Goal: Transaction & Acquisition: Obtain resource

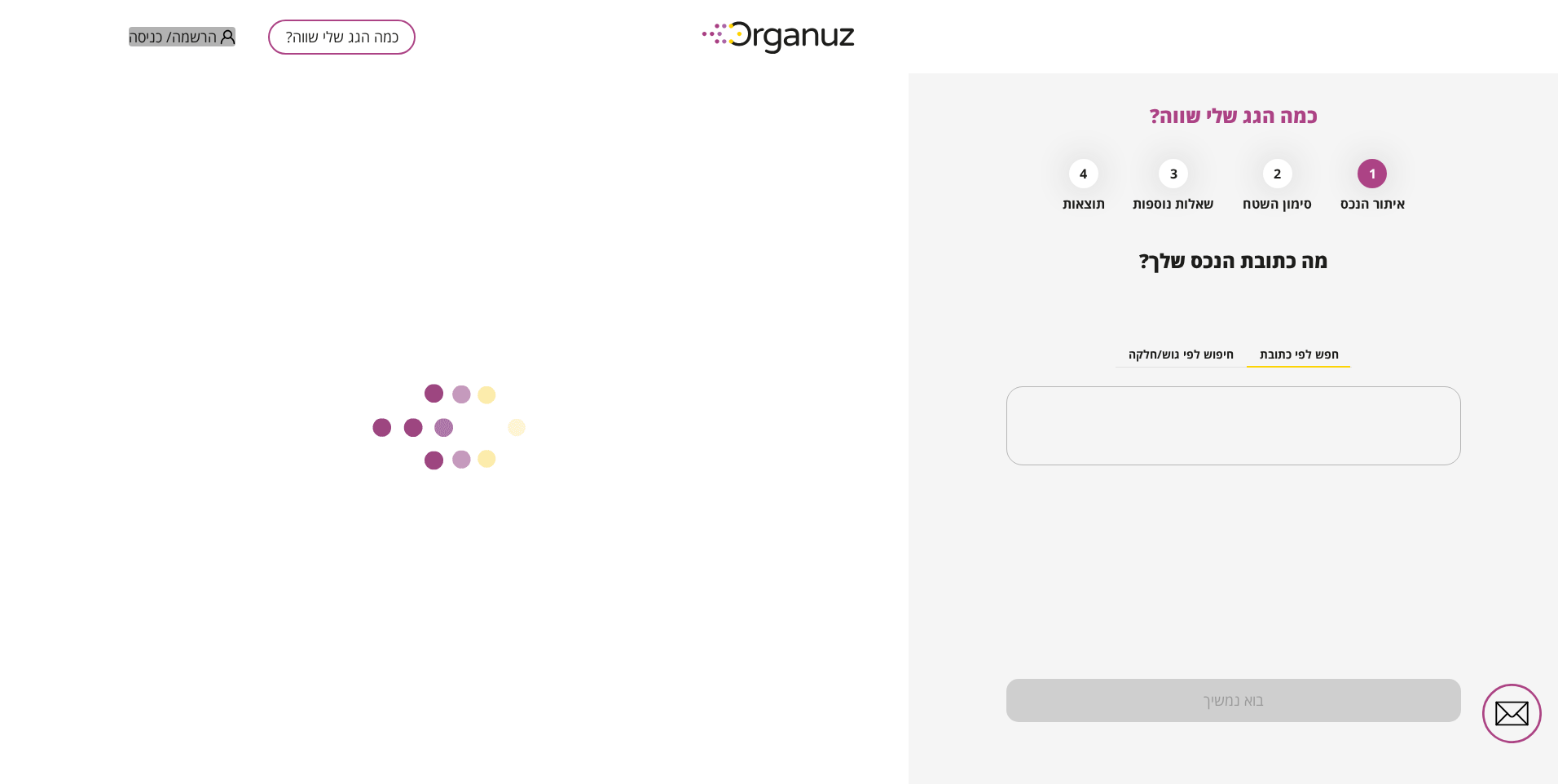
click at [201, 37] on span "הרשמה/ כניסה" at bounding box center [173, 37] width 88 height 17
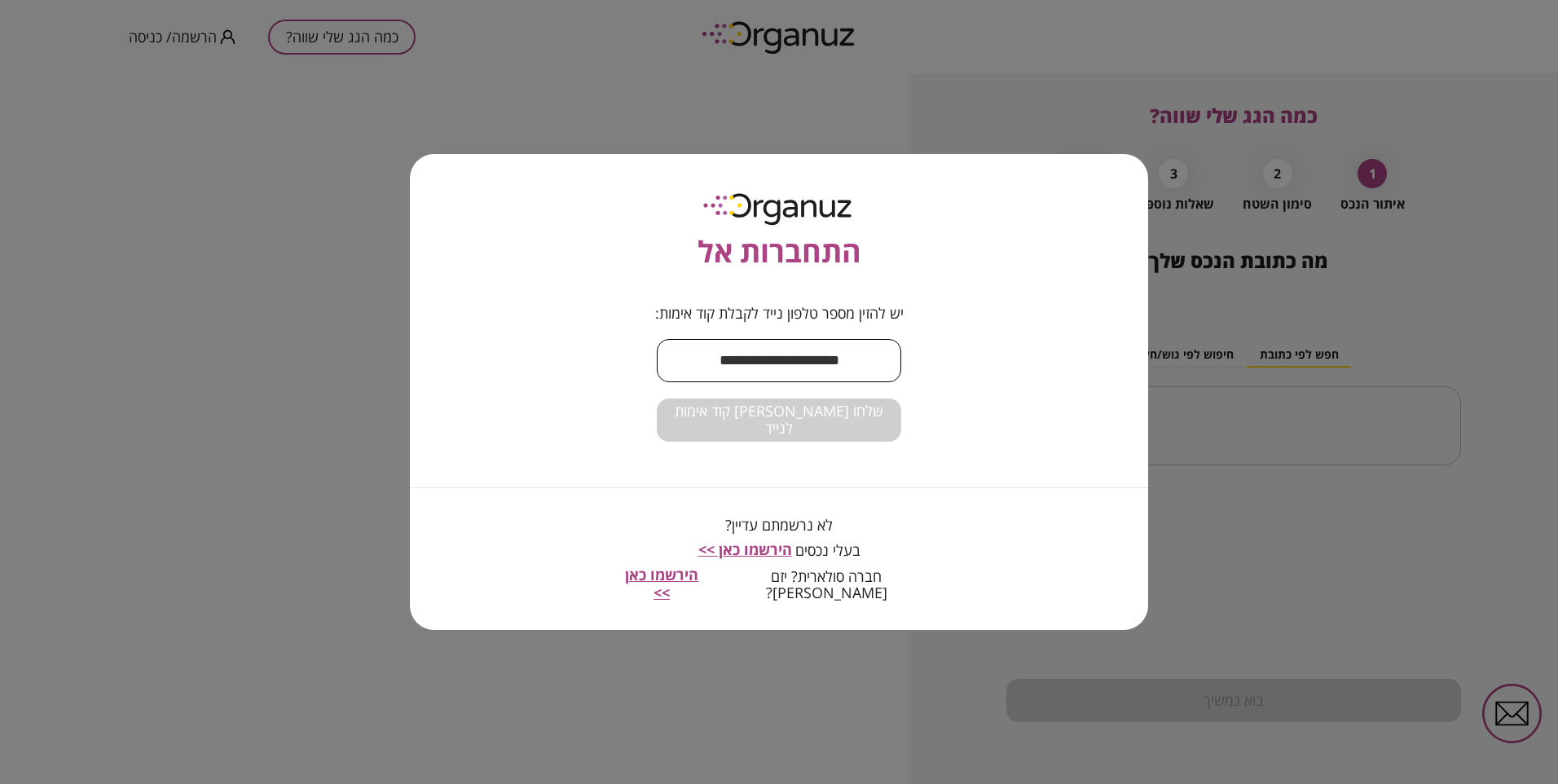
click at [782, 365] on input "text" at bounding box center [779, 360] width 244 height 48
type input "**********"
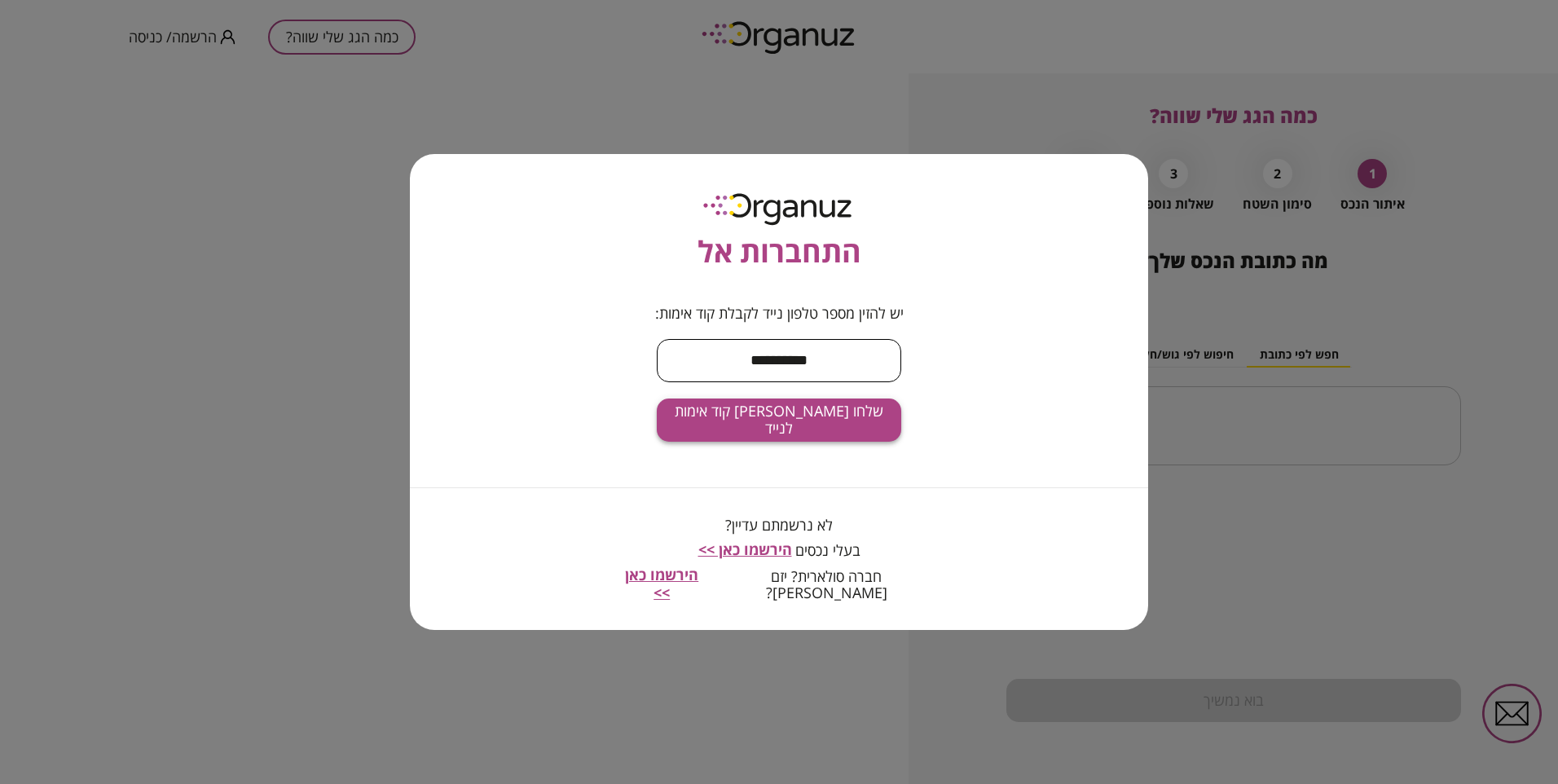
click at [797, 430] on span "שלחו [PERSON_NAME] קוד אימות לנייד" at bounding box center [779, 420] width 218 height 35
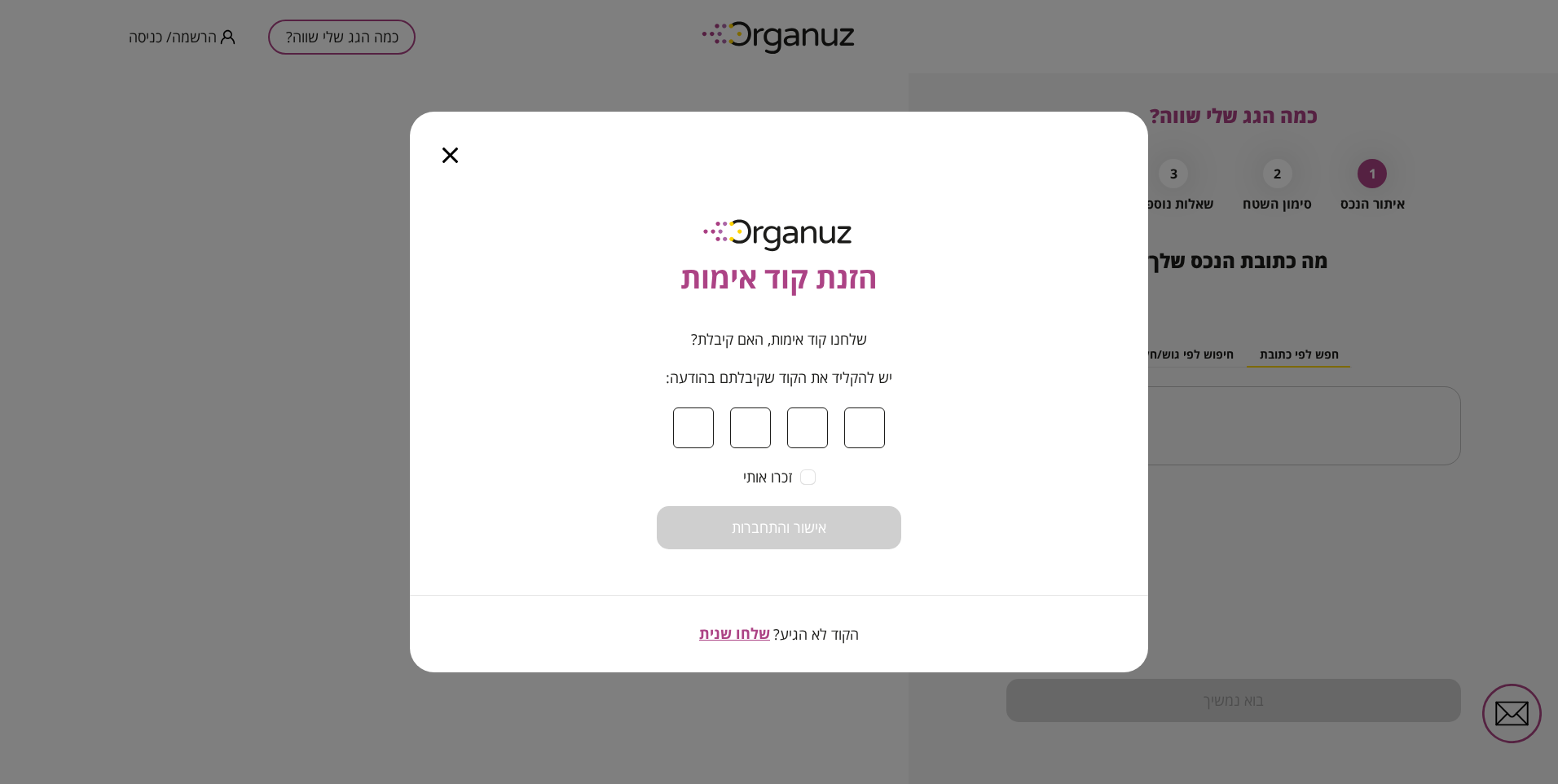
type input "*"
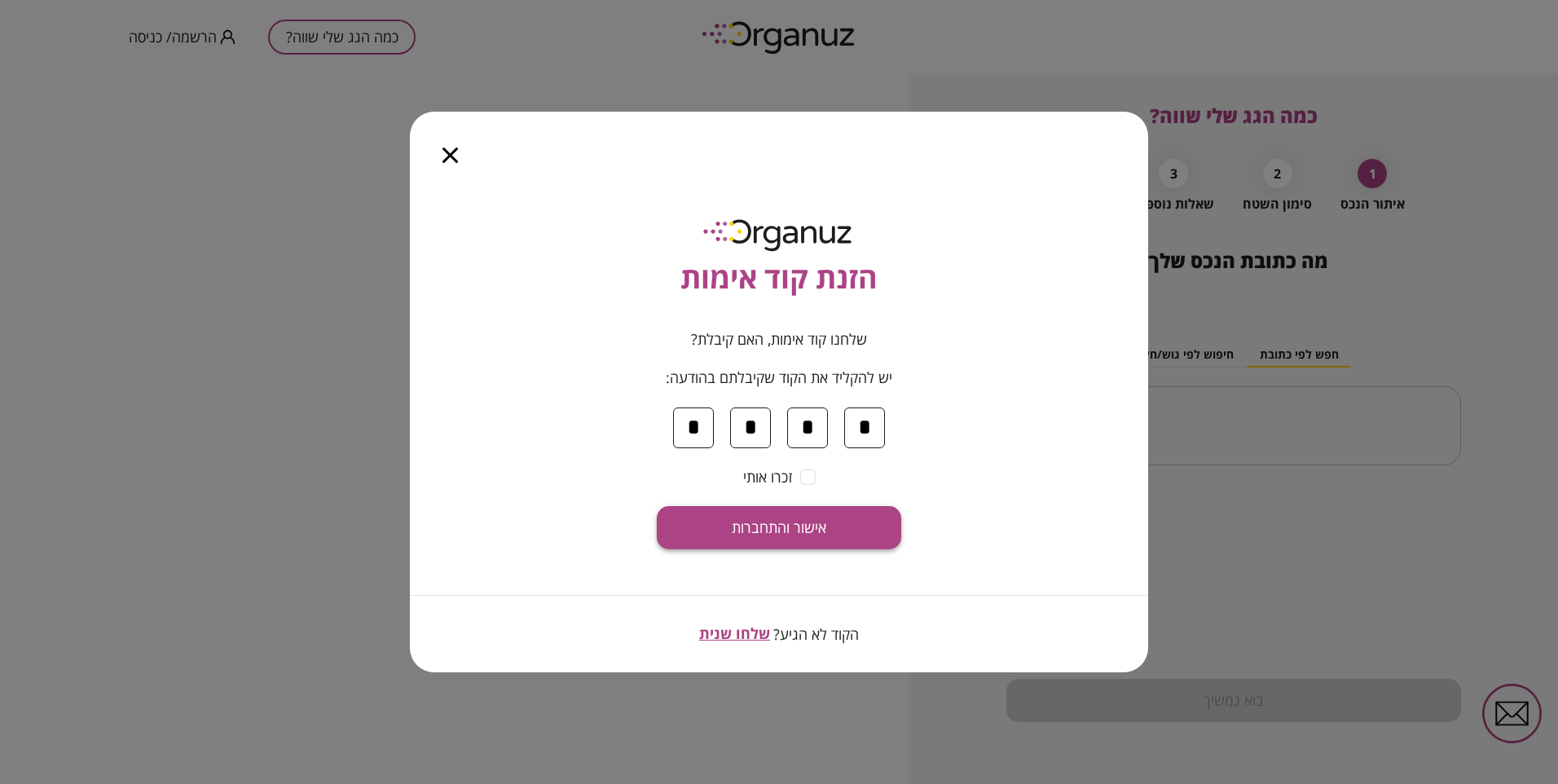
type input "*"
click at [838, 526] on button "אישור והתחברות" at bounding box center [779, 528] width 244 height 44
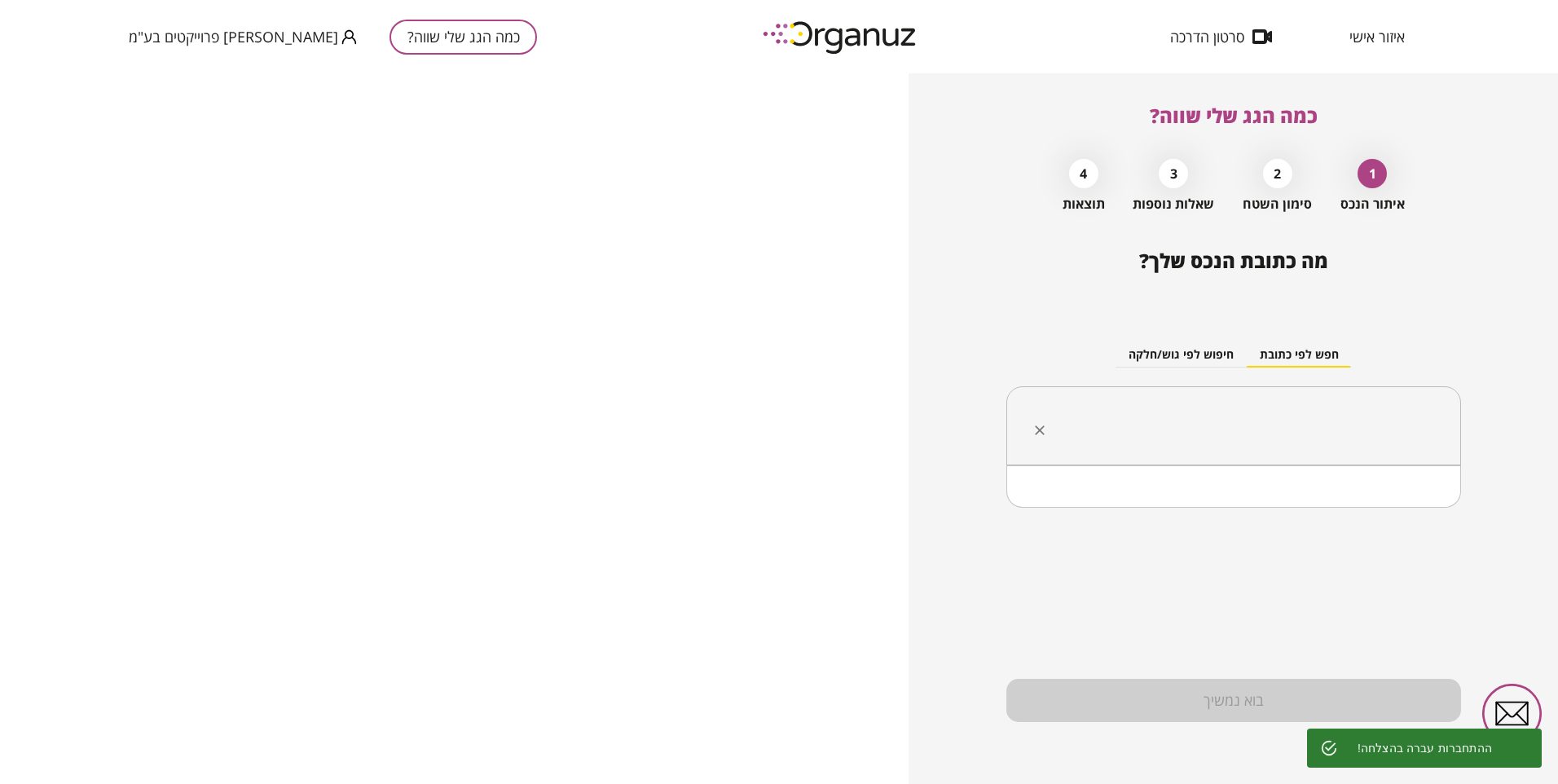
click at [1184, 415] on input "text" at bounding box center [1240, 426] width 403 height 41
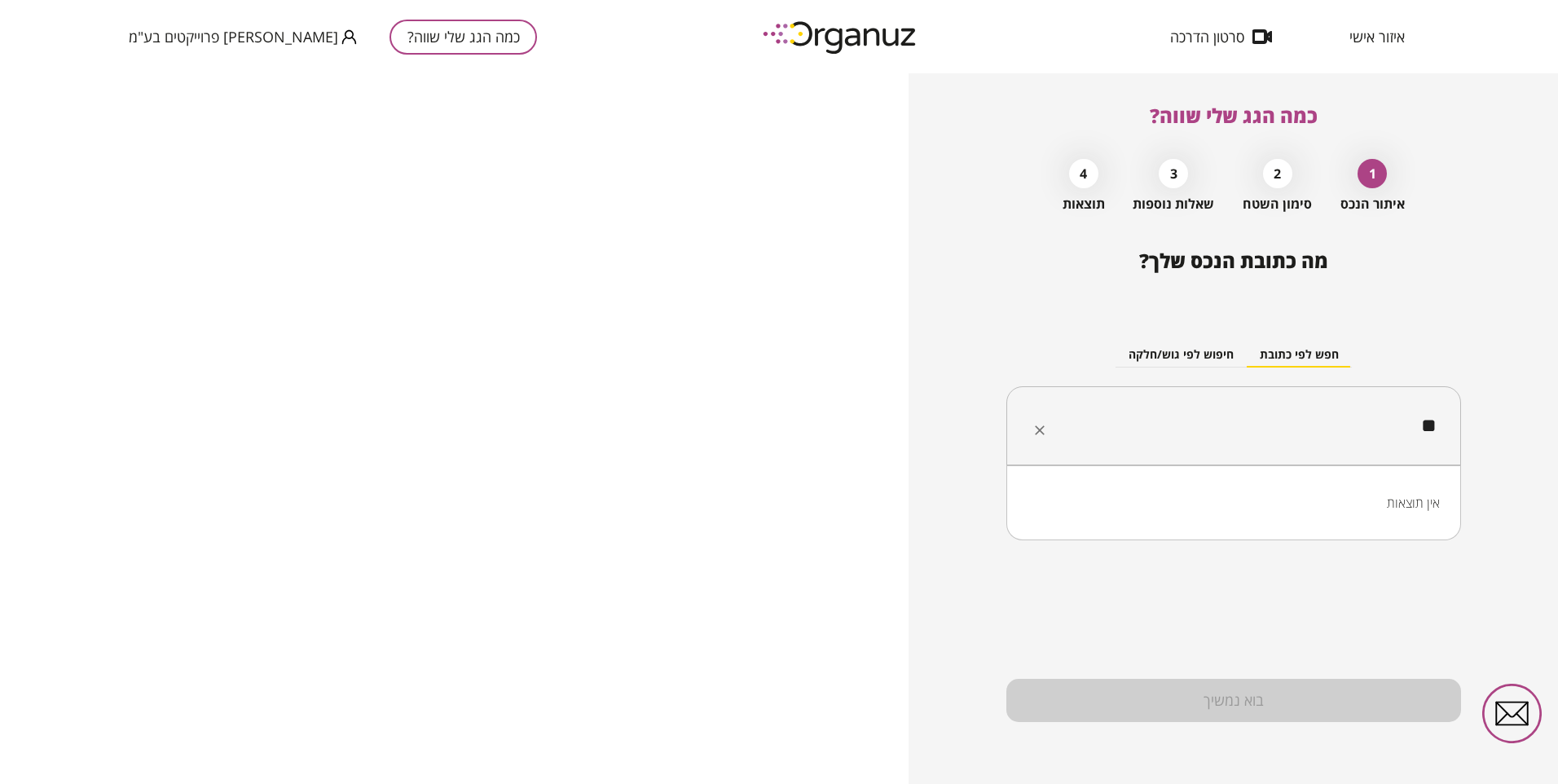
type input "*"
click at [1357, 502] on li "רחוב" at bounding box center [1233, 508] width 413 height 30
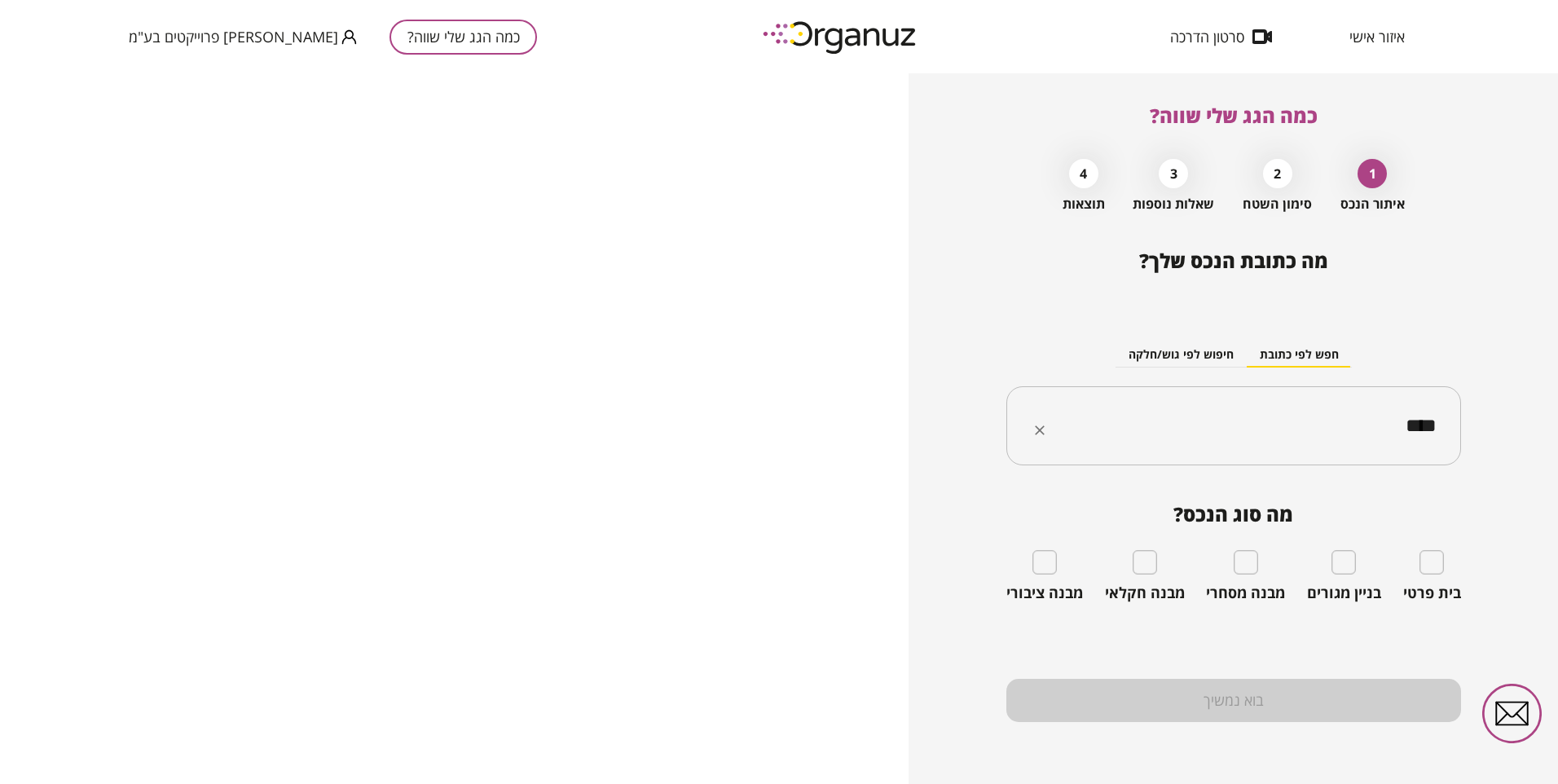
type input "****"
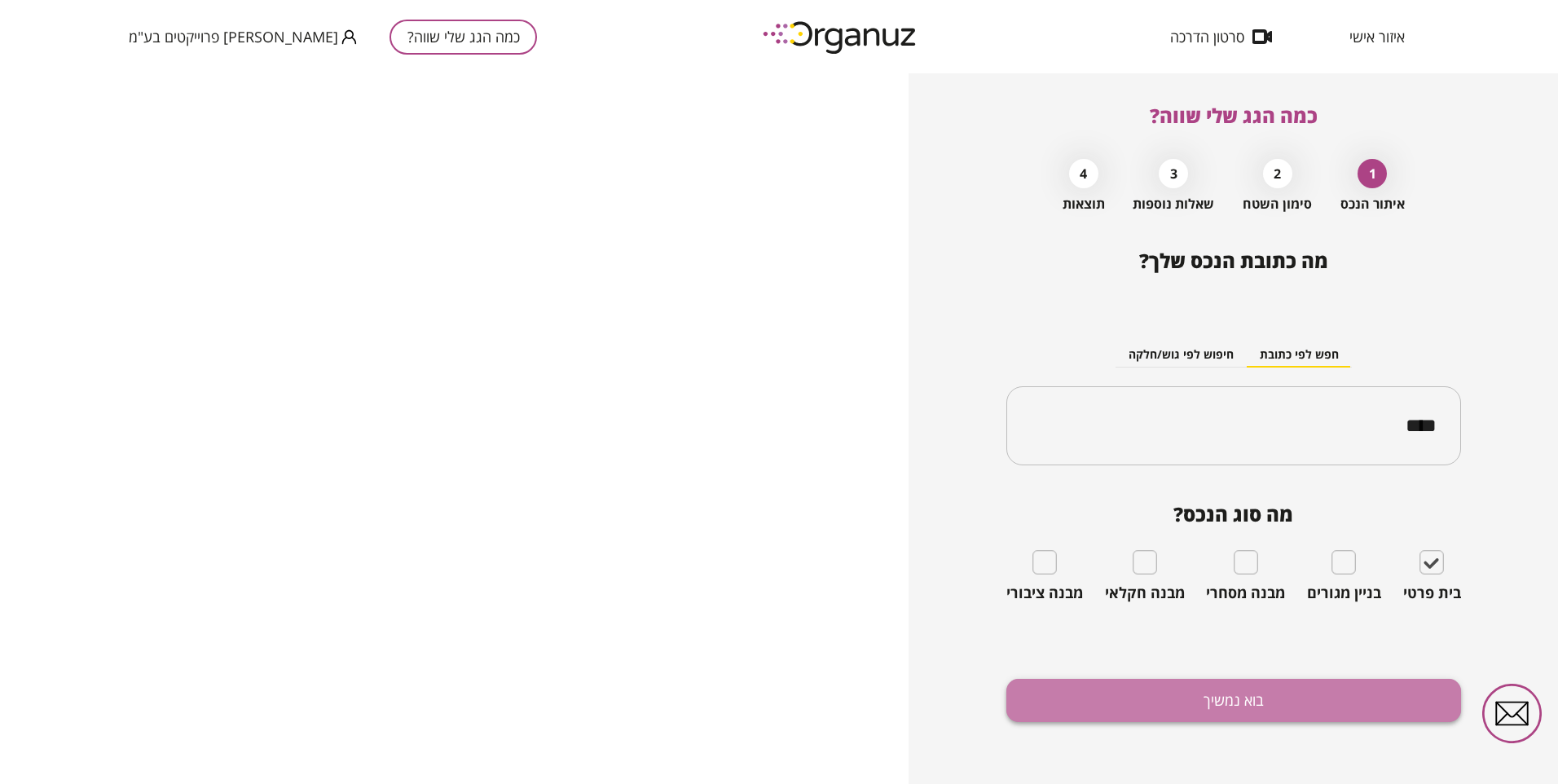
click at [1238, 688] on button "בוא נמשיך" at bounding box center [1233, 700] width 454 height 44
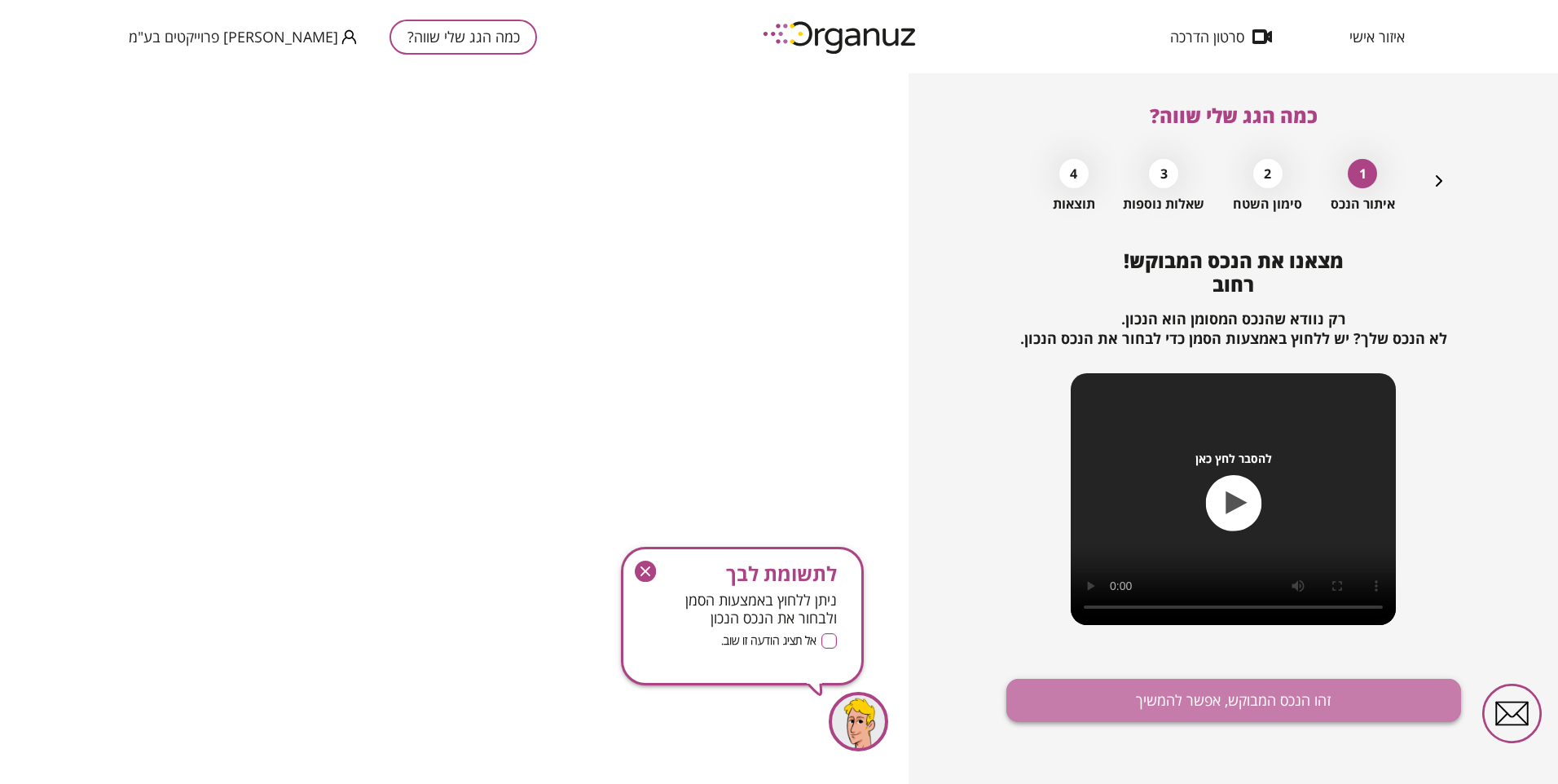
click at [1161, 706] on button "זהו הנכס המבוקש, אפשר להמשיך" at bounding box center [1233, 700] width 454 height 44
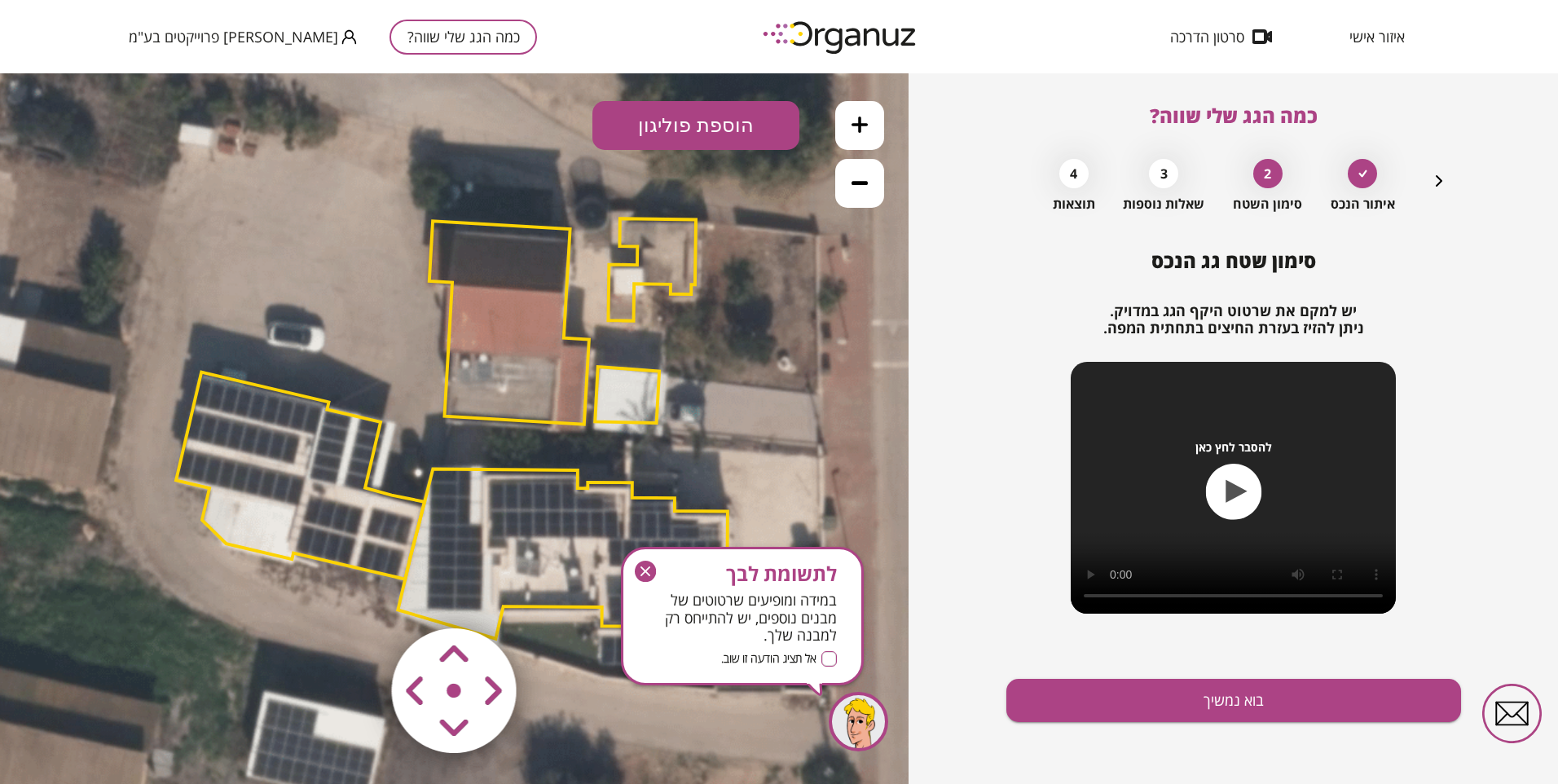
click at [357, 594] on area at bounding box center [357, 594] width 0 height 0
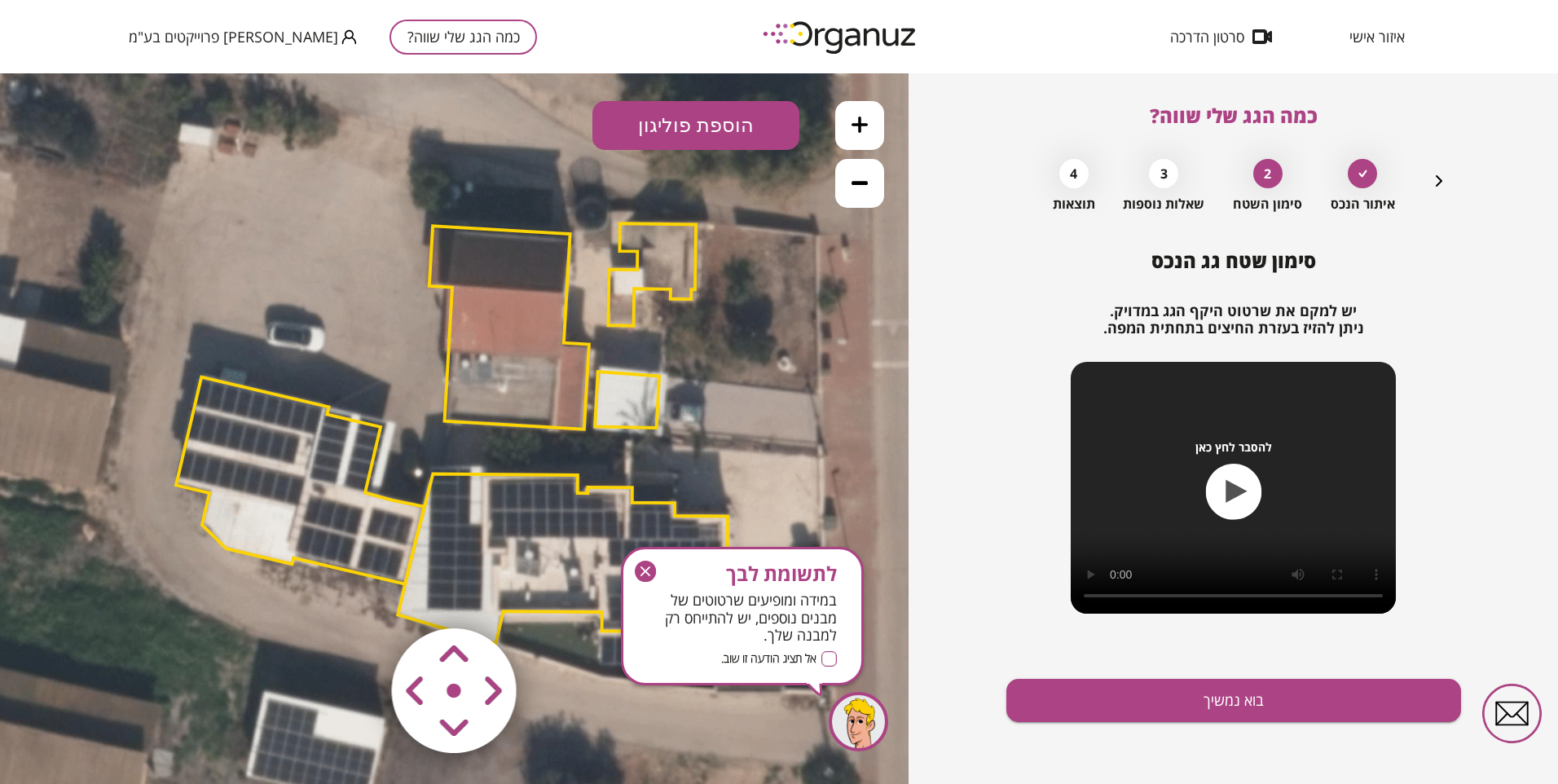
click at [357, 594] on area at bounding box center [357, 594] width 0 height 0
click at [686, 108] on button "הוספת פוליגון" at bounding box center [695, 126] width 207 height 49
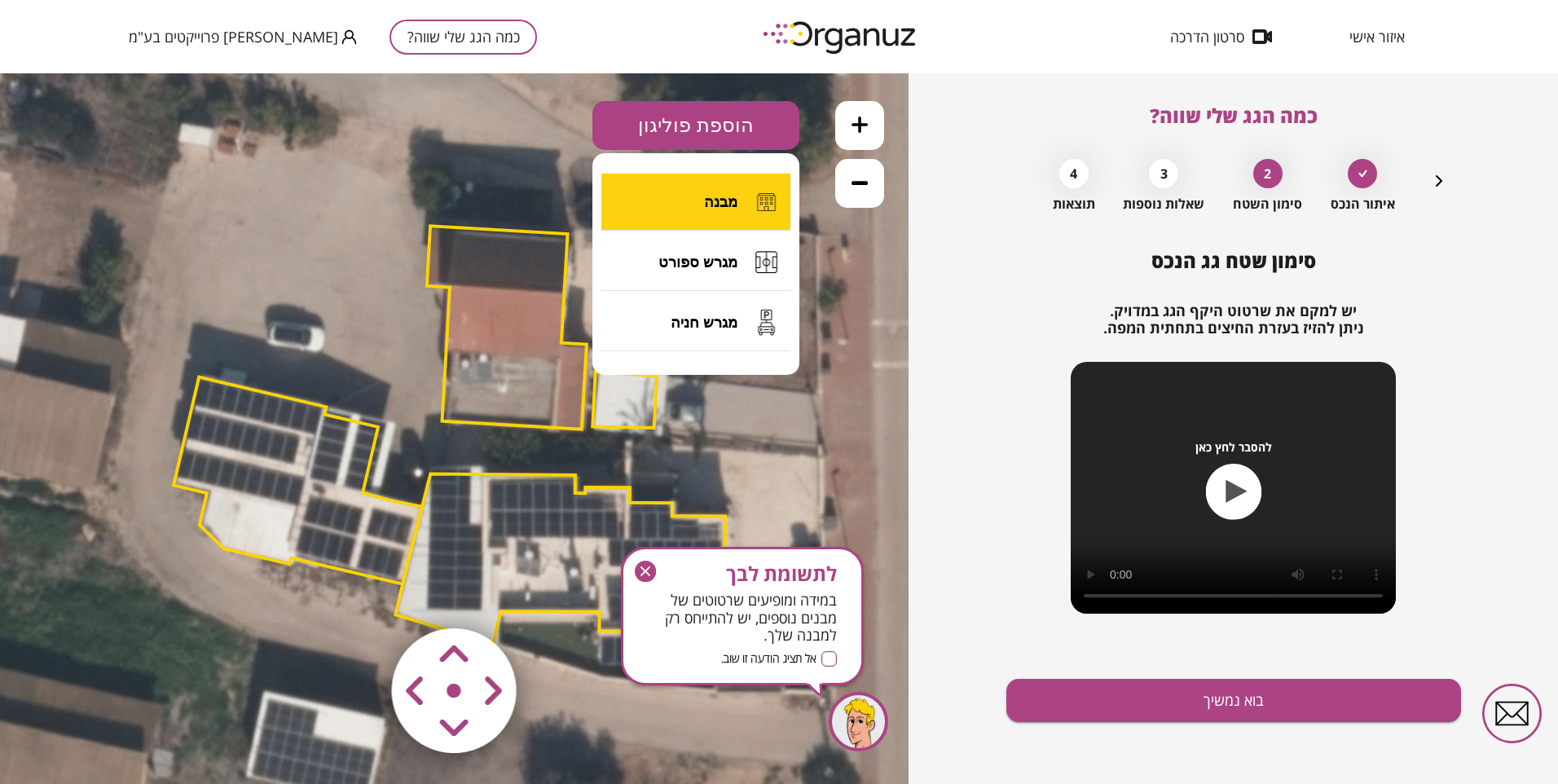
click at [711, 208] on span "מבנה" at bounding box center [721, 201] width 33 height 18
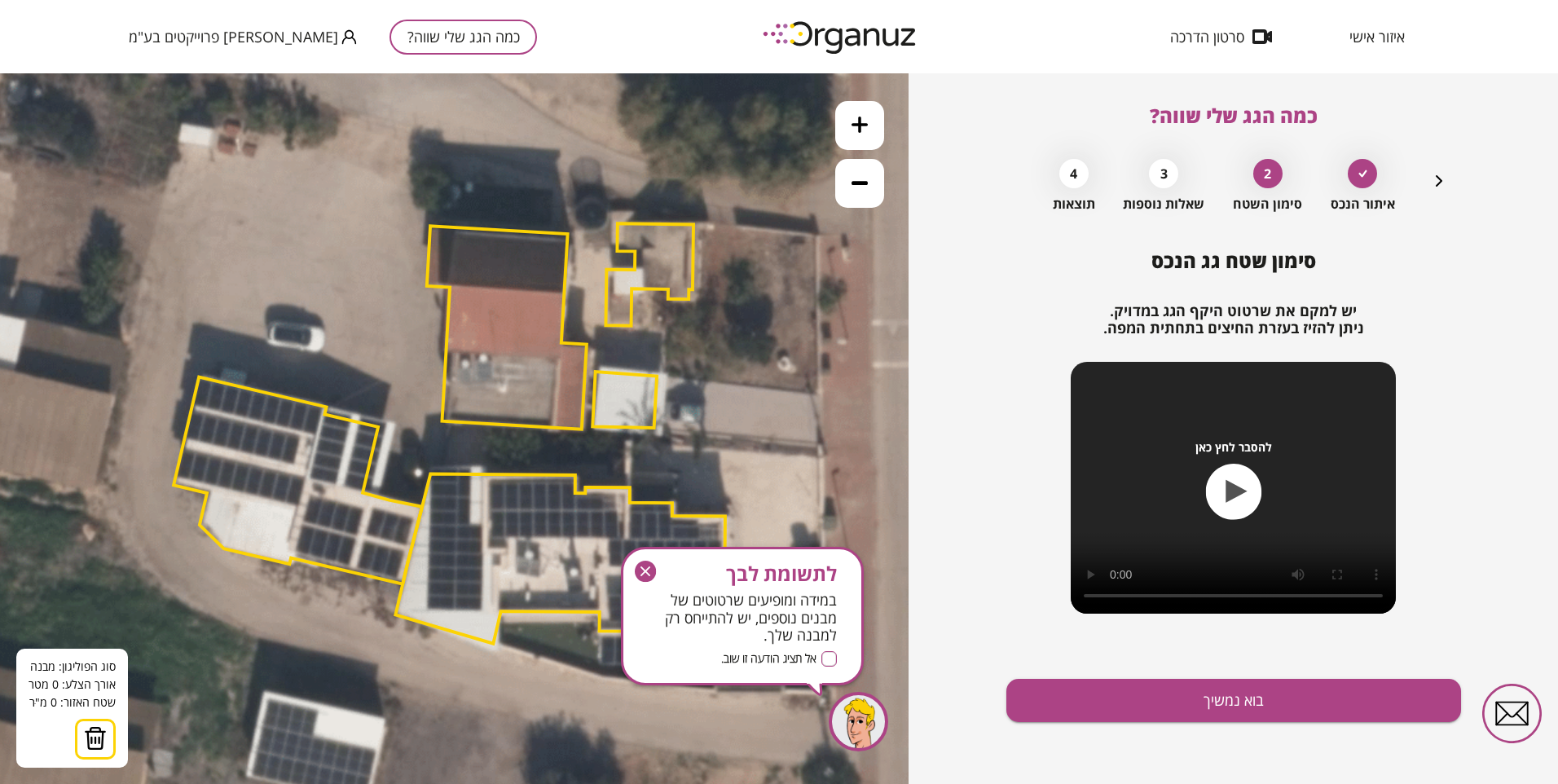
click at [597, 365] on icon at bounding box center [453, 433] width 1687 height 1687
click at [668, 369] on icon at bounding box center [453, 433] width 1687 height 1687
click at [666, 439] on polygon at bounding box center [632, 401] width 72 height 74
click at [590, 435] on polygon at bounding box center [629, 401] width 79 height 74
click at [591, 360] on button at bounding box center [595, 363] width 11 height 11
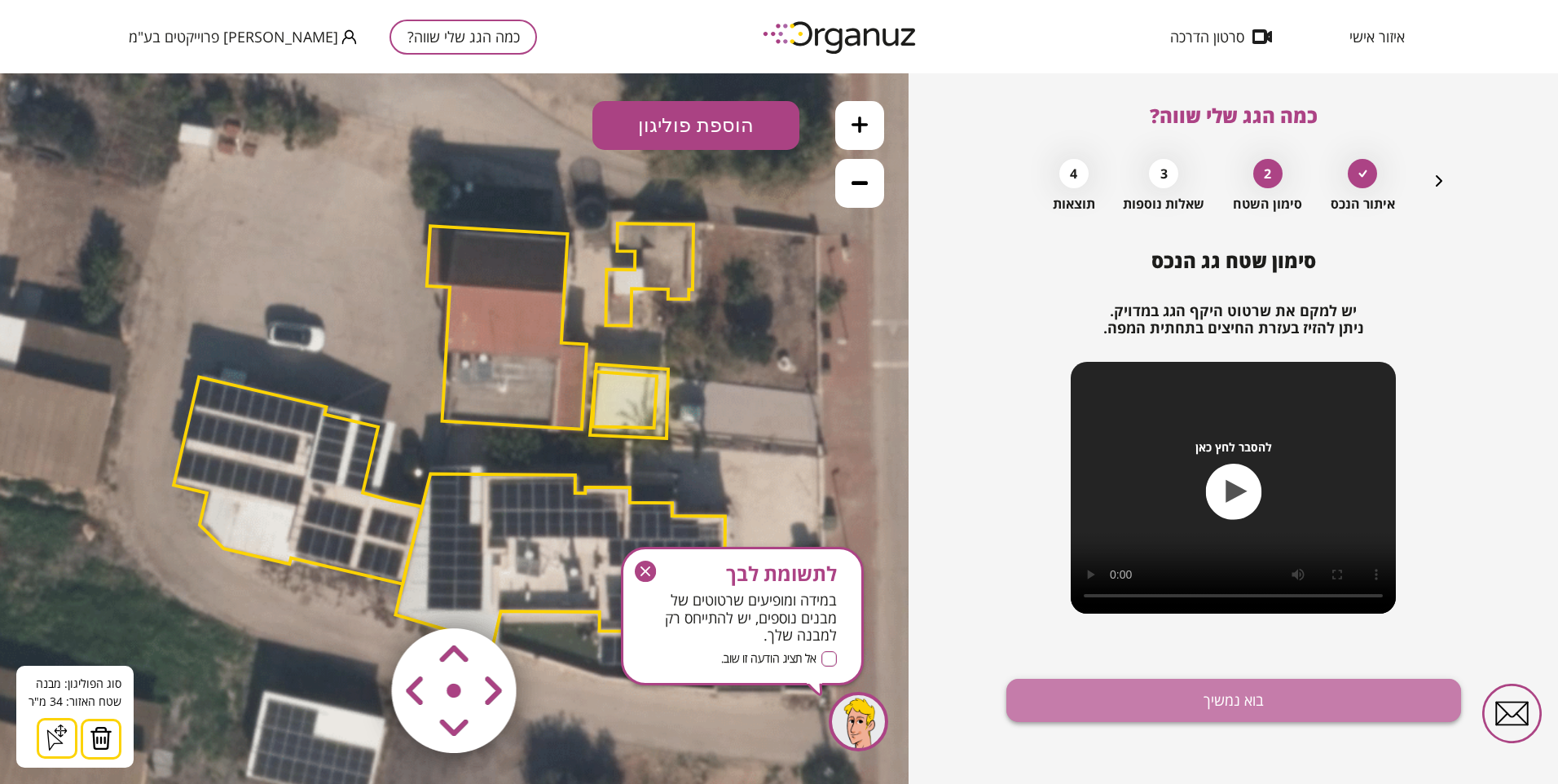
click at [1202, 695] on button "בוא נמשיך" at bounding box center [1233, 700] width 454 height 44
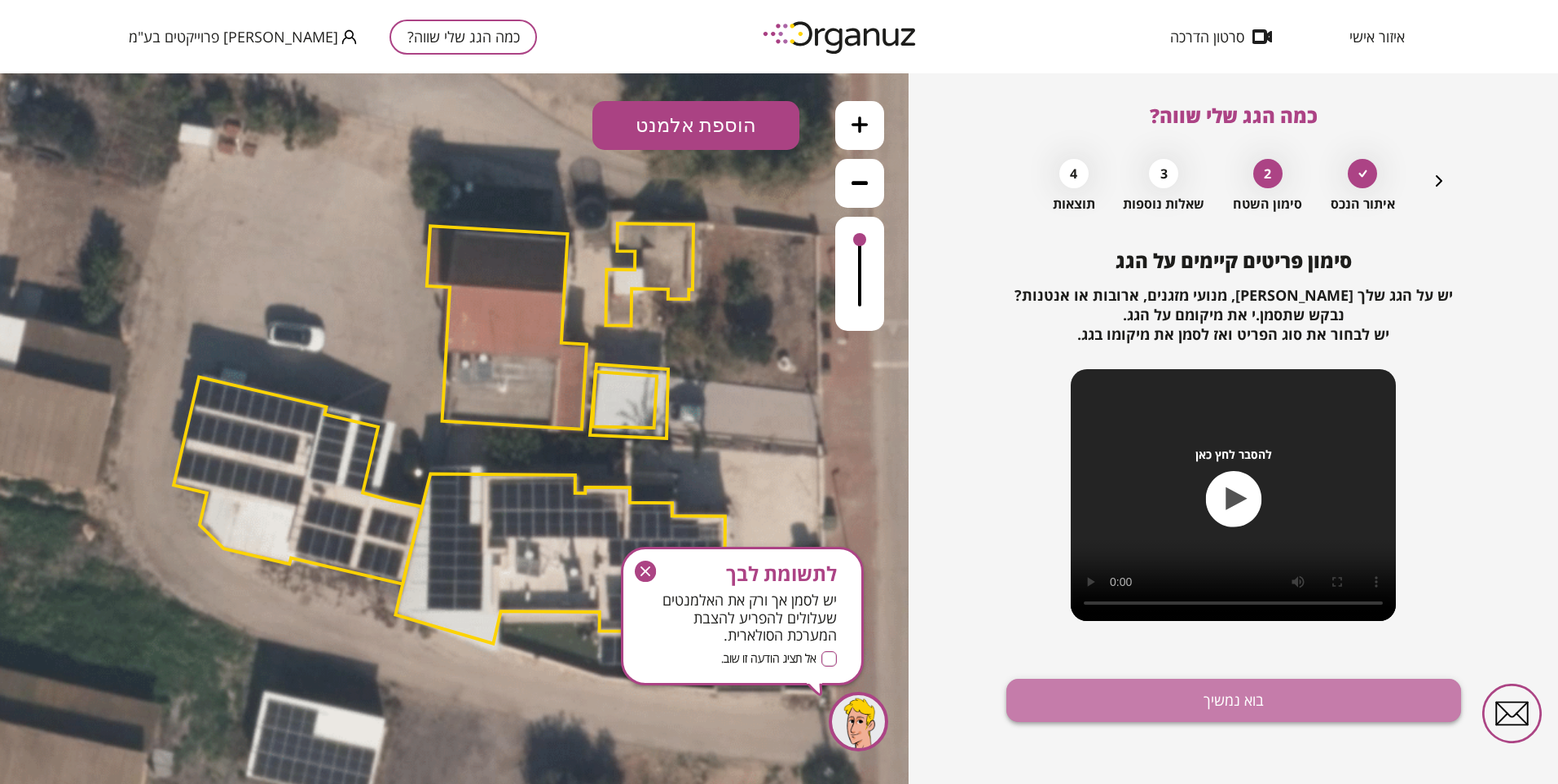
click at [1185, 701] on button "בוא נמשיך" at bounding box center [1233, 700] width 454 height 44
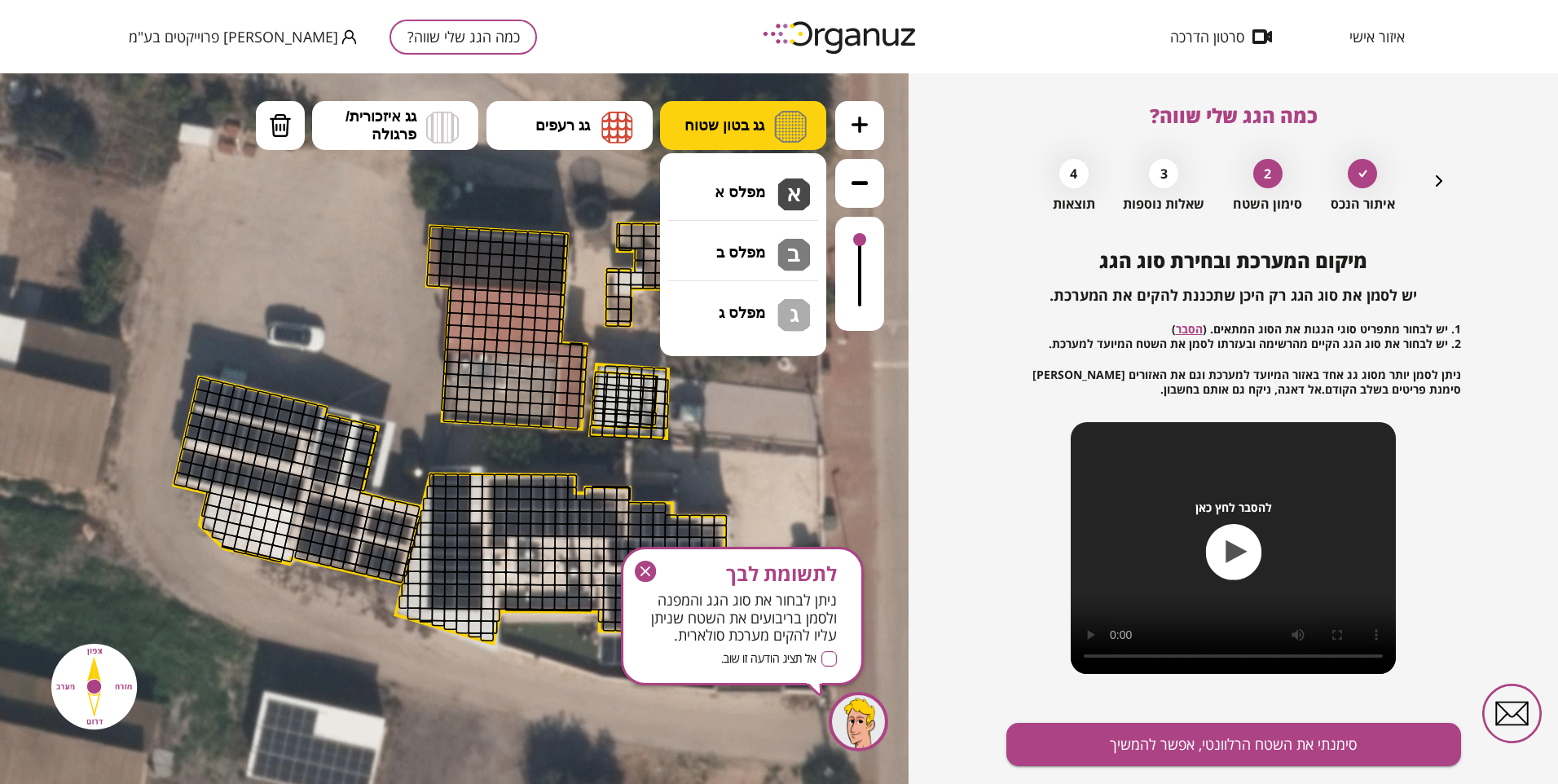
click at [704, 119] on span "גג בטון שטוח" at bounding box center [725, 126] width 80 height 18
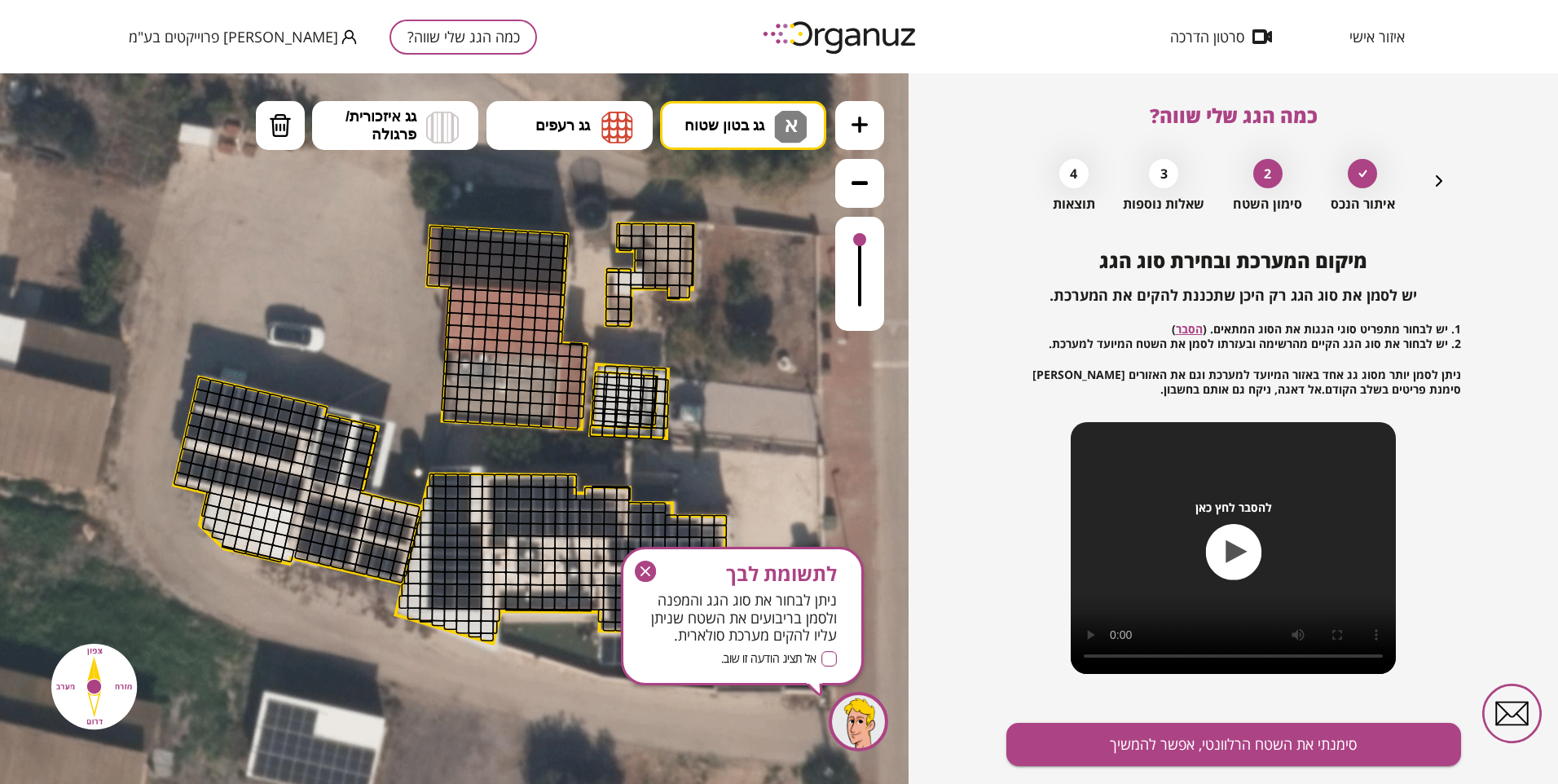
click at [760, 181] on div ".st0 { fill: #FFFFFF; } 34" at bounding box center [454, 428] width 909 height 711
drag, startPoint x: 443, startPoint y: 414, endPoint x: 540, endPoint y: 410, distance: 97.1
drag, startPoint x: 526, startPoint y: 408, endPoint x: 501, endPoint y: 384, distance: 34.7
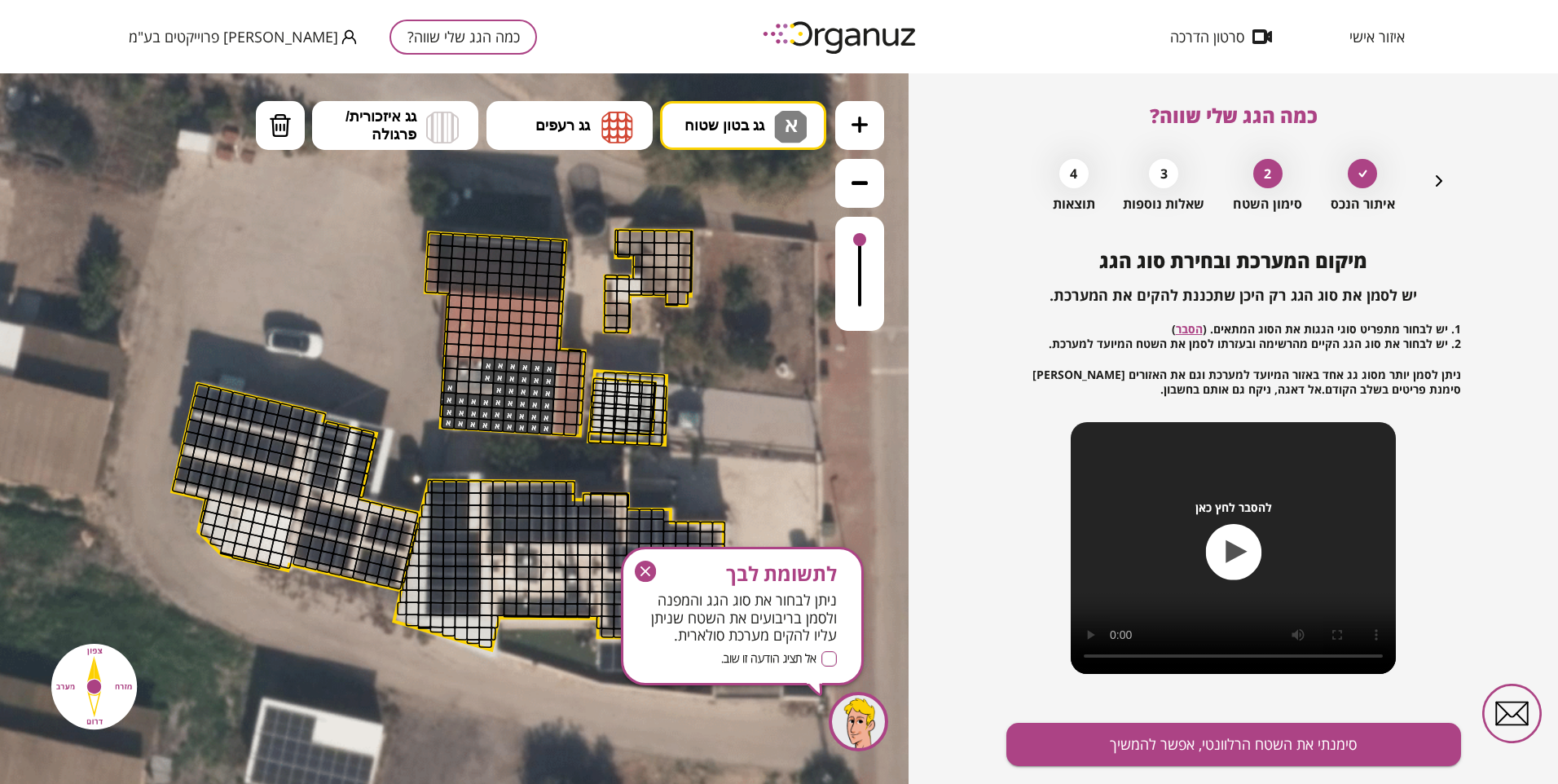
drag, startPoint x: 262, startPoint y: 111, endPoint x: 279, endPoint y: 199, distance: 89.6
click at [260, 119] on button "מחיקה" at bounding box center [280, 126] width 49 height 49
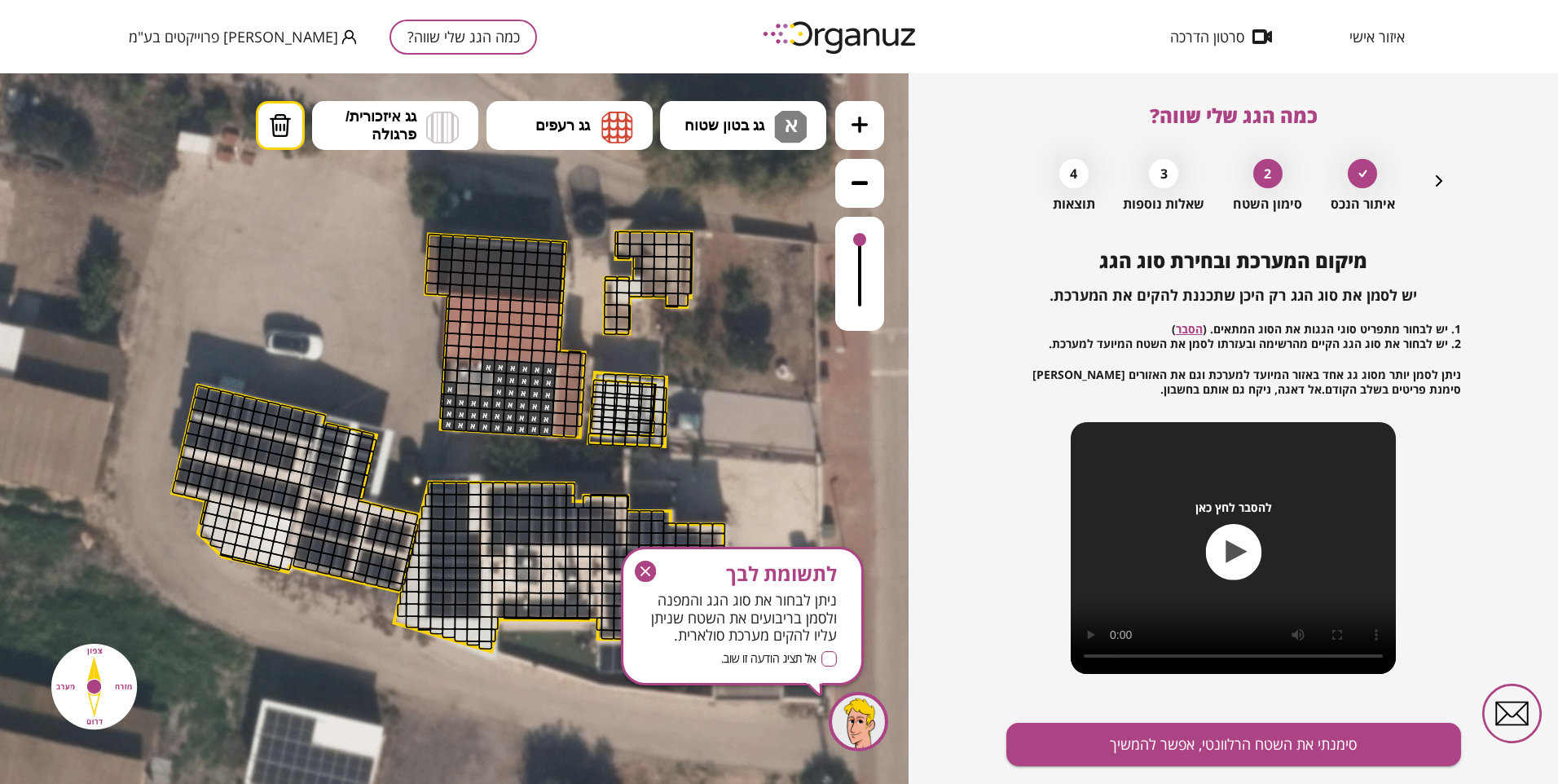
click at [489, 379] on div at bounding box center [488, 378] width 14 height 14
click at [487, 366] on div at bounding box center [489, 366] width 14 height 14
click at [447, 386] on div at bounding box center [450, 388] width 14 height 14
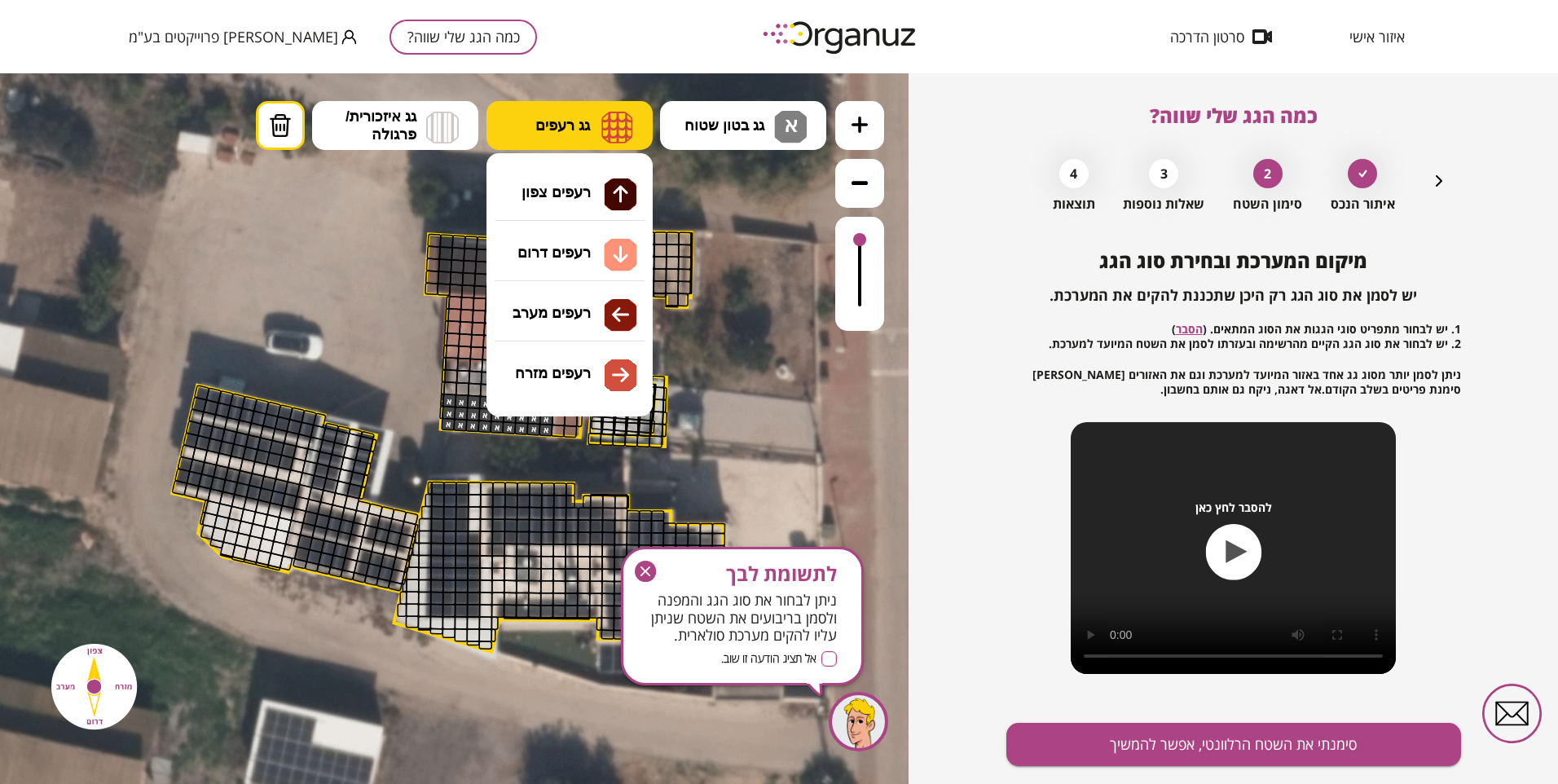
click at [554, 119] on span "גג רעפים" at bounding box center [563, 126] width 55 height 18
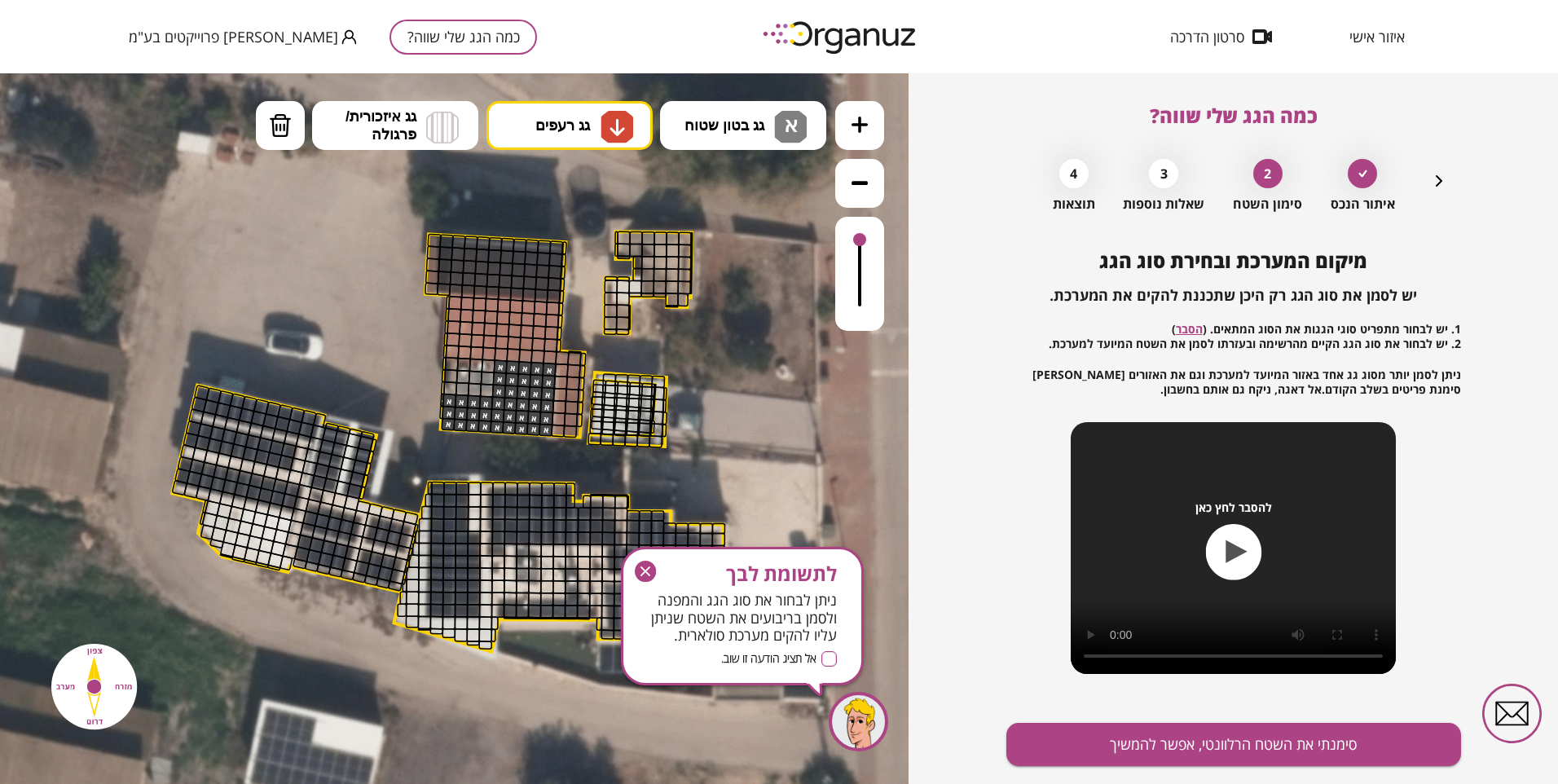
click at [581, 243] on div ".st0 { fill: #FFFFFF; } 34" at bounding box center [454, 428] width 909 height 711
drag, startPoint x: 448, startPoint y: 353, endPoint x: 516, endPoint y: 326, distance: 73.2
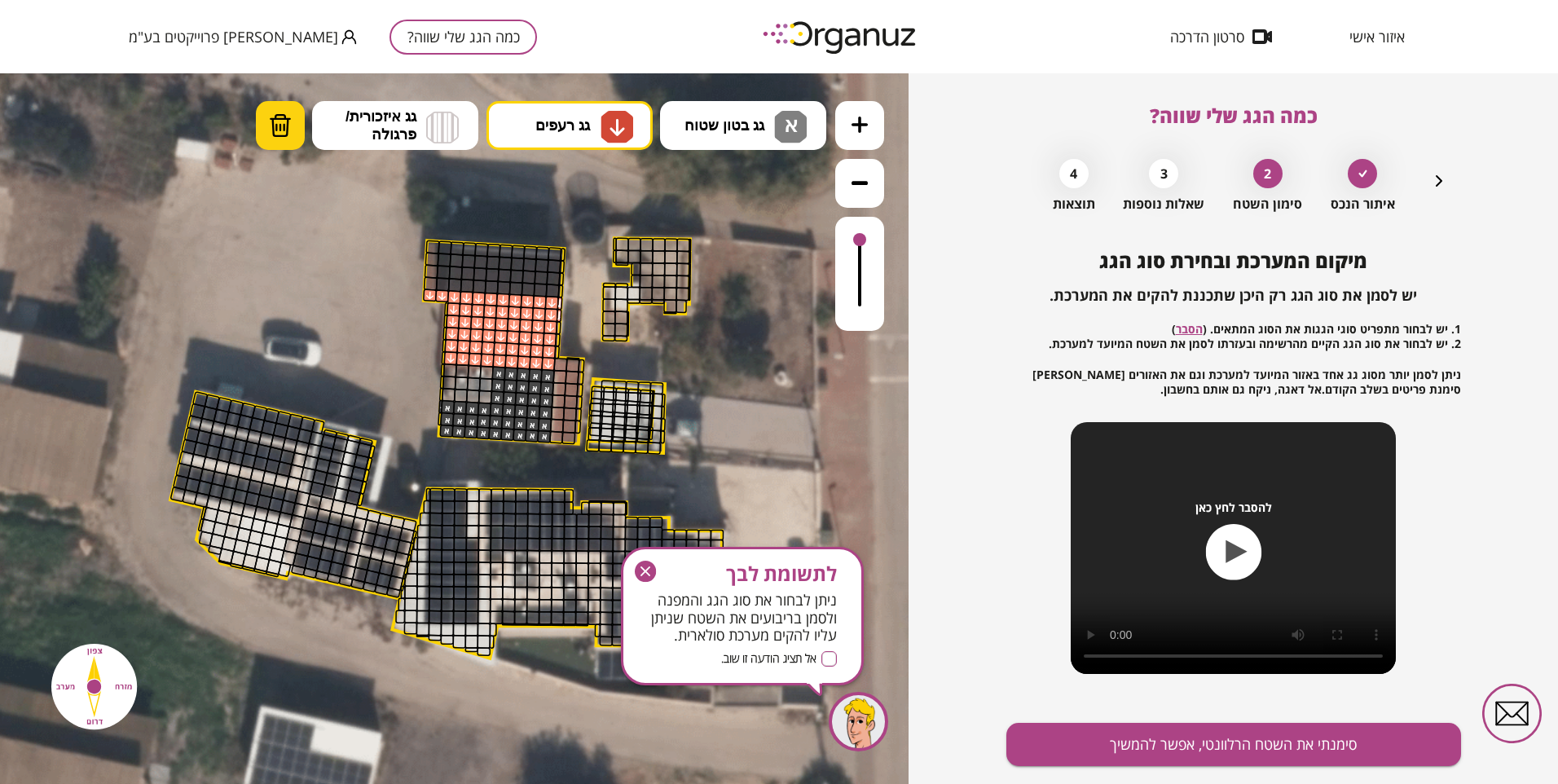
drag, startPoint x: 259, startPoint y: 125, endPoint x: 260, endPoint y: 141, distance: 16.0
click at [259, 132] on button "מחיקה" at bounding box center [280, 126] width 49 height 49
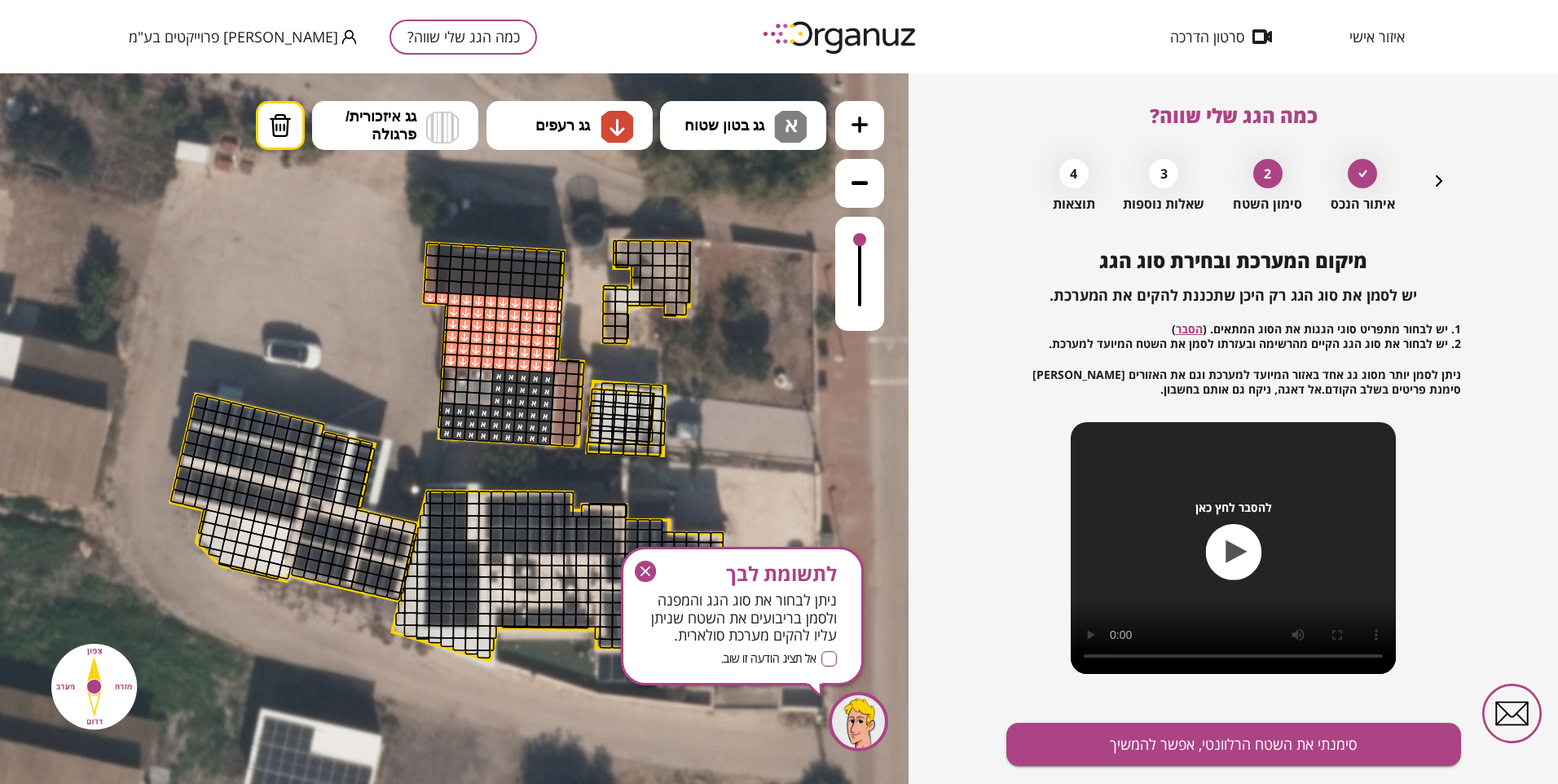
click at [434, 299] on div at bounding box center [430, 297] width 14 height 13
click at [438, 297] on div at bounding box center [442, 297] width 14 height 13
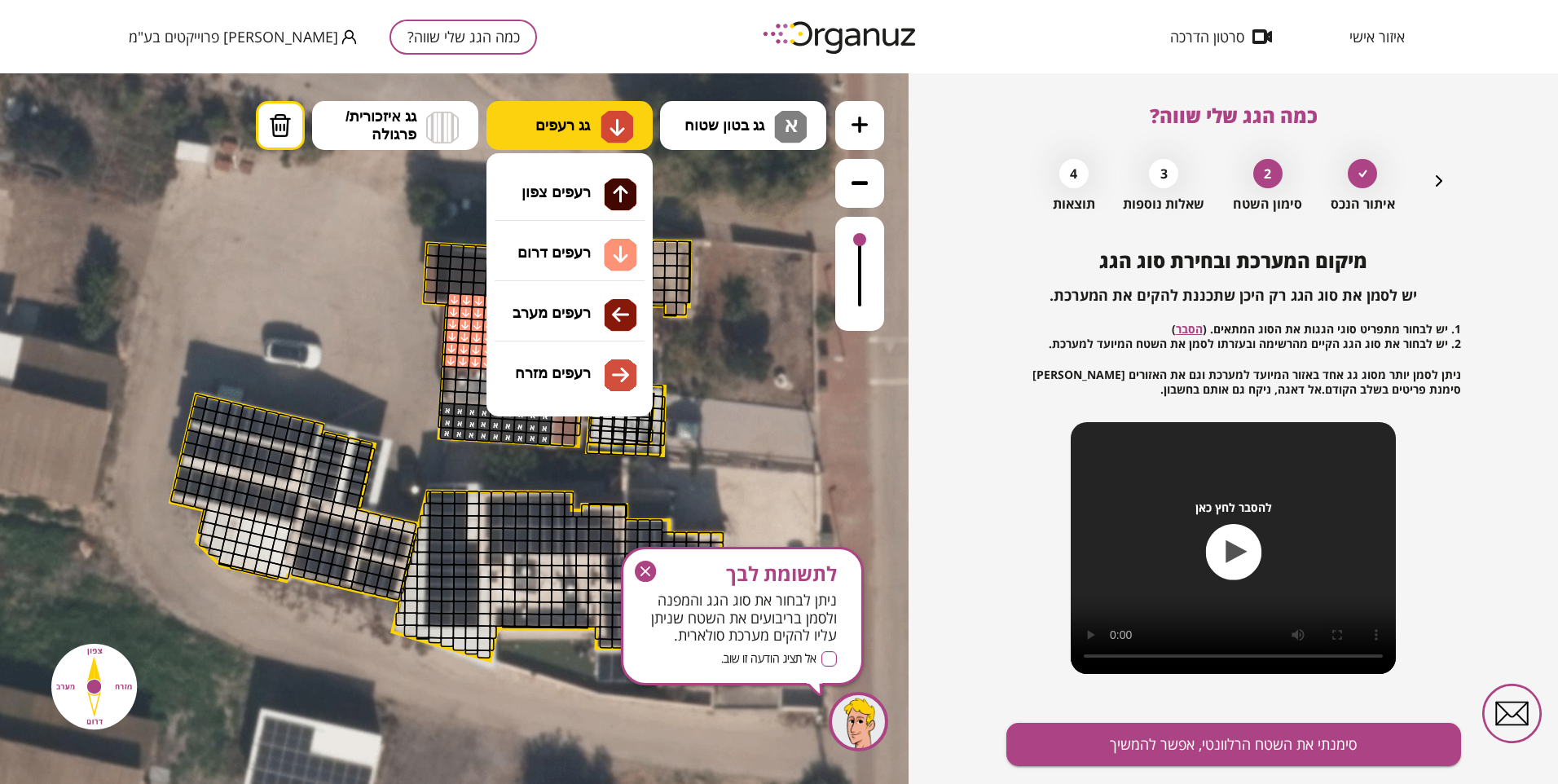
click at [590, 119] on button "גג רעפים" at bounding box center [570, 126] width 167 height 49
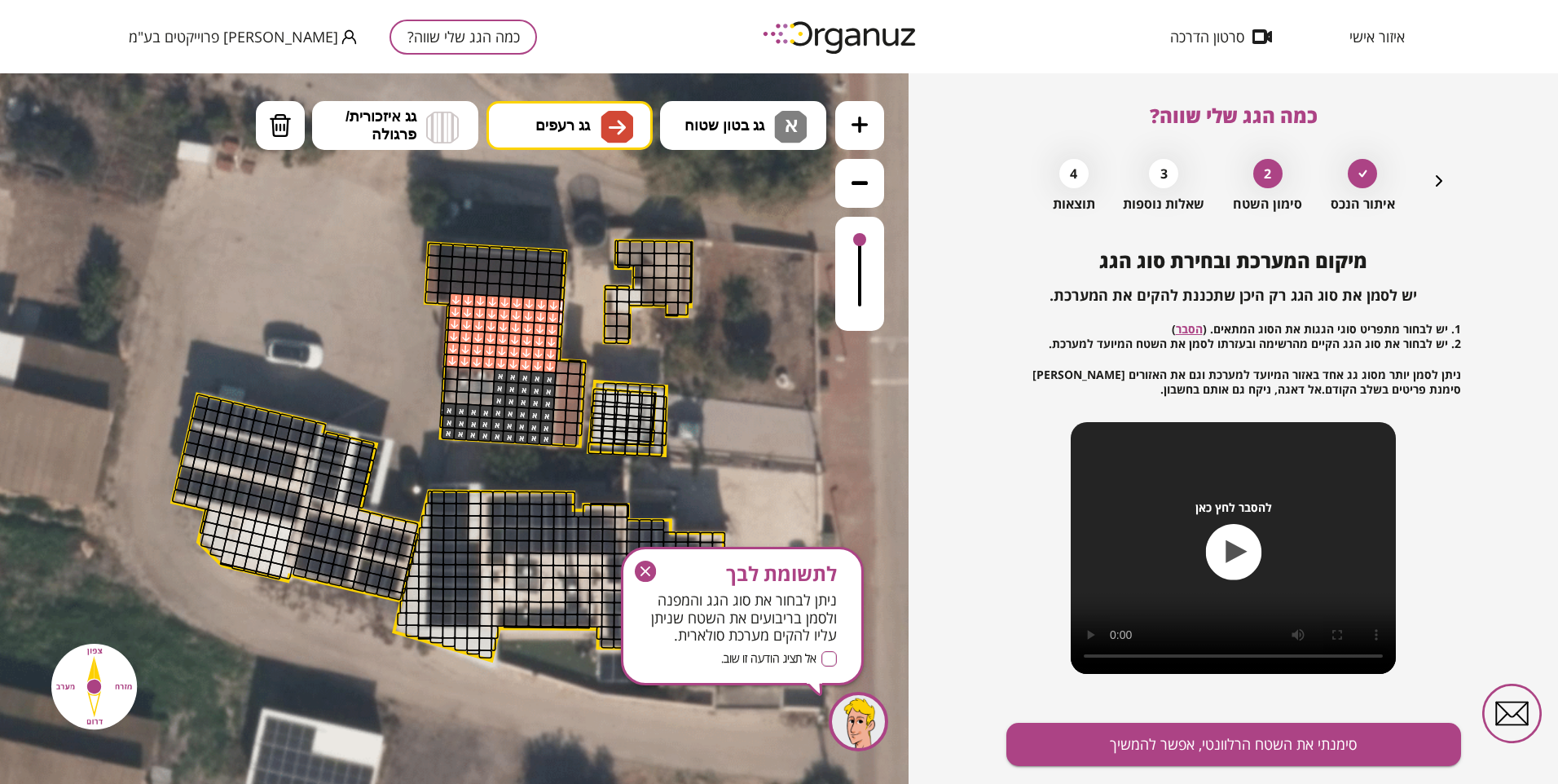
click at [608, 367] on div ".st0 { fill: #FFFFFF; } 34" at bounding box center [454, 428] width 909 height 711
drag, startPoint x: 572, startPoint y: 435, endPoint x: 565, endPoint y: 412, distance: 24.0
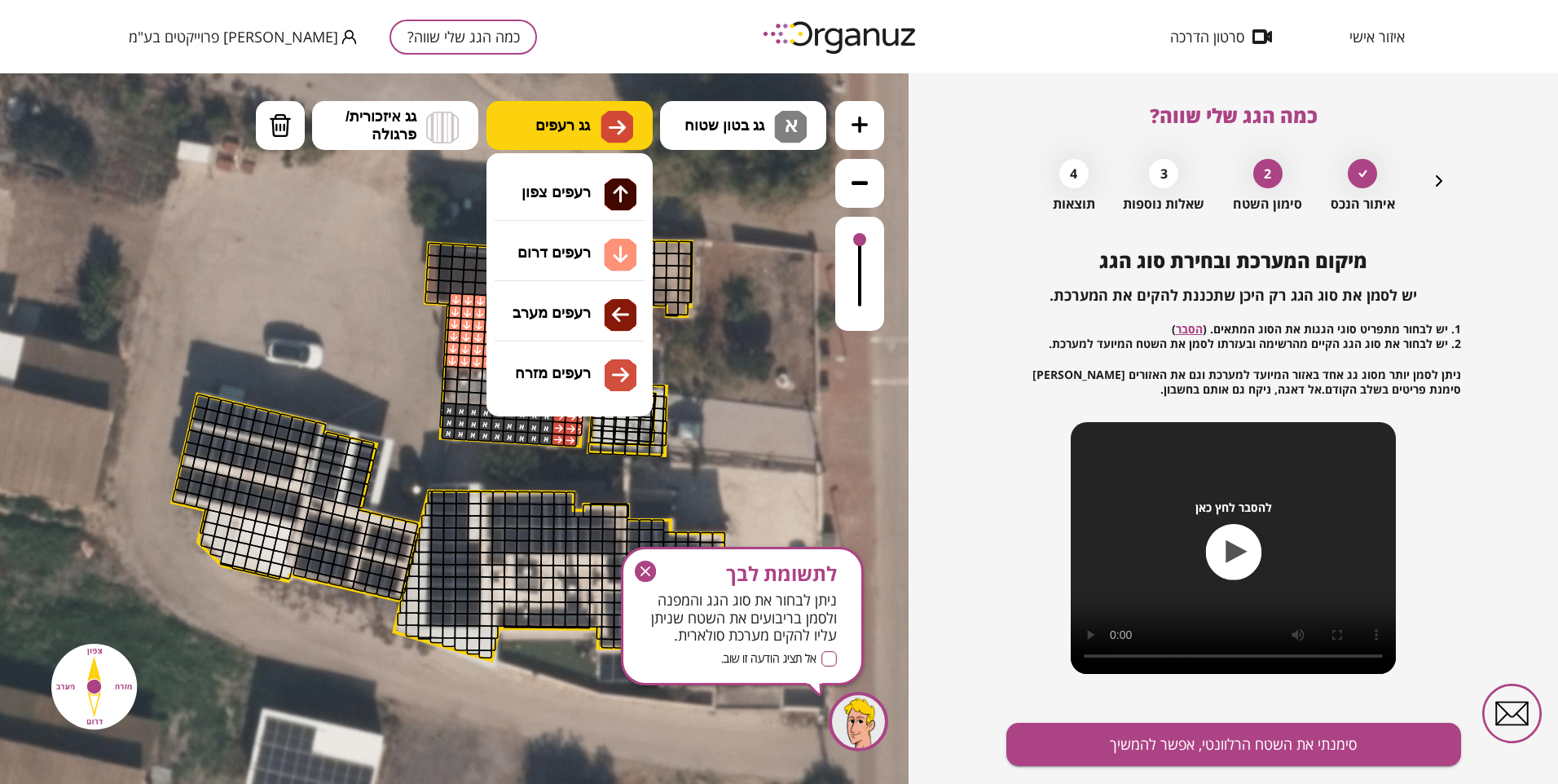
click at [610, 119] on img at bounding box center [618, 127] width 17 height 19
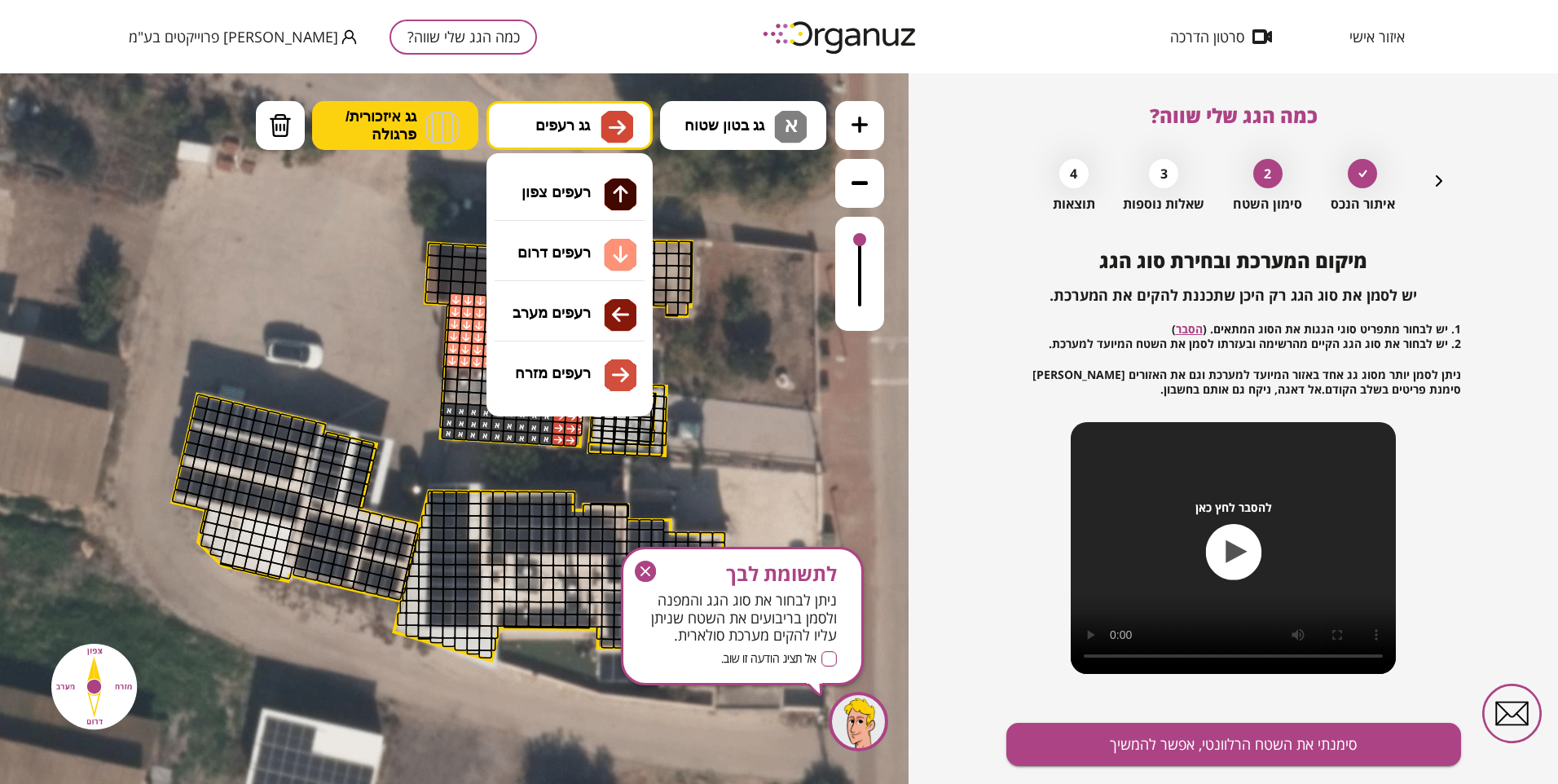
click at [413, 115] on span "גג איזכורית/ פרגולה" at bounding box center [380, 125] width 71 height 36
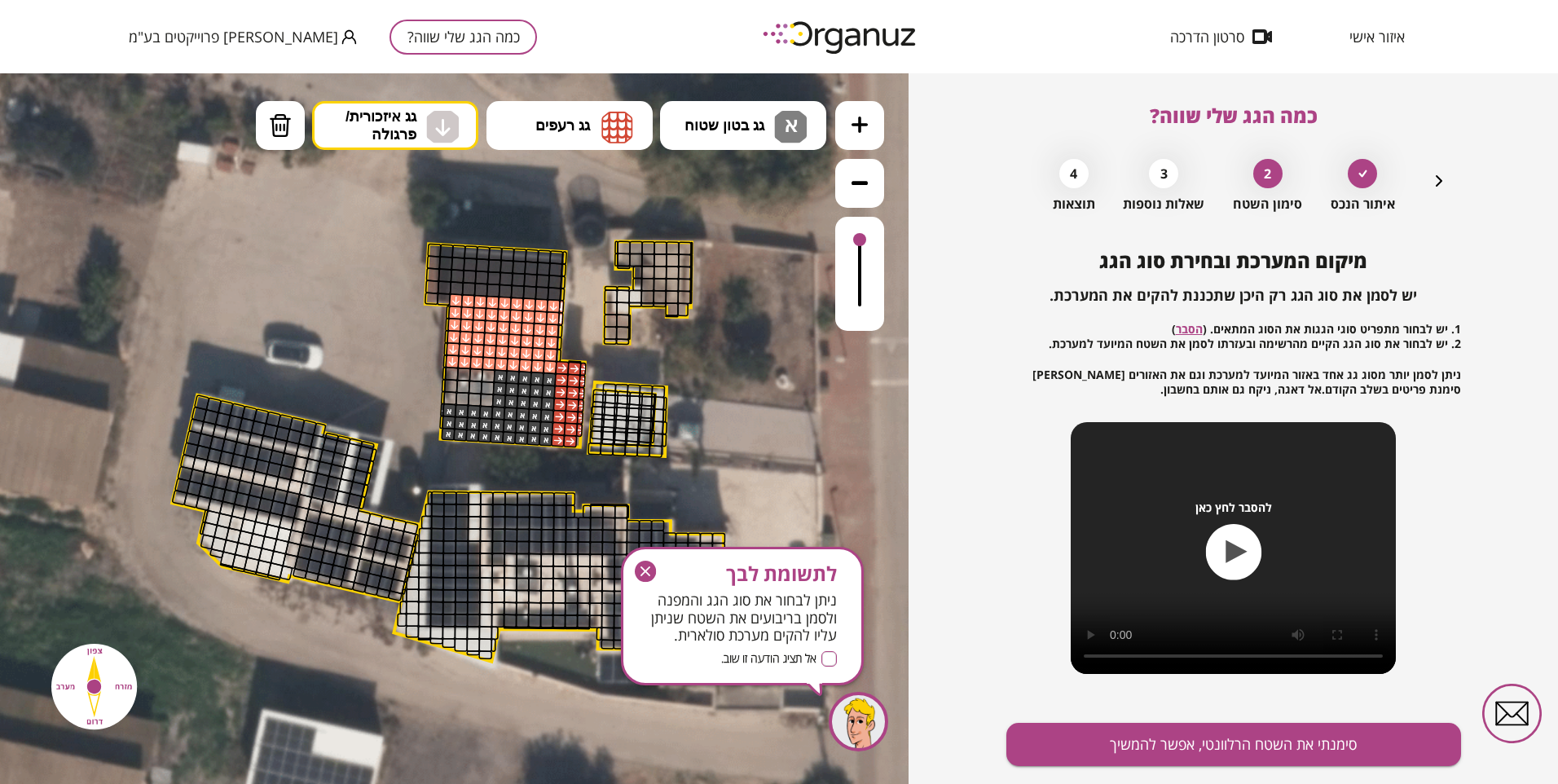
drag, startPoint x: 422, startPoint y: 256, endPoint x: 445, endPoint y: 279, distance: 32.5
click at [423, 256] on div ".st0 { fill: #FFFFFF; } 34" at bounding box center [454, 428] width 909 height 711
drag, startPoint x: 593, startPoint y: 433, endPoint x: 600, endPoint y: 420, distance: 14.8
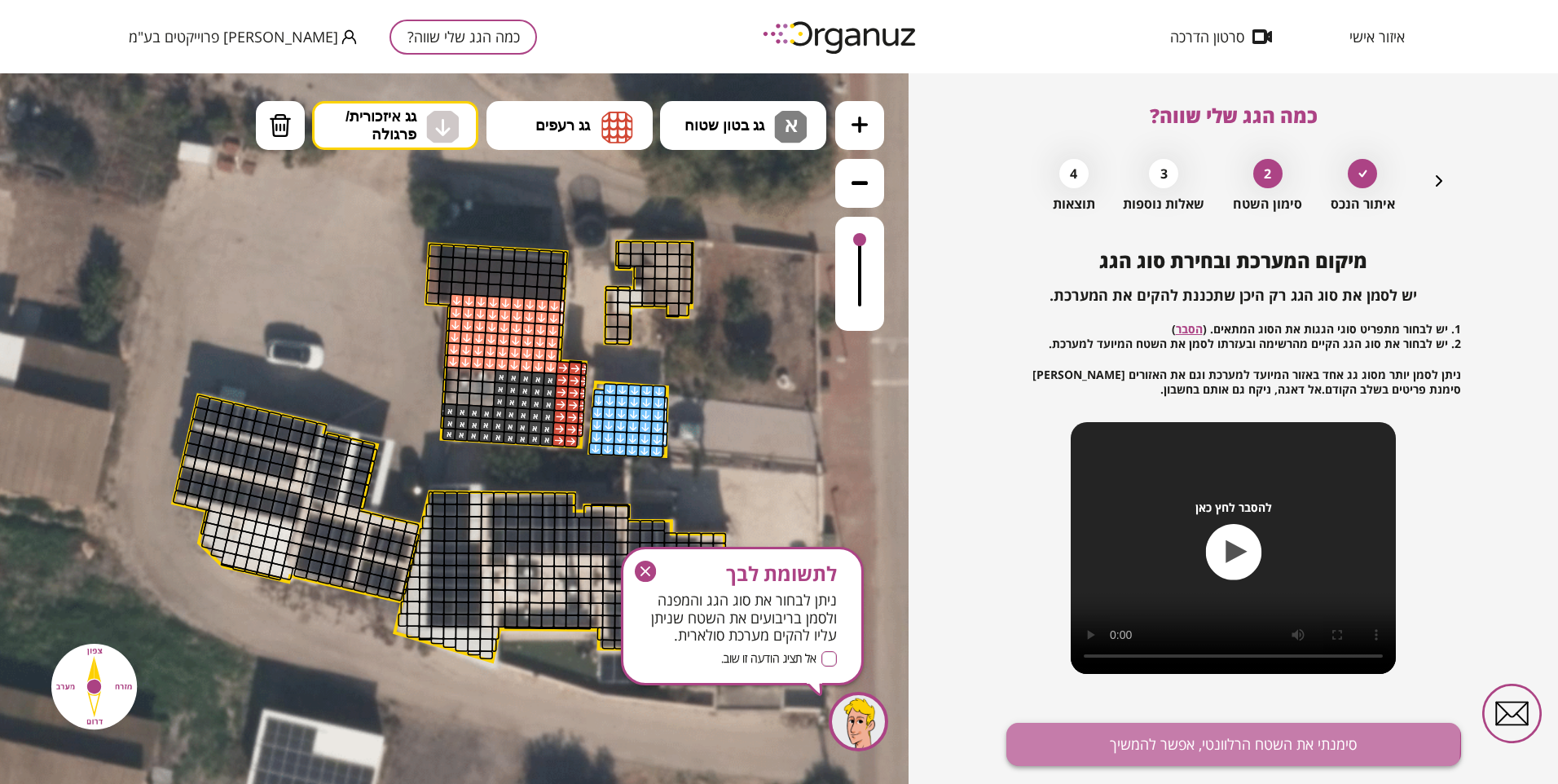
click at [1090, 740] on button "סימנתי את השטח הרלוונטי, אפשר להמשיך" at bounding box center [1233, 745] width 454 height 44
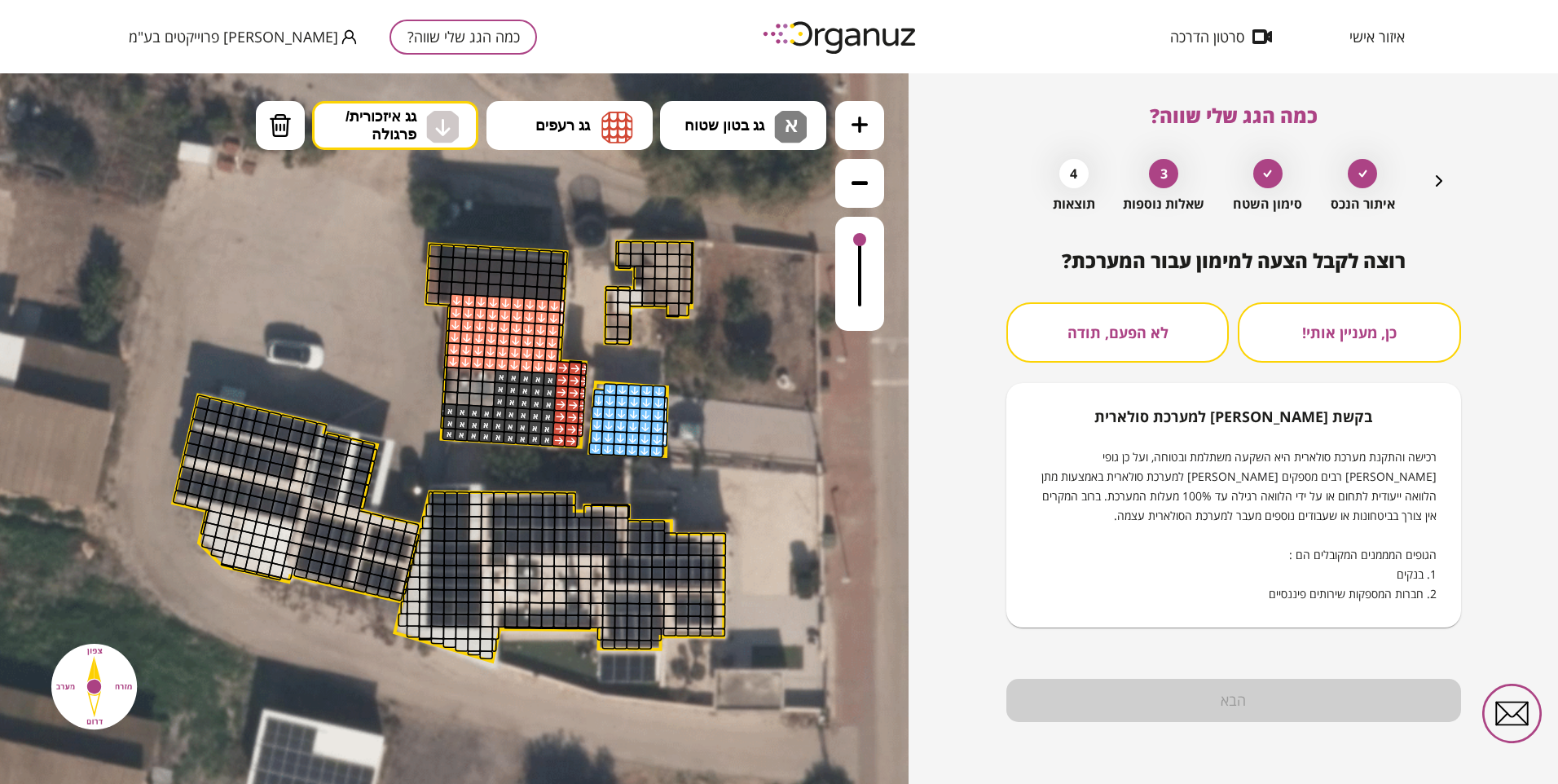
click at [1136, 337] on button "לא הפעם, תודה" at bounding box center [1117, 332] width 222 height 60
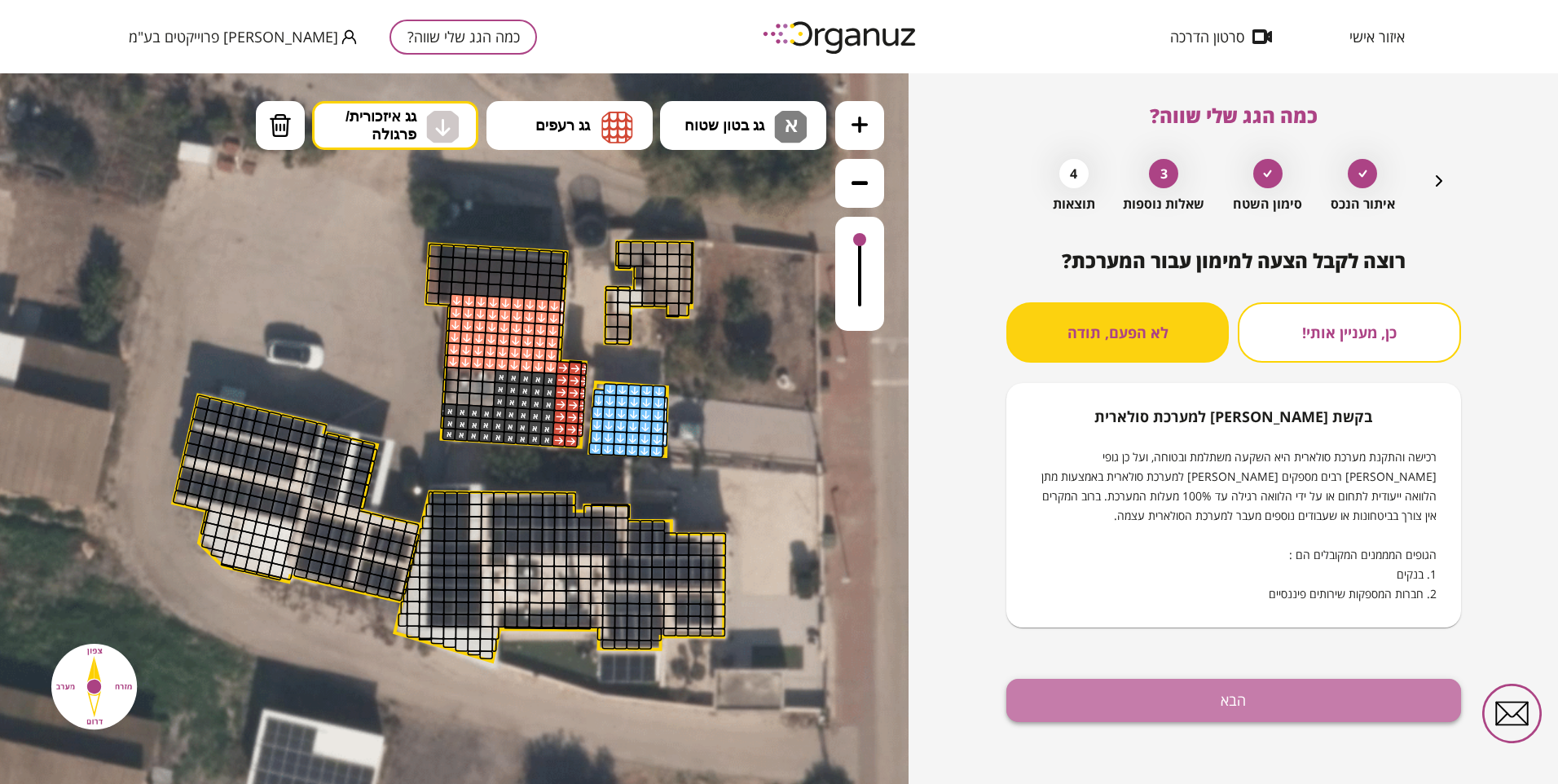
click at [1200, 704] on button "הבא" at bounding box center [1233, 700] width 454 height 44
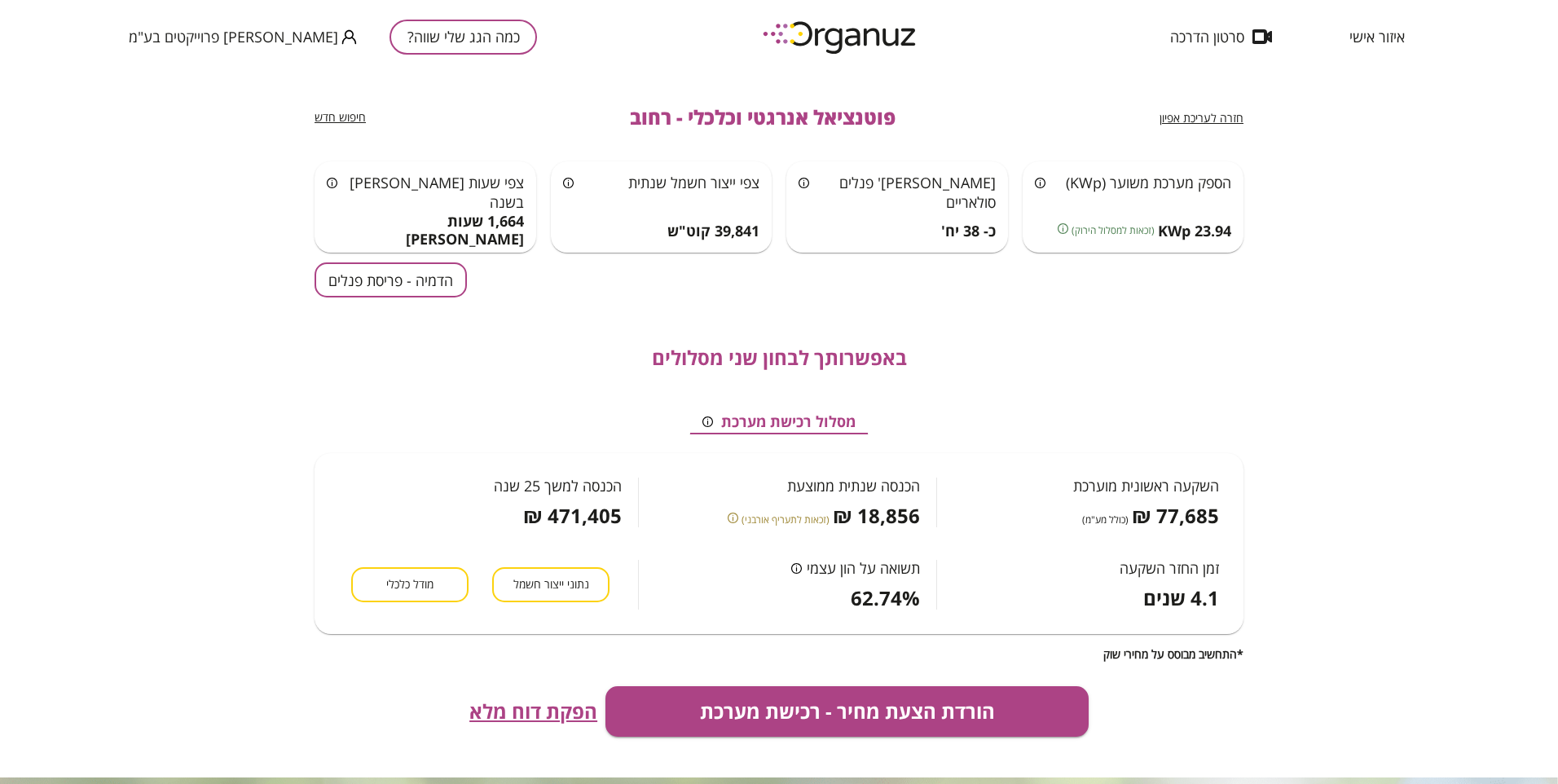
click at [439, 278] on button "הדמיה - פריסת פנלים" at bounding box center [391, 280] width 153 height 35
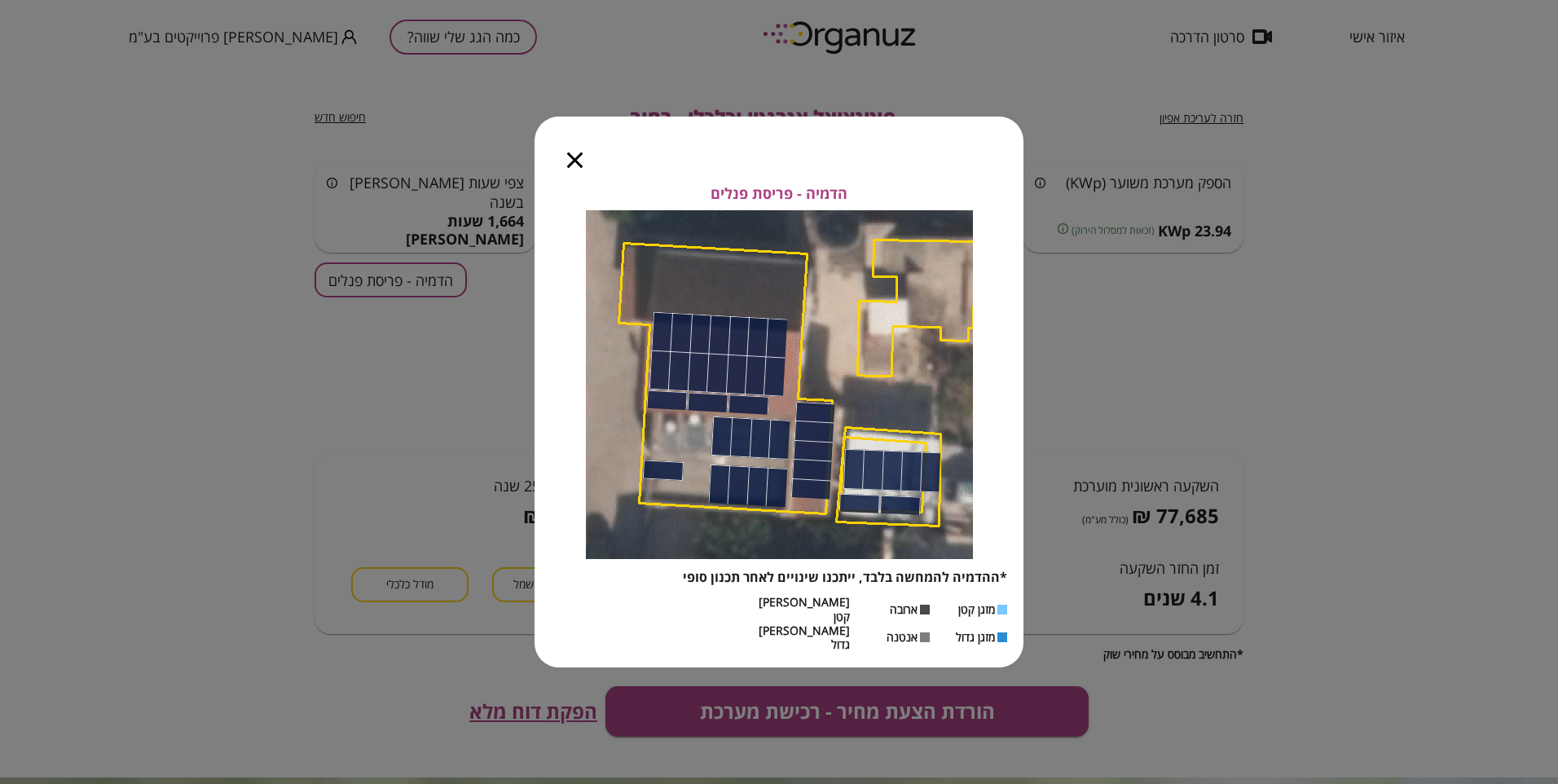
click at [566, 170] on div at bounding box center [575, 151] width 80 height 68
click at [577, 167] on icon "button" at bounding box center [575, 160] width 16 height 16
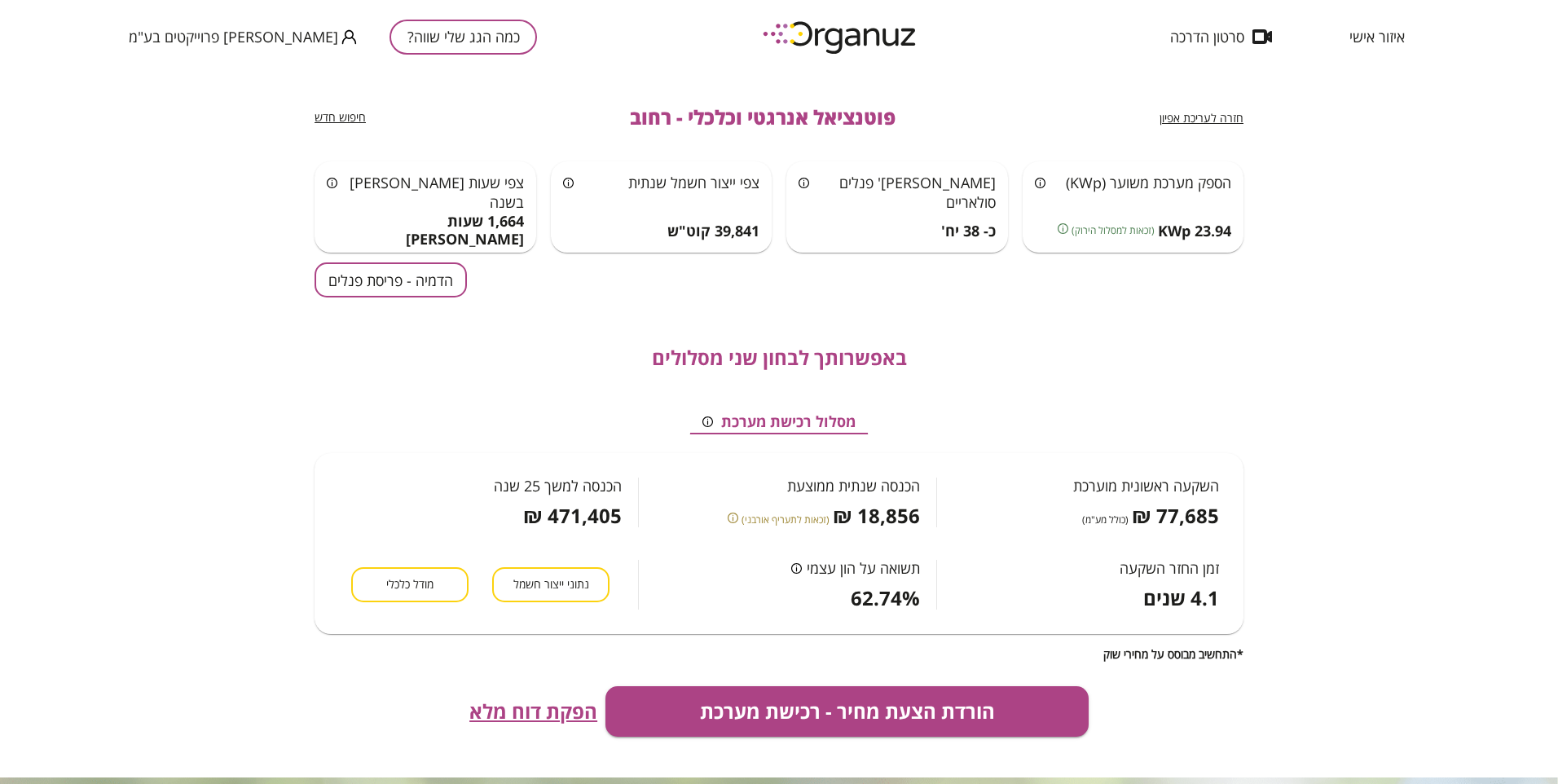
click at [1179, 118] on span "חזרה לעריכת אפיון" at bounding box center [1202, 118] width 84 height 16
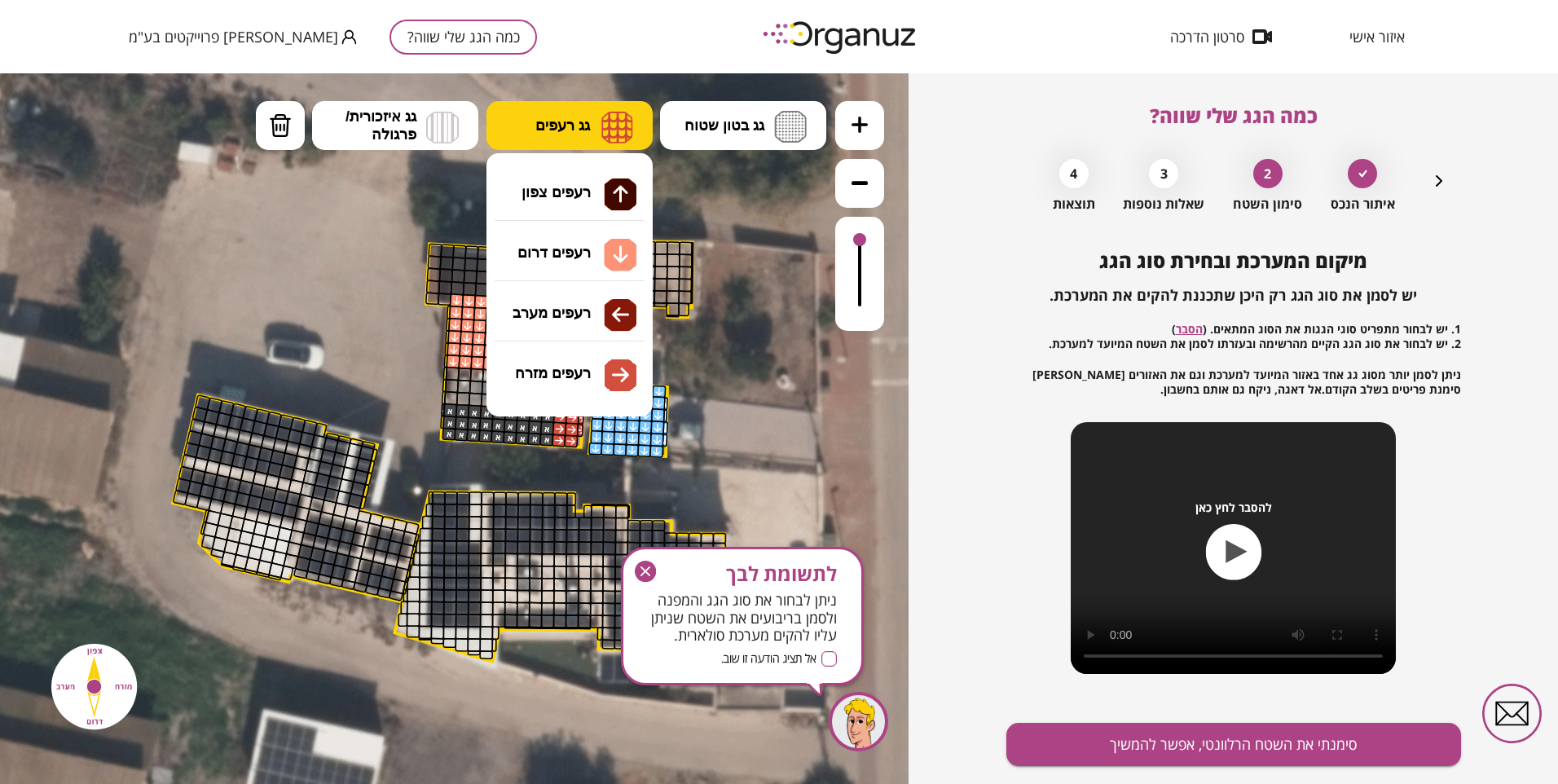
click at [609, 124] on img at bounding box center [618, 126] width 31 height 32
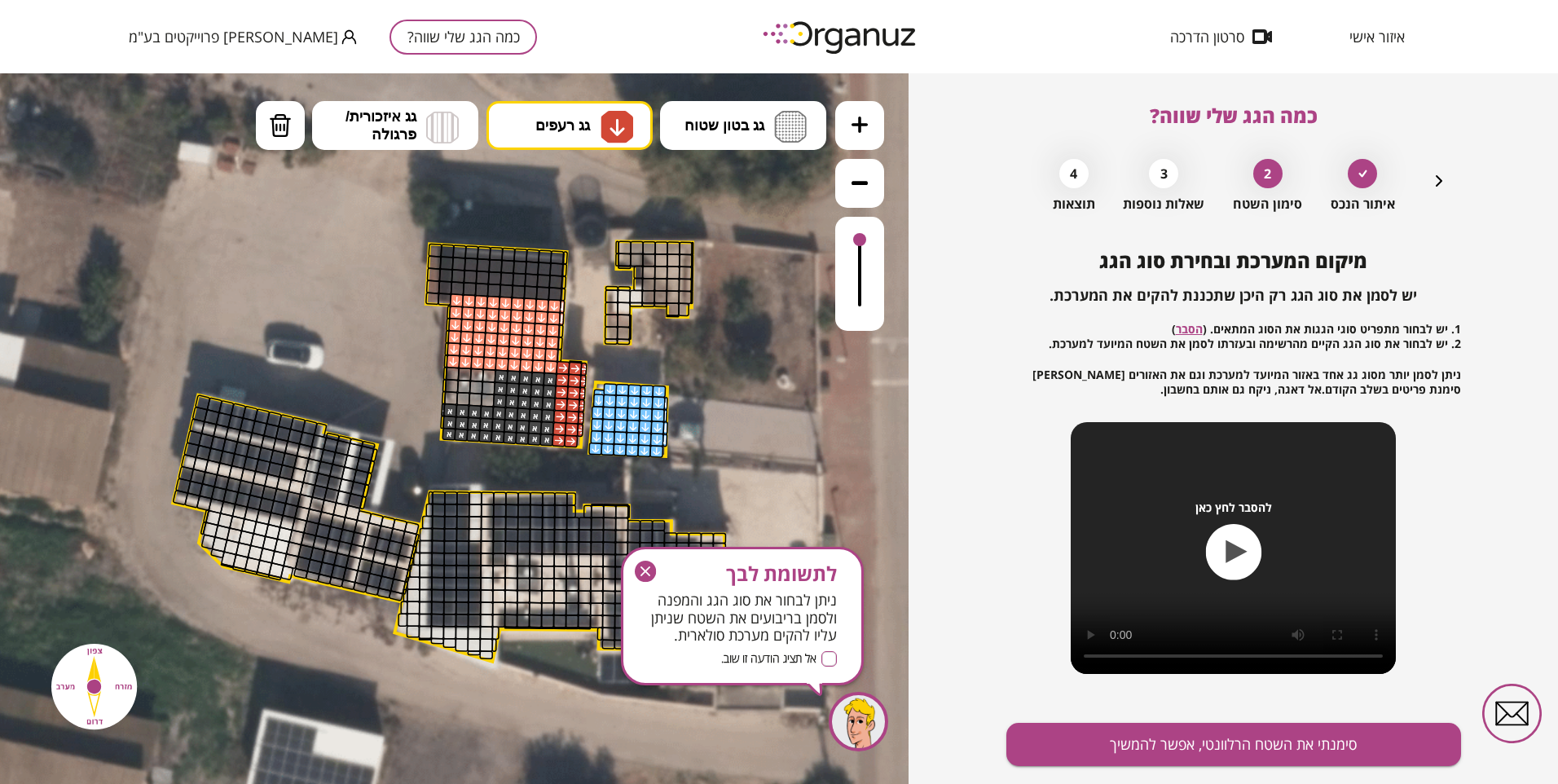
click at [582, 245] on div ".st0 { fill: #FFFFFF; } 10" at bounding box center [454, 428] width 909 height 711
drag, startPoint x: 448, startPoint y: 407, endPoint x: 524, endPoint y: 431, distance: 79.7
click at [276, 131] on img at bounding box center [280, 126] width 23 height 24
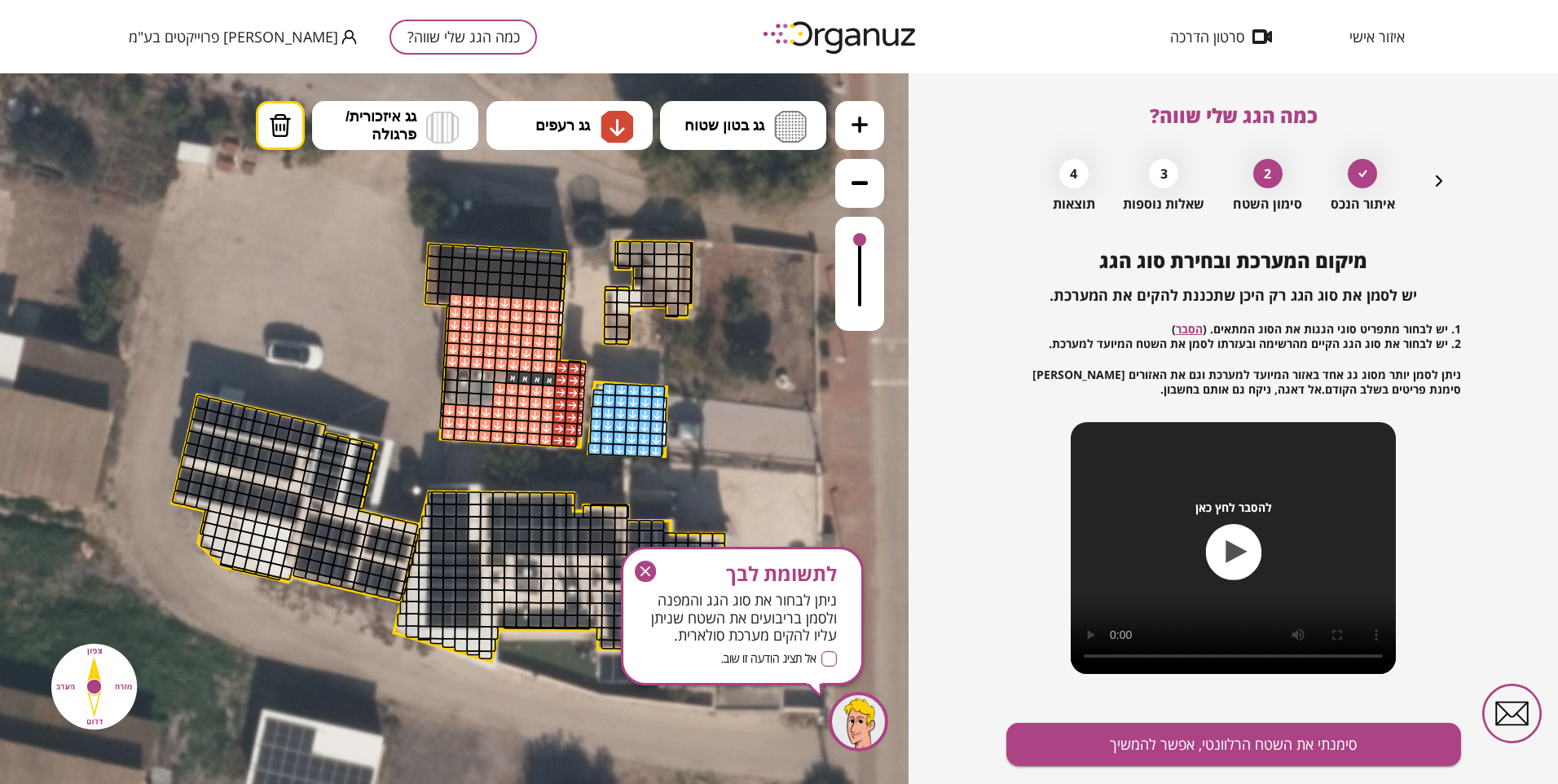
click at [502, 376] on div at bounding box center [500, 376] width 14 height 14
drag, startPoint x: 516, startPoint y: 378, endPoint x: 543, endPoint y: 379, distance: 27.0
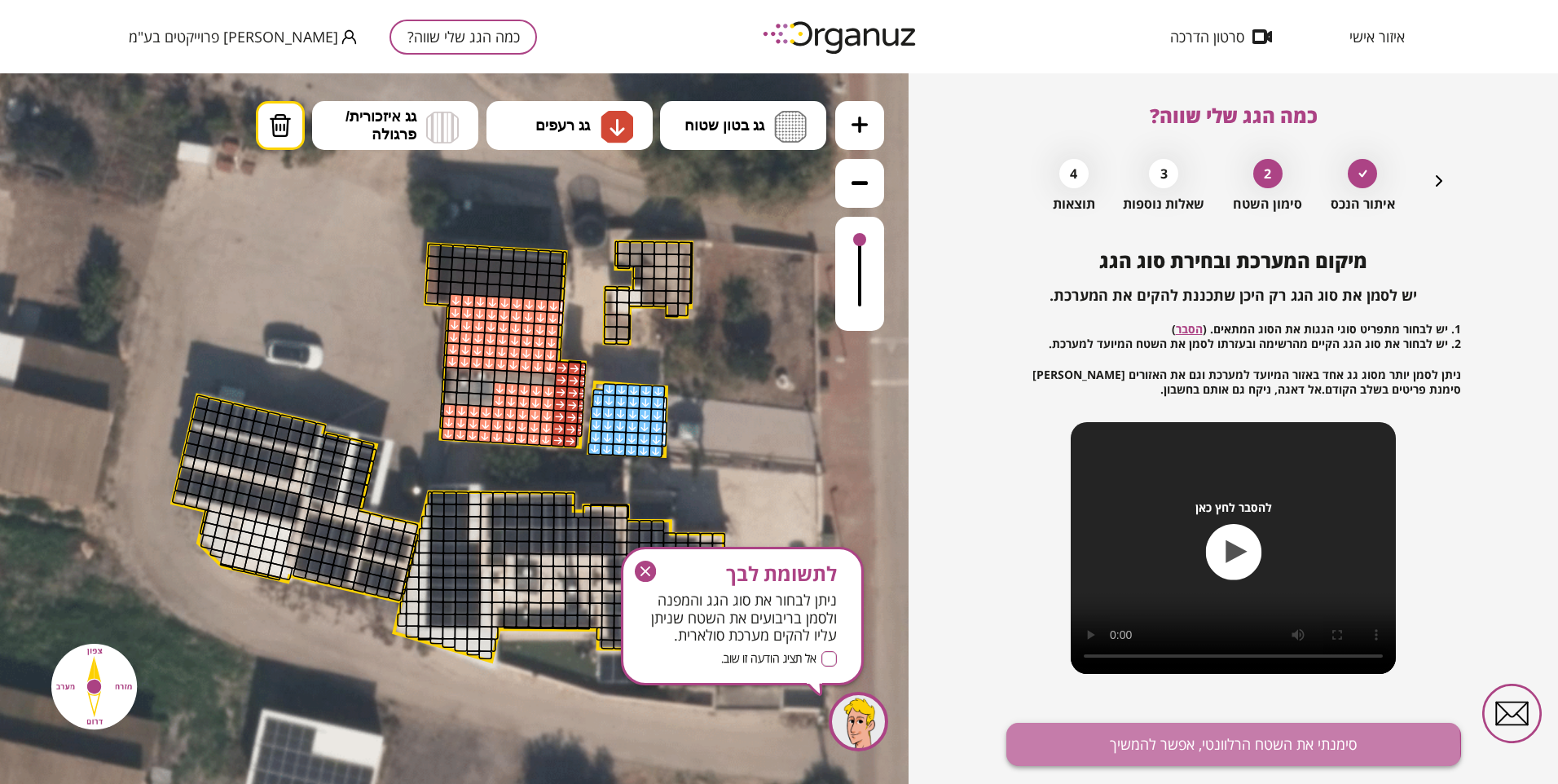
click at [1050, 748] on button "סימנתי את השטח הרלוונטי, אפשר להמשיך" at bounding box center [1233, 745] width 454 height 44
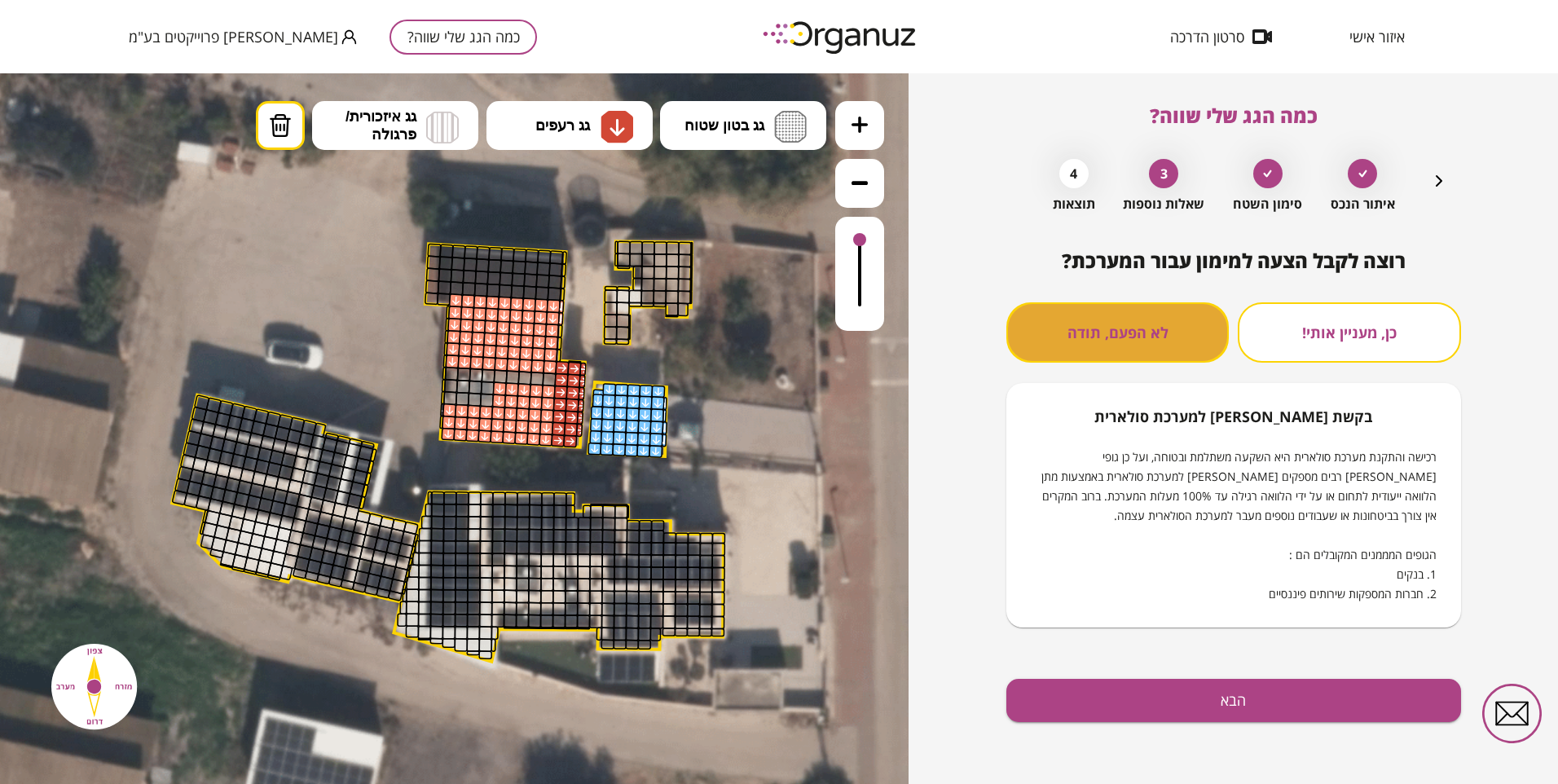
click at [1073, 342] on button "לא הפעם, תודה" at bounding box center [1117, 332] width 222 height 60
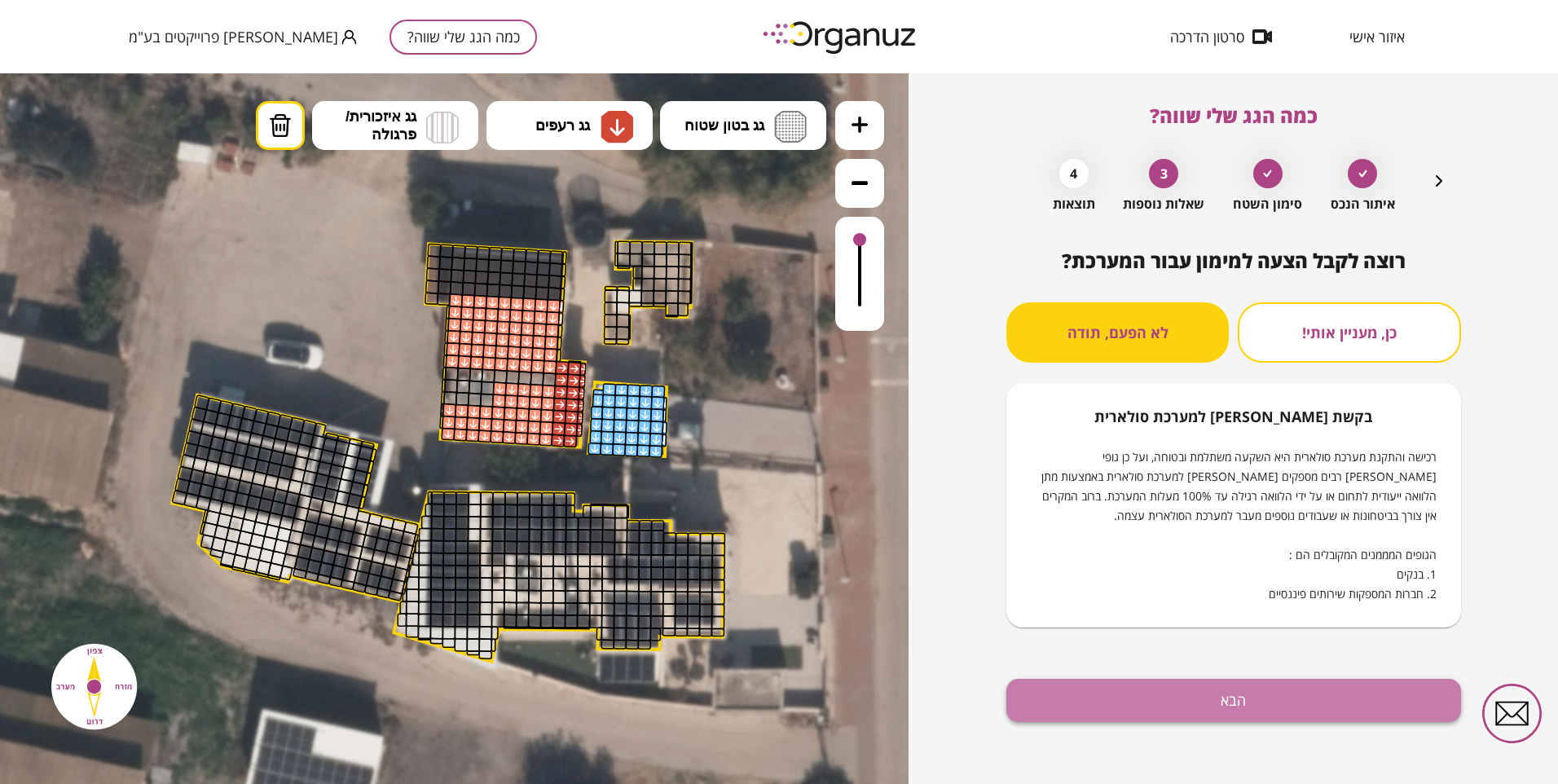
click at [1148, 697] on button "הבא" at bounding box center [1233, 700] width 454 height 44
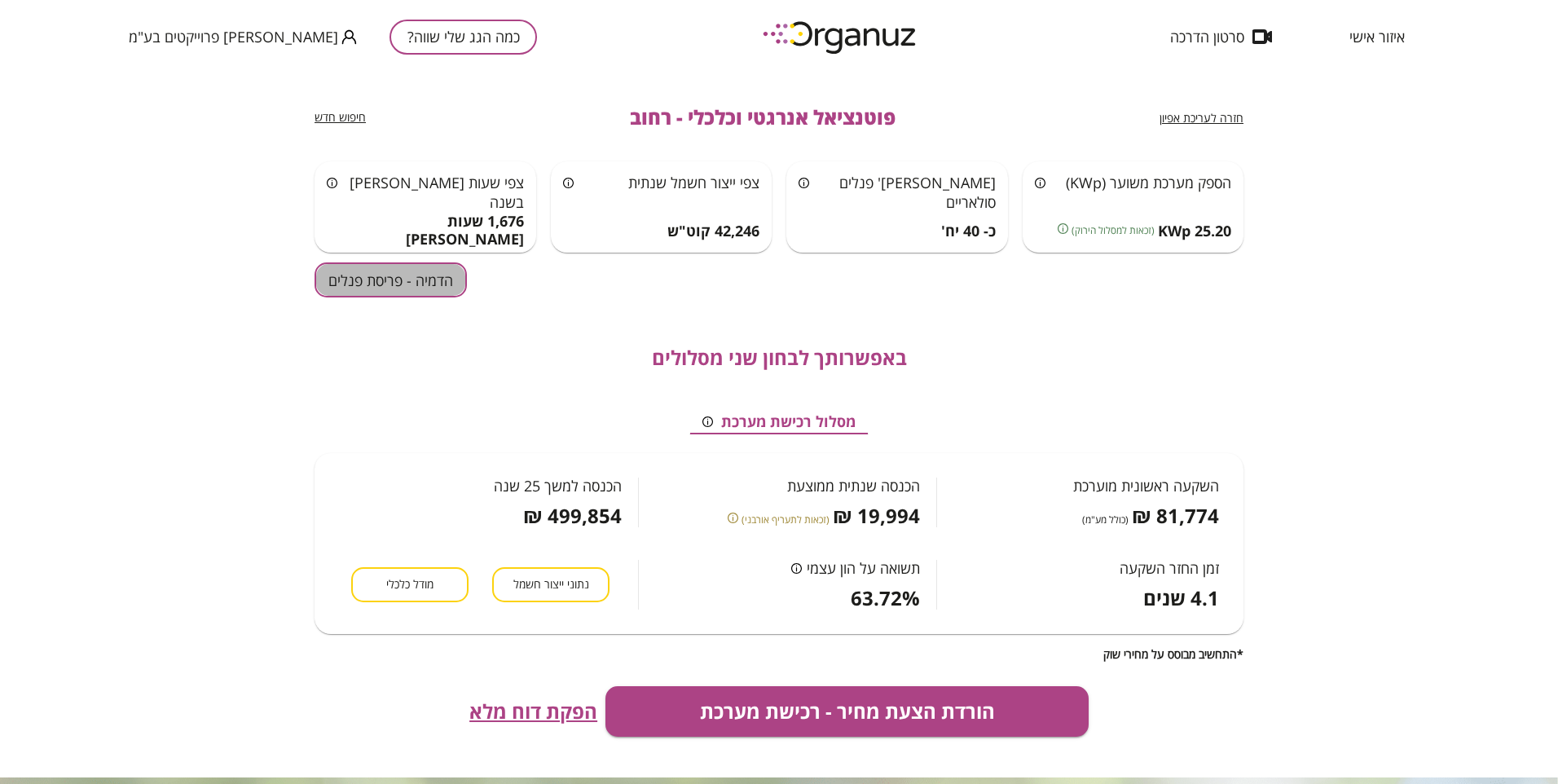
click at [378, 288] on button "הדמיה - פריסת פנלים" at bounding box center [391, 280] width 153 height 35
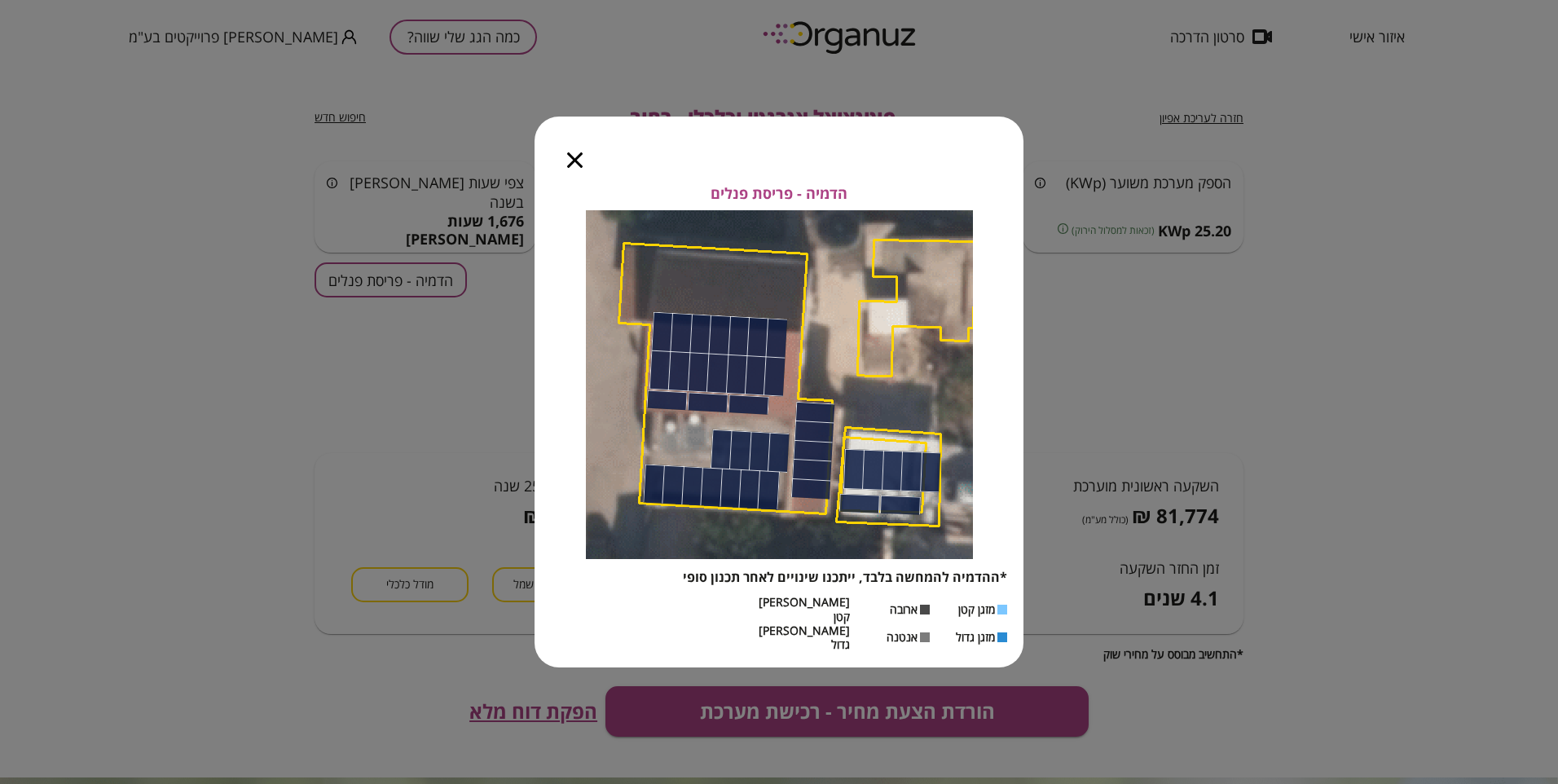
click at [573, 167] on icon "button" at bounding box center [575, 160] width 16 height 16
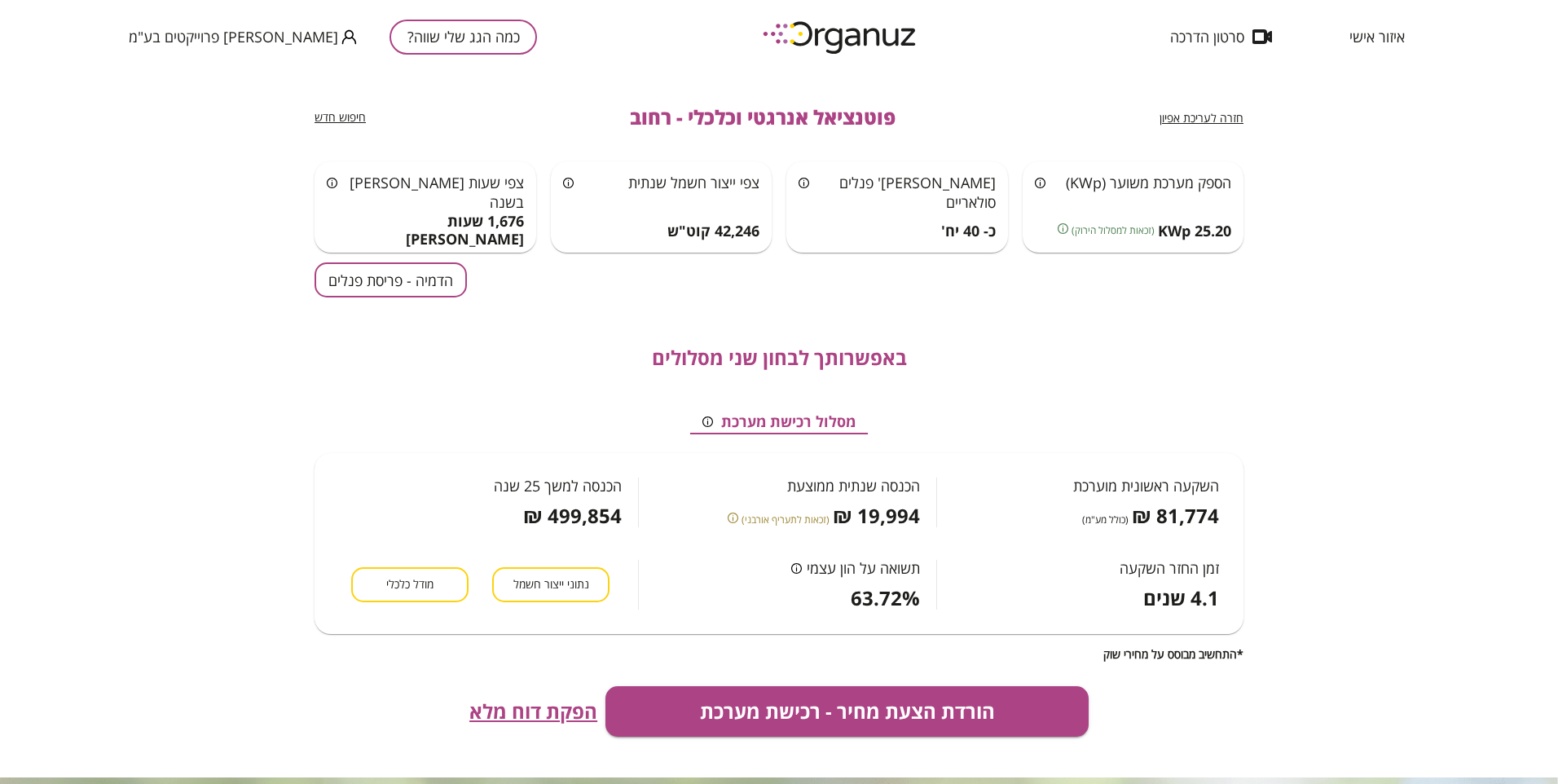
click at [1180, 118] on span "חזרה לעריכת אפיון" at bounding box center [1202, 118] width 84 height 16
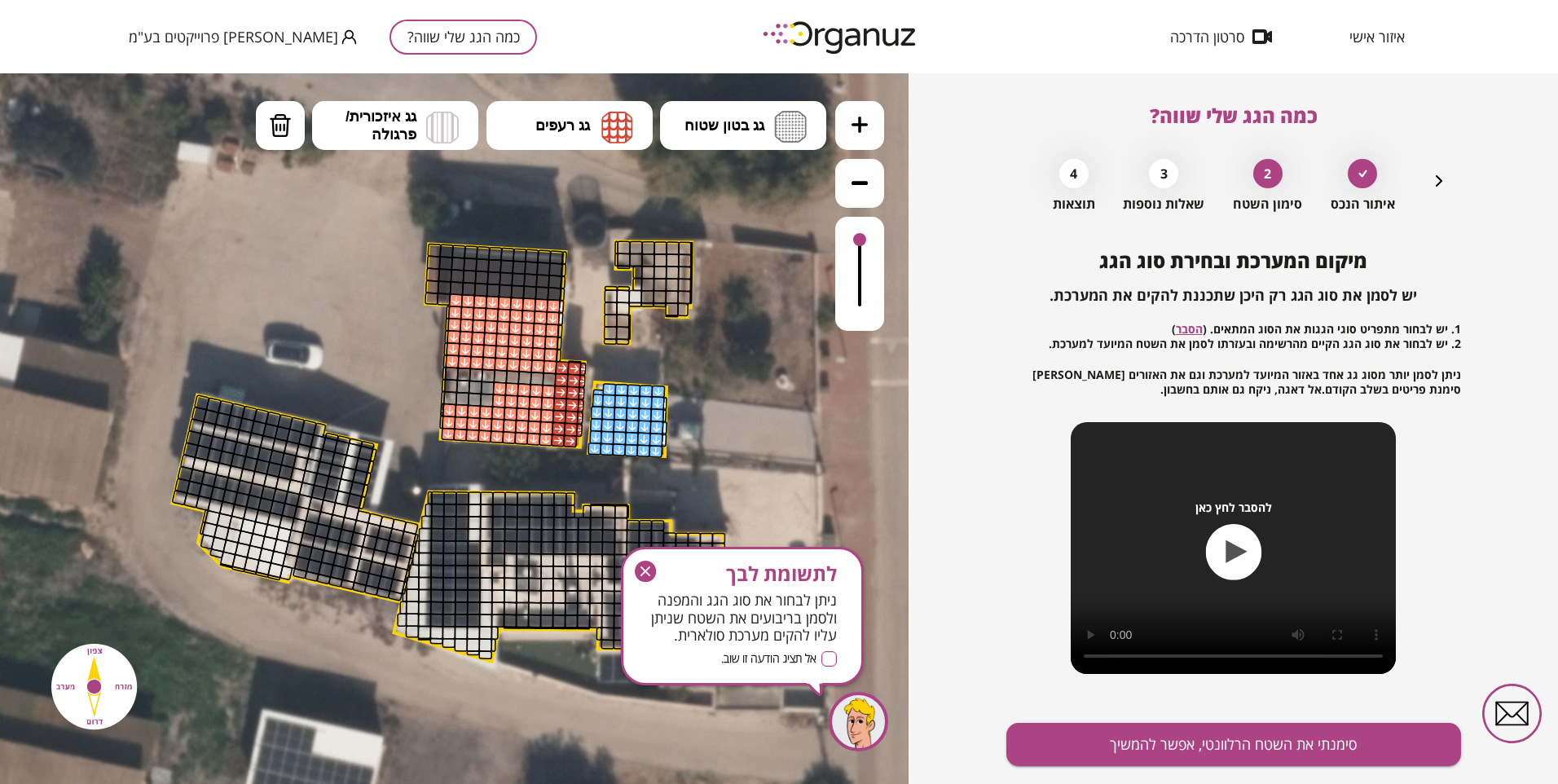
click at [1438, 175] on icon "button" at bounding box center [1439, 181] width 19 height 19
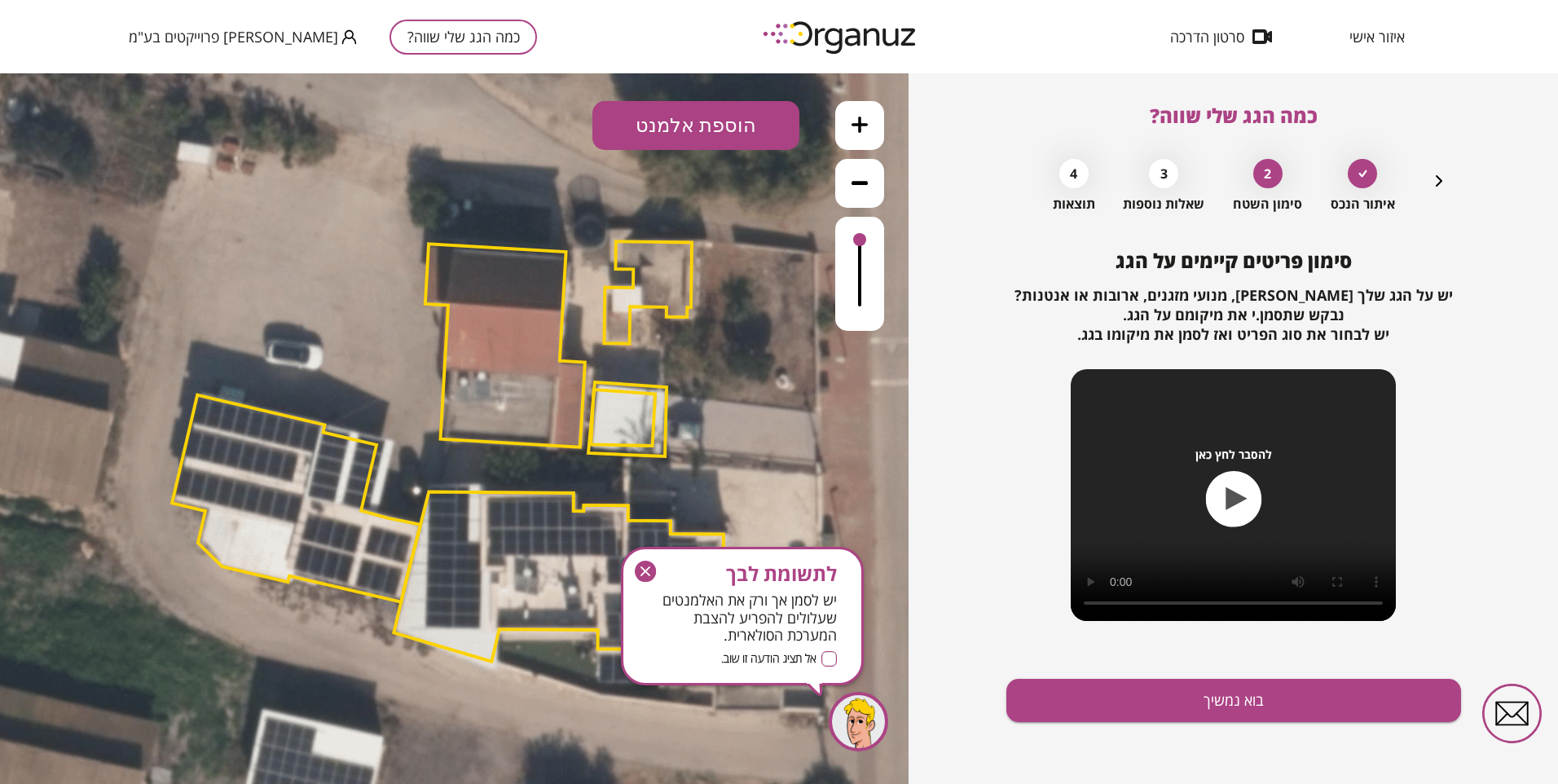
click at [1438, 178] on icon "button" at bounding box center [1438, 181] width 6 height 11
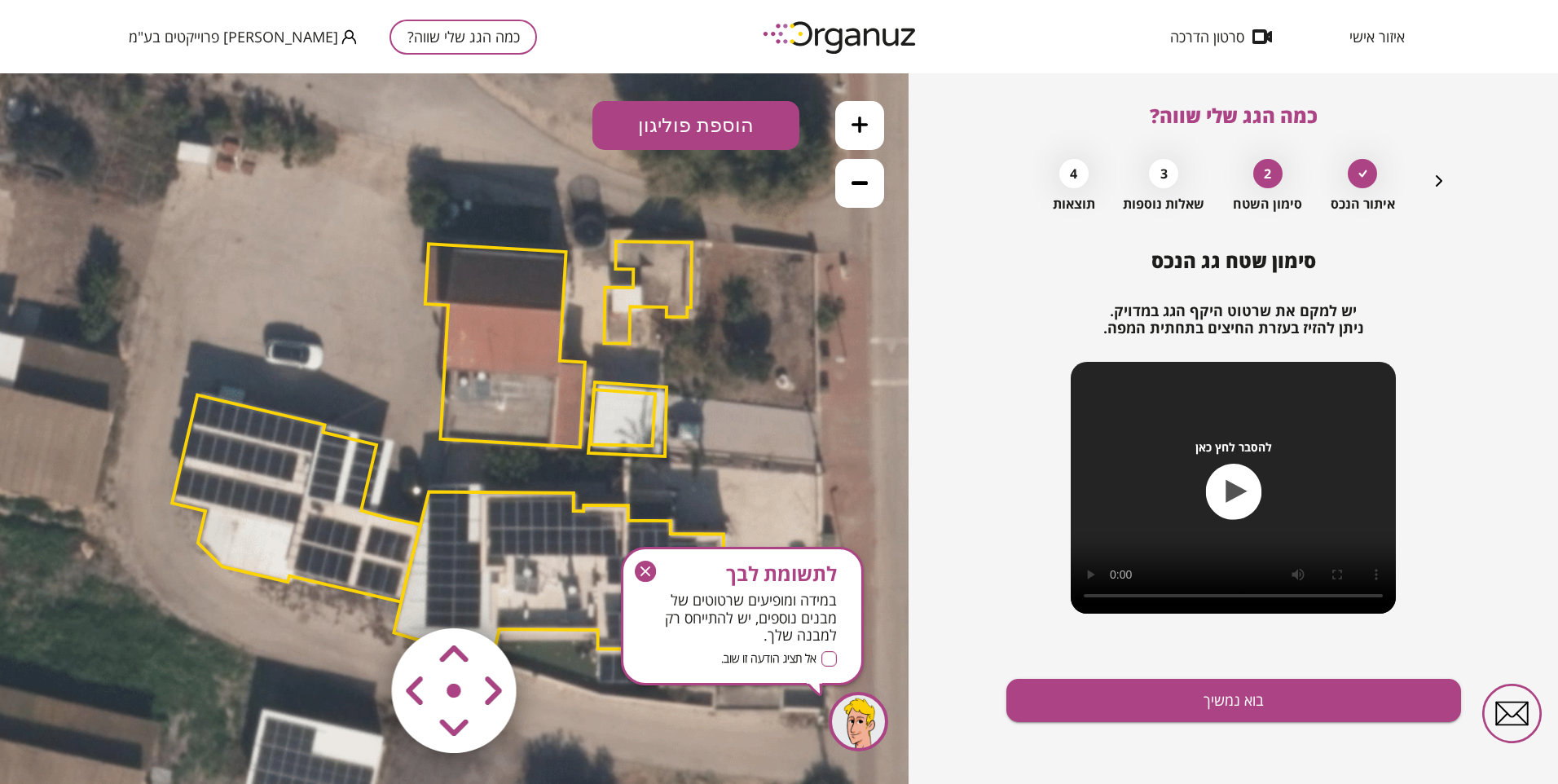
click at [674, 121] on button "הוספת פוליגון" at bounding box center [695, 126] width 207 height 49
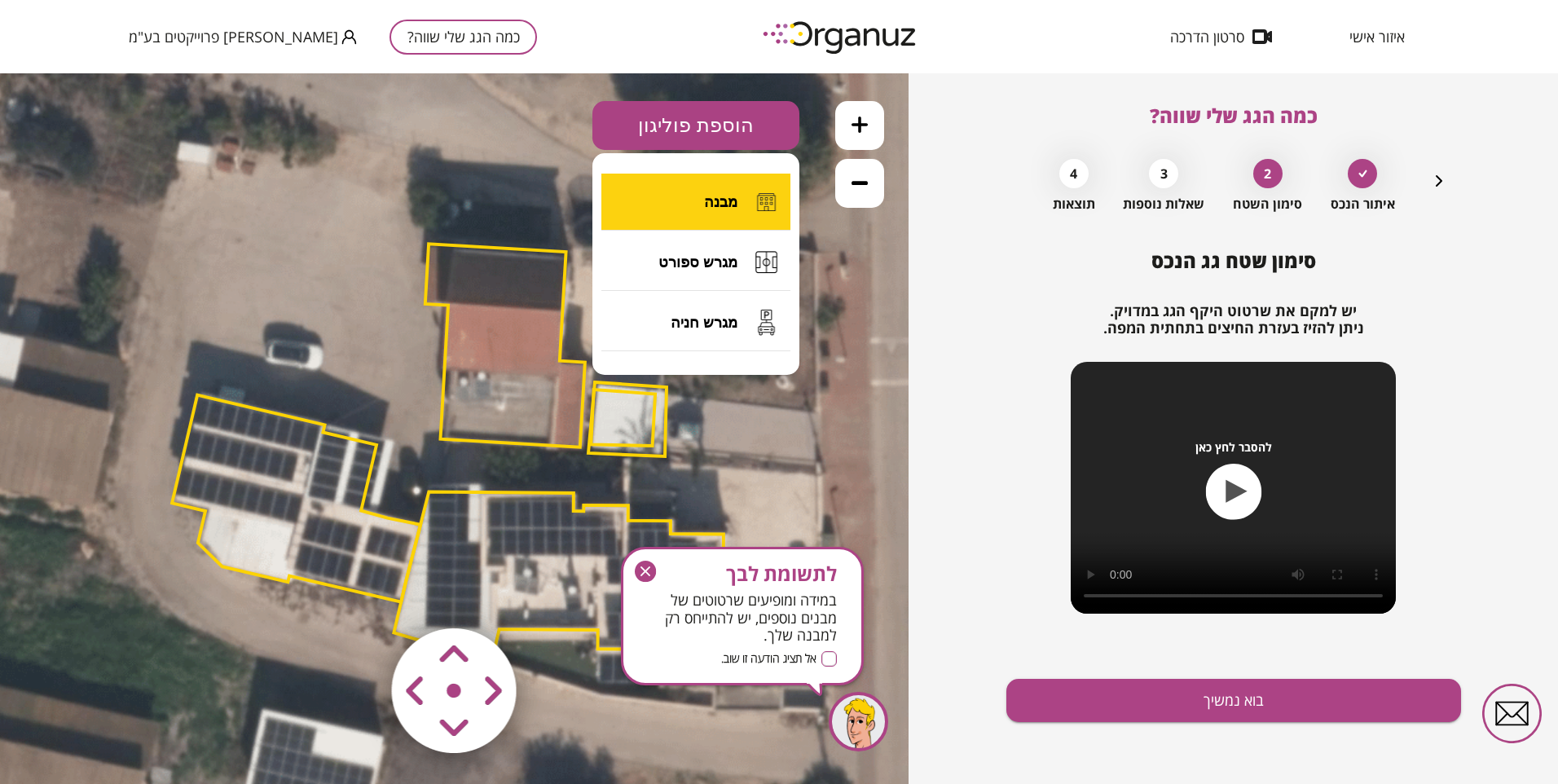
click at [714, 206] on span "מבנה" at bounding box center [721, 201] width 33 height 18
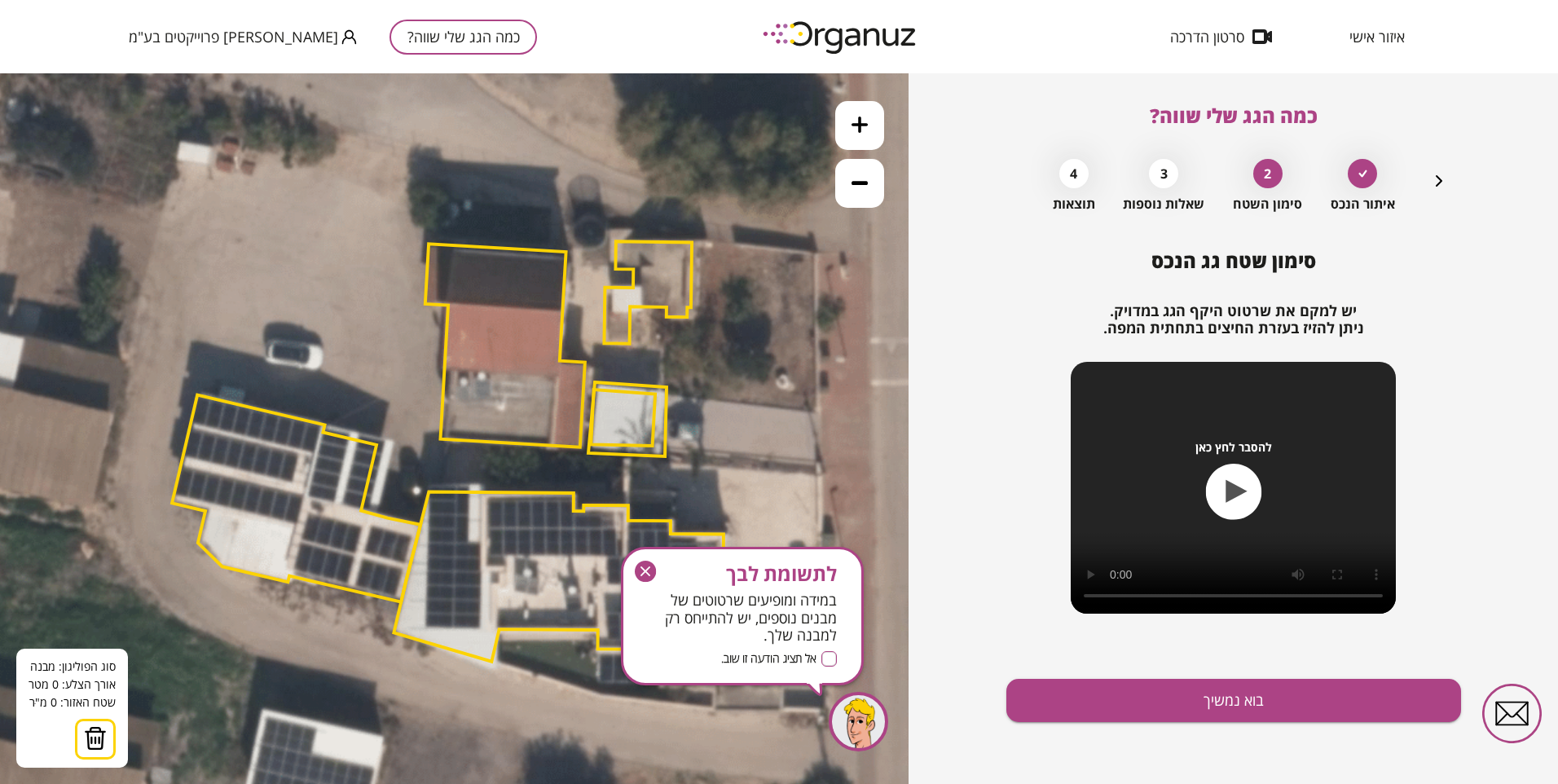
click at [589, 460] on icon at bounding box center [451, 451] width 1687 height 1687
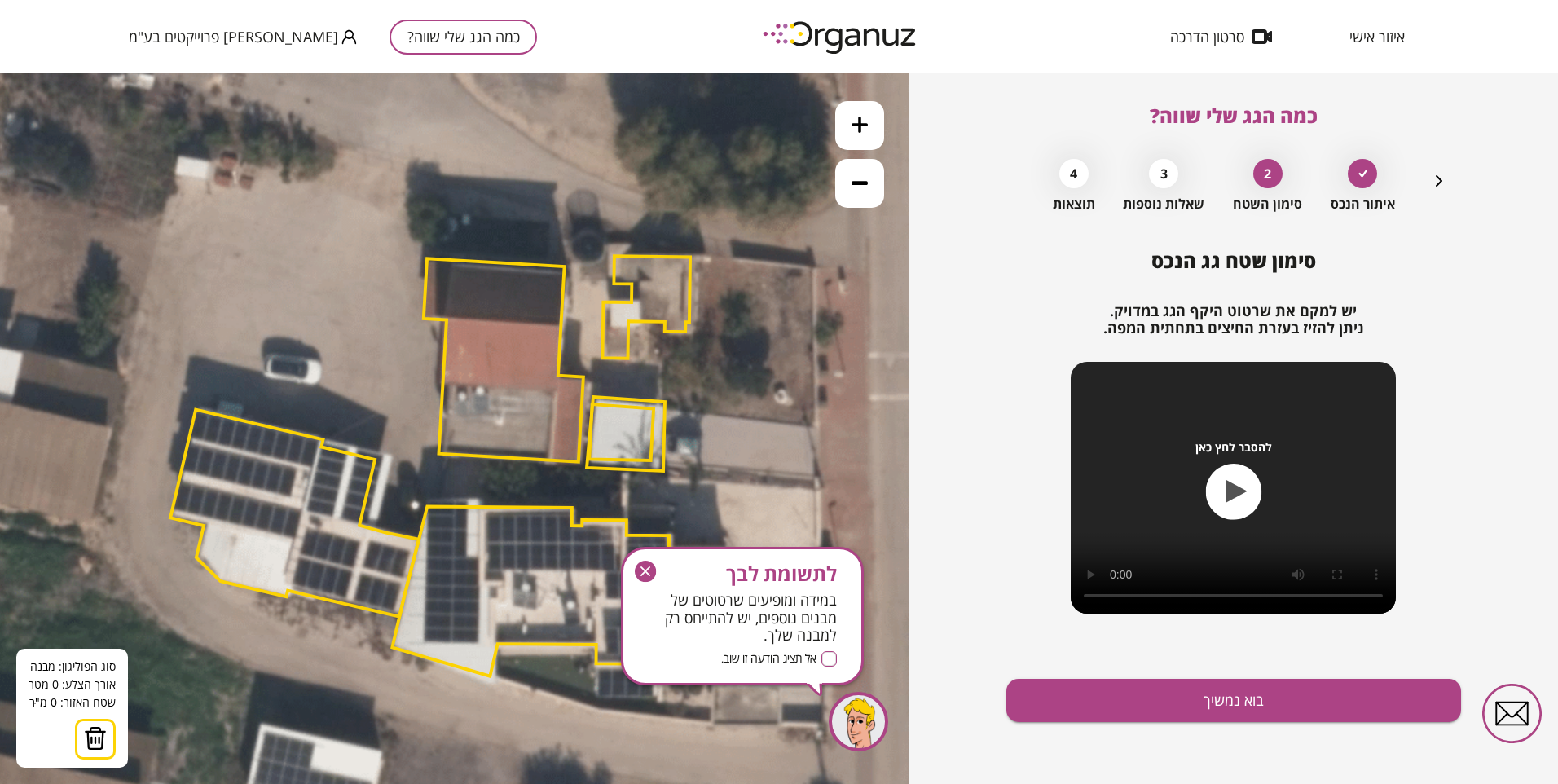
drag, startPoint x: 590, startPoint y: 453, endPoint x: 588, endPoint y: 468, distance: 15.1
click at [588, 468] on polygon at bounding box center [626, 433] width 79 height 74
click at [590, 478] on icon at bounding box center [449, 466] width 1687 height 1687
click at [665, 485] on icon at bounding box center [449, 466] width 1687 height 1687
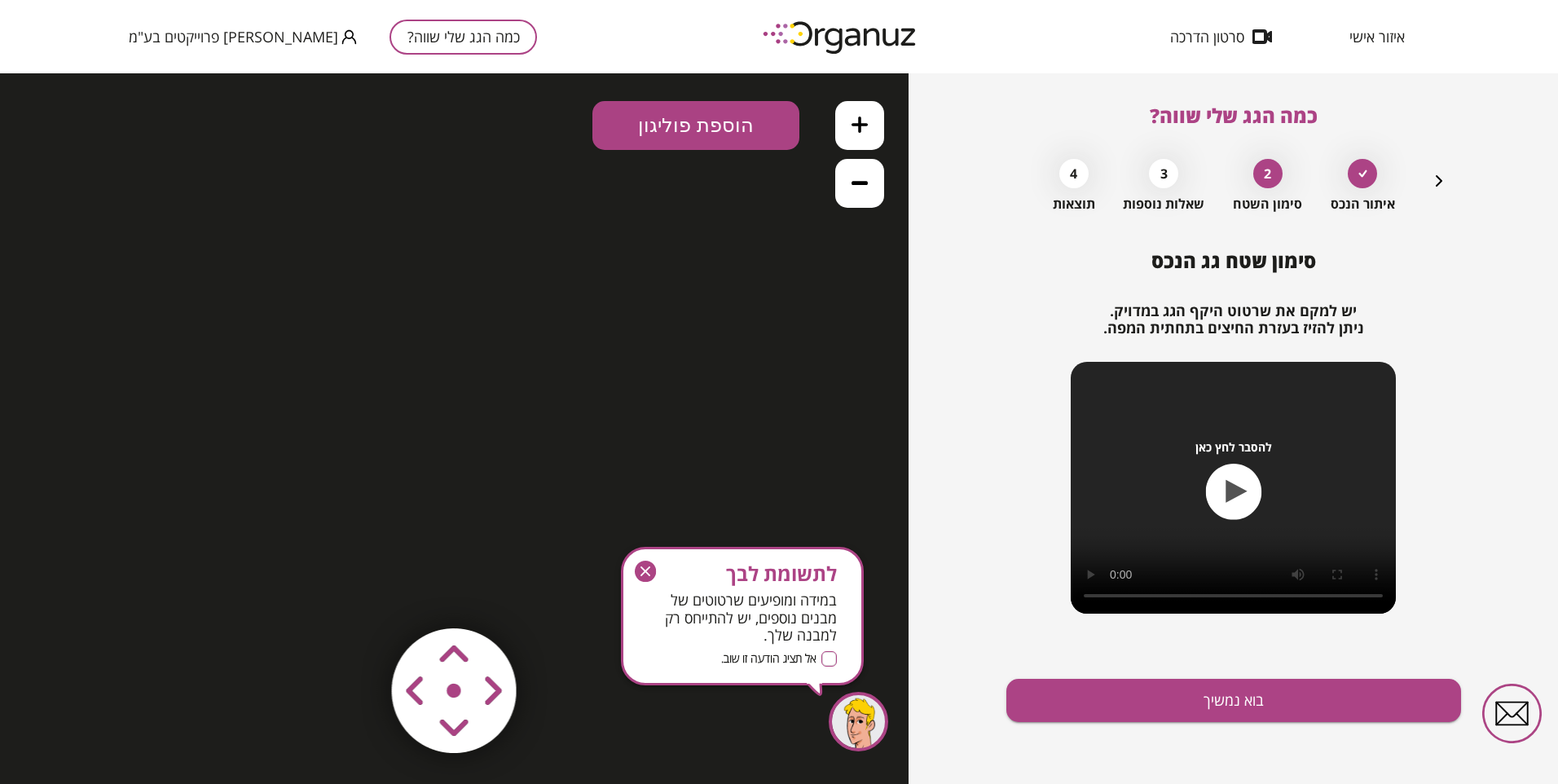
click at [726, 118] on button "הוספת פוליגון" at bounding box center [695, 126] width 207 height 49
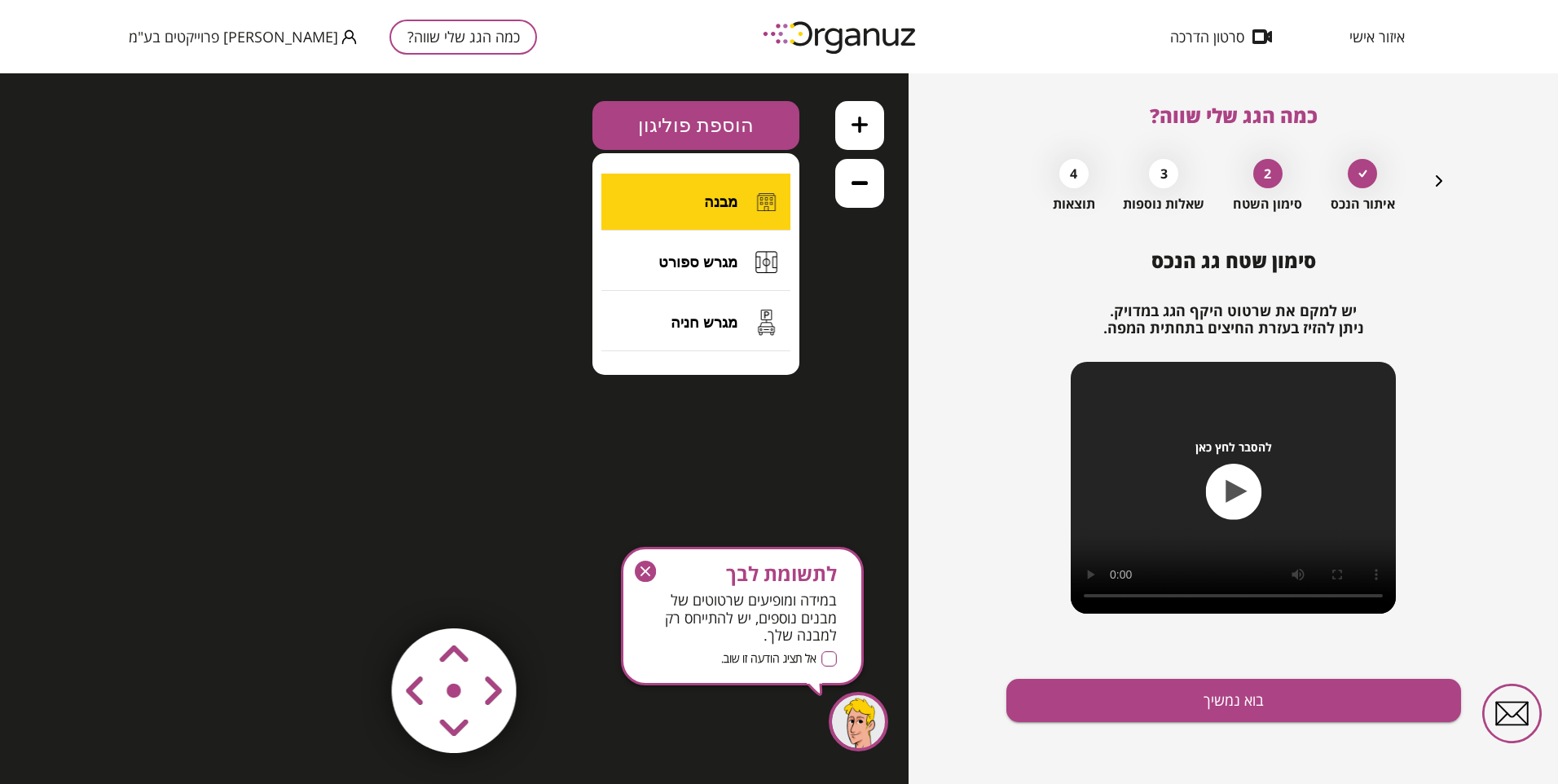
click at [738, 195] on button "מבנה" at bounding box center [696, 201] width 189 height 57
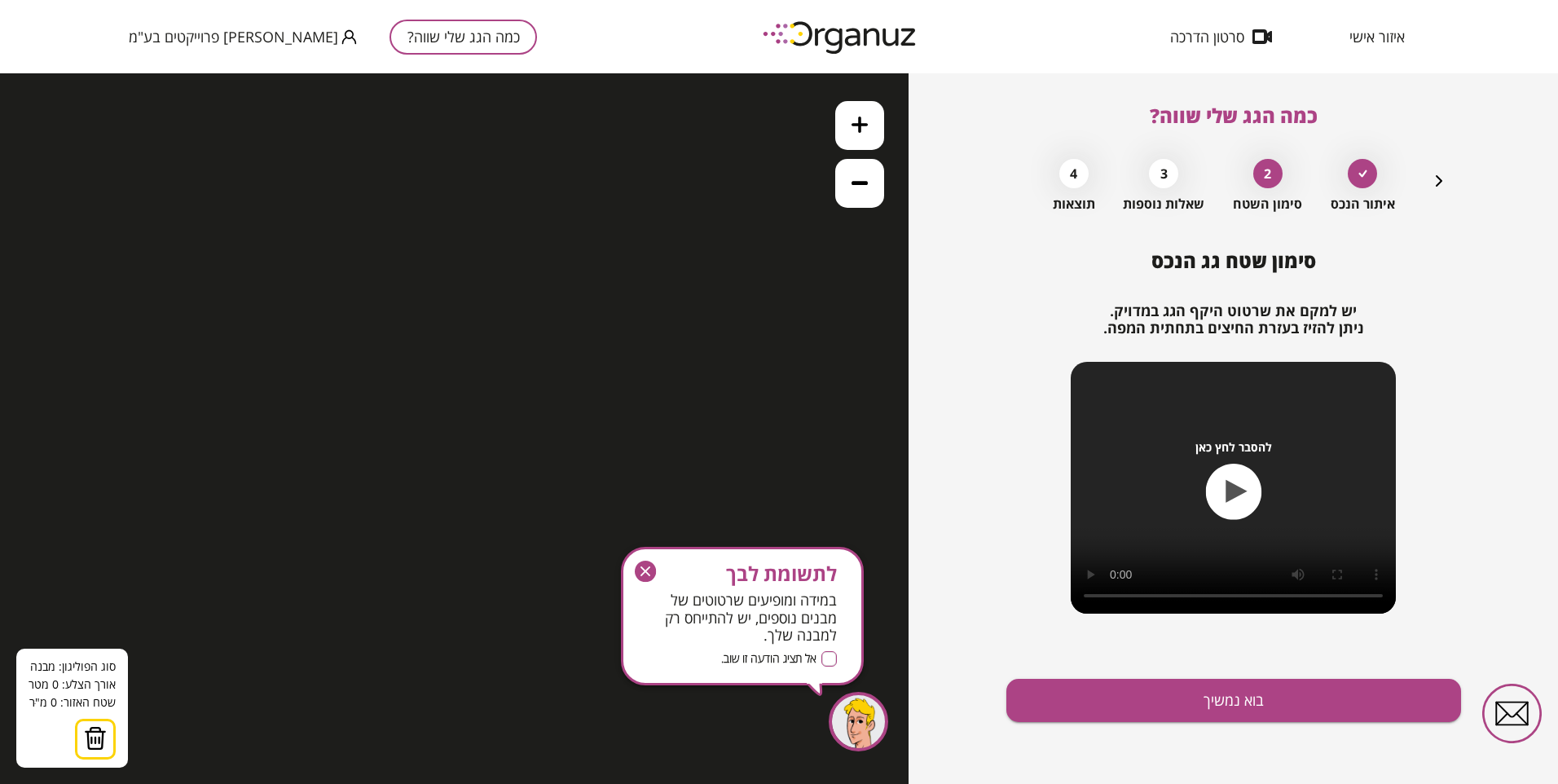
click at [950, 353] on div "כמה הגג שלי שווה? איתור הנכס 2 סימון השטח 3 שאלות נוספות 4 תוצאות סימון שטח גג …" at bounding box center [1233, 428] width 650 height 711
click at [89, 741] on img at bounding box center [95, 738] width 23 height 24
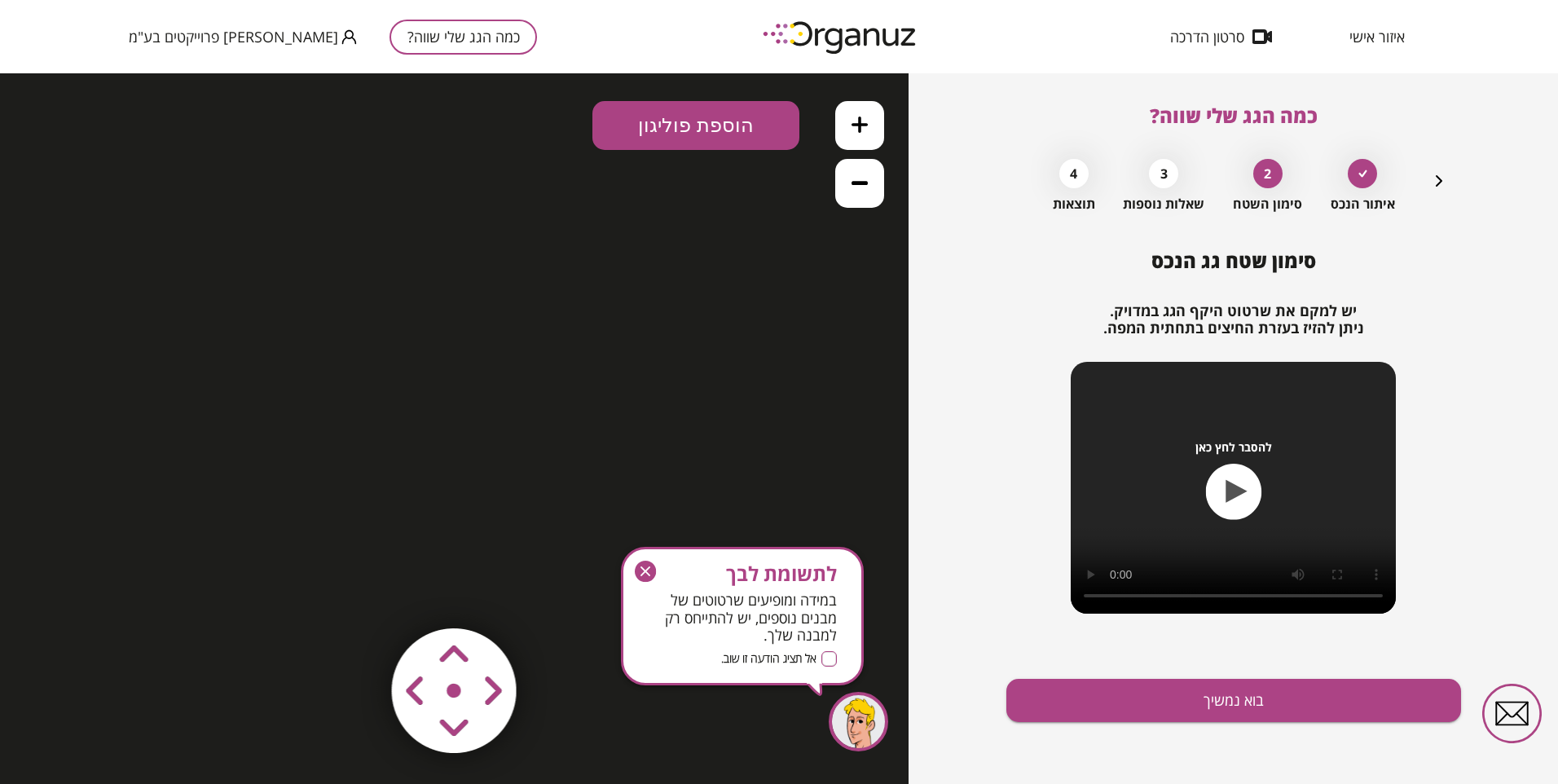
click at [644, 568] on g "button" at bounding box center [646, 571] width 21 height 21
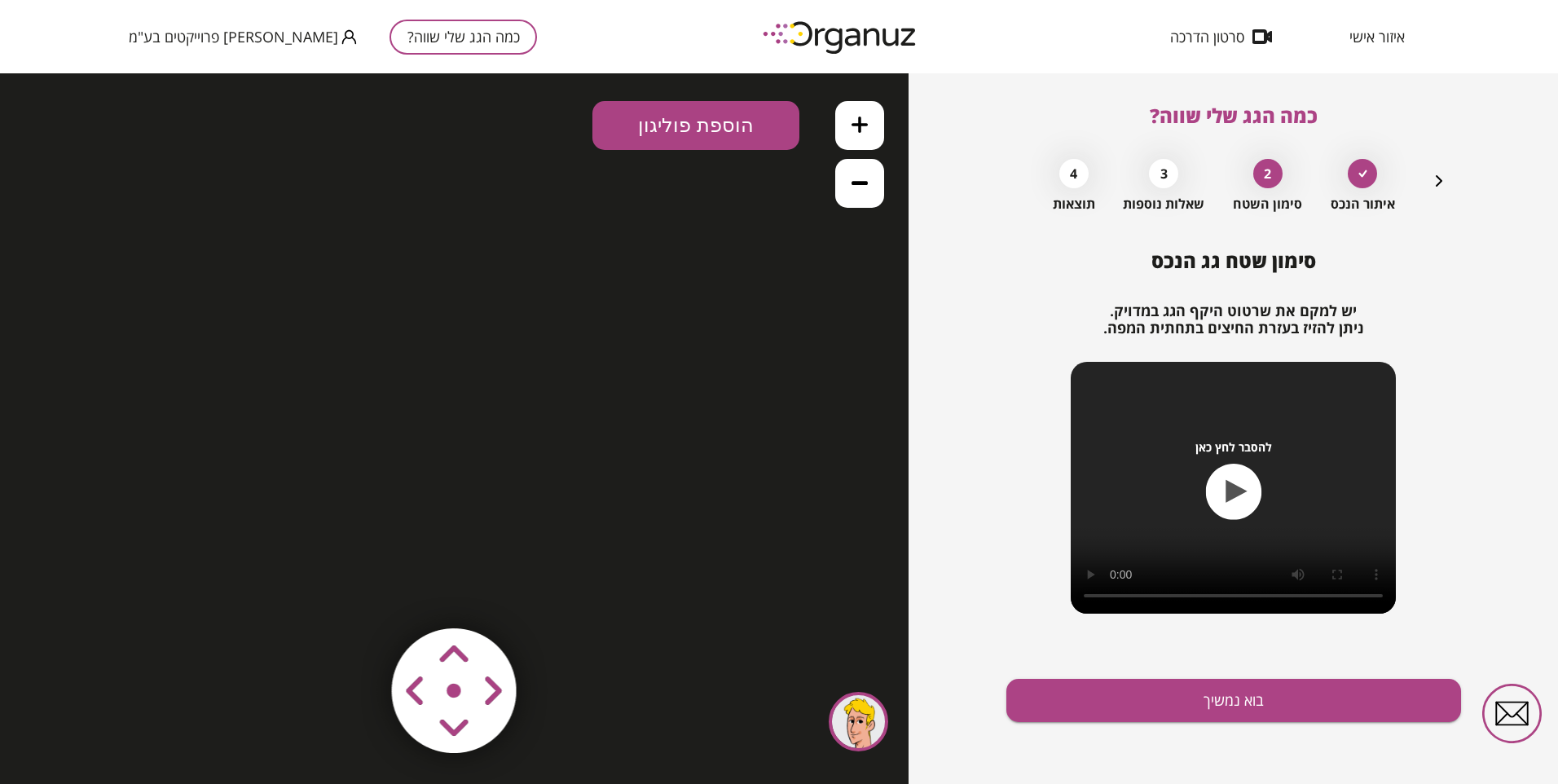
click at [1437, 180] on icon "button" at bounding box center [1439, 181] width 19 height 19
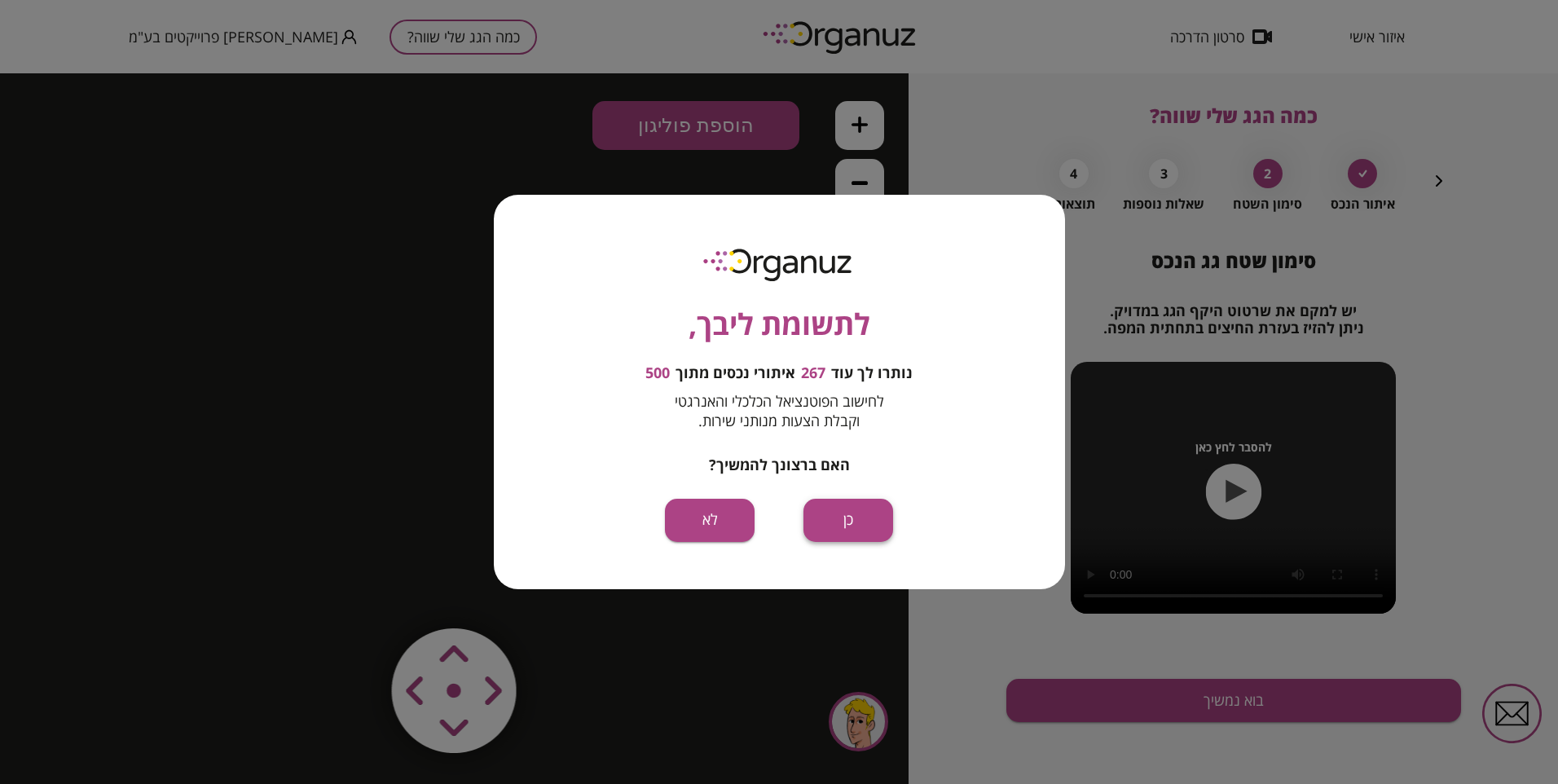
click at [849, 508] on button "כן" at bounding box center [848, 521] width 90 height 44
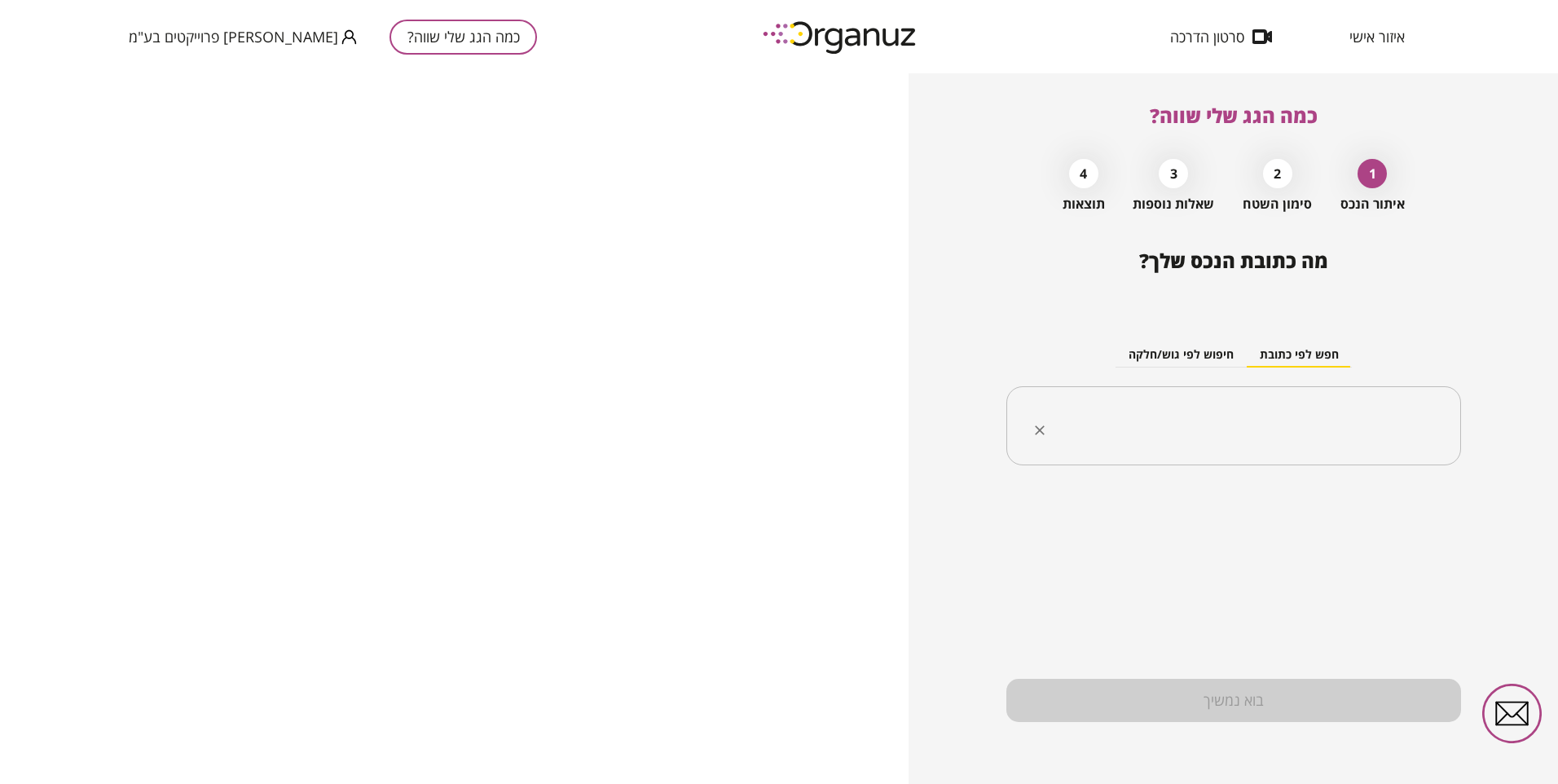
click at [1151, 402] on div "​" at bounding box center [1233, 426] width 454 height 80
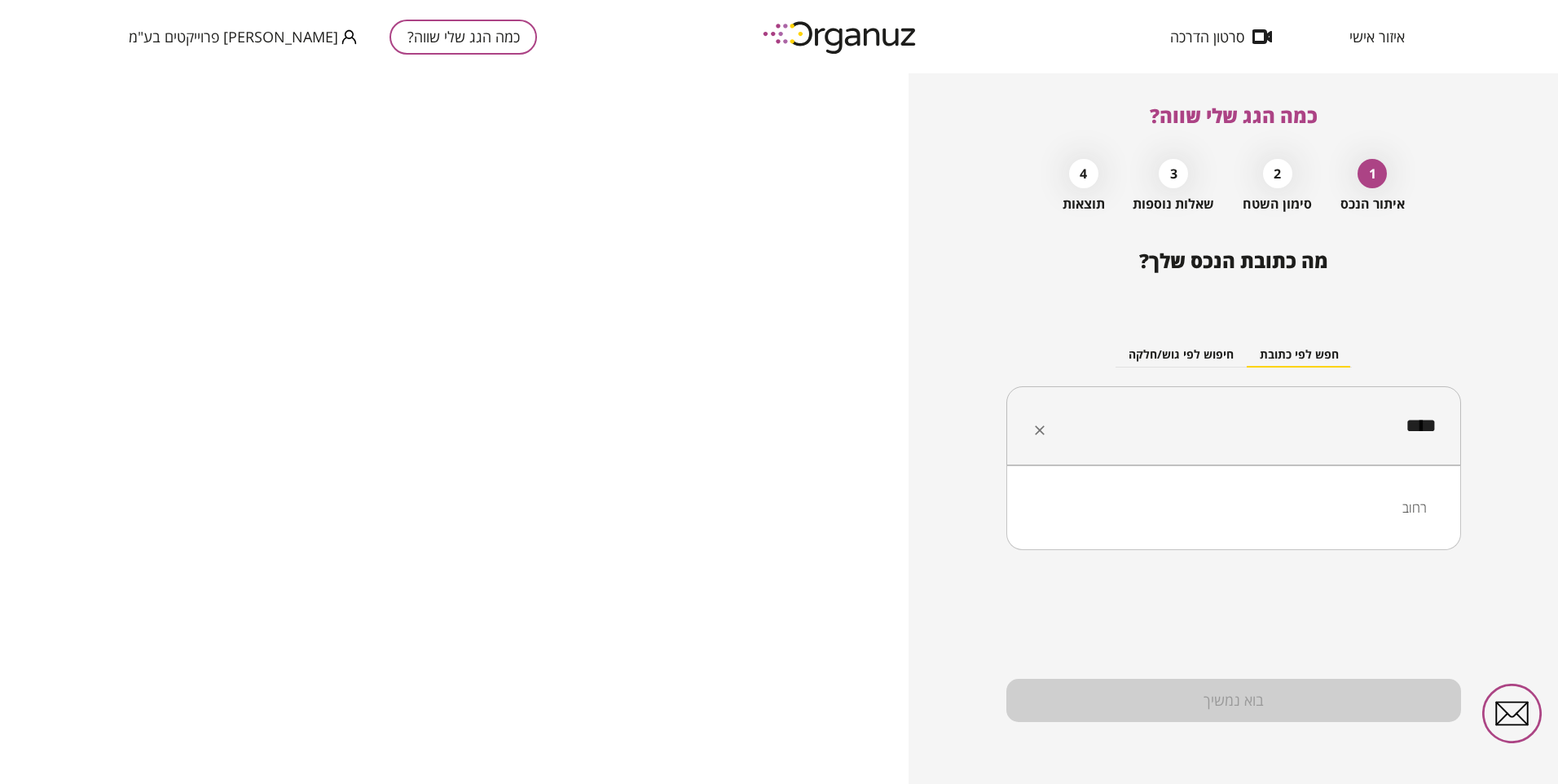
click at [1406, 515] on li "רחוב" at bounding box center [1233, 508] width 413 height 30
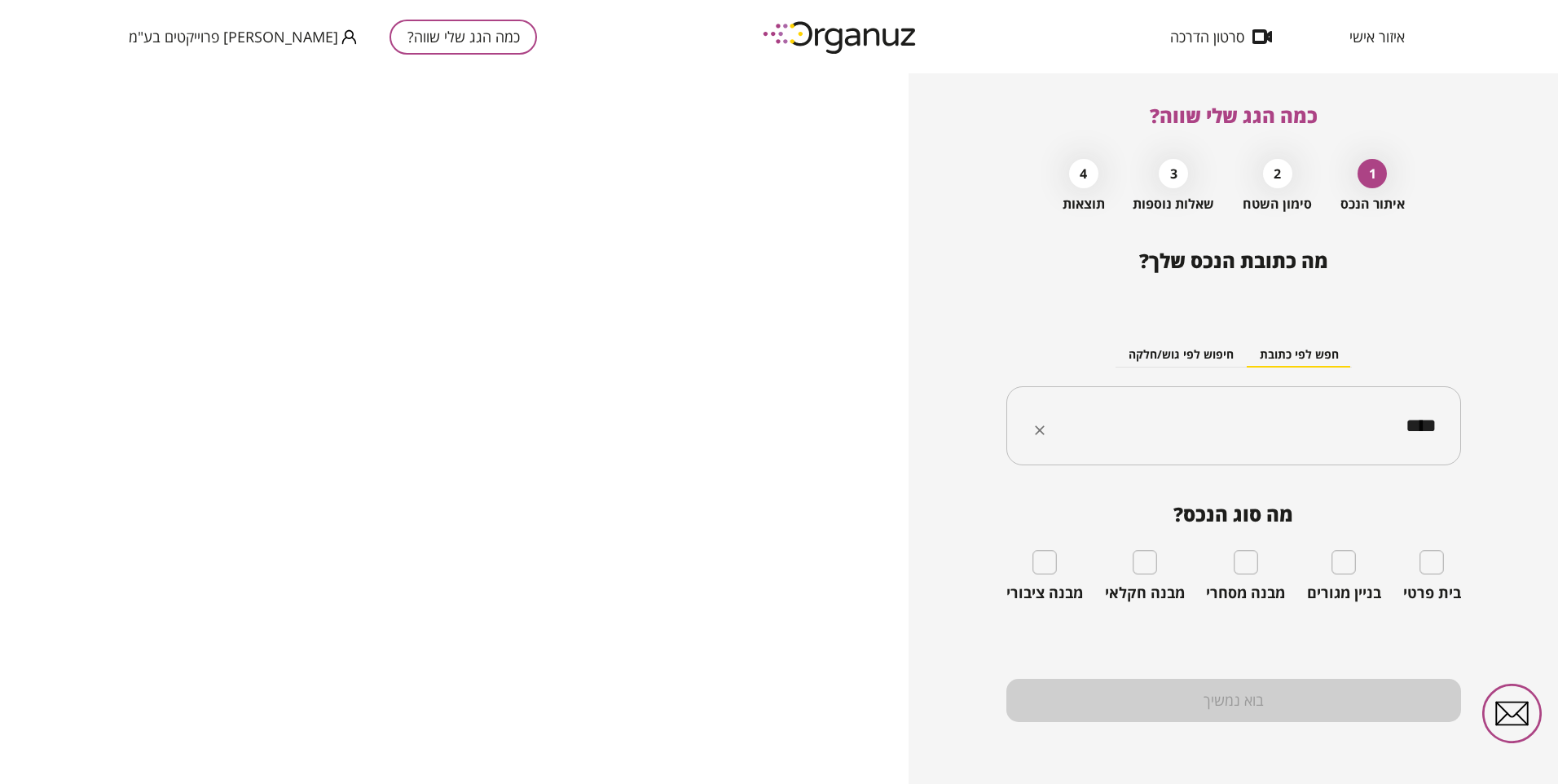
type input "****"
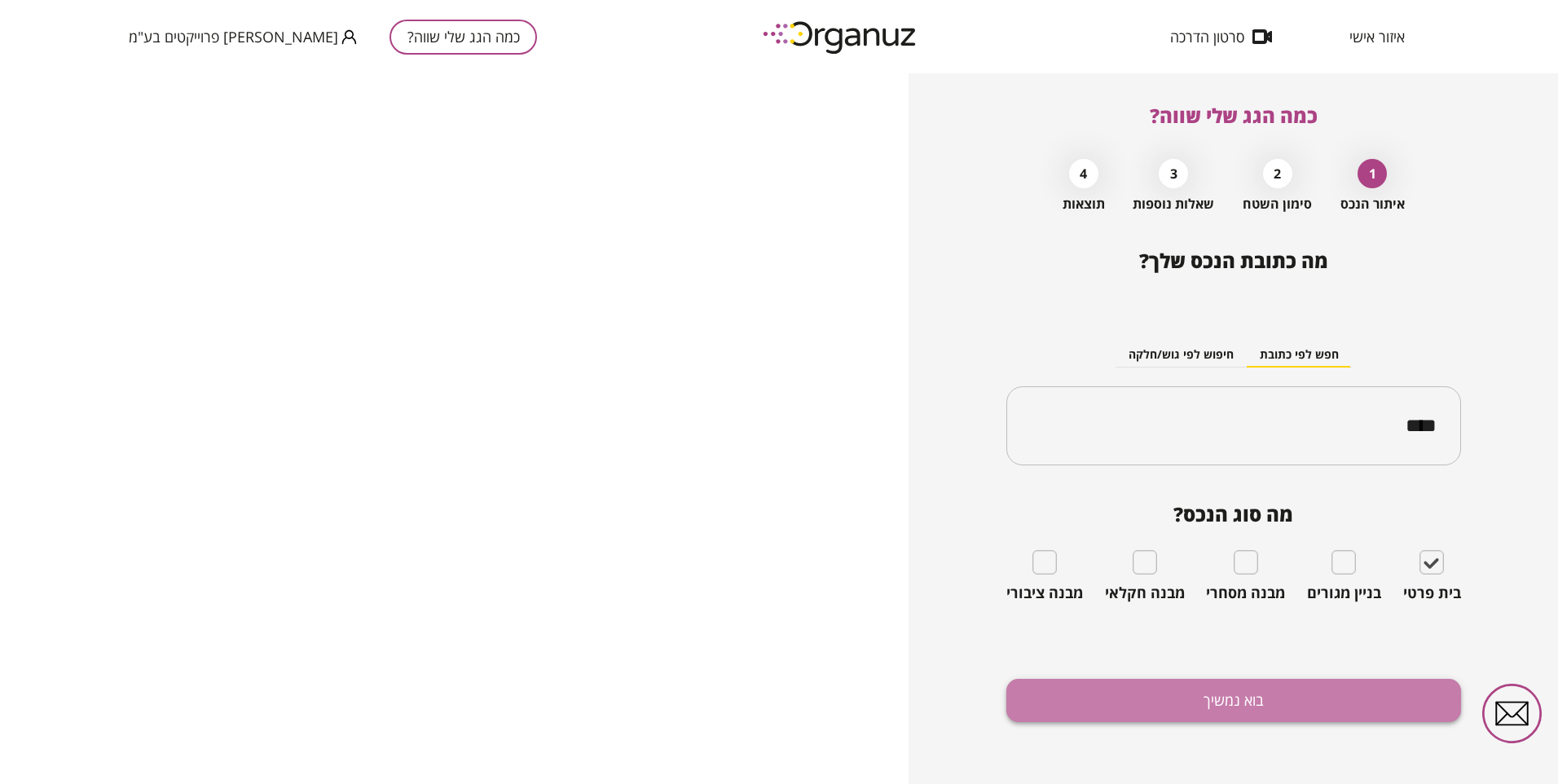
click at [1059, 699] on button "בוא נמשיך" at bounding box center [1233, 700] width 454 height 44
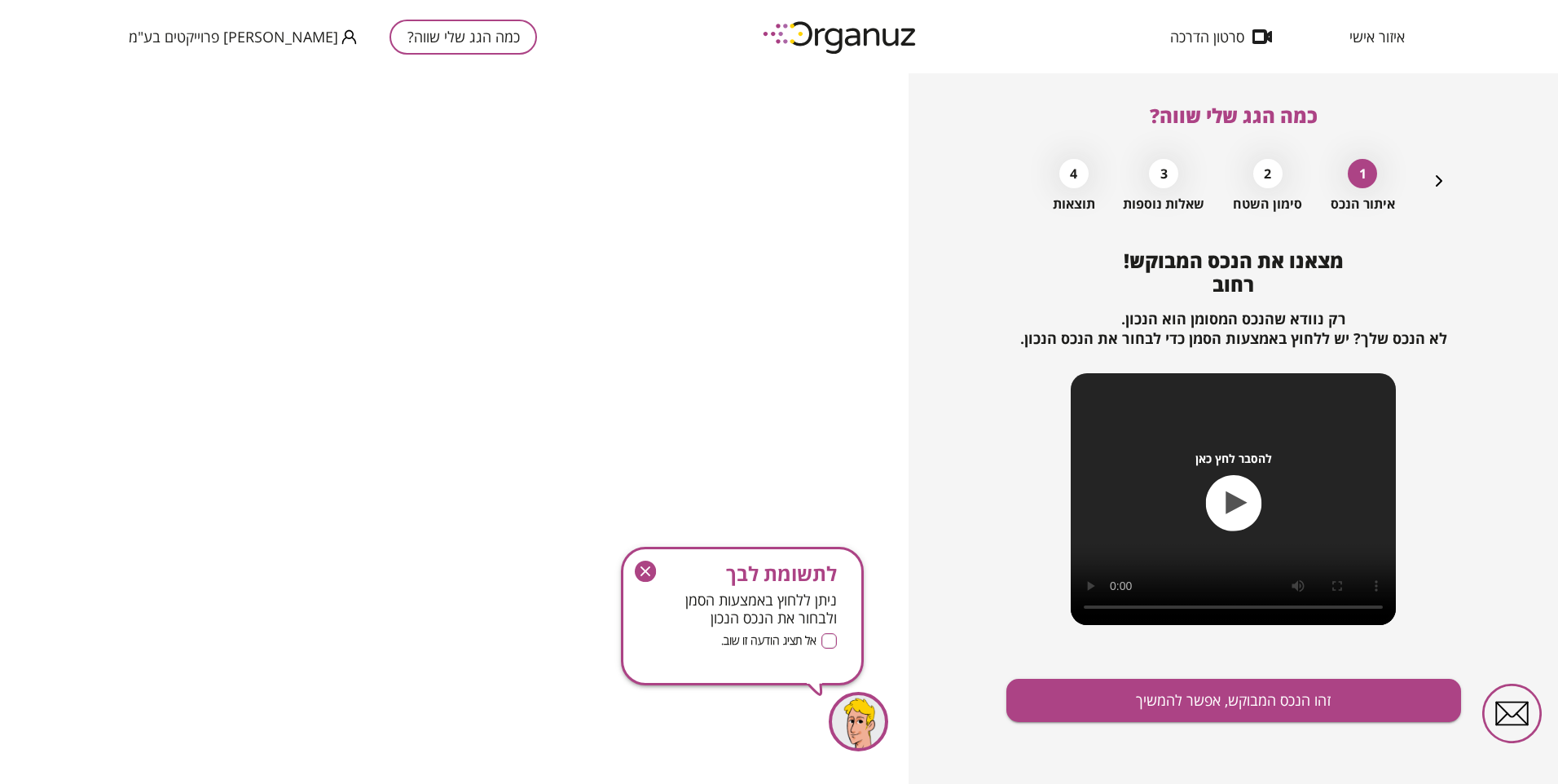
click at [642, 564] on icon "button" at bounding box center [646, 571] width 21 height 21
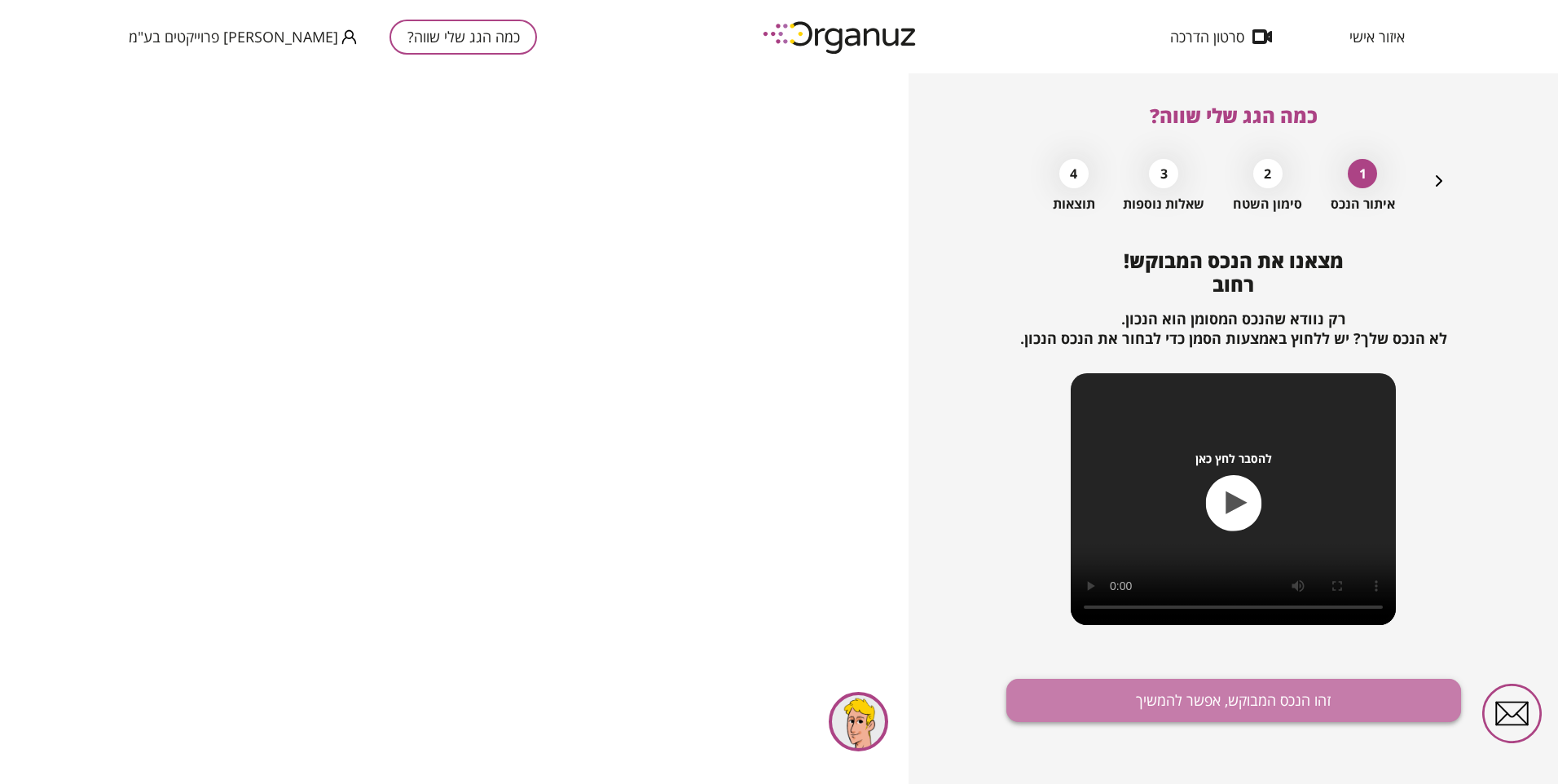
click at [1230, 711] on button "זהו הנכס המבוקש, אפשר להמשיך" at bounding box center [1233, 700] width 454 height 44
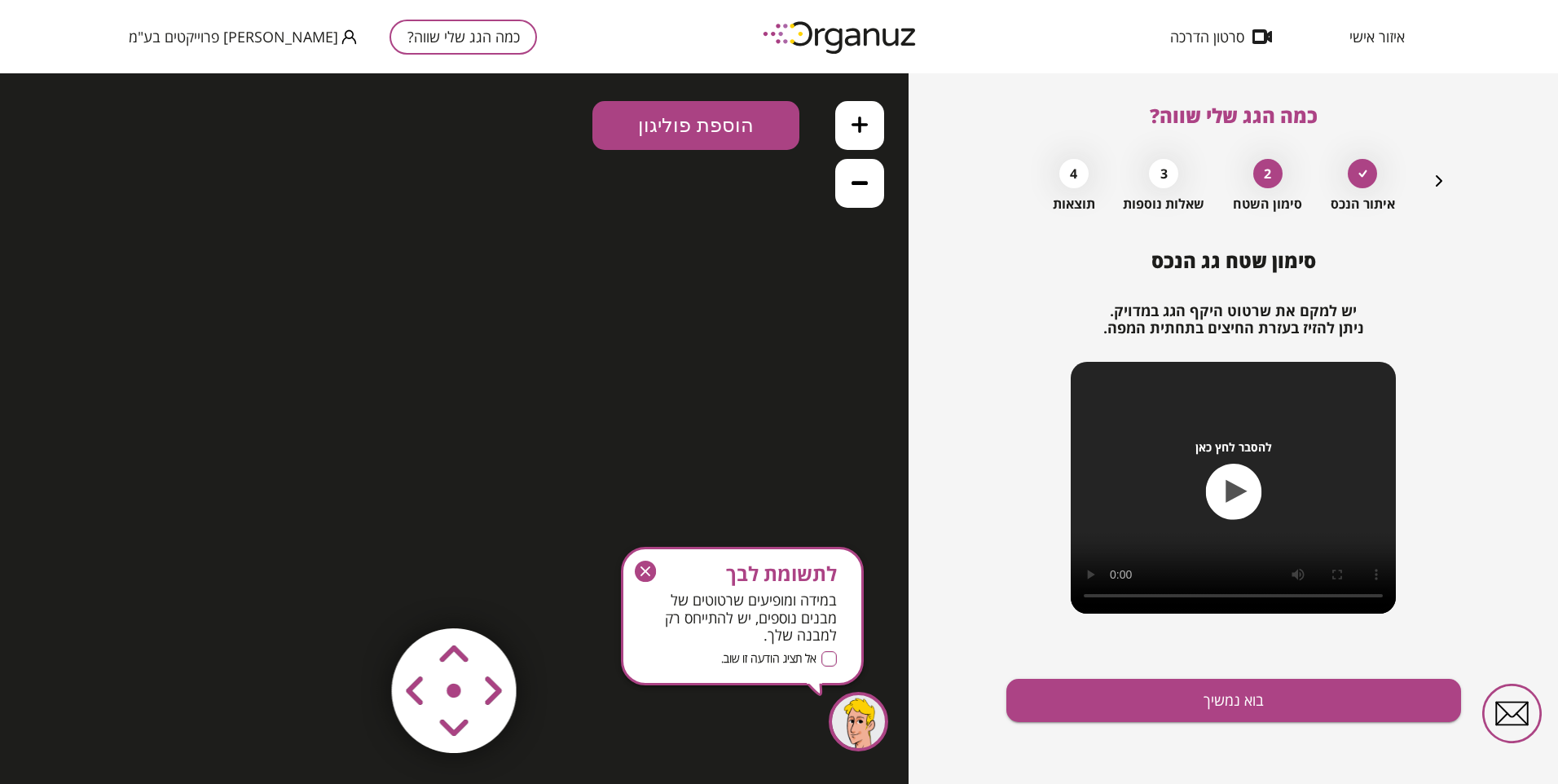
click at [857, 181] on icon at bounding box center [859, 182] width 17 height 17
click at [857, 181] on icon at bounding box center [859, 182] width 17 height 4
click at [1124, 697] on button "בוא נמשיך" at bounding box center [1233, 700] width 454 height 44
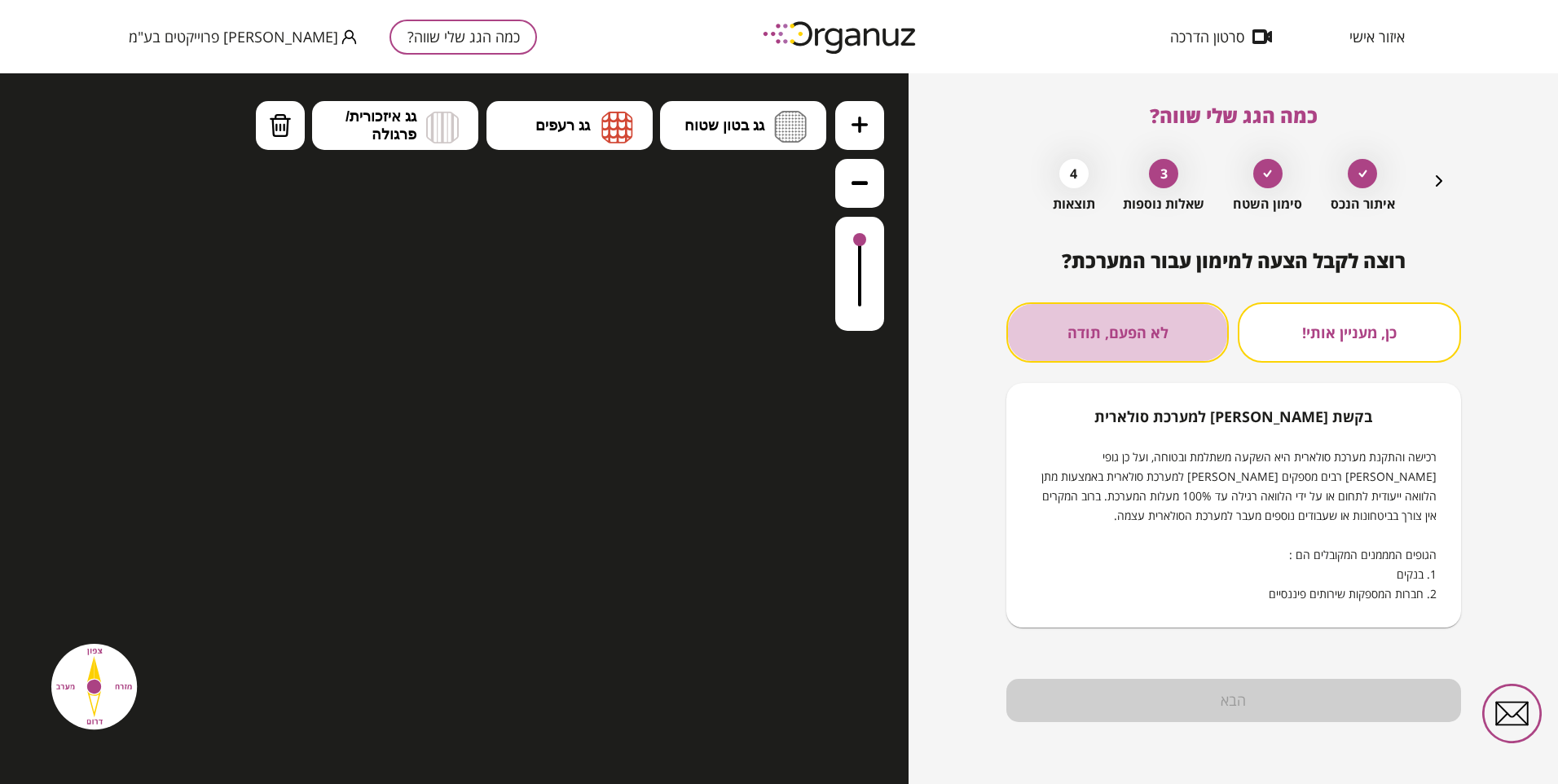
click at [1124, 349] on button "לא הפעם, תודה" at bounding box center [1117, 332] width 222 height 60
click at [1433, 179] on icon "button" at bounding box center [1439, 181] width 19 height 19
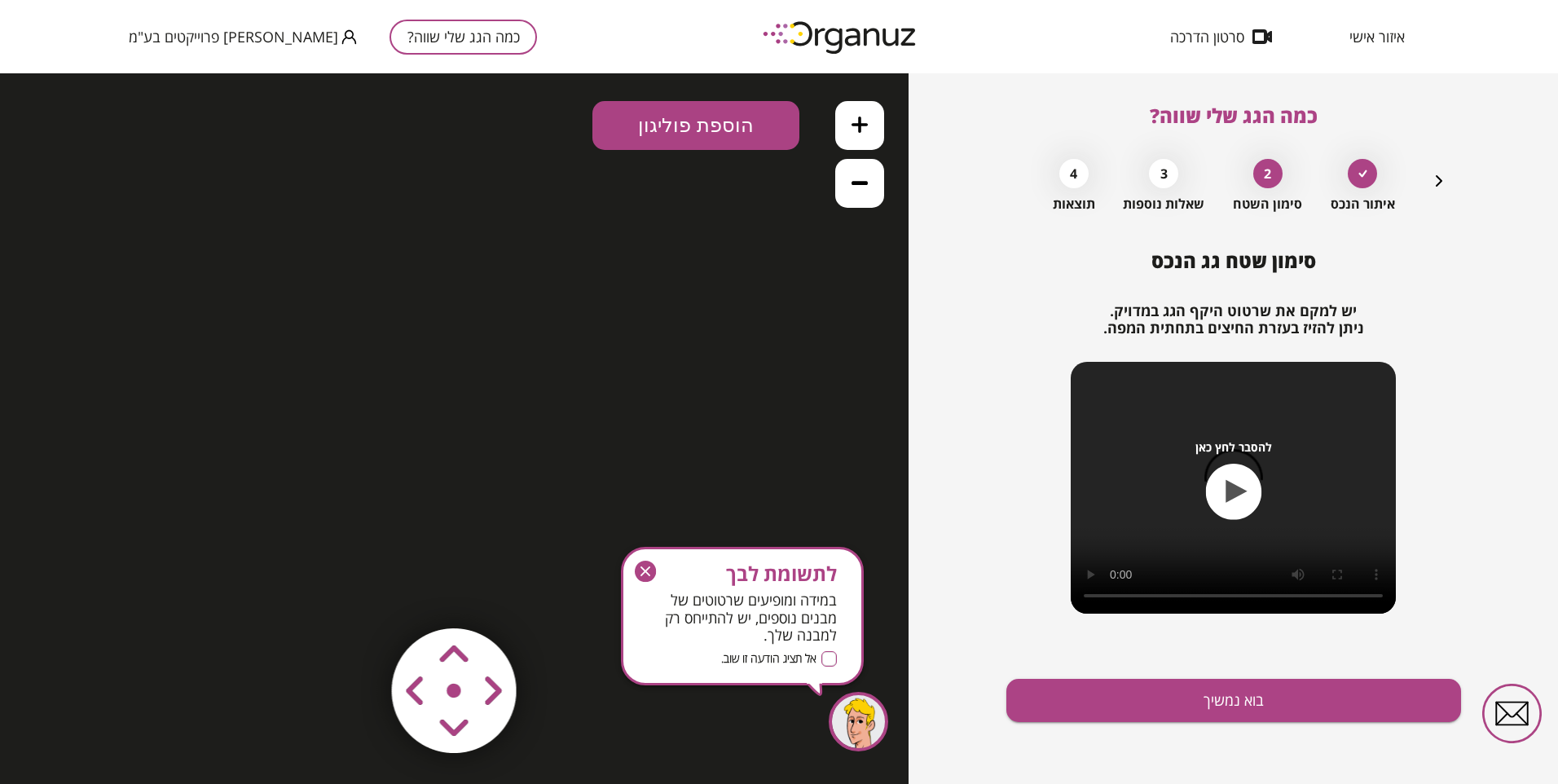
click at [1432, 183] on icon "button" at bounding box center [1439, 181] width 19 height 19
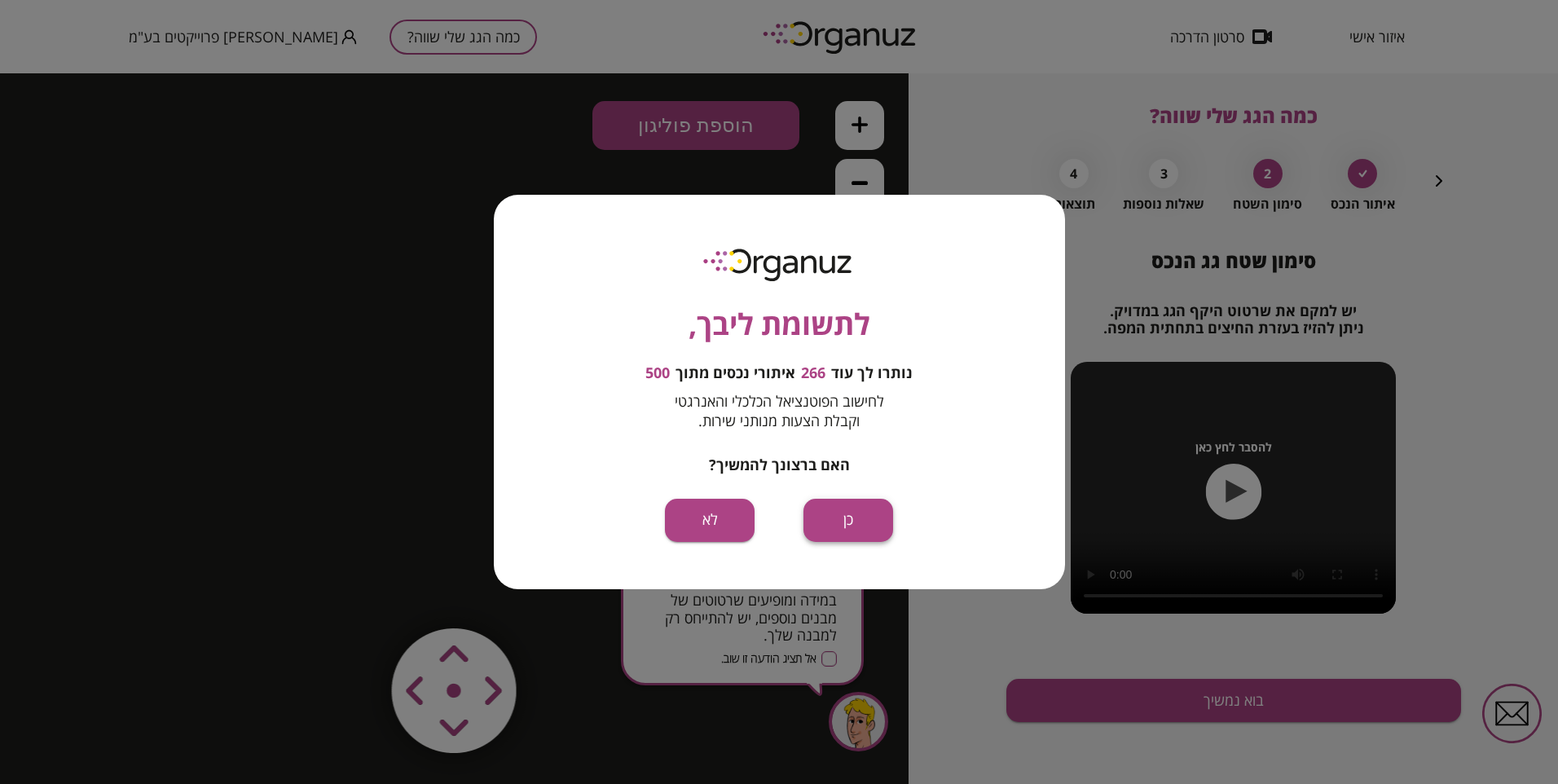
click at [838, 524] on button "כן" at bounding box center [848, 521] width 90 height 44
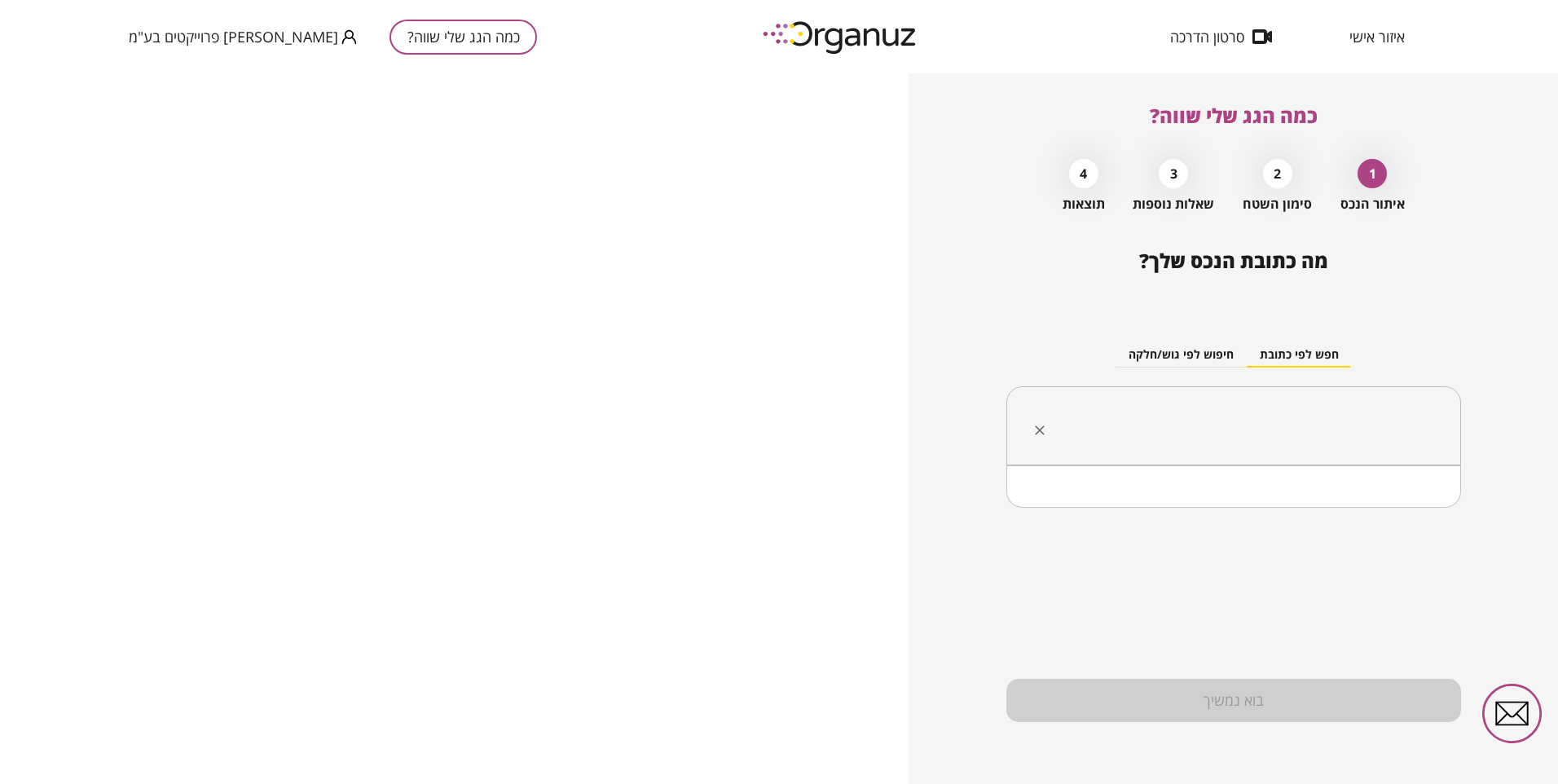
click at [1157, 408] on input "text" at bounding box center [1240, 426] width 403 height 41
click at [1385, 504] on li "רחוב" at bounding box center [1233, 508] width 413 height 30
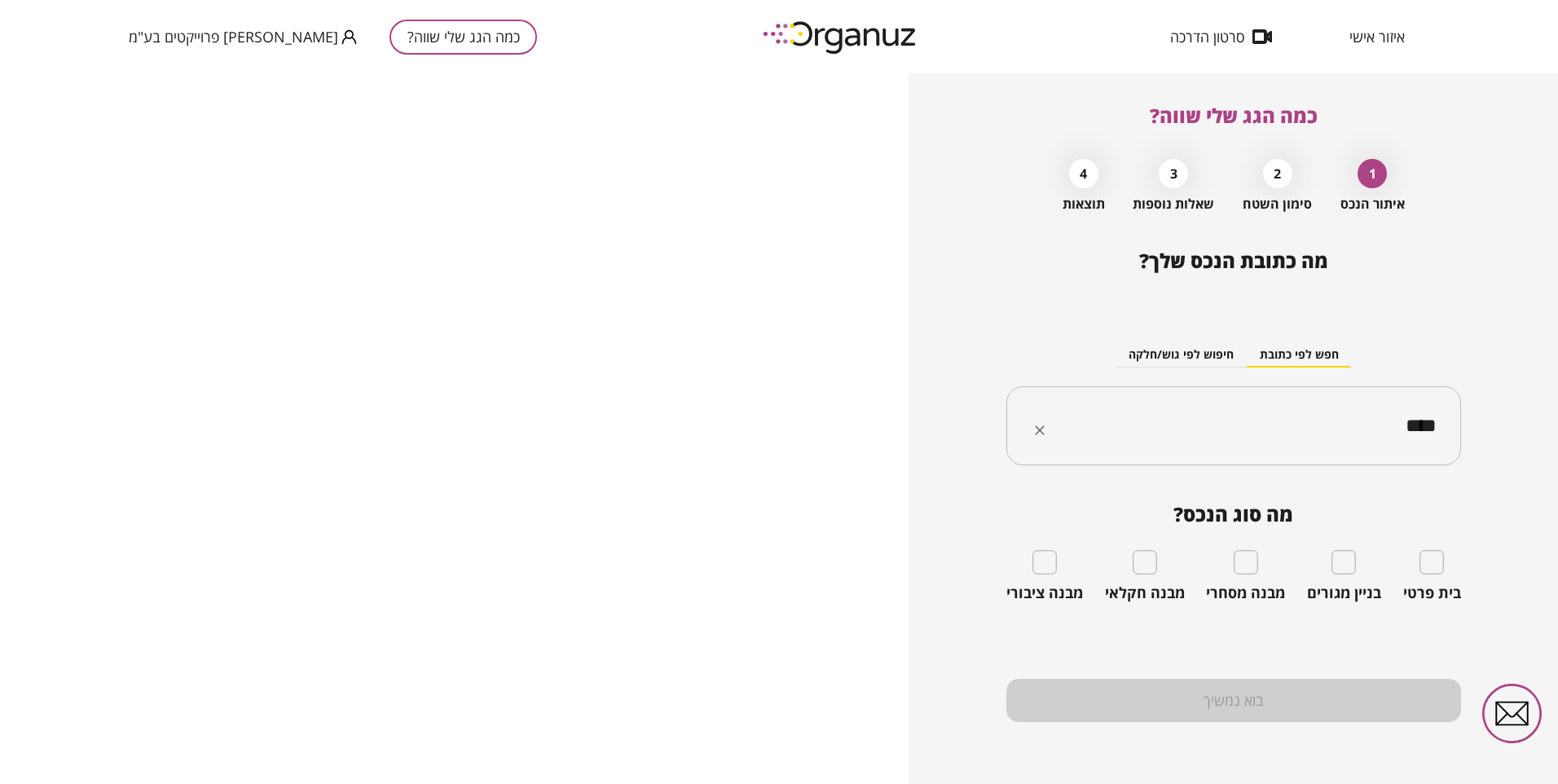
type input "****"
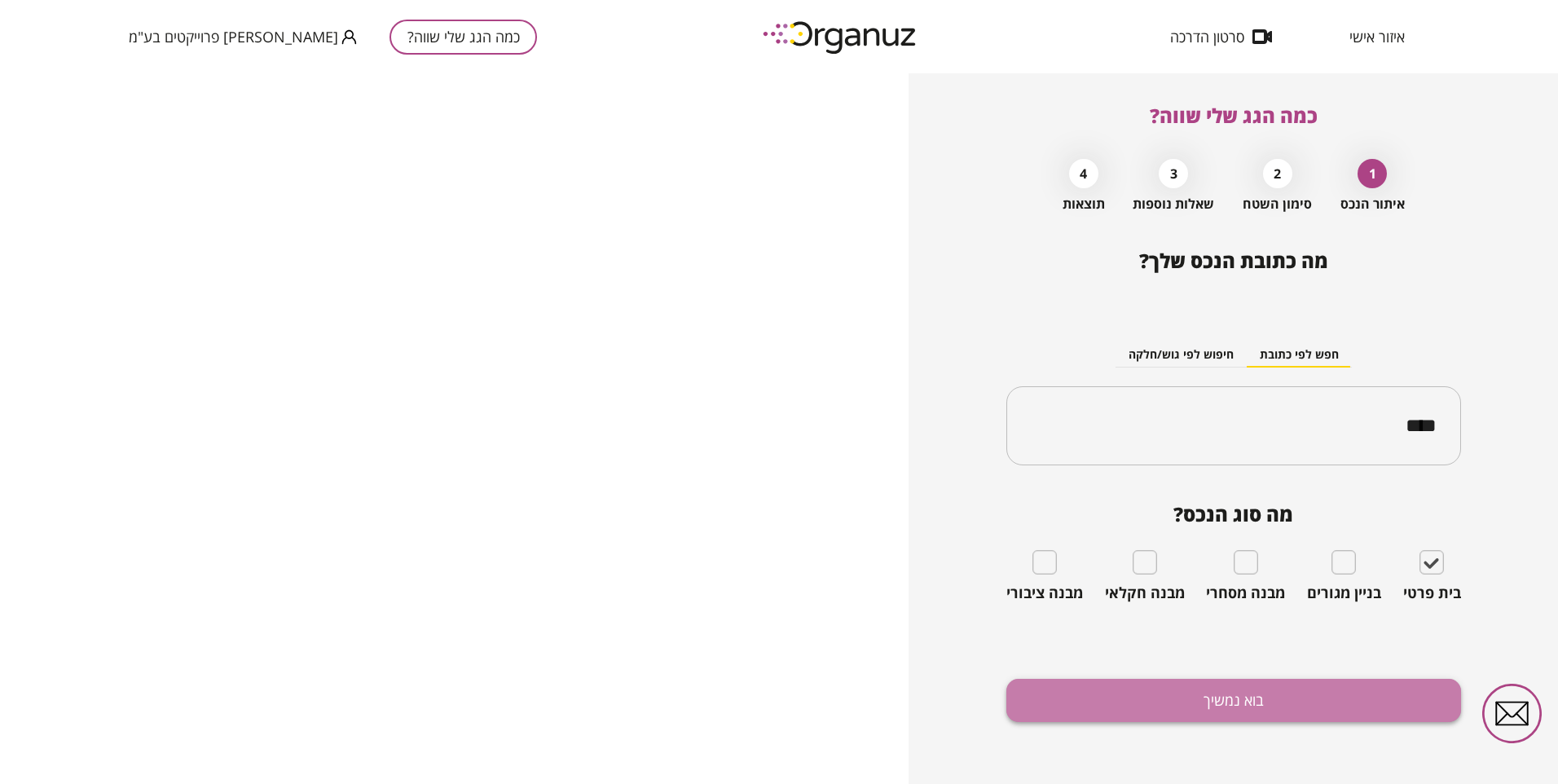
click at [1140, 696] on button "בוא נמשיך" at bounding box center [1233, 700] width 454 height 44
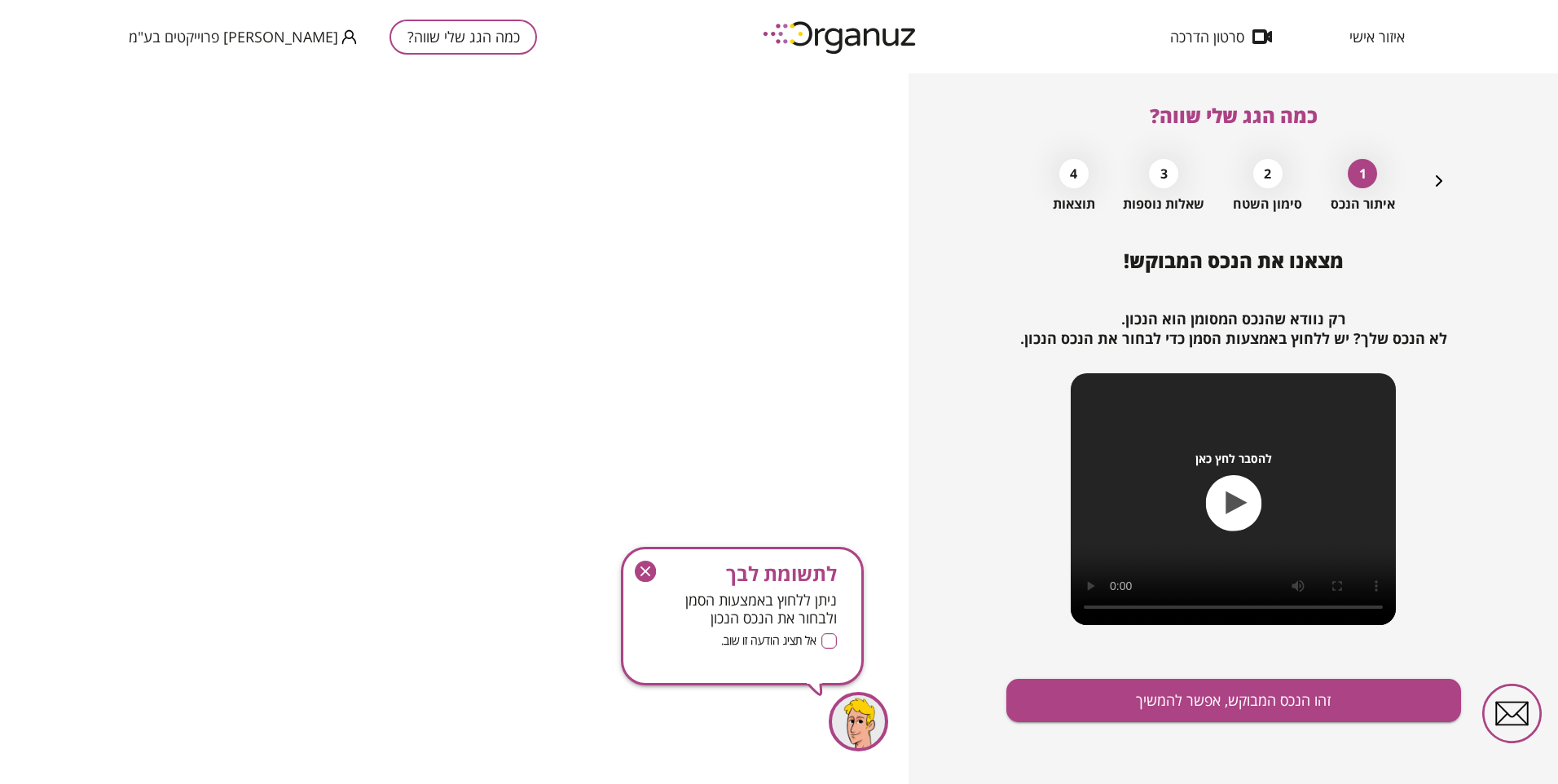
click at [639, 569] on icon "button" at bounding box center [646, 571] width 21 height 21
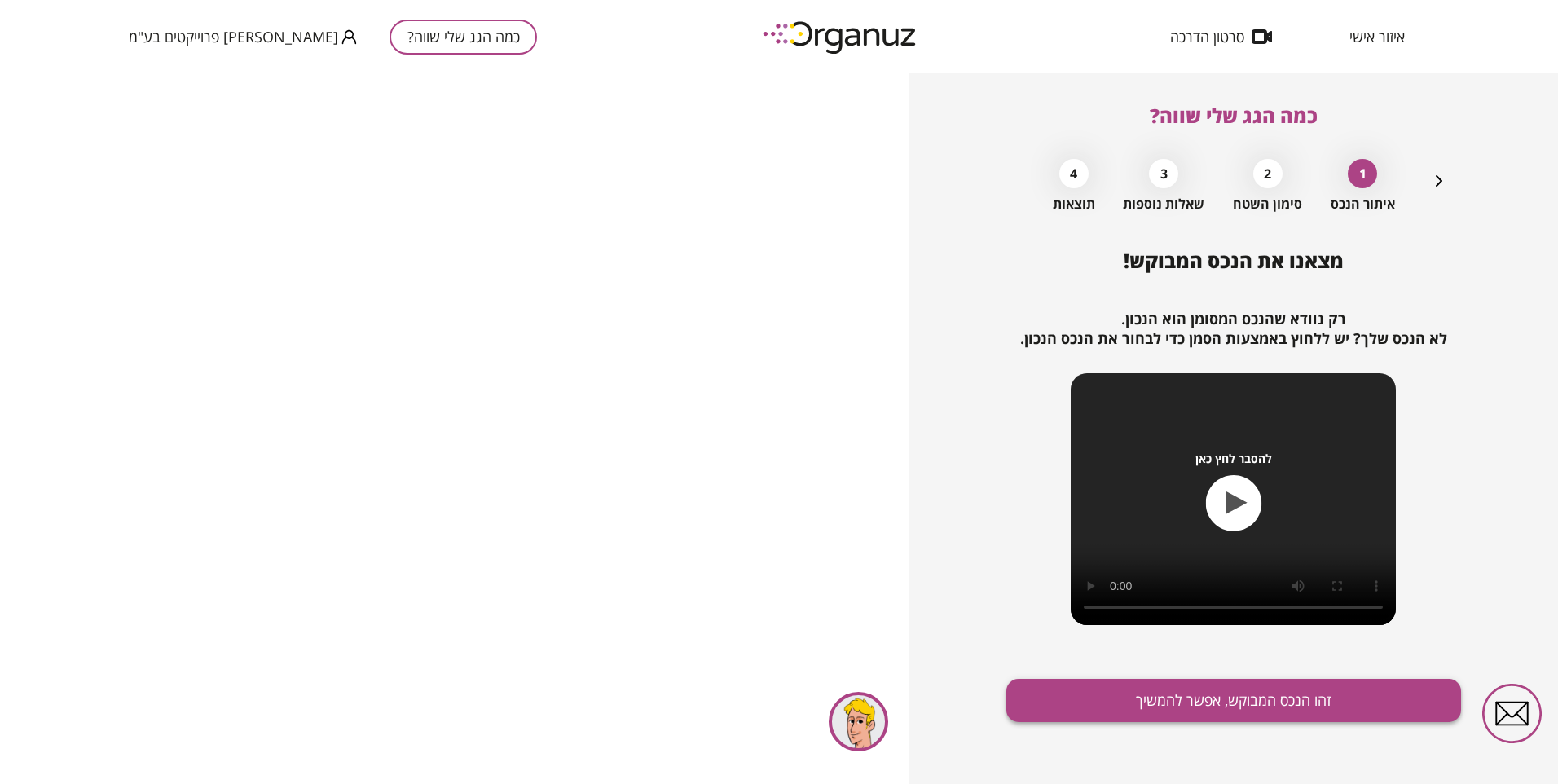
click at [1051, 699] on button "זהו הנכס המבוקש, אפשר להמשיך" at bounding box center [1233, 700] width 454 height 44
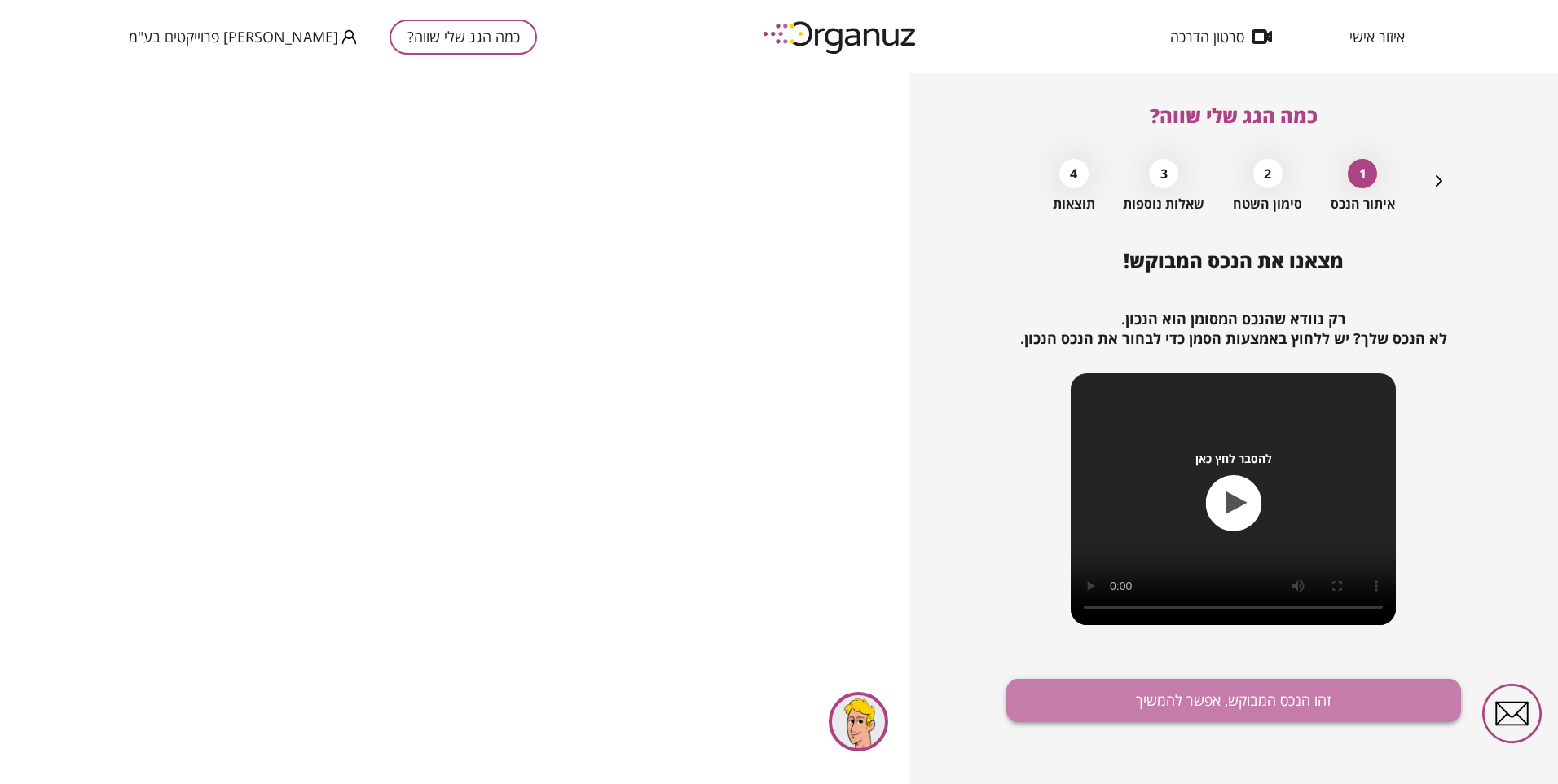
click at [1210, 695] on button "זהו הנכס המבוקש, אפשר להמשיך" at bounding box center [1233, 700] width 454 height 44
click at [1260, 704] on button "זהו הנכס המבוקש, אפשר להמשיך" at bounding box center [1233, 700] width 454 height 44
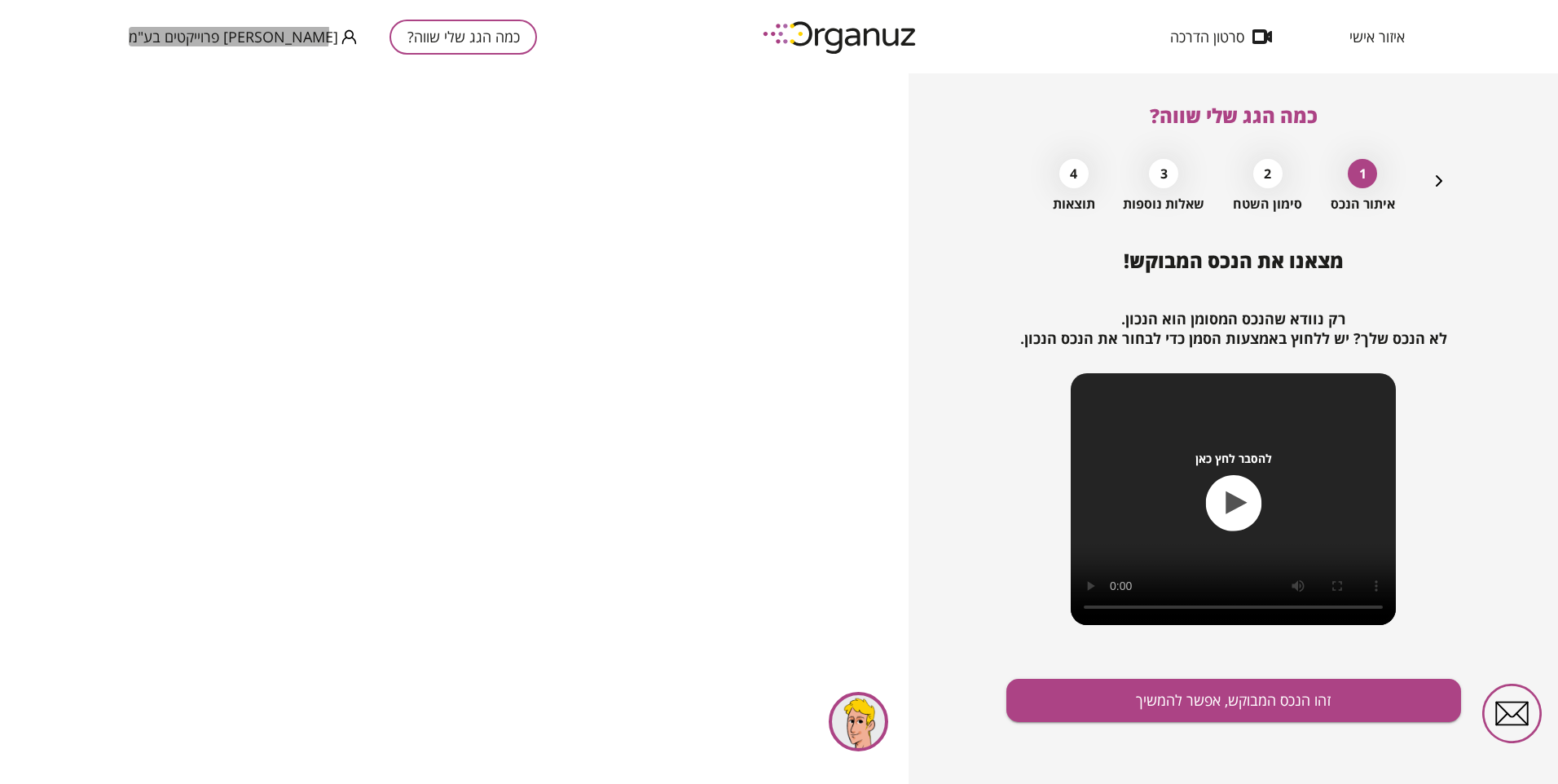
click at [229, 33] on span "[PERSON_NAME] פרוייקטים בע"מ" at bounding box center [234, 37] width 209 height 17
click at [157, 62] on li "התנתק" at bounding box center [161, 68] width 64 height 30
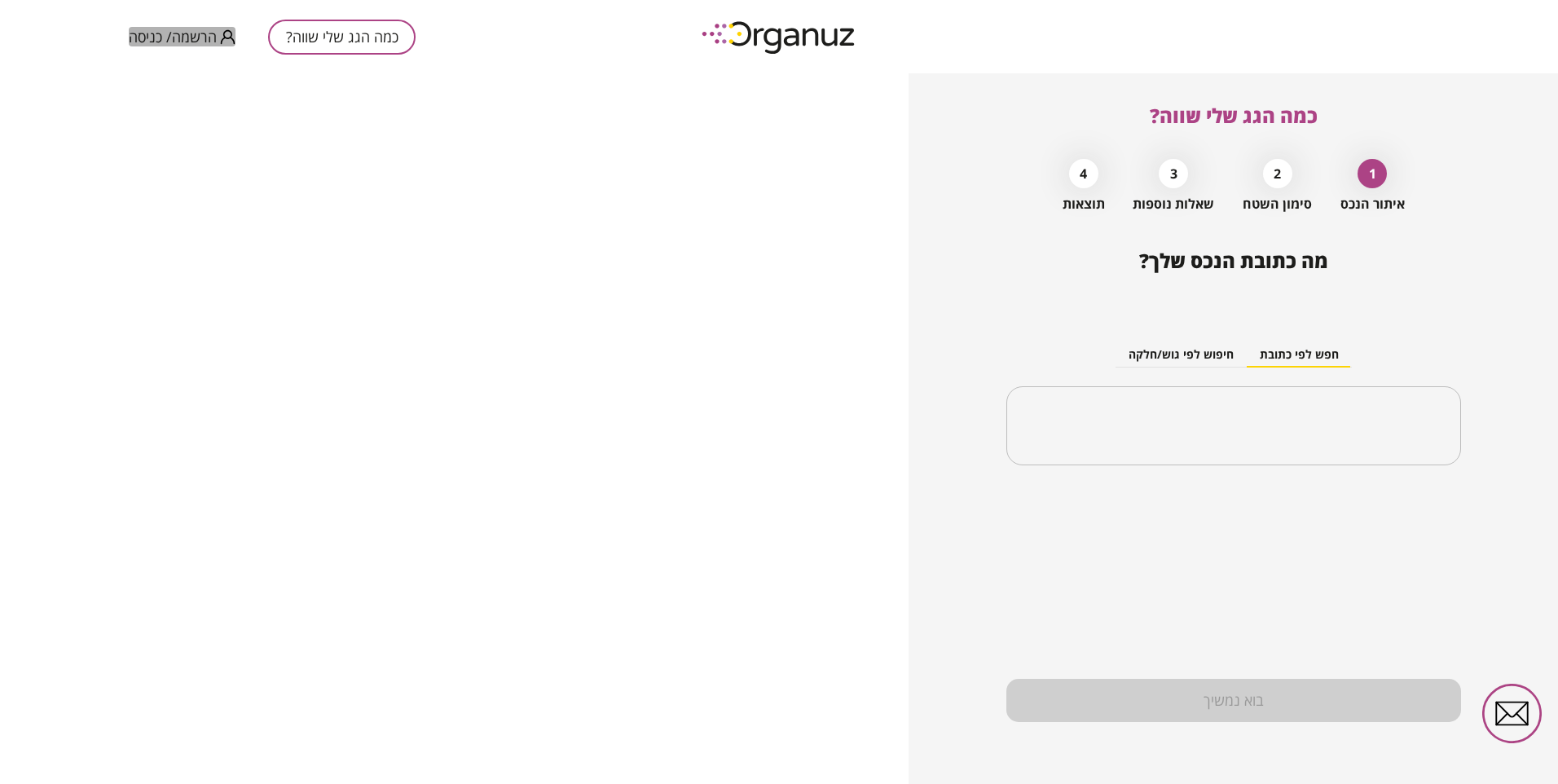
click at [187, 34] on span "הרשמה/ כניסה" at bounding box center [173, 37] width 88 height 17
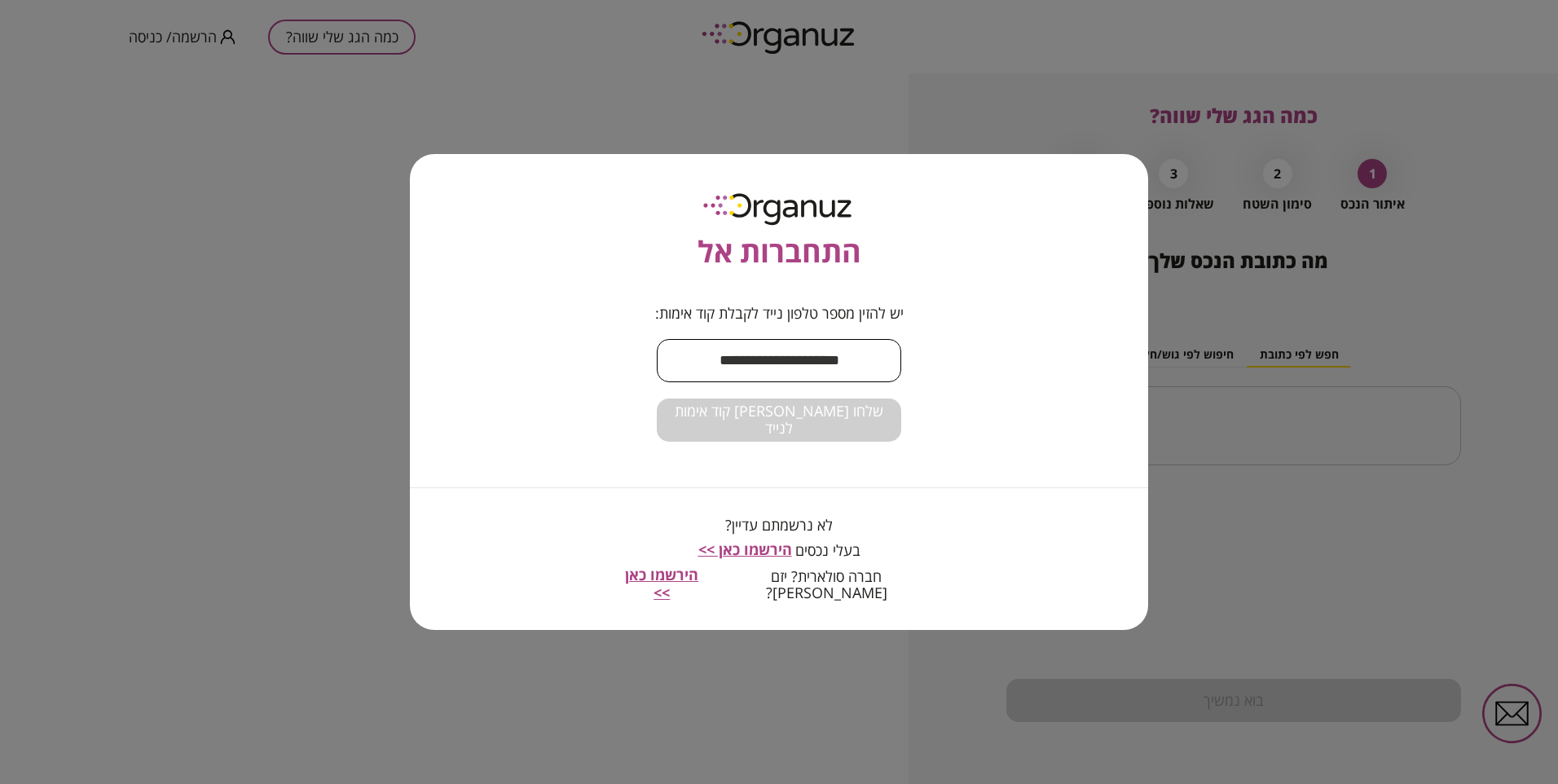
click at [830, 363] on input "text" at bounding box center [779, 360] width 244 height 48
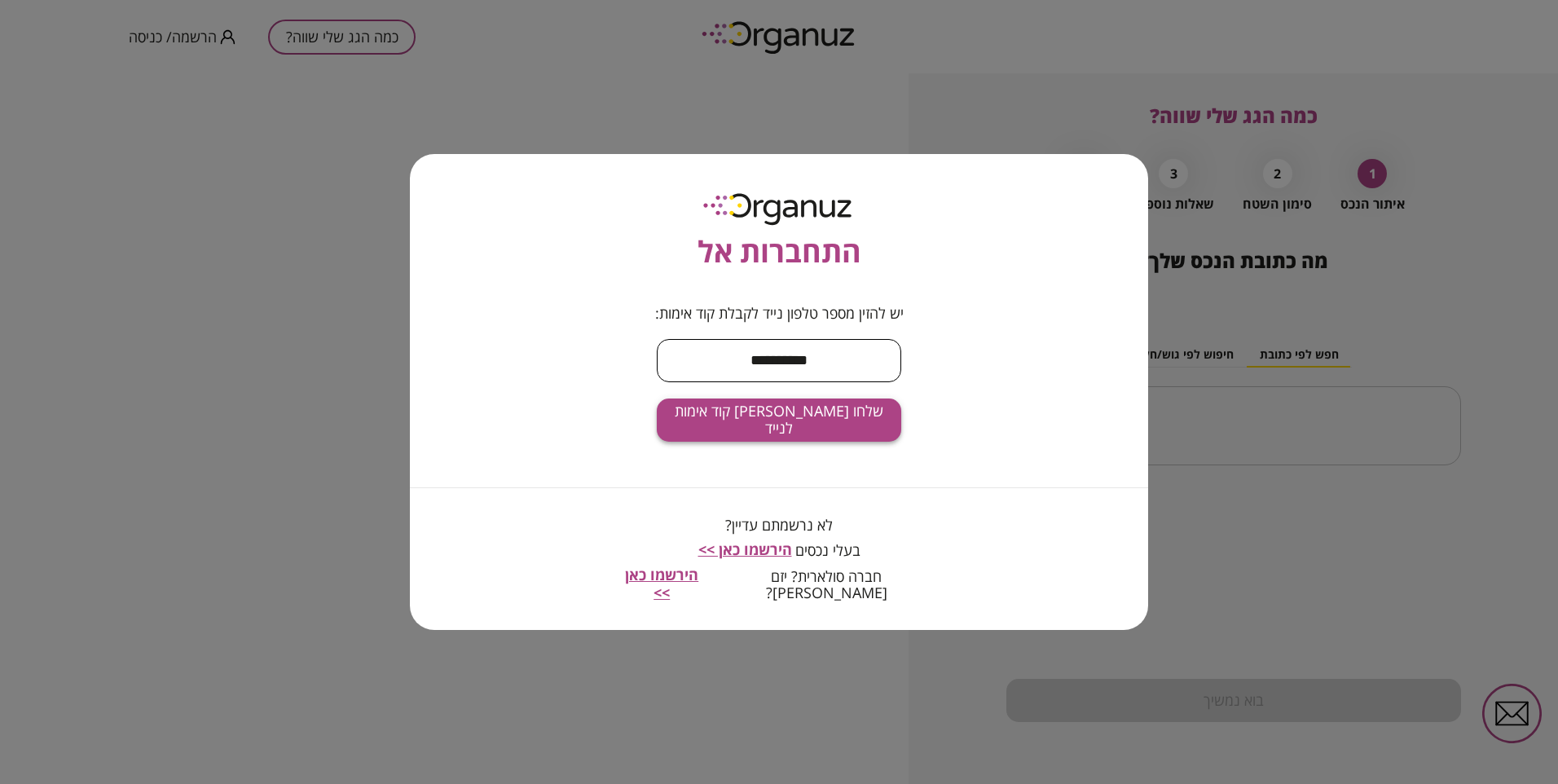
type input "**********"
click at [810, 426] on span "שלחו [PERSON_NAME] קוד אימות לנייד" at bounding box center [779, 420] width 218 height 35
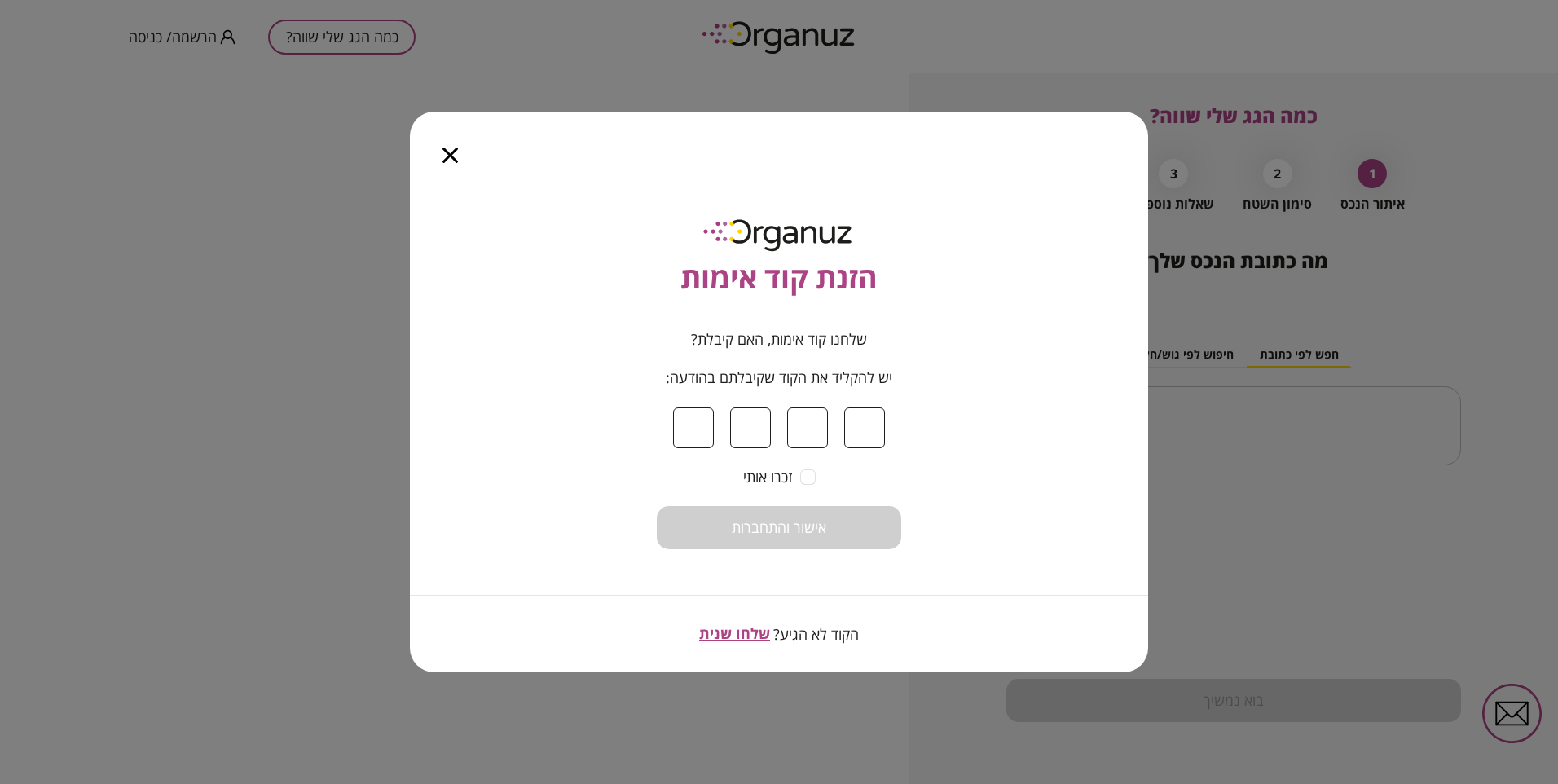
type input "*"
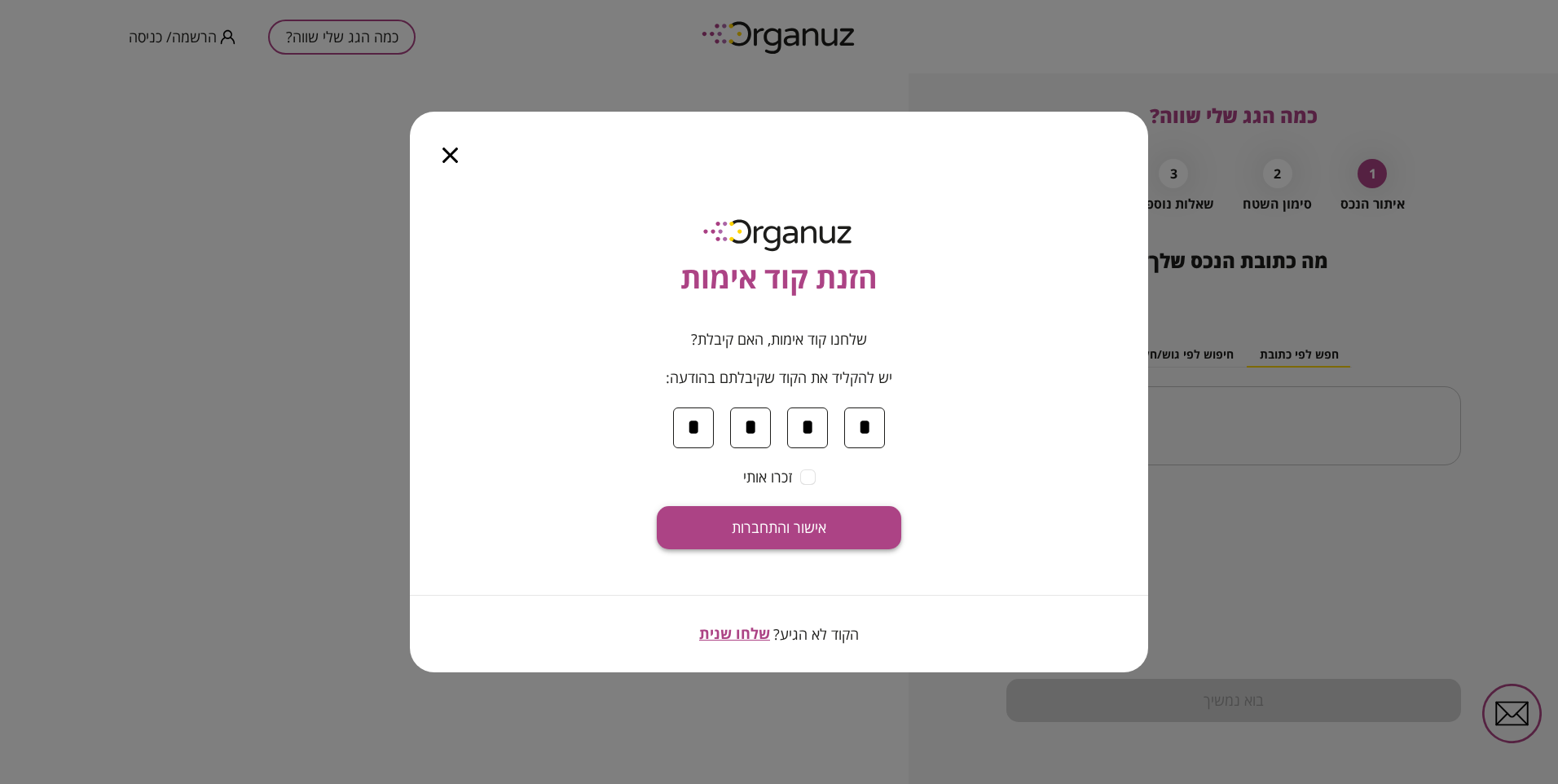
type input "*"
click at [798, 528] on span "אישור והתחברות" at bounding box center [779, 528] width 94 height 18
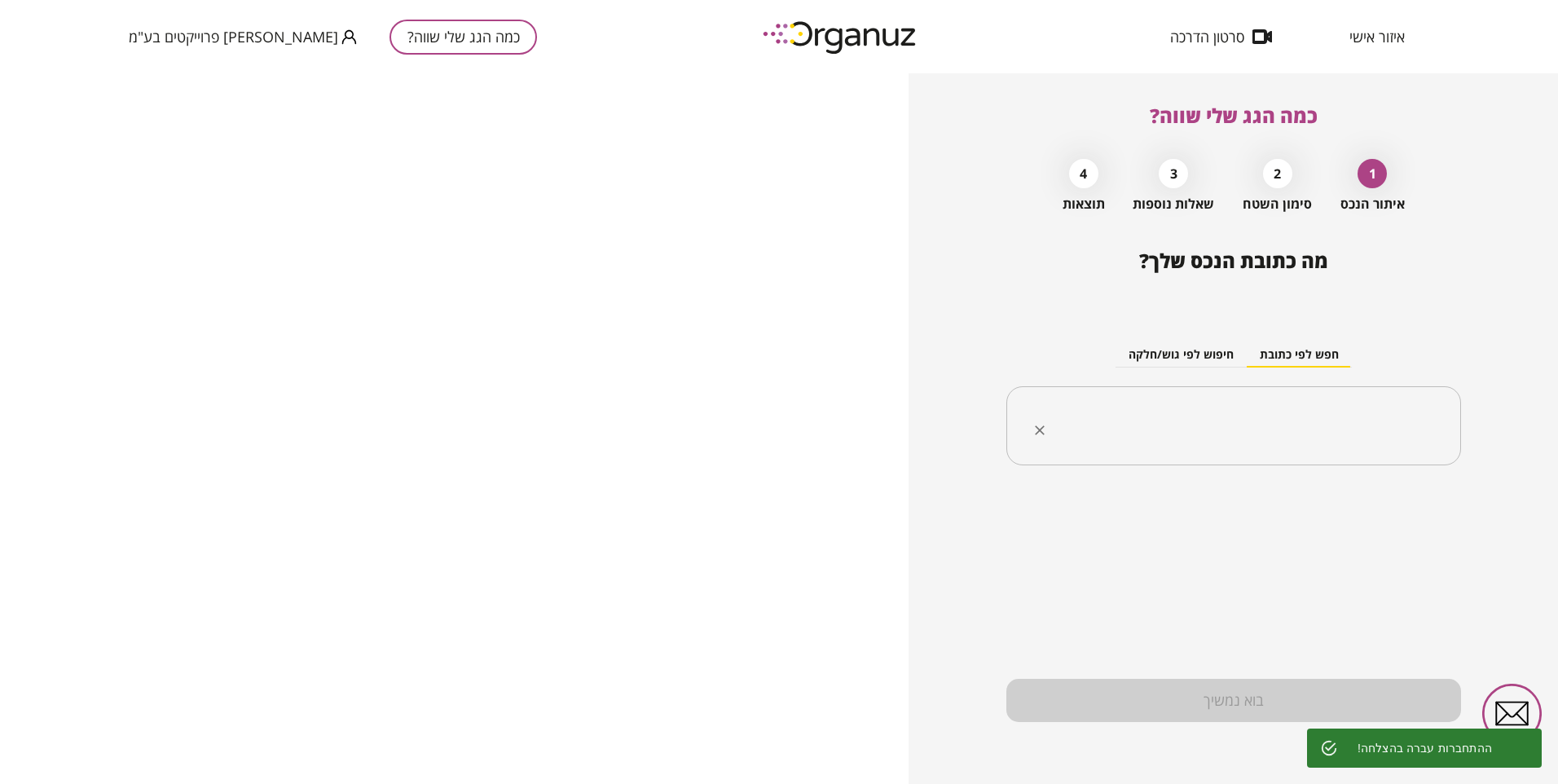
click at [1295, 421] on input "text" at bounding box center [1240, 426] width 403 height 41
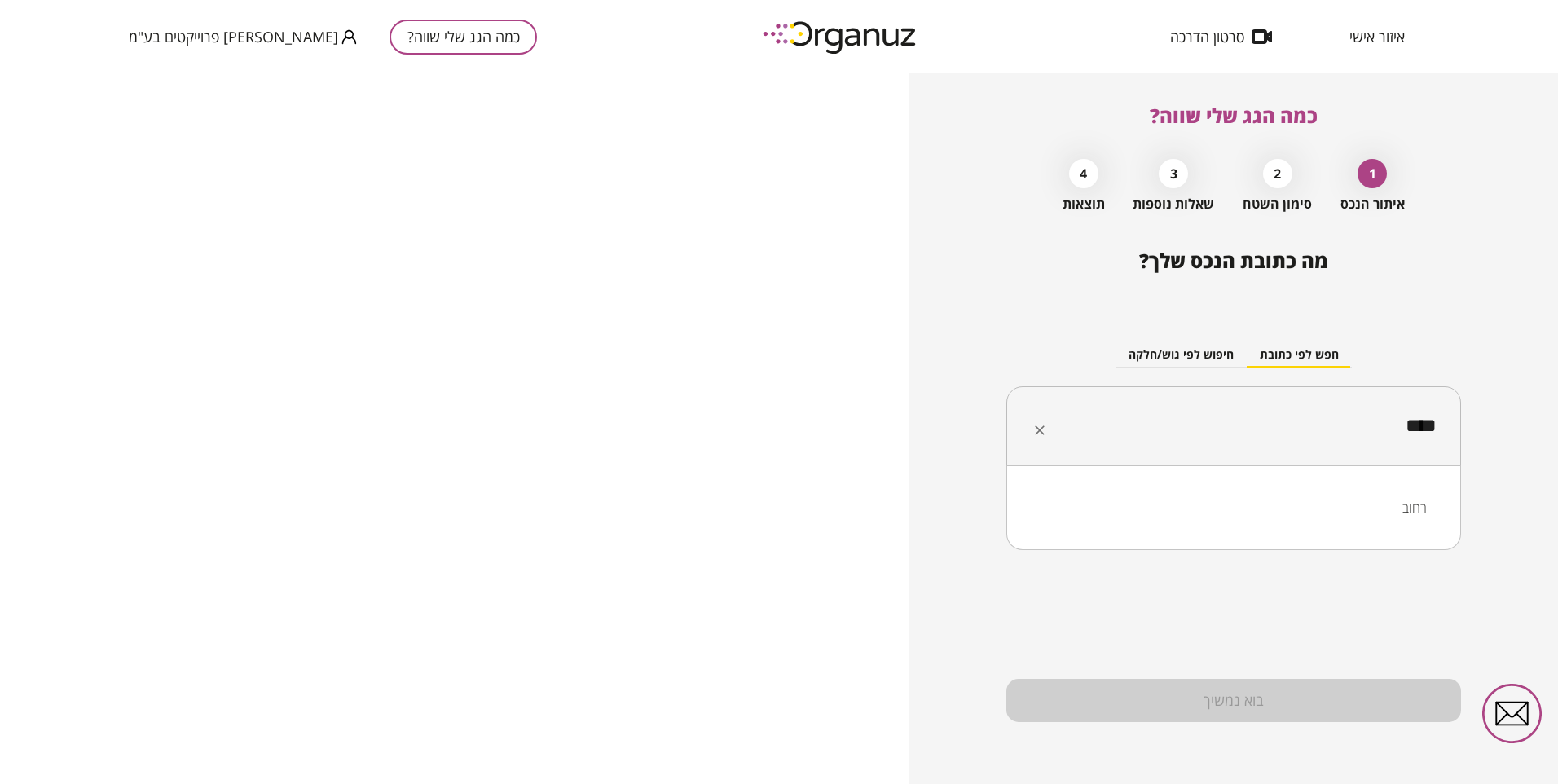
click at [1417, 510] on li "רחוב" at bounding box center [1233, 508] width 413 height 30
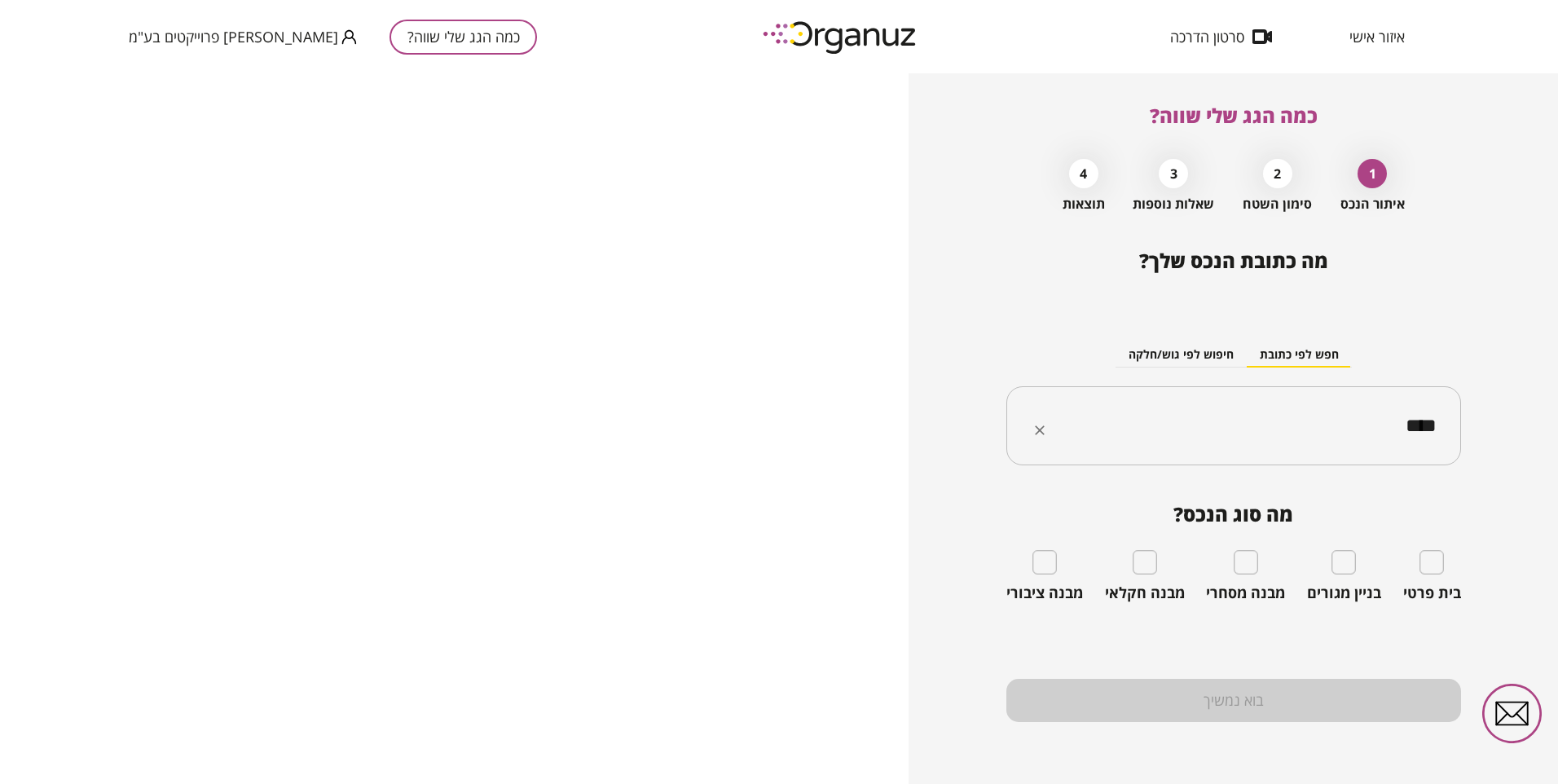
type input "****"
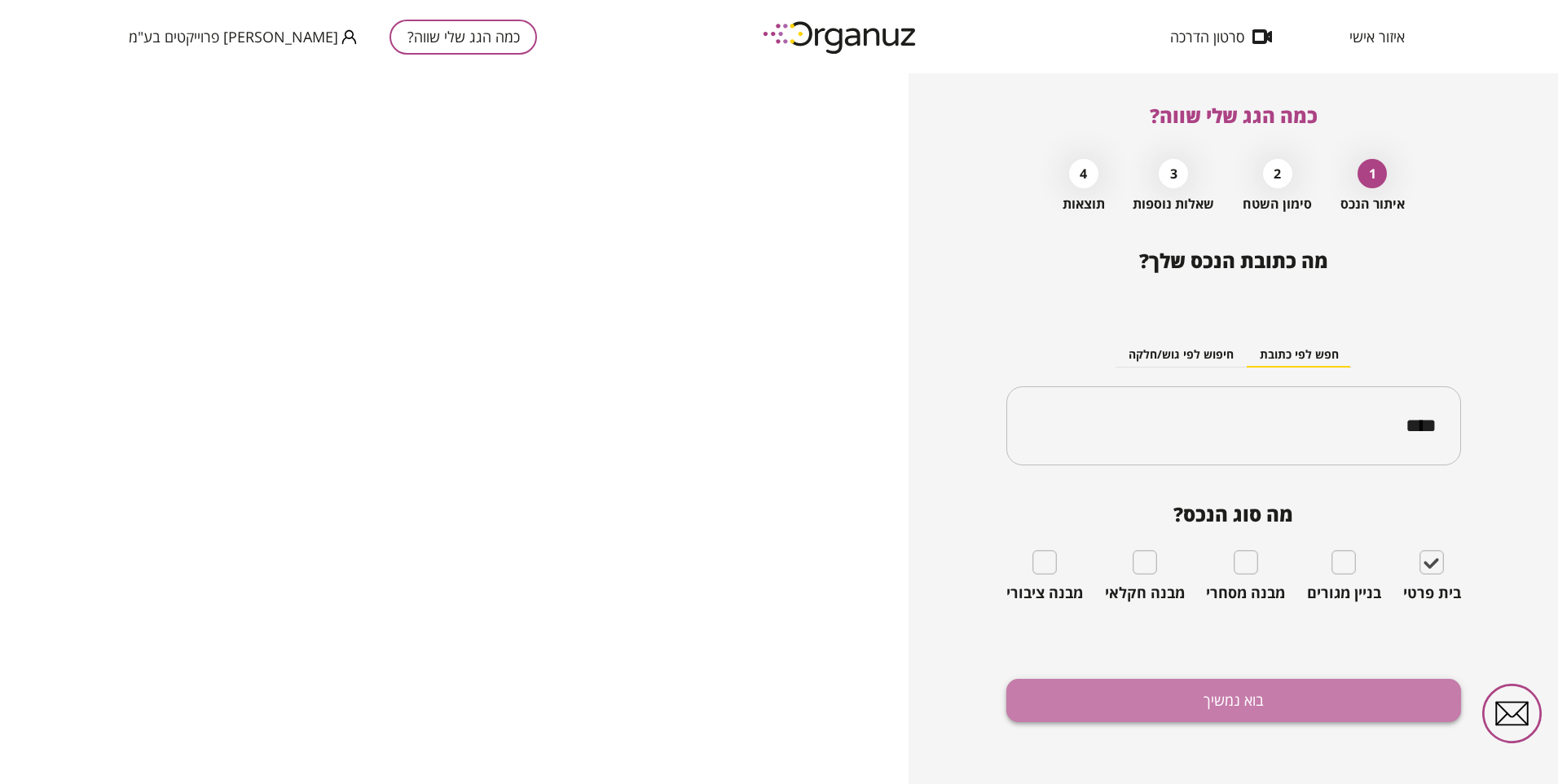
click at [1224, 698] on button "בוא נמשיך" at bounding box center [1233, 700] width 454 height 44
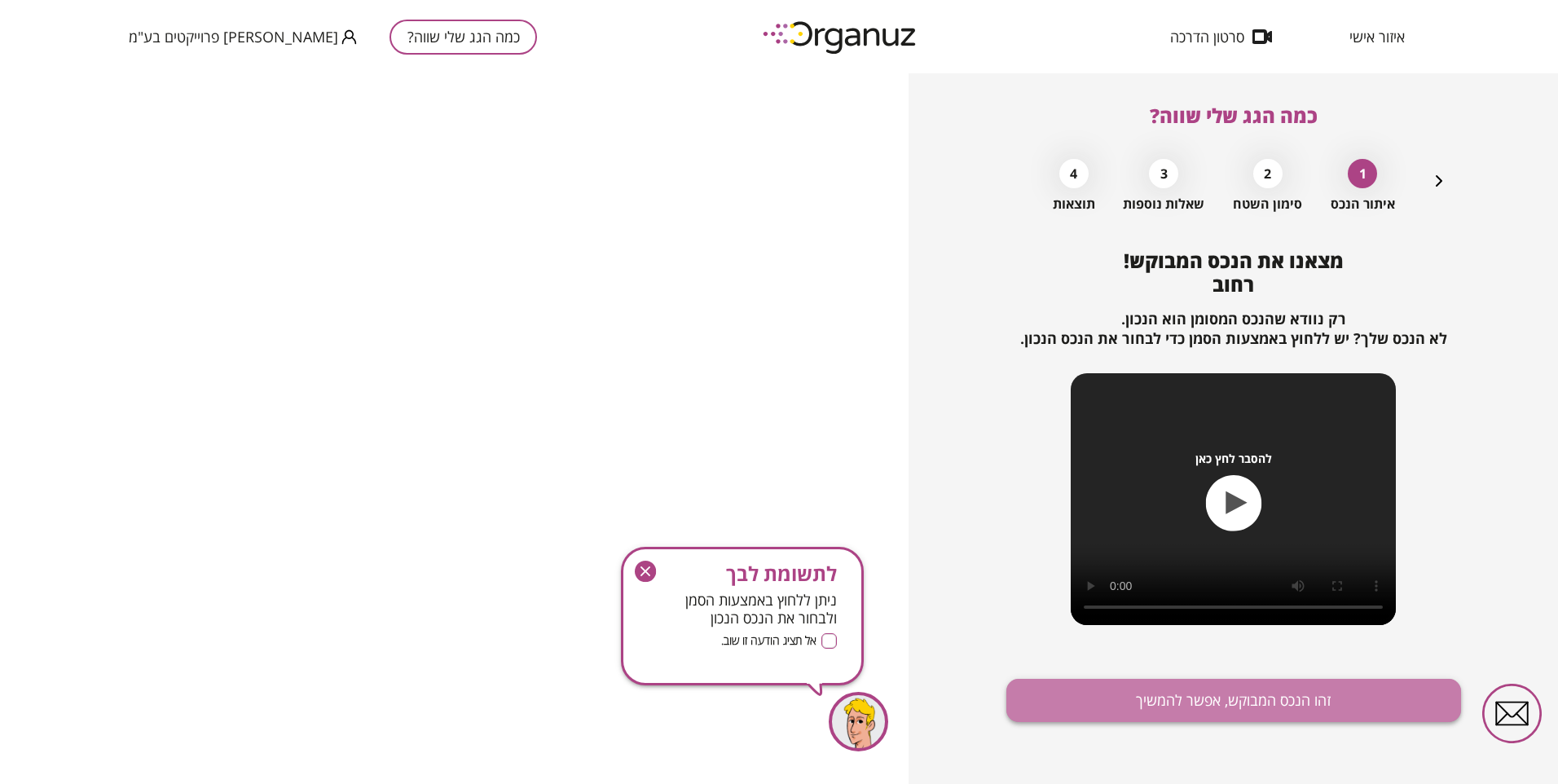
click at [1141, 698] on button "זהו הנכס המבוקש, אפשר להמשיך" at bounding box center [1233, 700] width 454 height 44
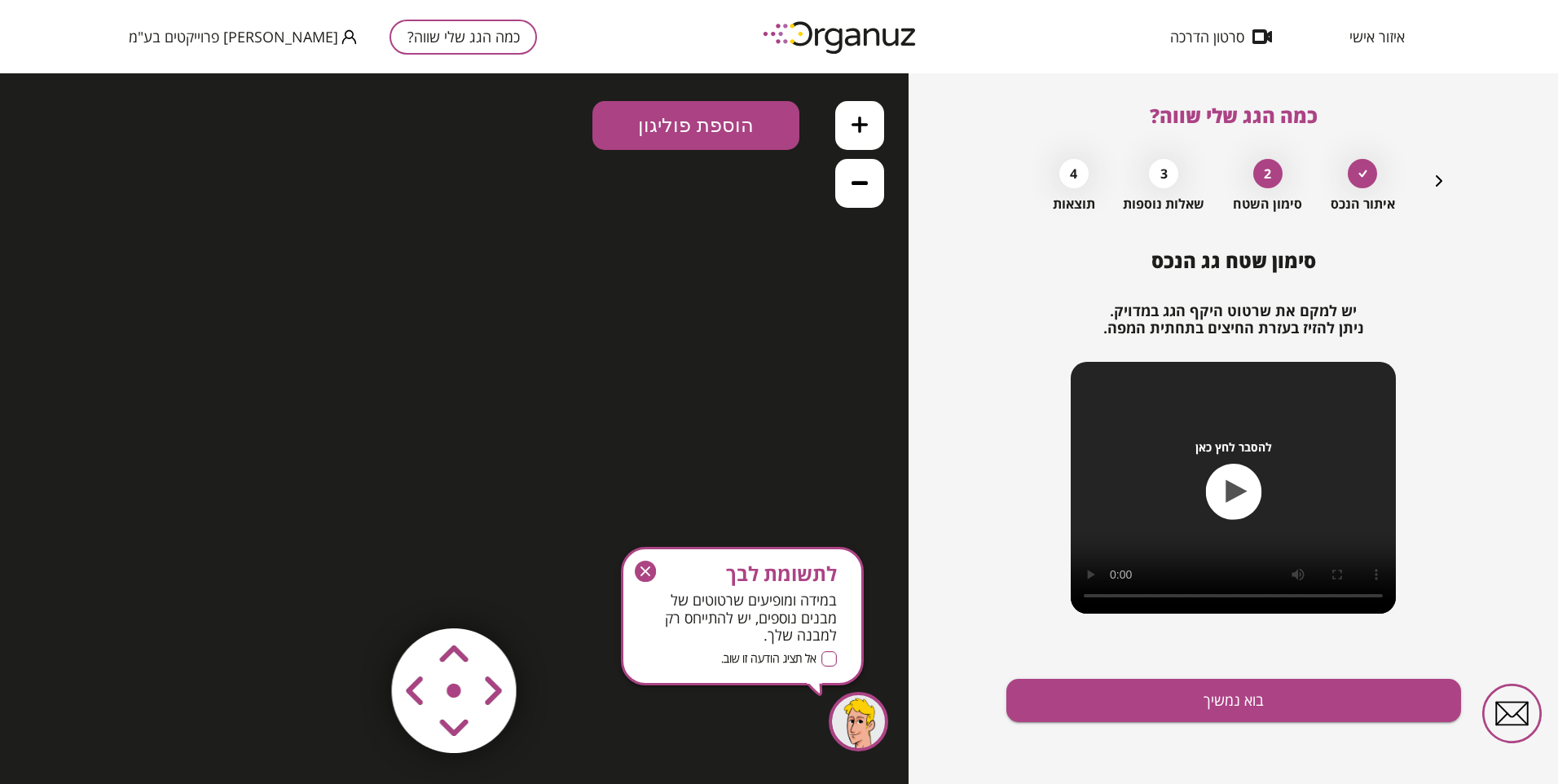
click at [642, 570] on icon "button" at bounding box center [646, 571] width 21 height 21
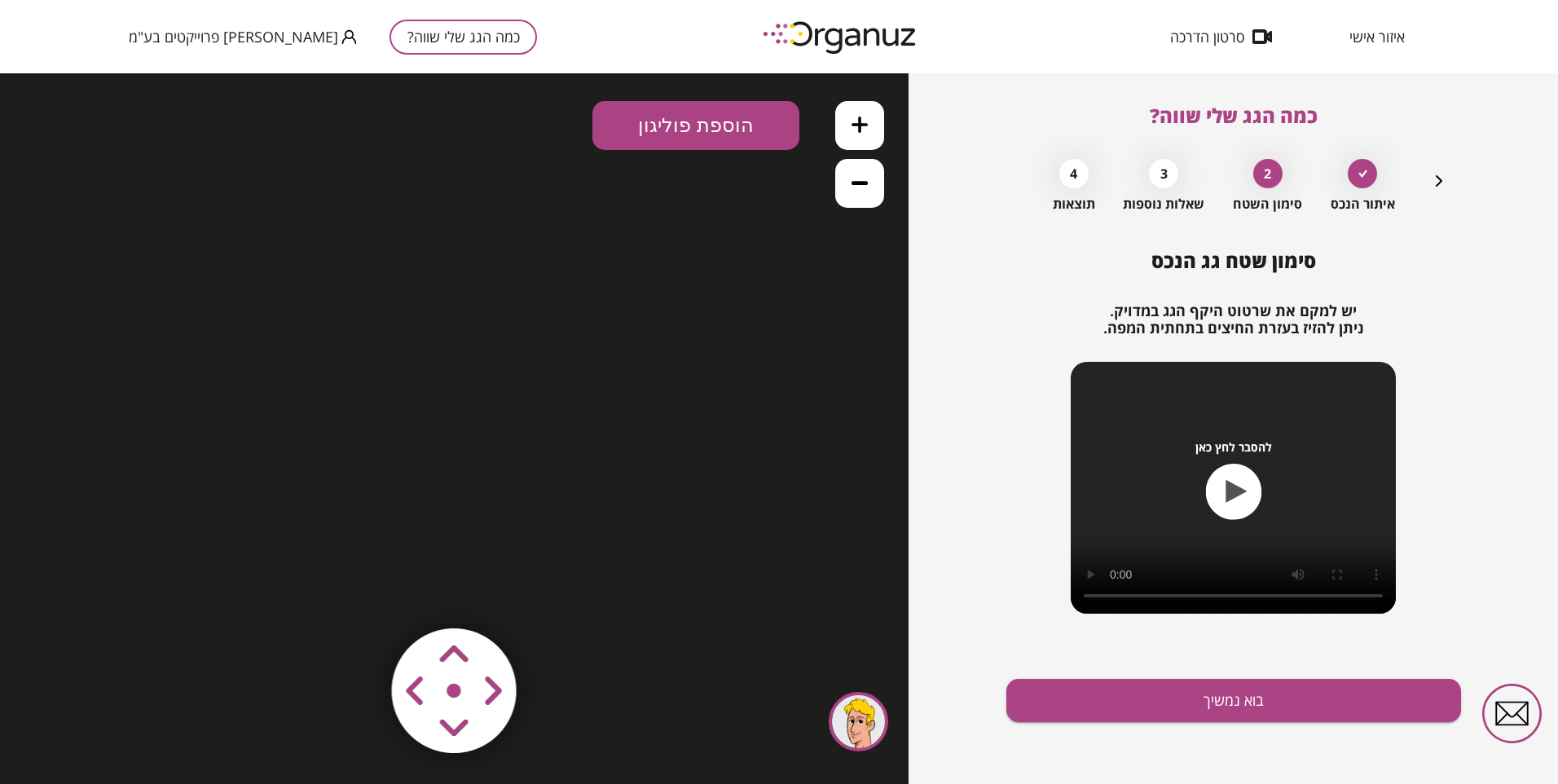
drag, startPoint x: 860, startPoint y: 722, endPoint x: 861, endPoint y: 712, distance: 10.0
click at [860, 719] on div at bounding box center [858, 721] width 59 height 59
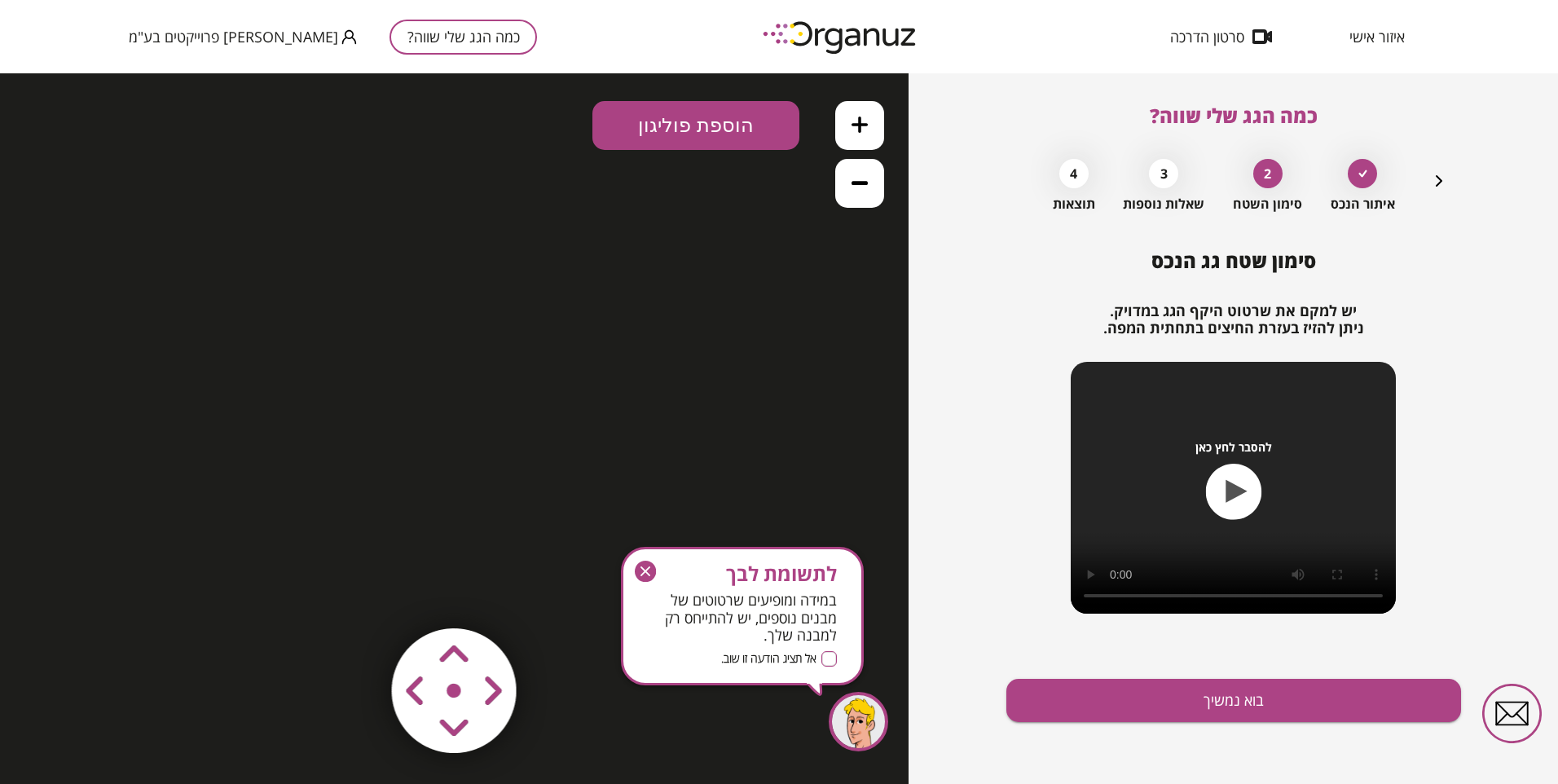
click at [650, 573] on icon "button" at bounding box center [646, 571] width 21 height 21
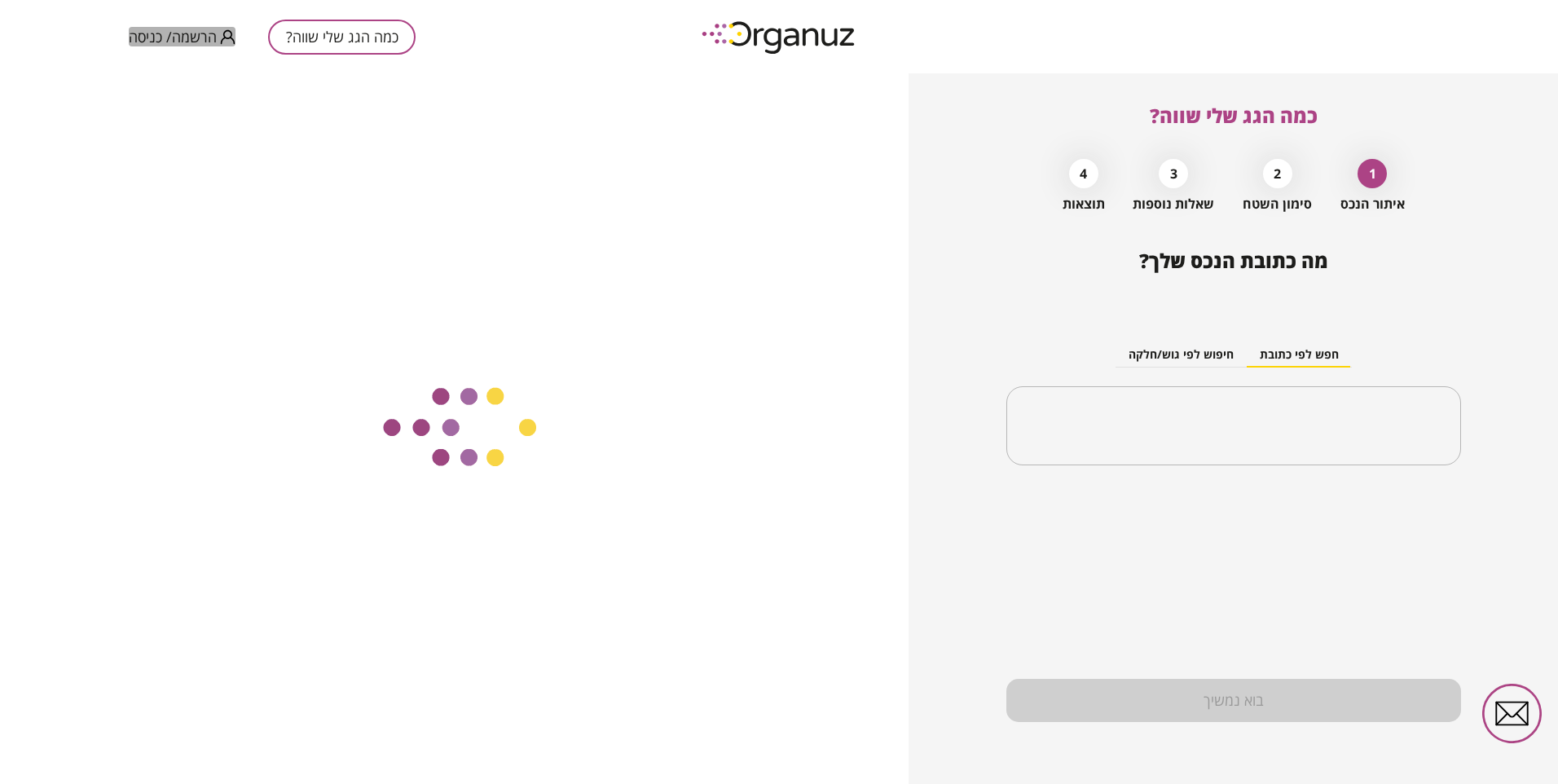
click at [200, 30] on span "הרשמה/ כניסה" at bounding box center [173, 37] width 88 height 17
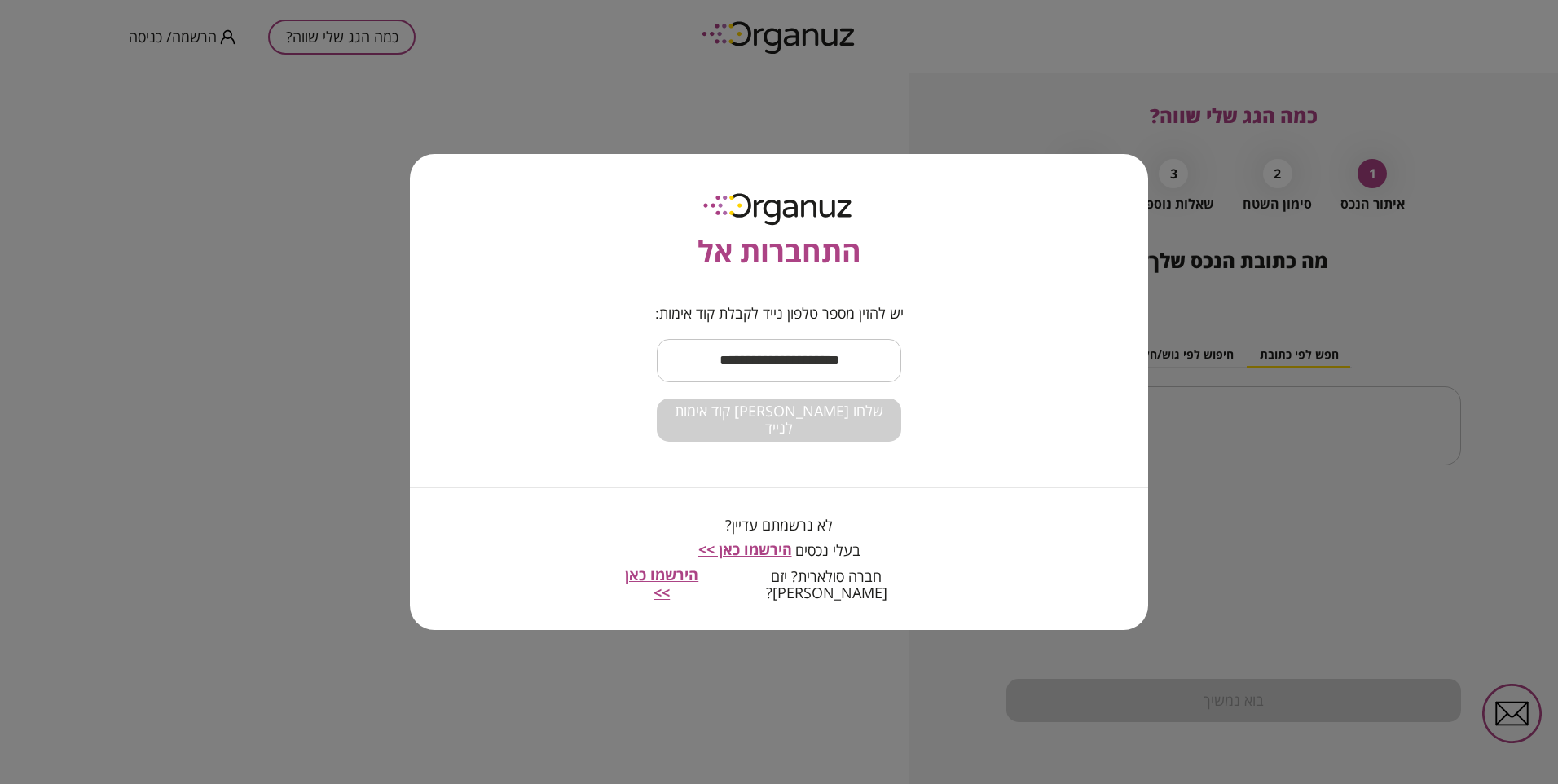
click at [811, 361] on input "text" at bounding box center [779, 360] width 244 height 48
type input "**********"
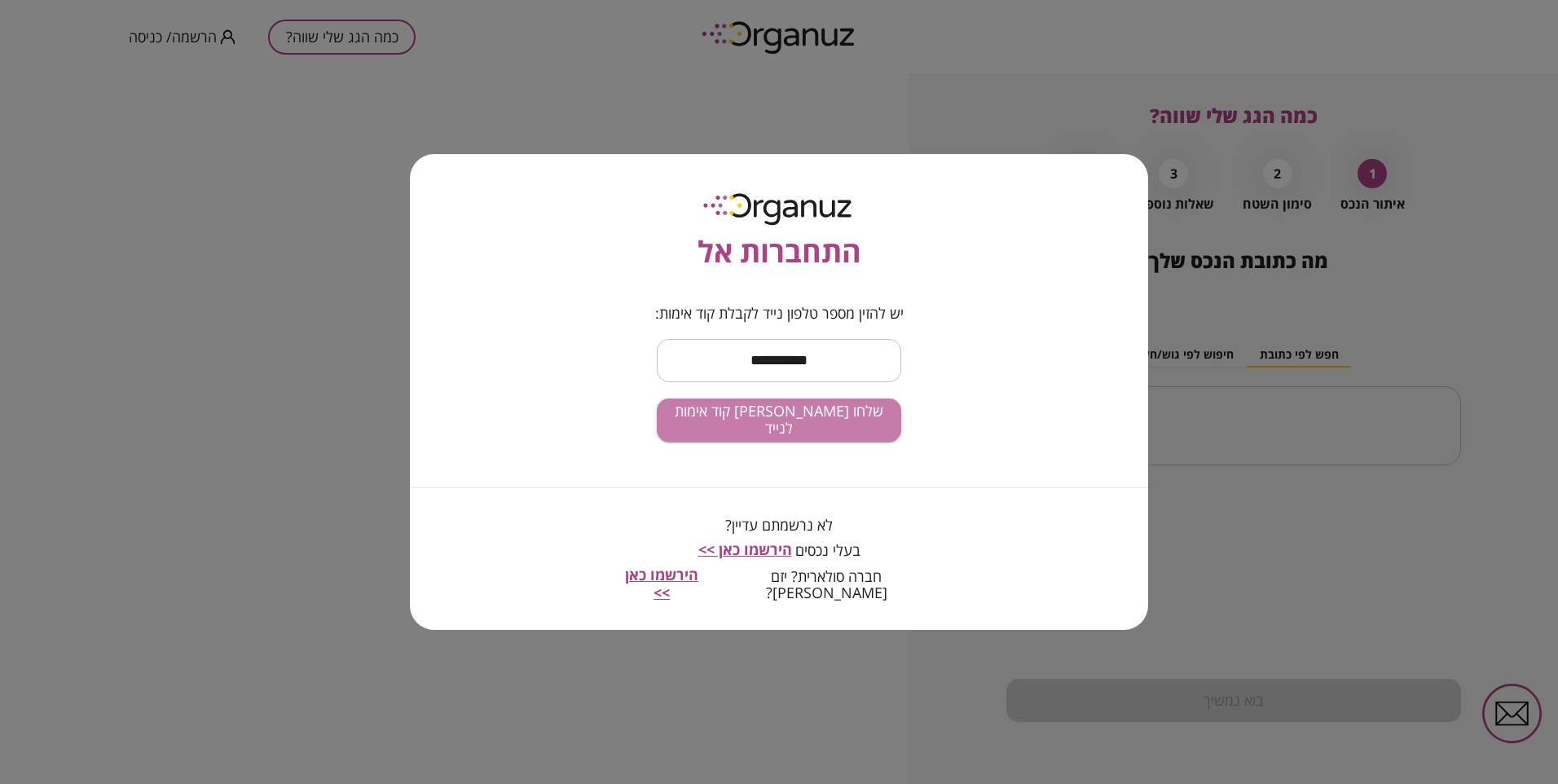
drag, startPoint x: 811, startPoint y: 414, endPoint x: 811, endPoint y: 405, distance: 9.0
click at [810, 412] on button "שלחו [PERSON_NAME] קוד אימות לנייד" at bounding box center [779, 420] width 244 height 44
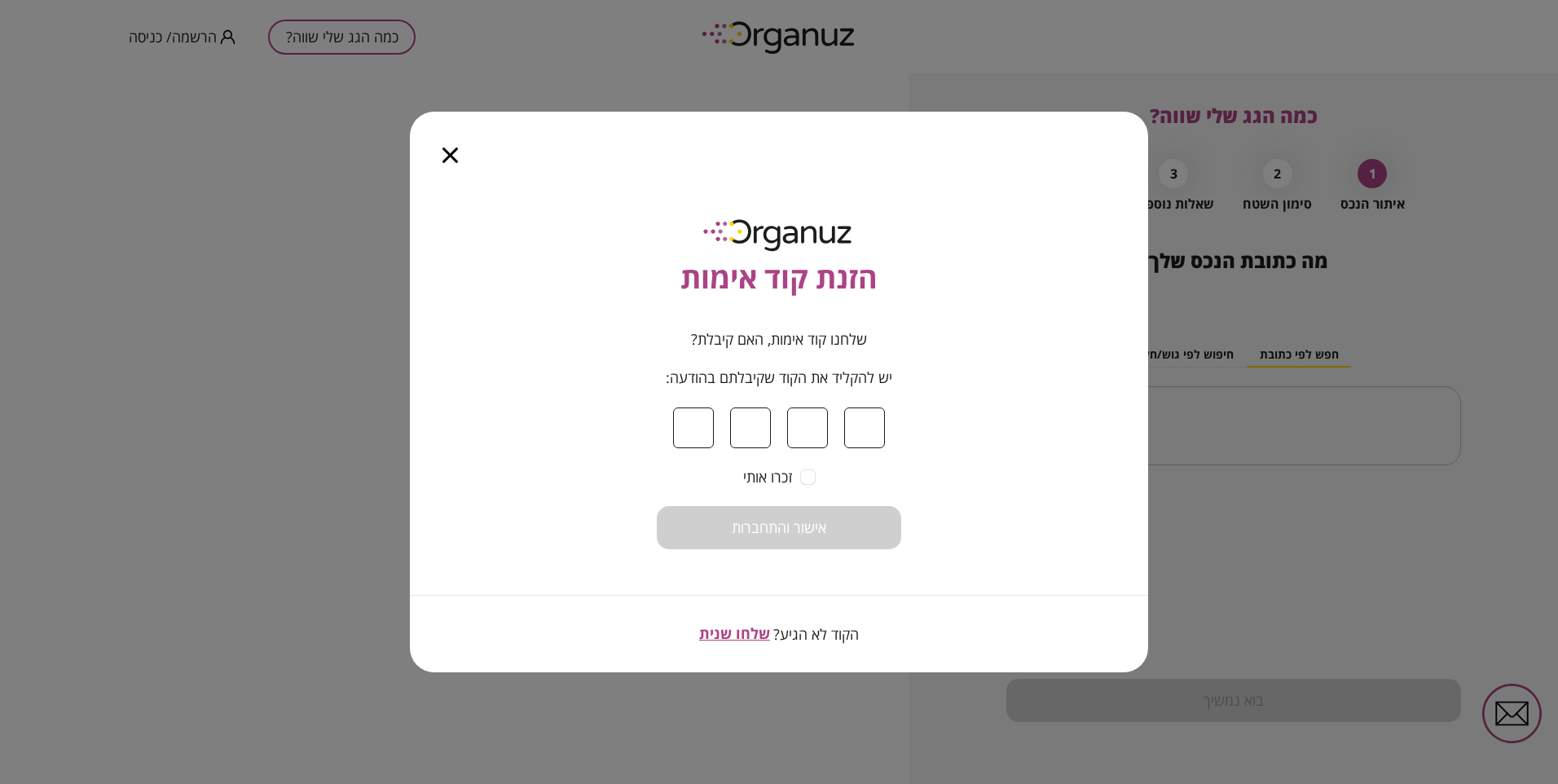
type input "*"
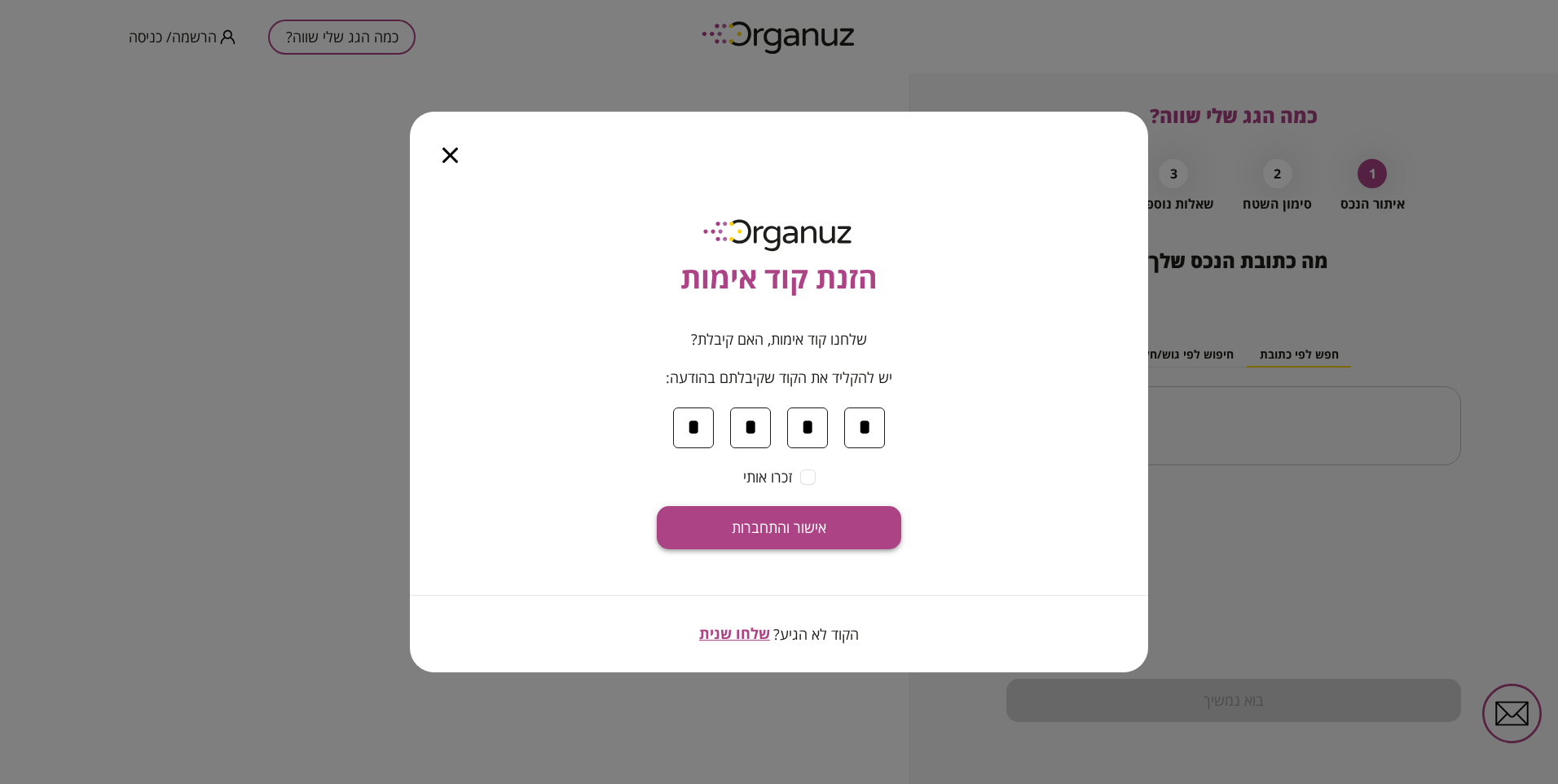
type input "*"
click at [813, 516] on button "אישור והתחברות" at bounding box center [779, 528] width 244 height 44
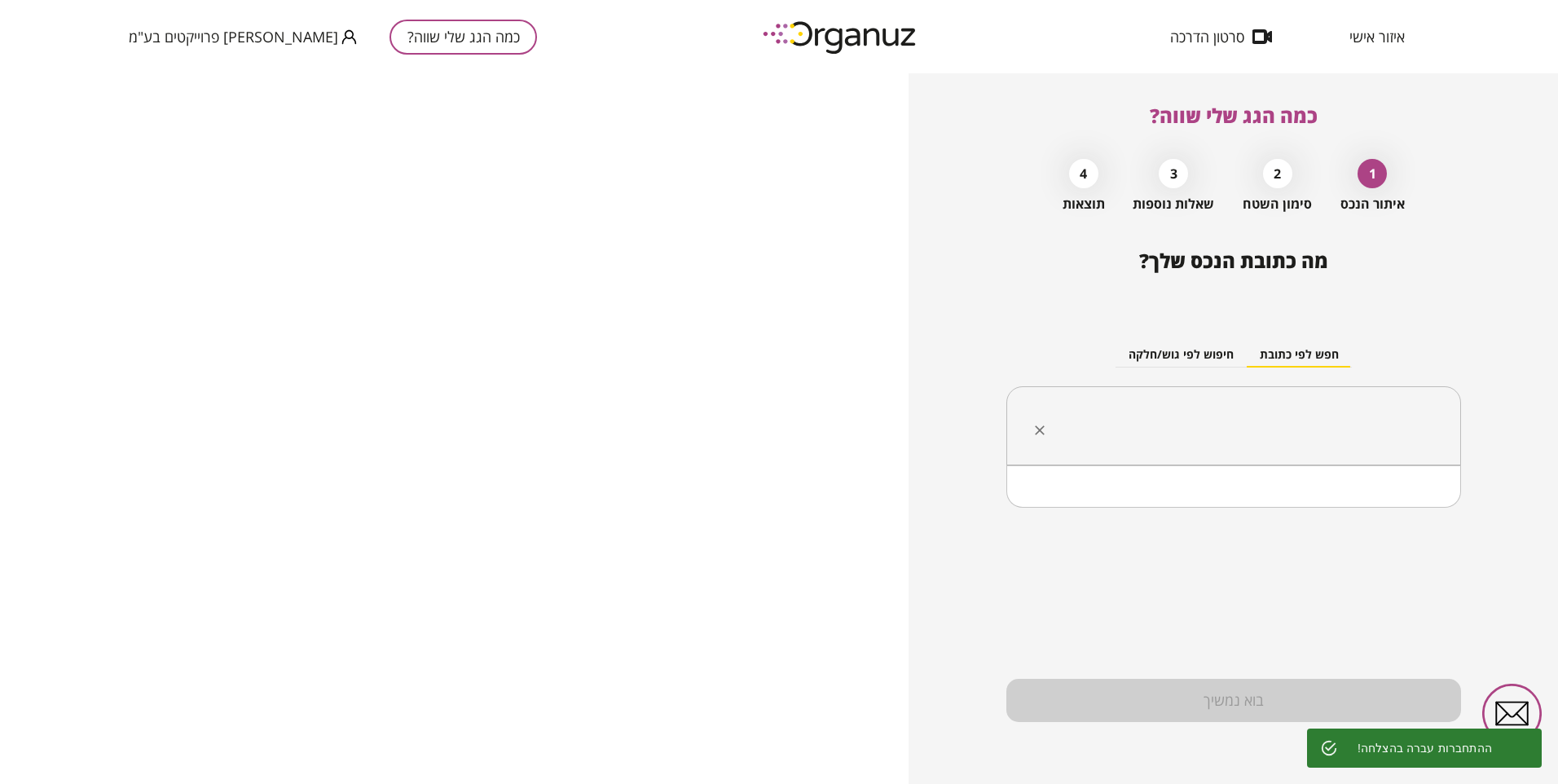
click at [1213, 412] on input "text" at bounding box center [1240, 426] width 403 height 41
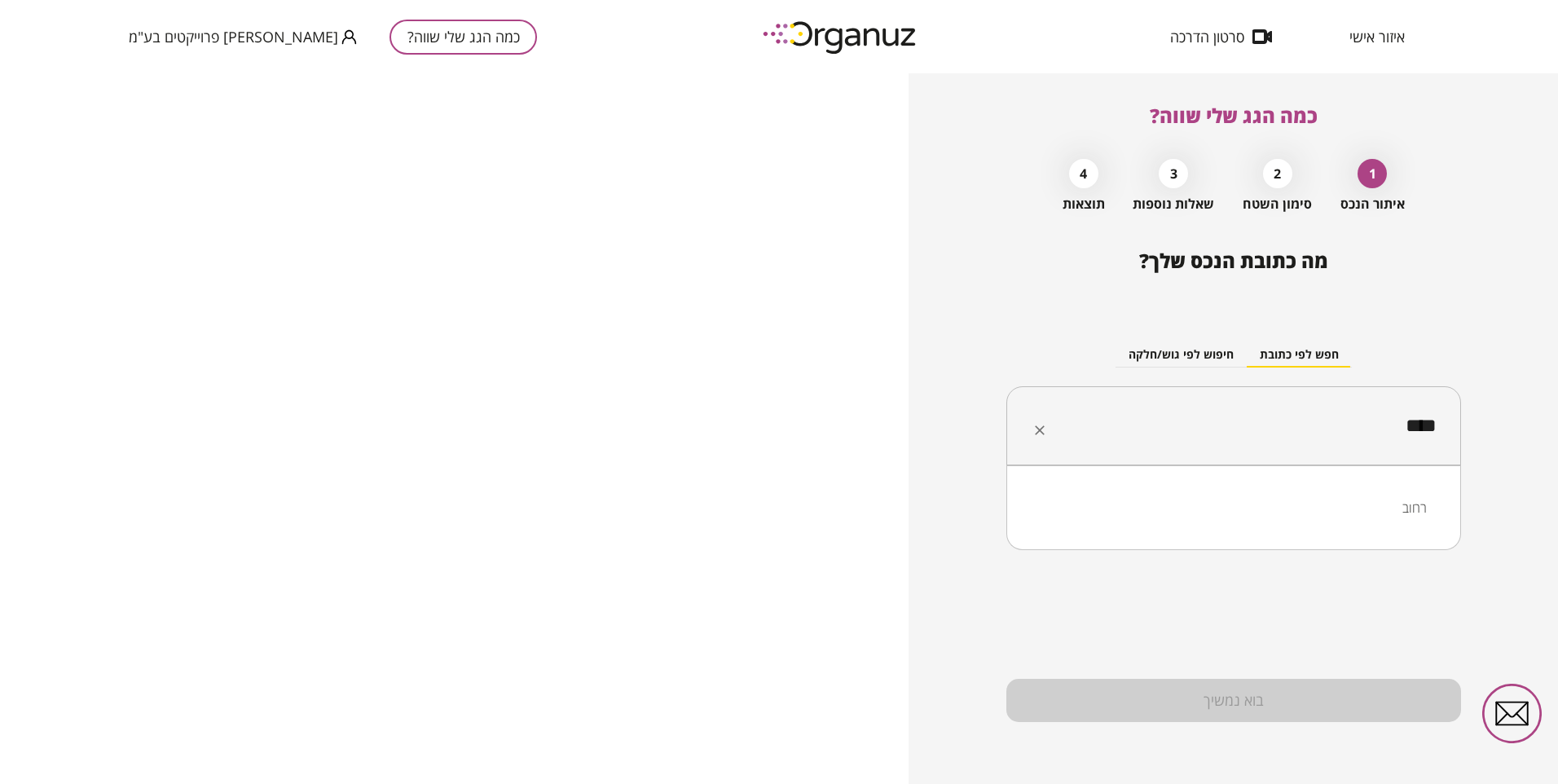
click at [1410, 505] on li "רחוב" at bounding box center [1233, 508] width 413 height 30
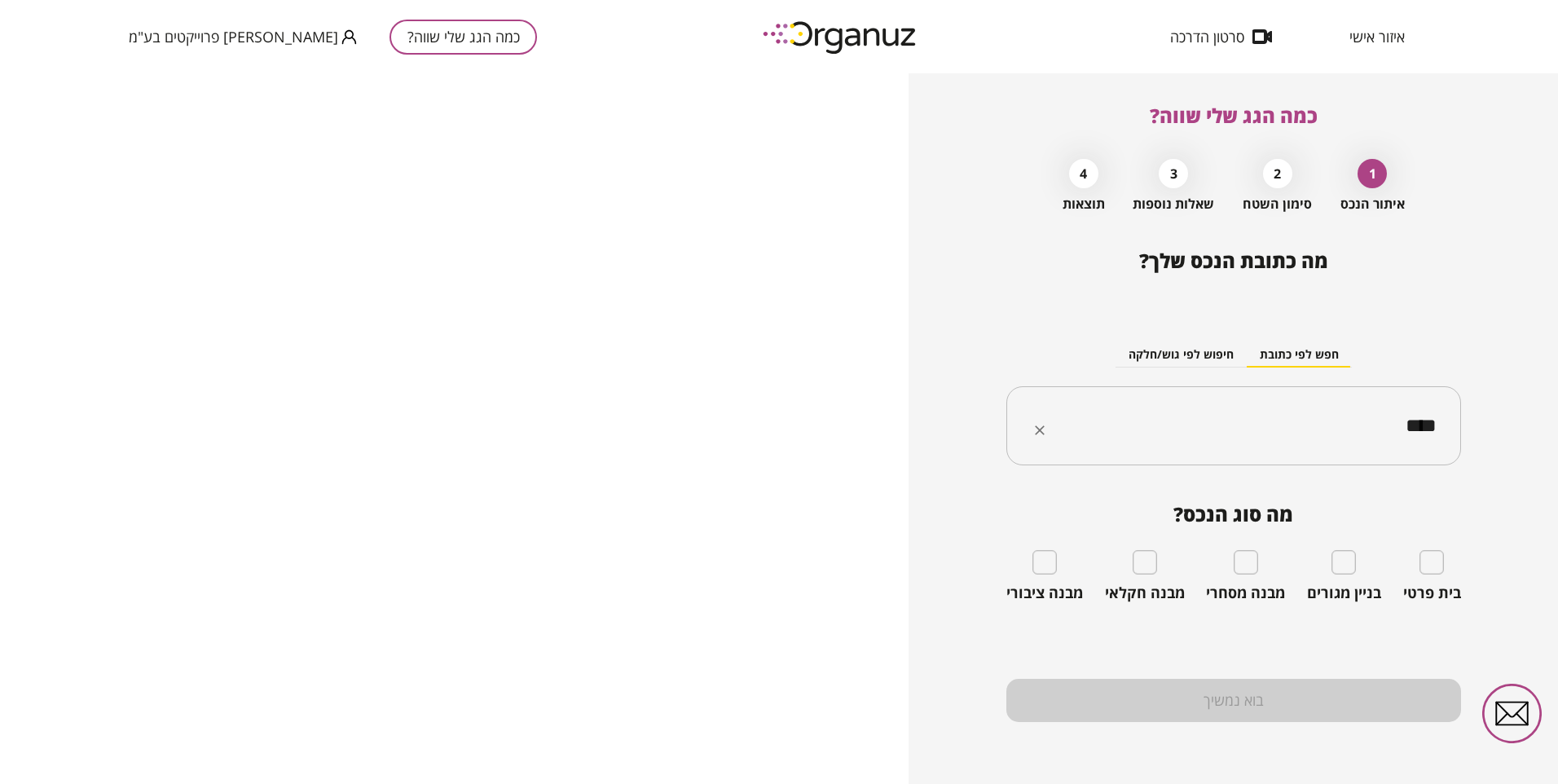
type input "****"
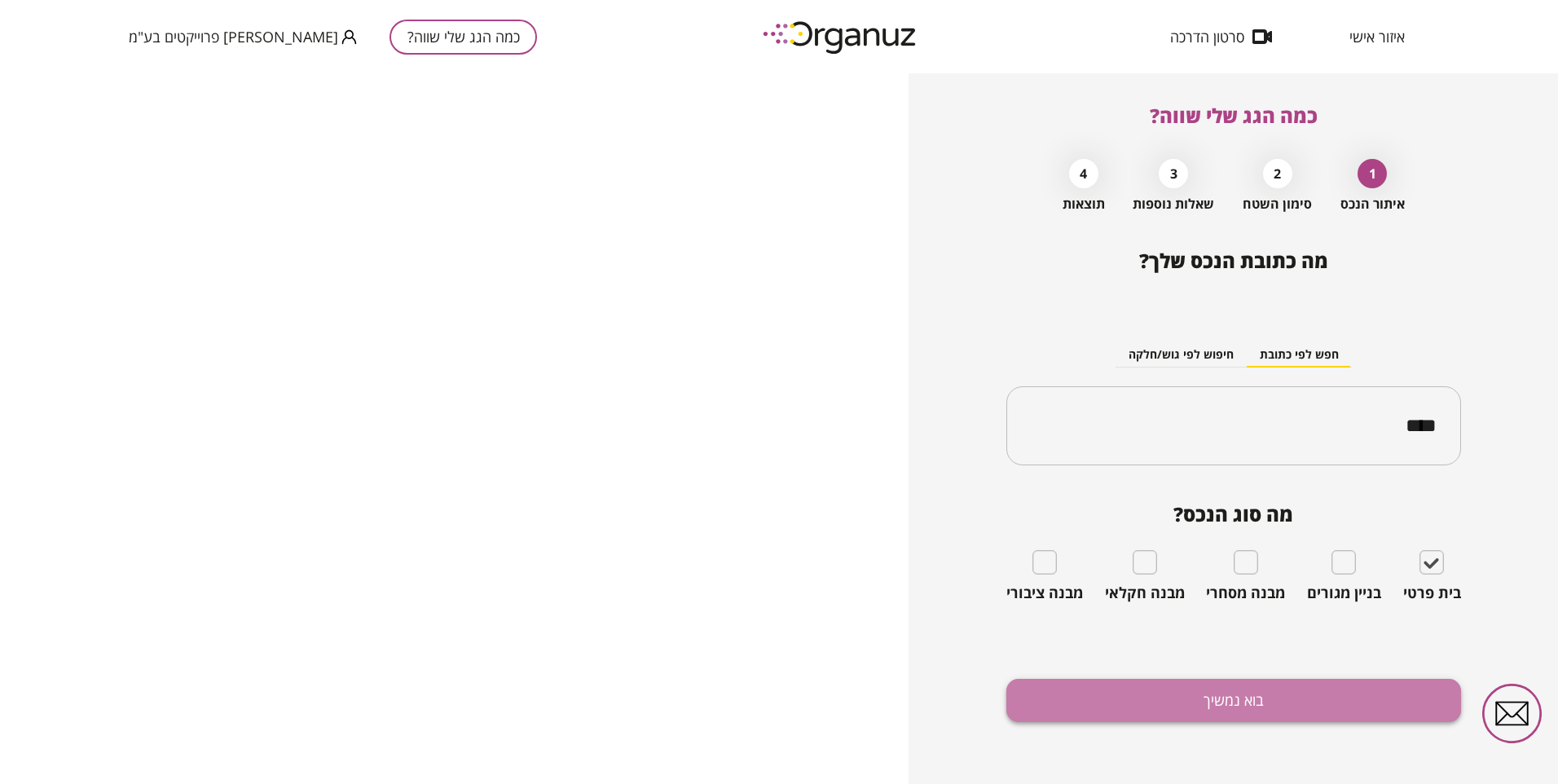
click at [1112, 692] on button "בוא נמשיך" at bounding box center [1233, 700] width 454 height 44
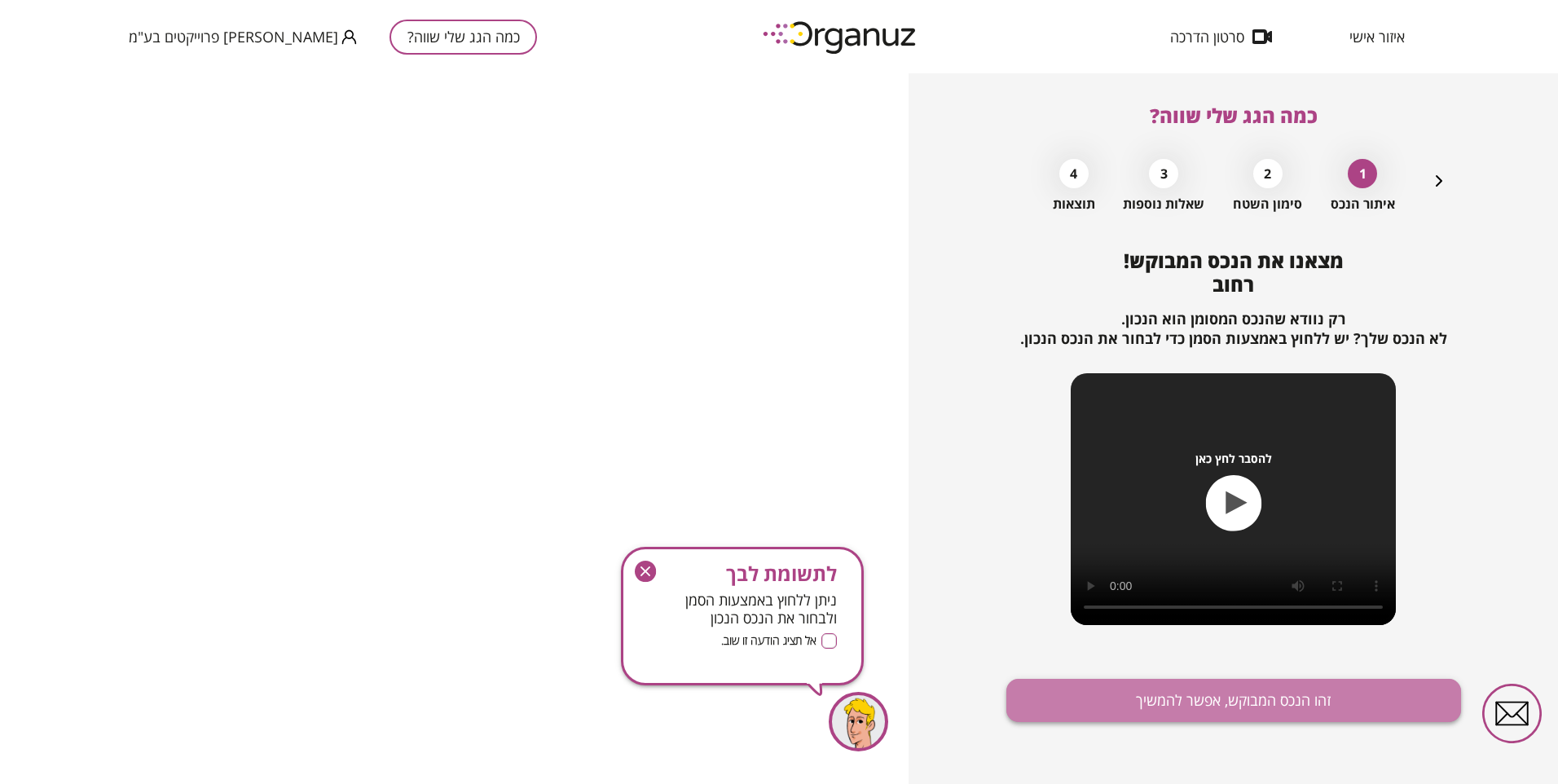
click at [1125, 690] on button "זהו הנכס המבוקש, אפשר להמשיך" at bounding box center [1233, 700] width 454 height 44
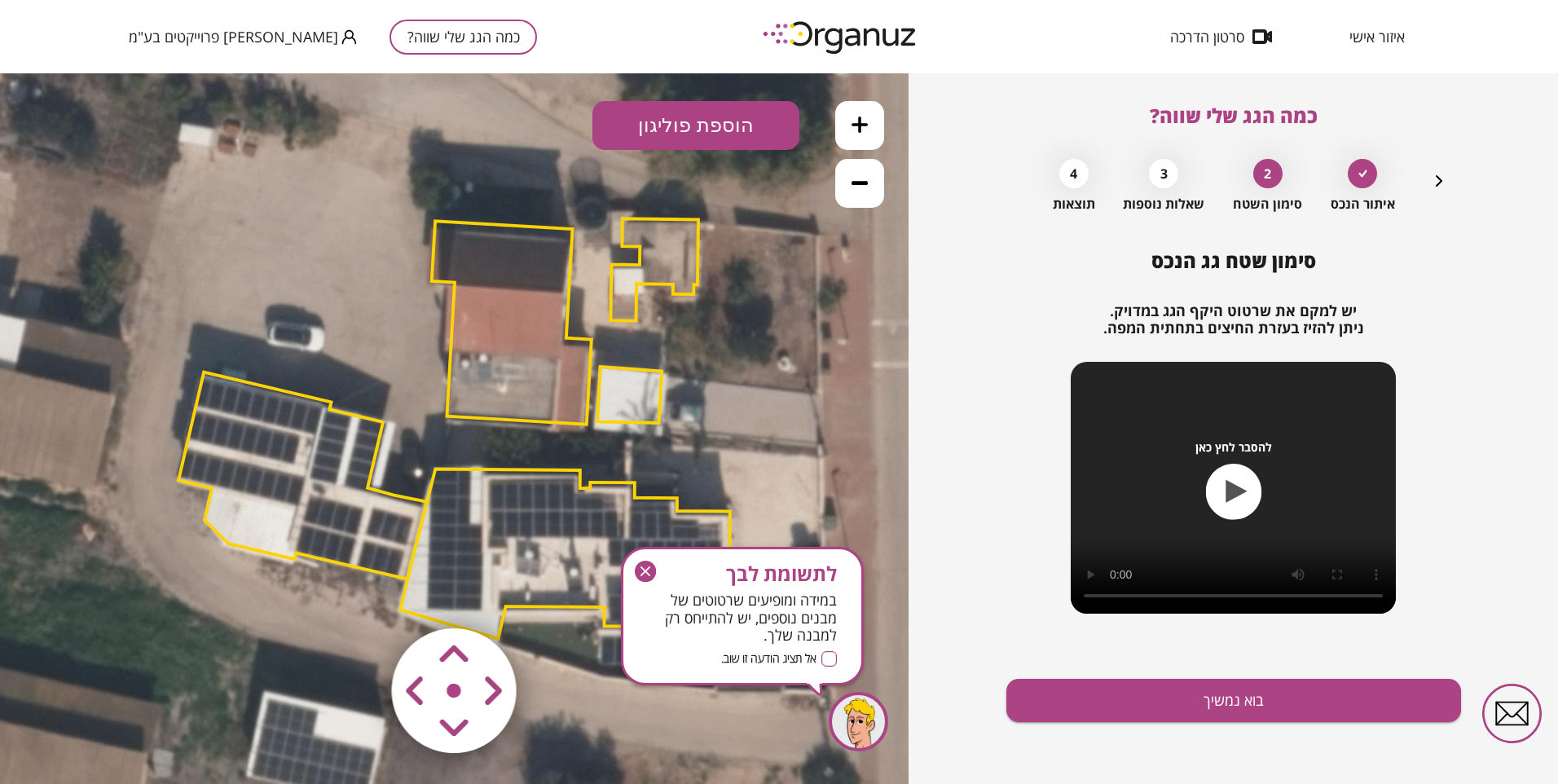
click at [639, 569] on g "button" at bounding box center [646, 571] width 21 height 21
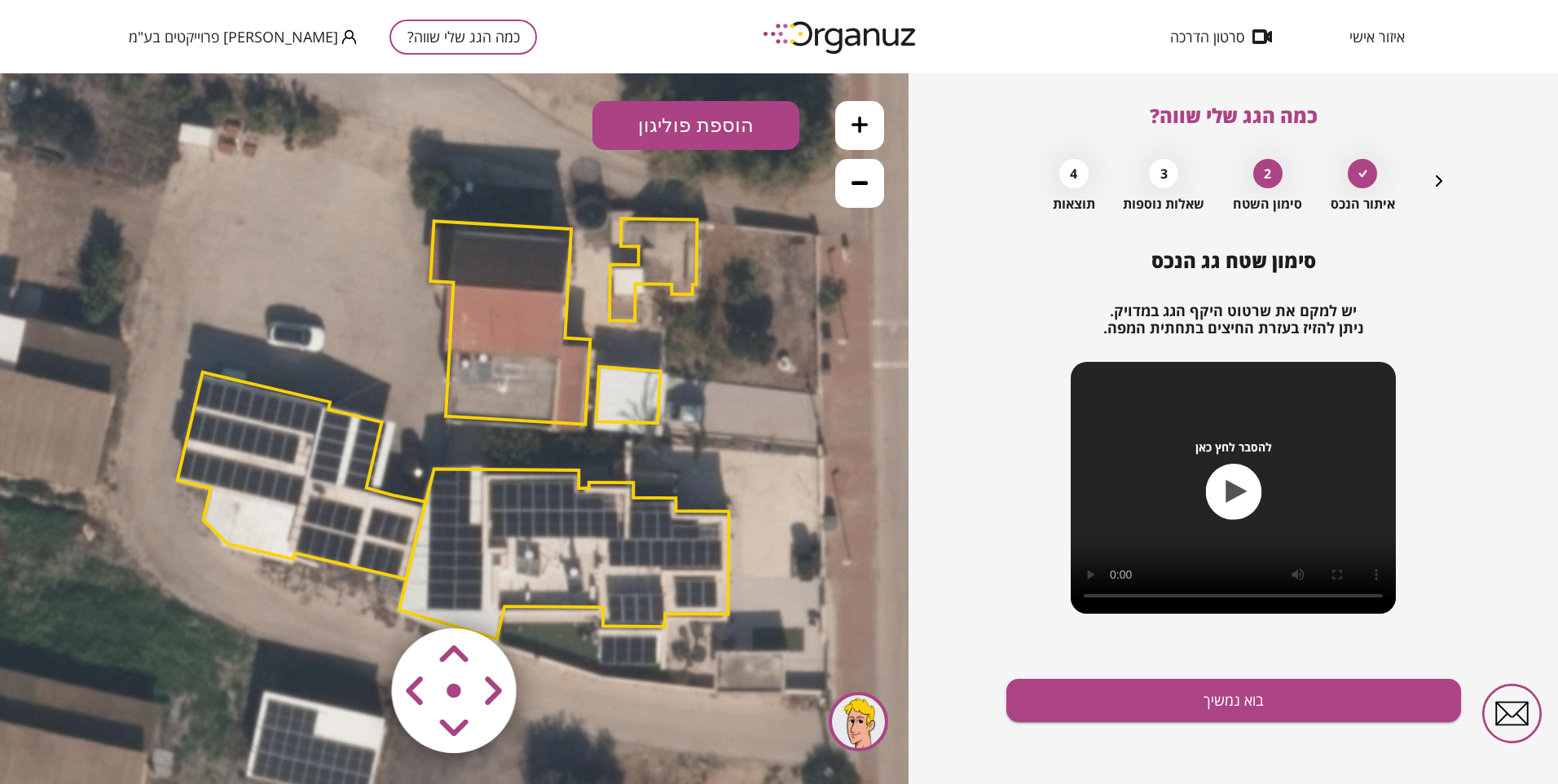
click at [357, 594] on area at bounding box center [357, 594] width 0 height 0
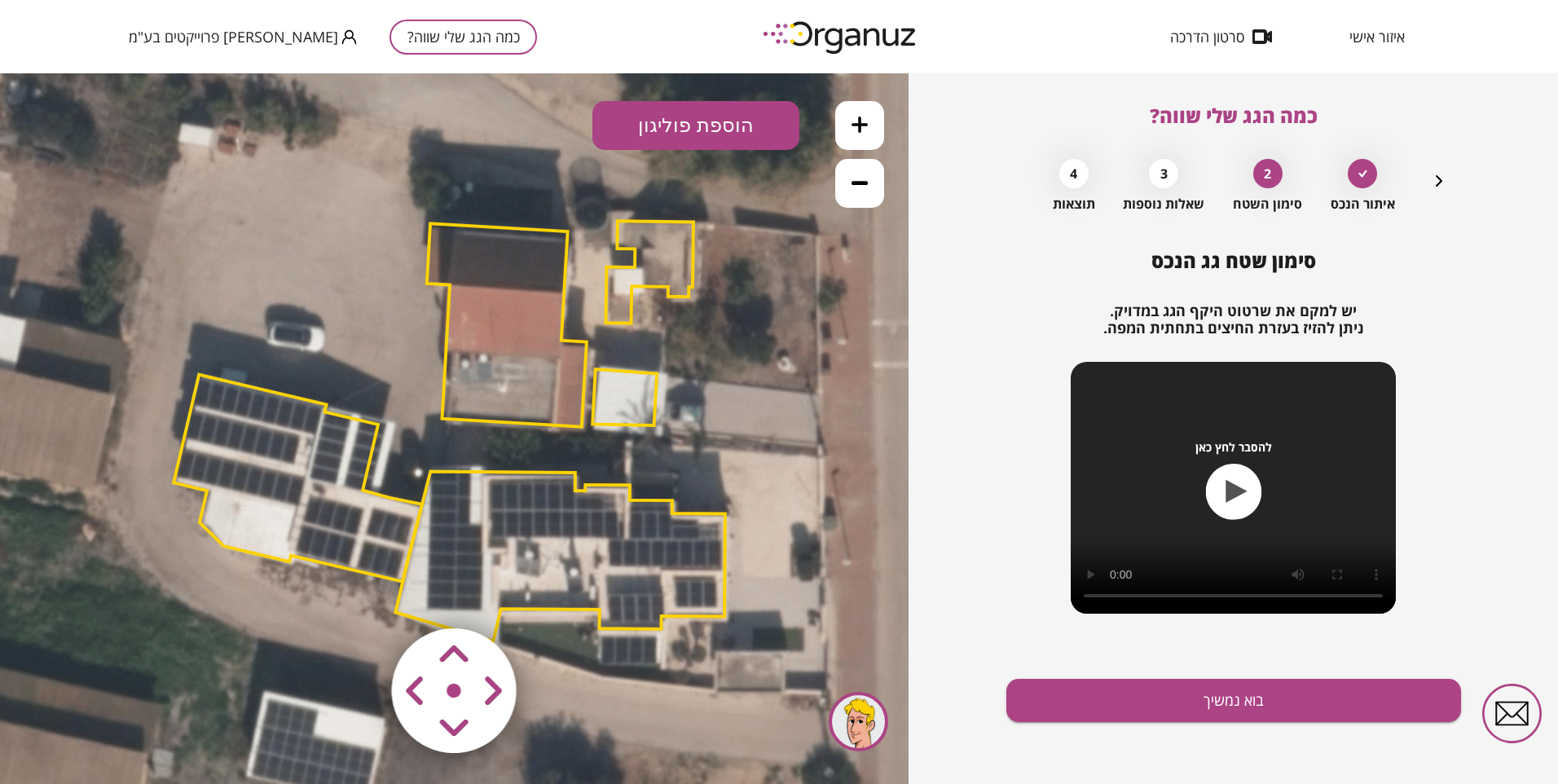
click at [357, 594] on area at bounding box center [357, 594] width 0 height 0
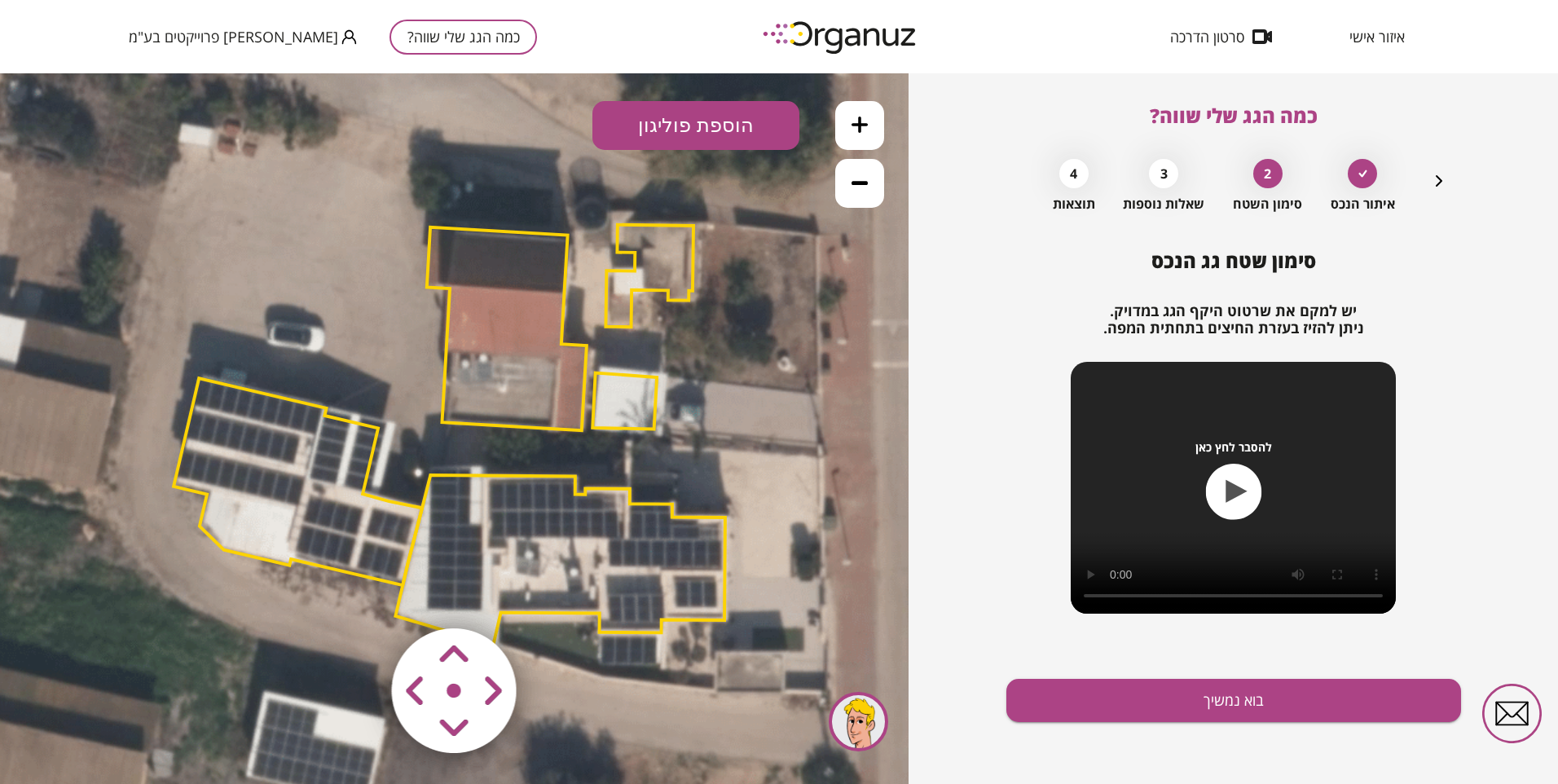
click at [680, 142] on button "הוספת פוליגון" at bounding box center [695, 126] width 207 height 49
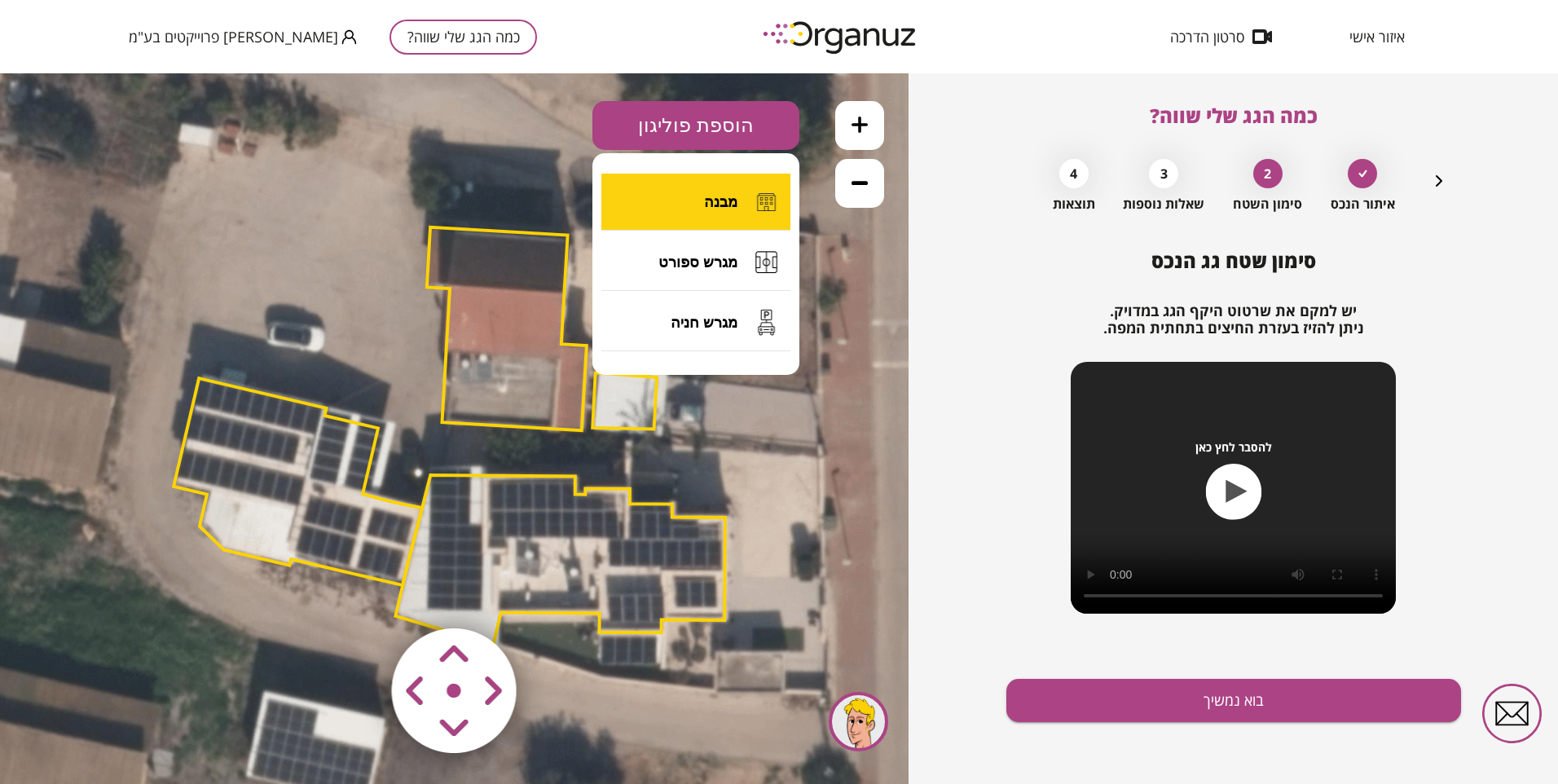
click at [716, 198] on span "מבנה" at bounding box center [721, 201] width 33 height 18
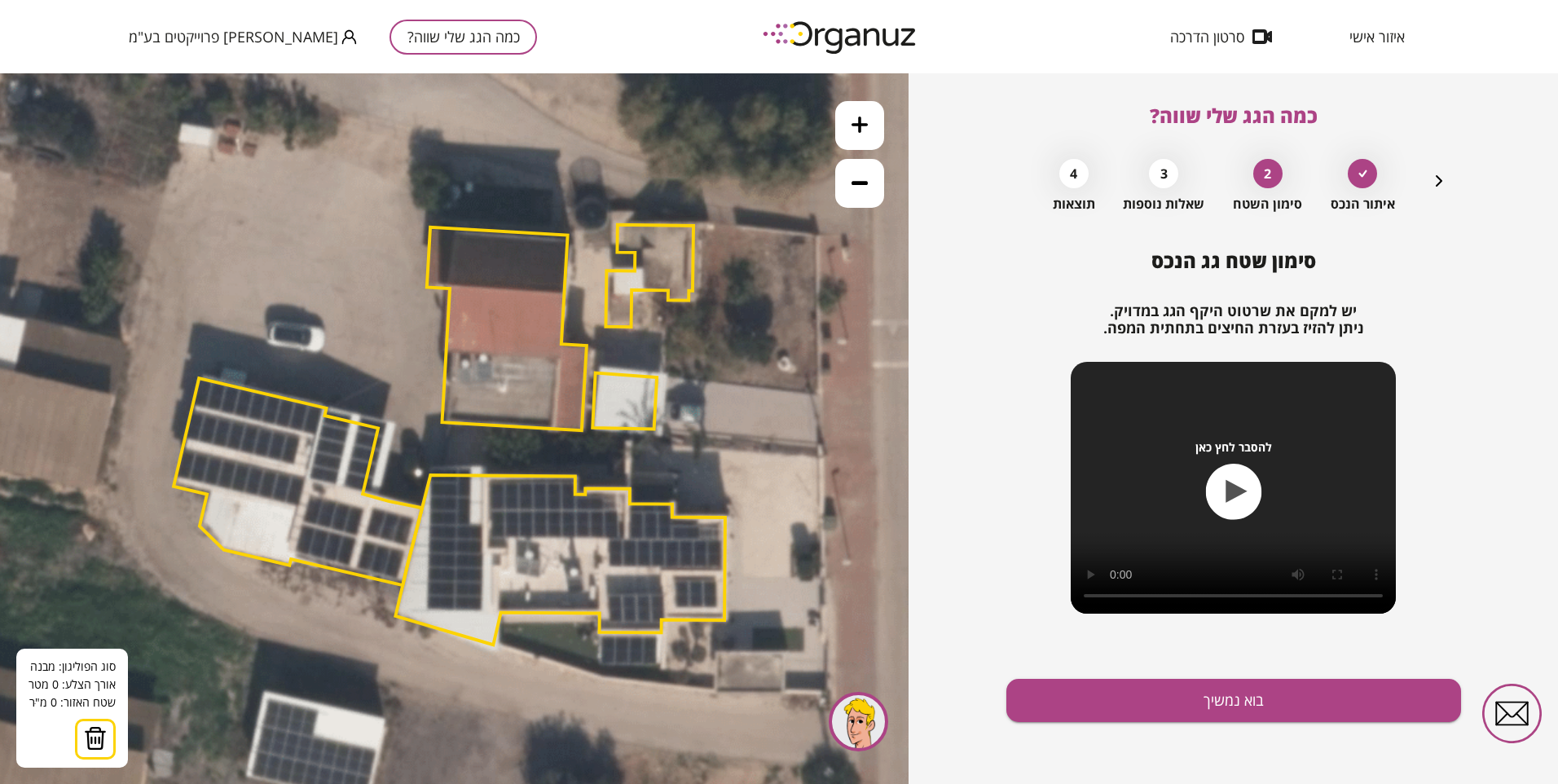
click at [592, 428] on polygon at bounding box center [625, 400] width 65 height 56
click at [666, 434] on icon at bounding box center [453, 433] width 1687 height 1687
click at [668, 366] on polygon at bounding box center [630, 400] width 76 height 68
click at [594, 362] on polygon at bounding box center [630, 398] width 76 height 72
click at [590, 426] on button at bounding box center [591, 427] width 11 height 11
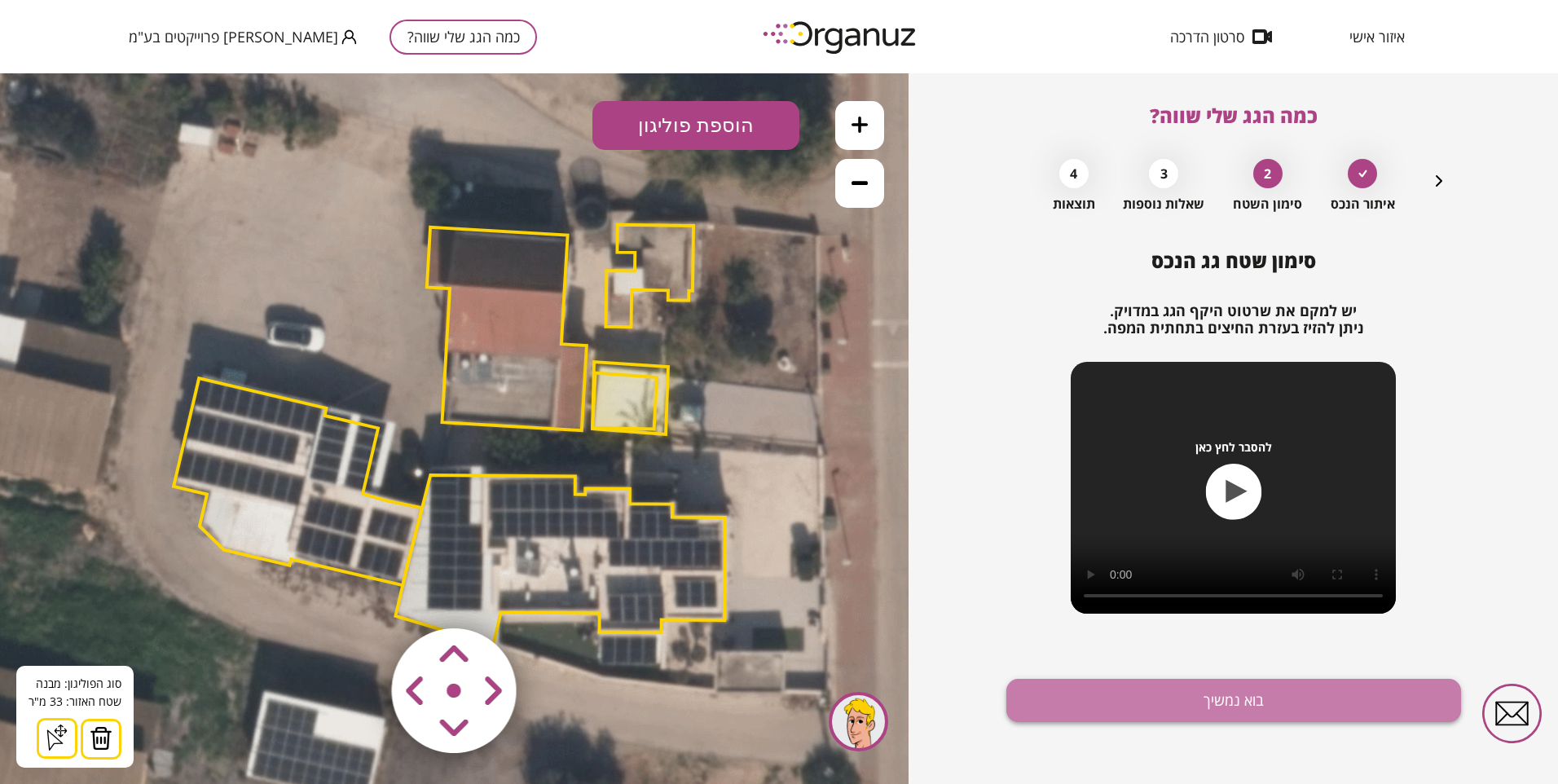
click at [1150, 697] on button "בוא נמשיך" at bounding box center [1233, 700] width 454 height 44
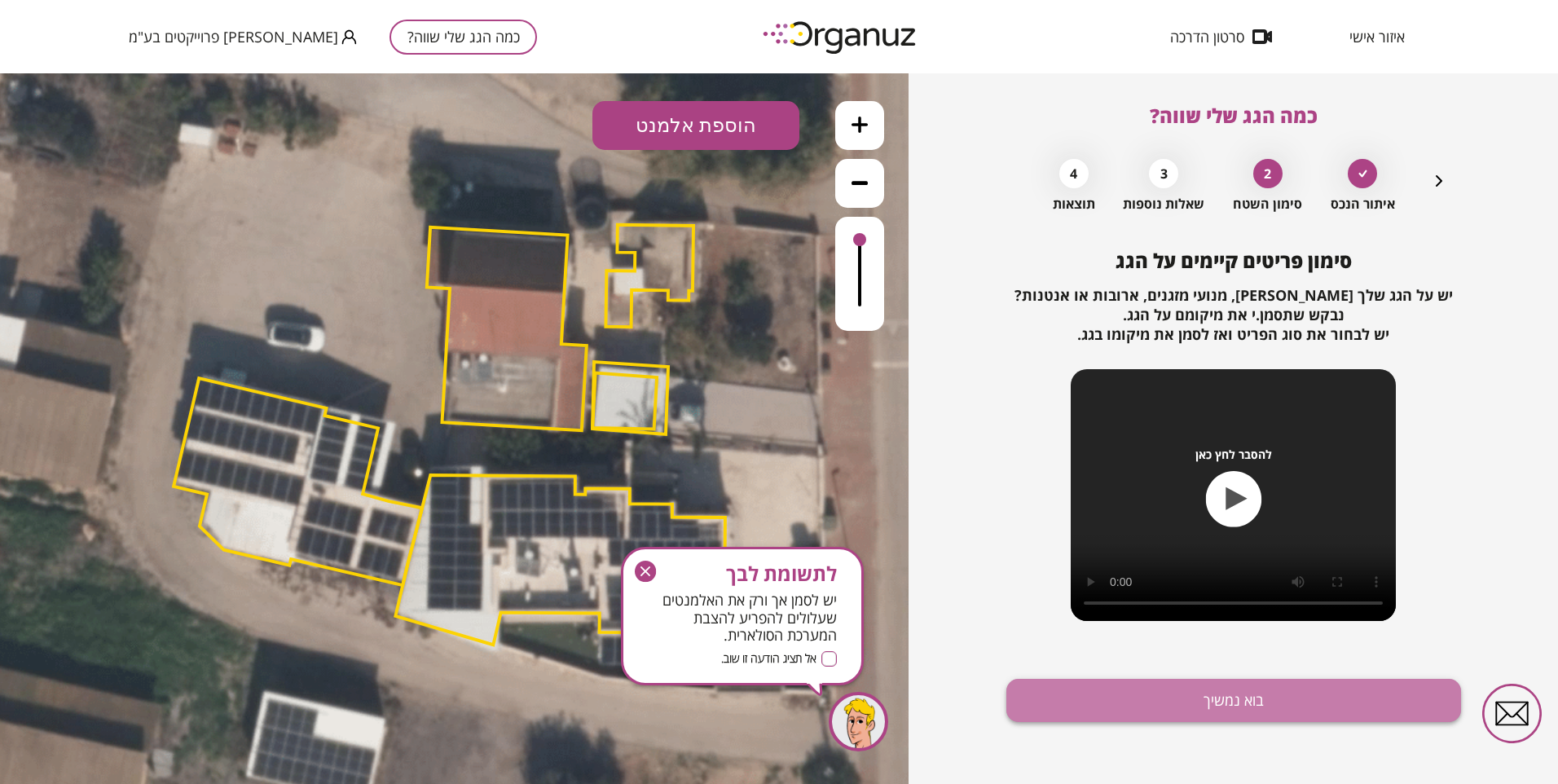
click at [1099, 695] on button "בוא נמשיך" at bounding box center [1233, 700] width 454 height 44
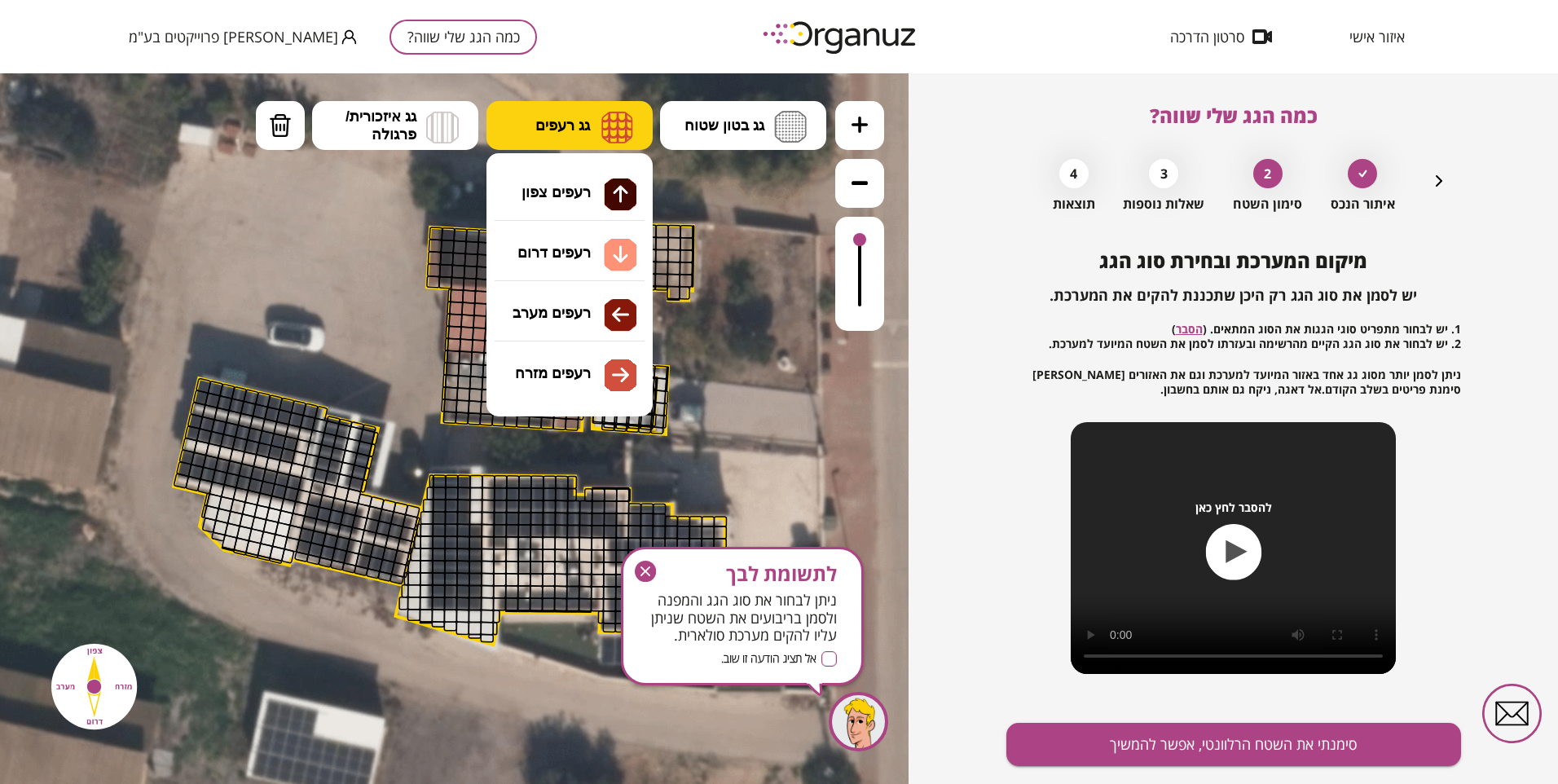
click at [587, 116] on button "גג רעפים" at bounding box center [570, 126] width 167 height 49
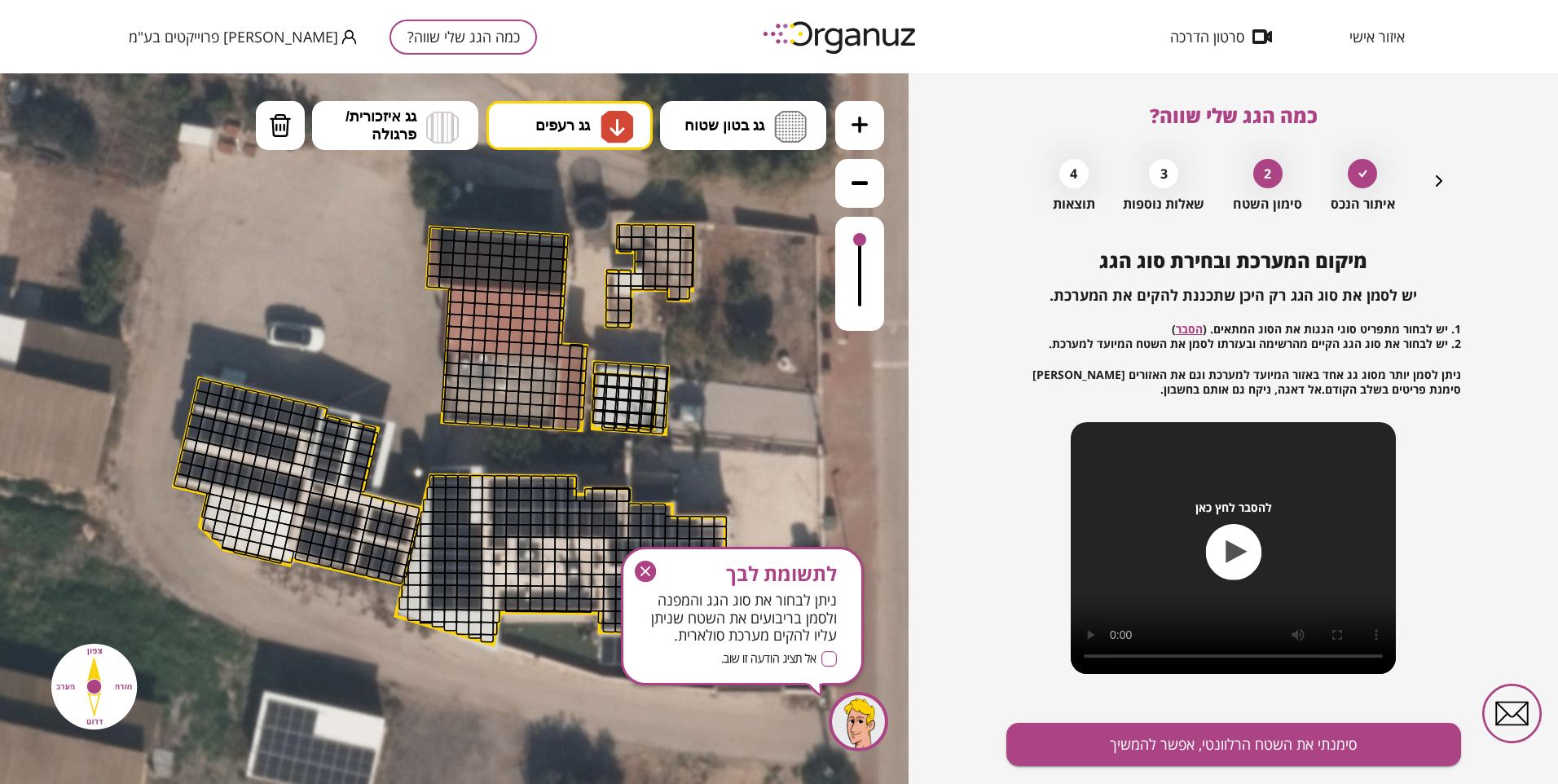
click at [554, 248] on div ".st0 { fill: #FFFFFF; } 33" at bounding box center [454, 428] width 909 height 711
drag, startPoint x: 448, startPoint y: 408, endPoint x: 465, endPoint y: 398, distance: 19.7
drag, startPoint x: 280, startPoint y: 122, endPoint x: 282, endPoint y: 139, distance: 17.1
click at [279, 123] on img at bounding box center [280, 126] width 23 height 24
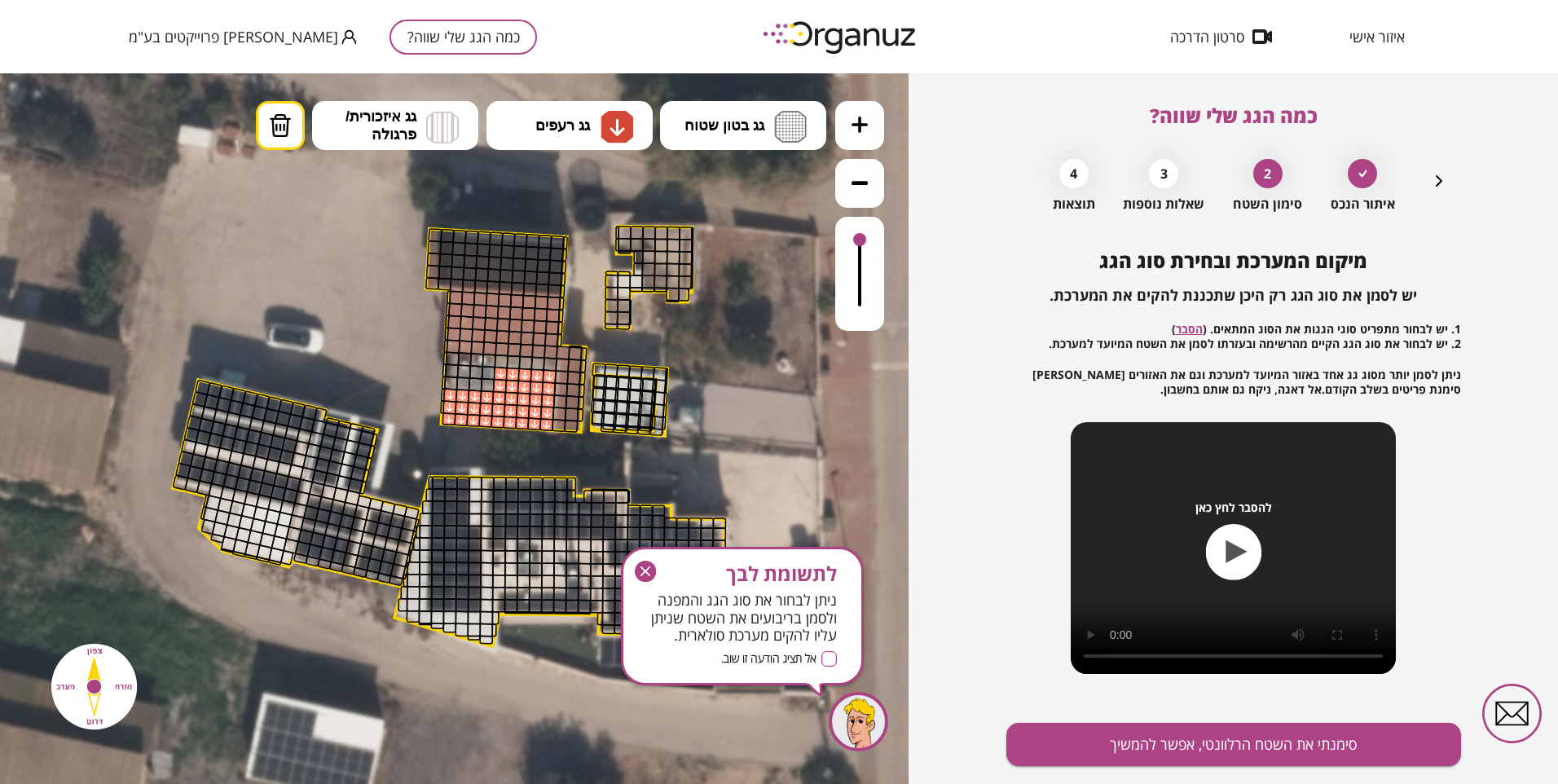
click at [502, 360] on div at bounding box center [501, 361] width 14 height 14
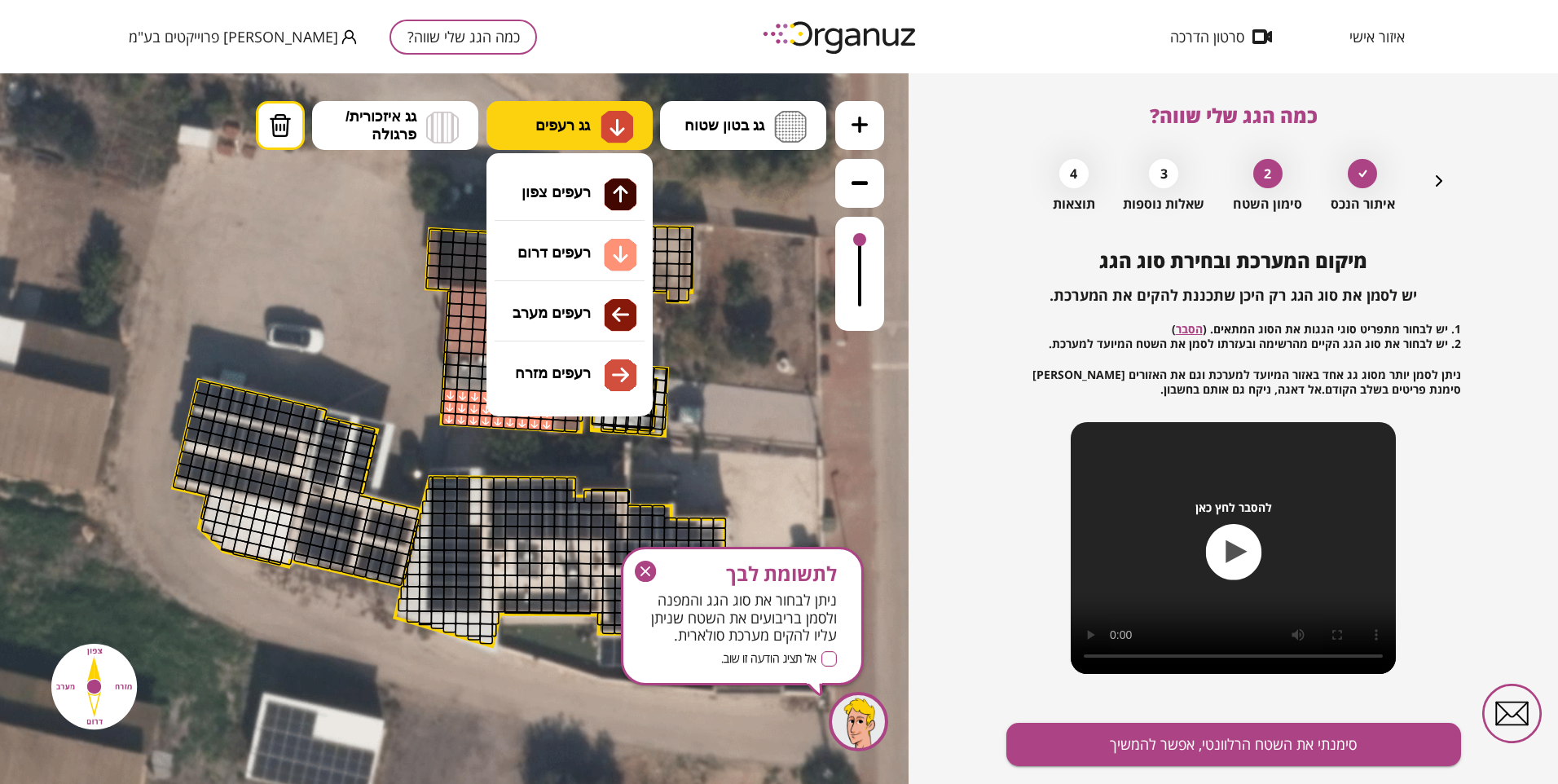
click at [624, 128] on img at bounding box center [618, 127] width 17 height 19
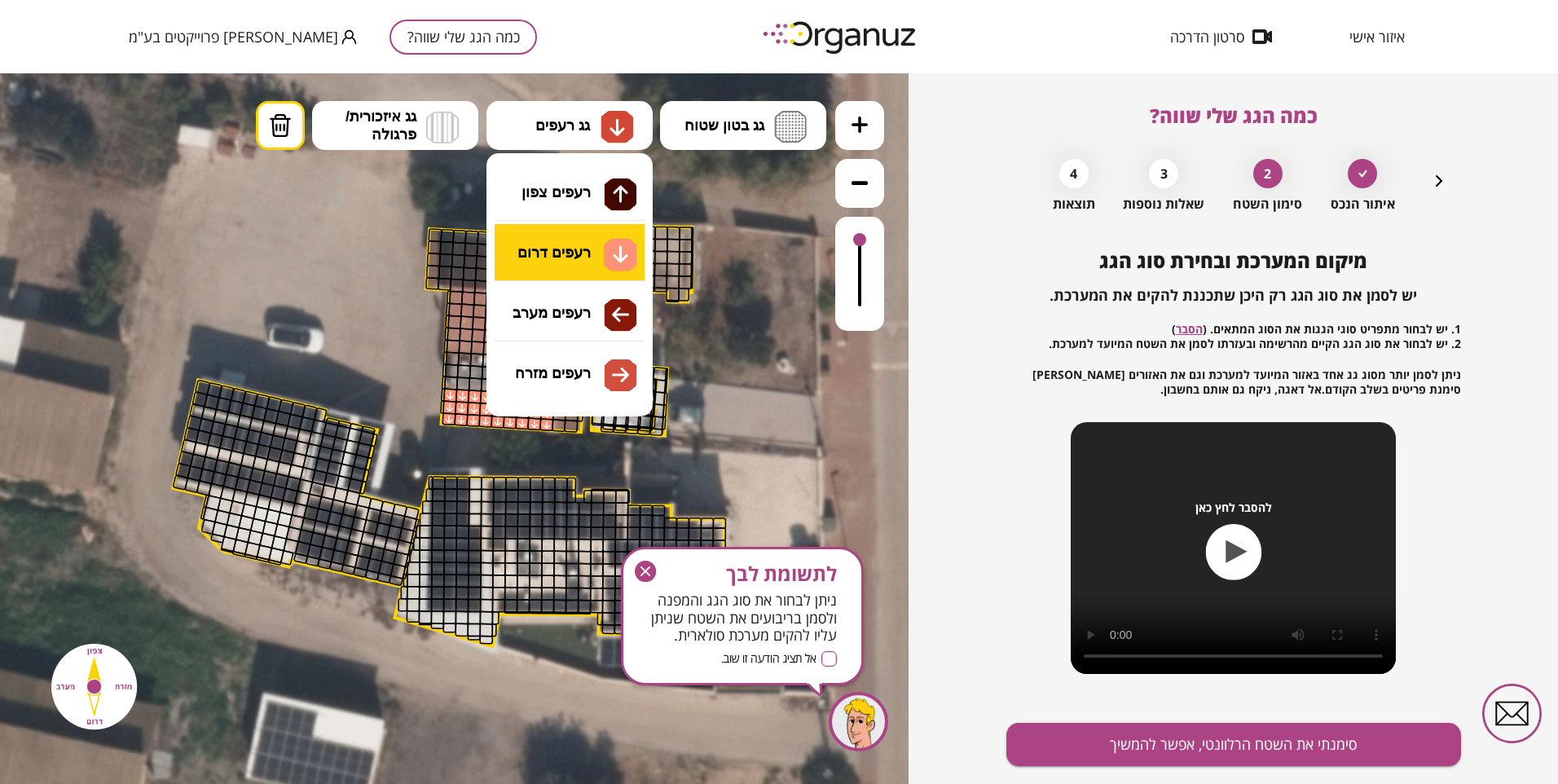
click at [590, 252] on div ".st0 { fill: #FFFFFF; } 33" at bounding box center [454, 428] width 909 height 711
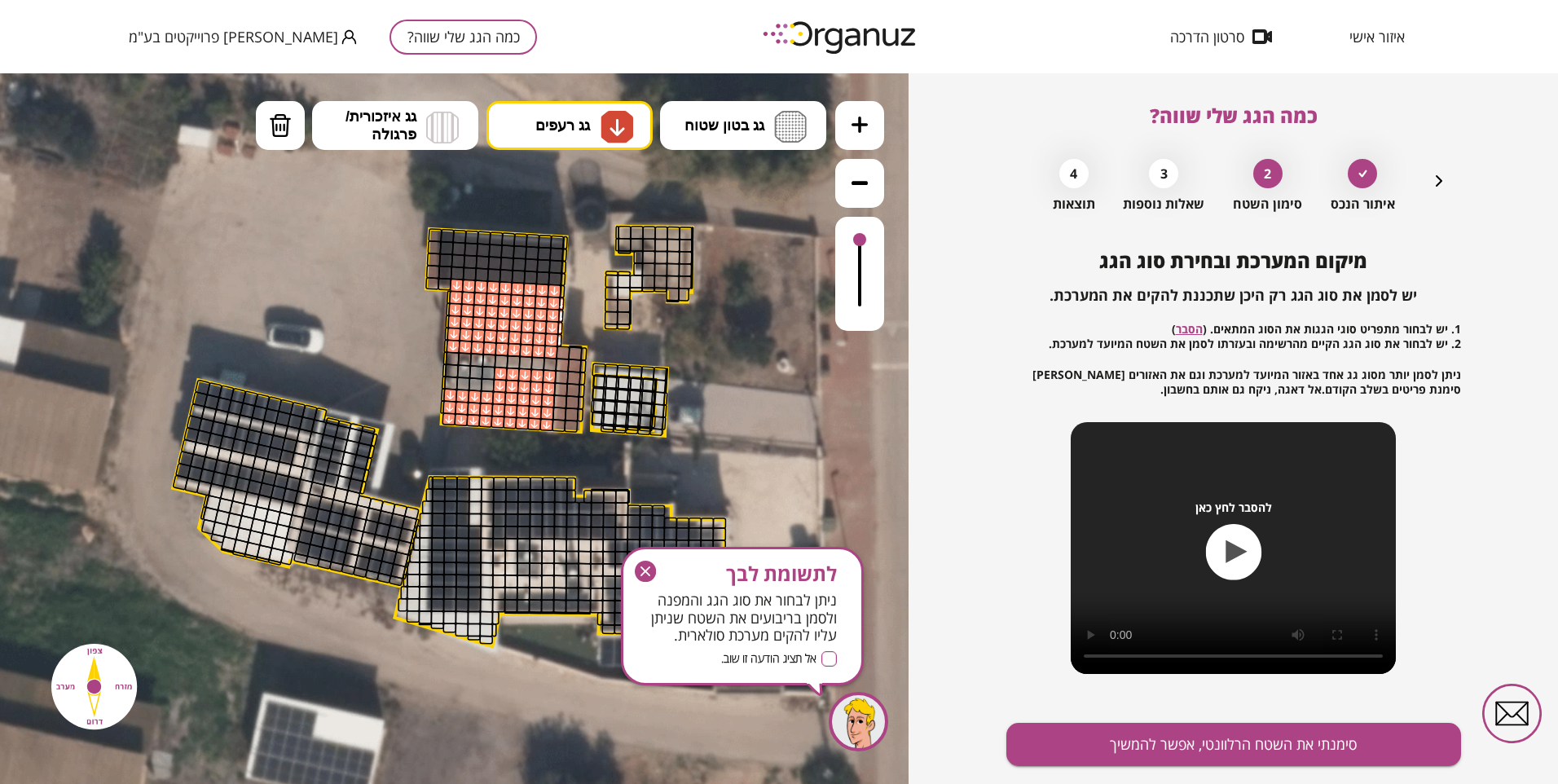
drag, startPoint x: 450, startPoint y: 349, endPoint x: 449, endPoint y: 314, distance: 35.0
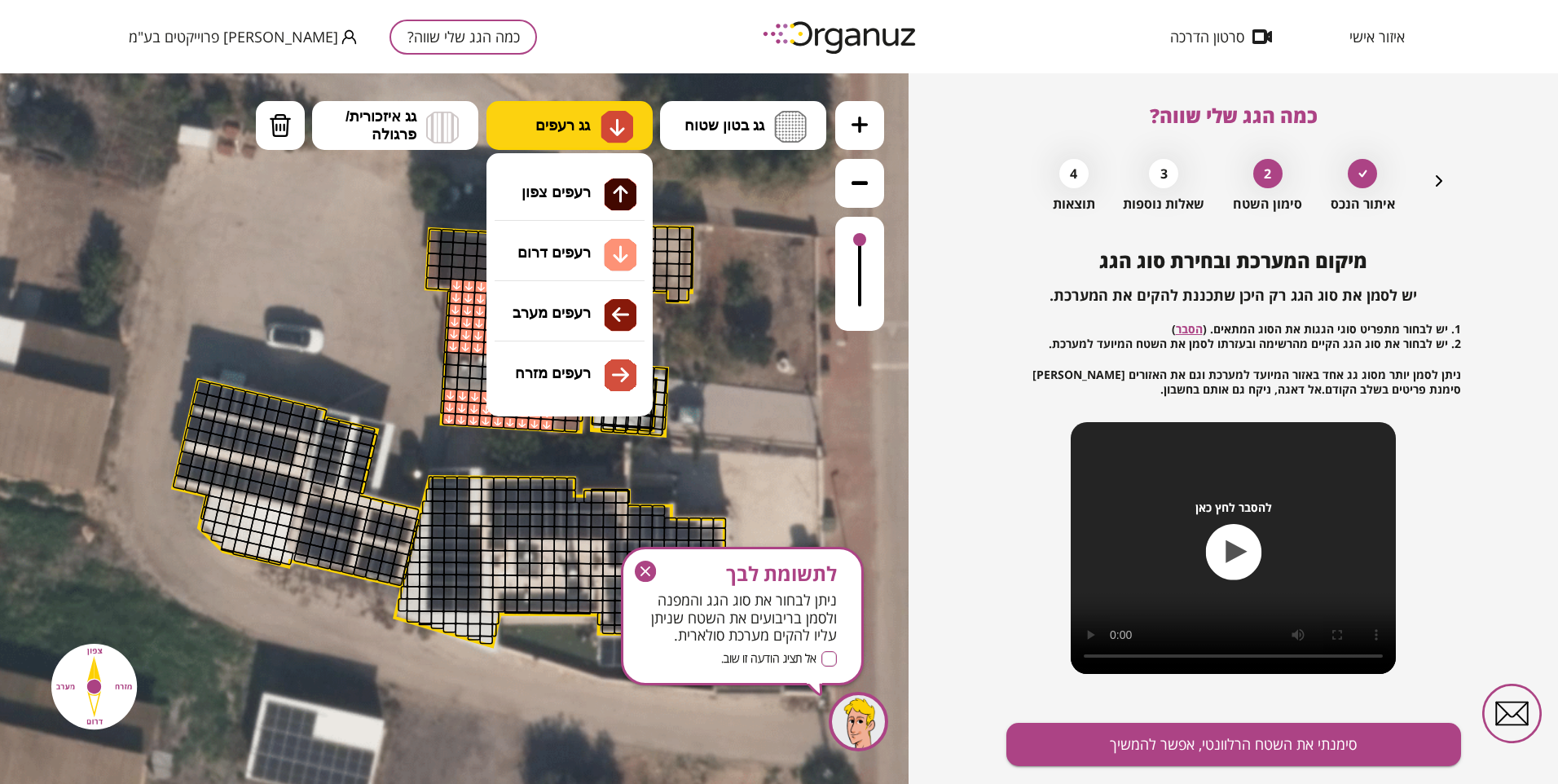
click at [570, 130] on span "גג רעפים" at bounding box center [563, 126] width 55 height 18
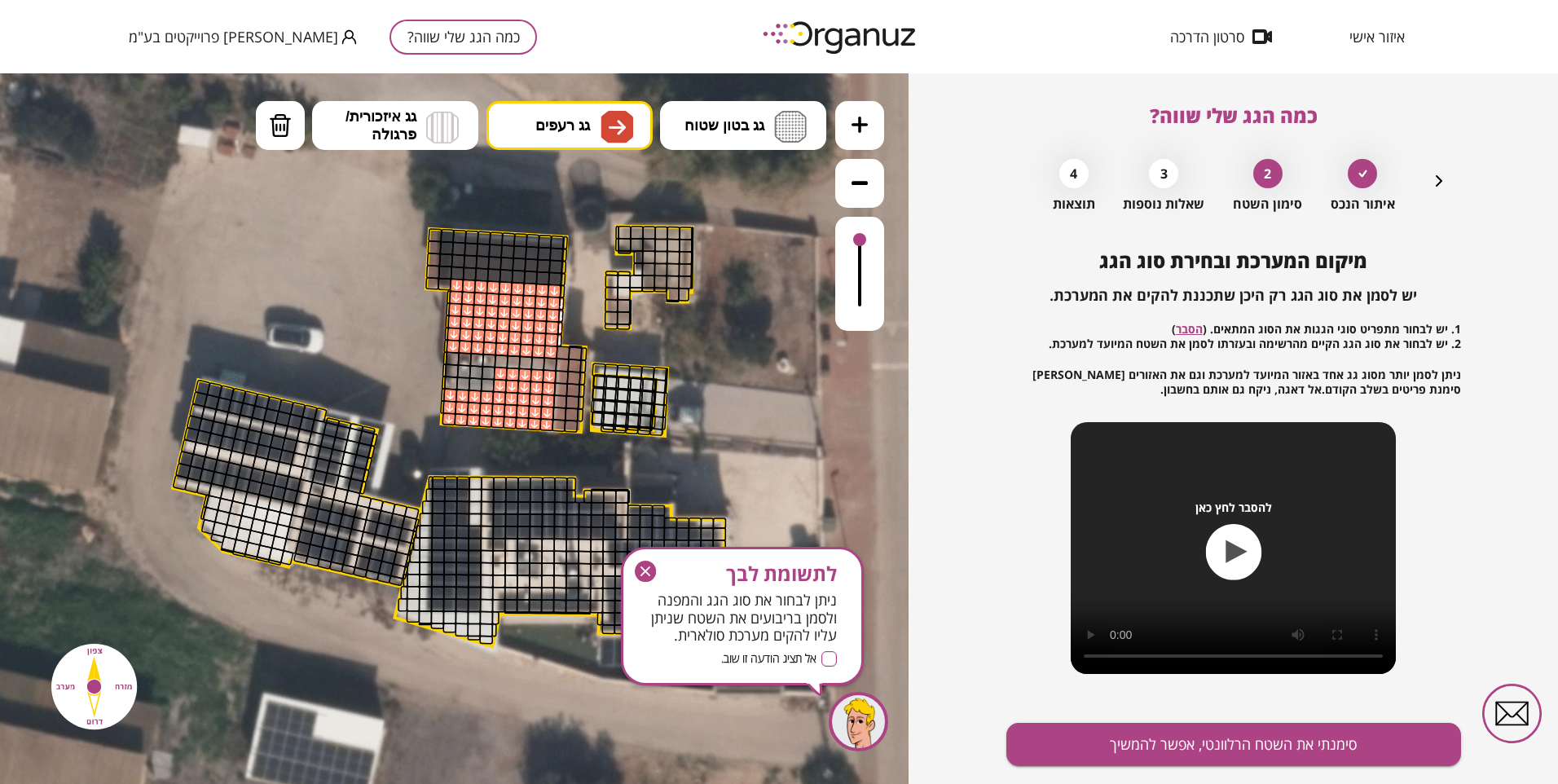
click at [625, 373] on div ".st0 { fill: #FFFFFF; } 33" at bounding box center [454, 428] width 909 height 711
drag, startPoint x: 558, startPoint y: 426, endPoint x: 574, endPoint y: 410, distance: 22.6
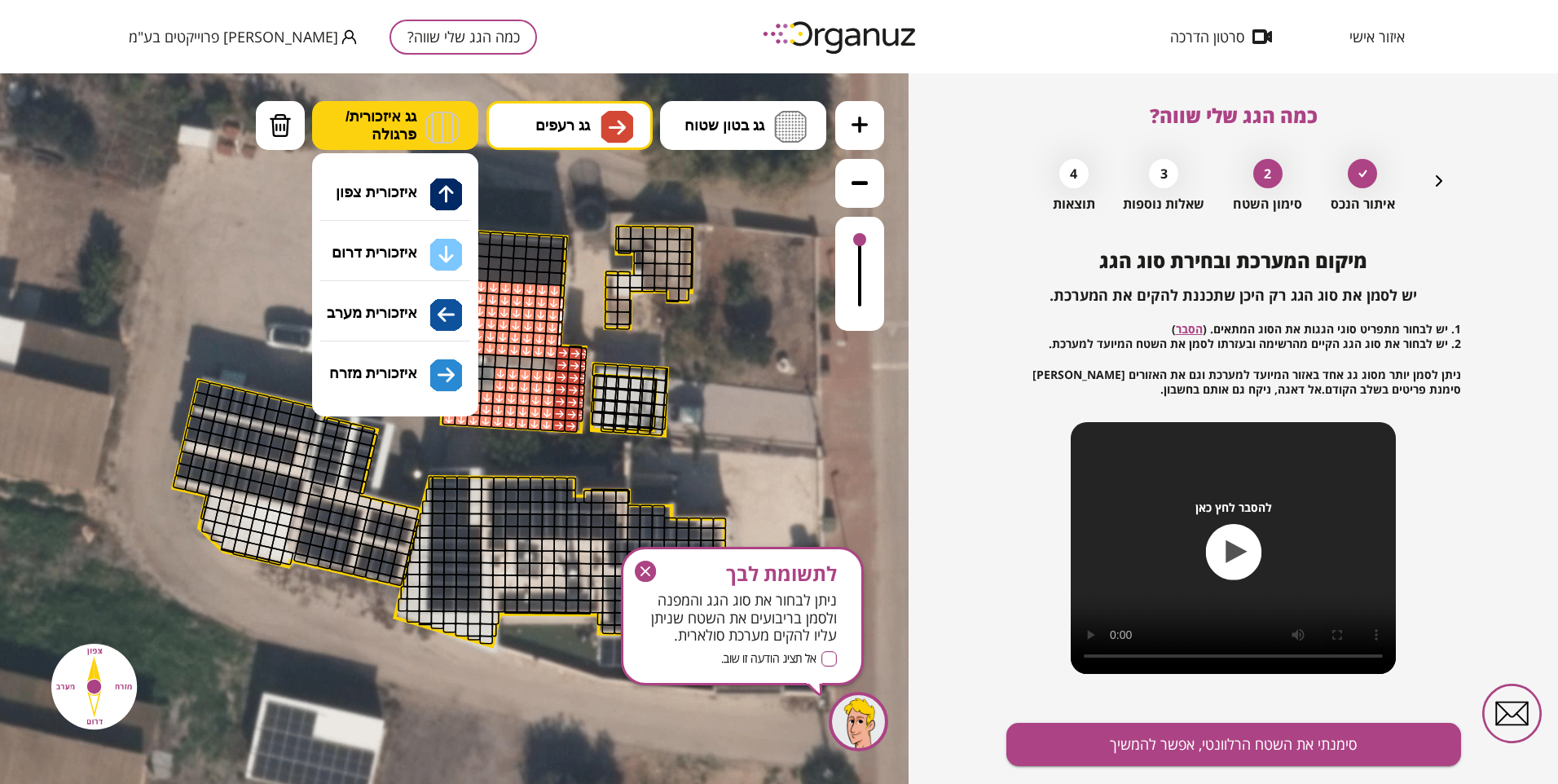
click at [432, 127] on img at bounding box center [442, 126] width 32 height 32
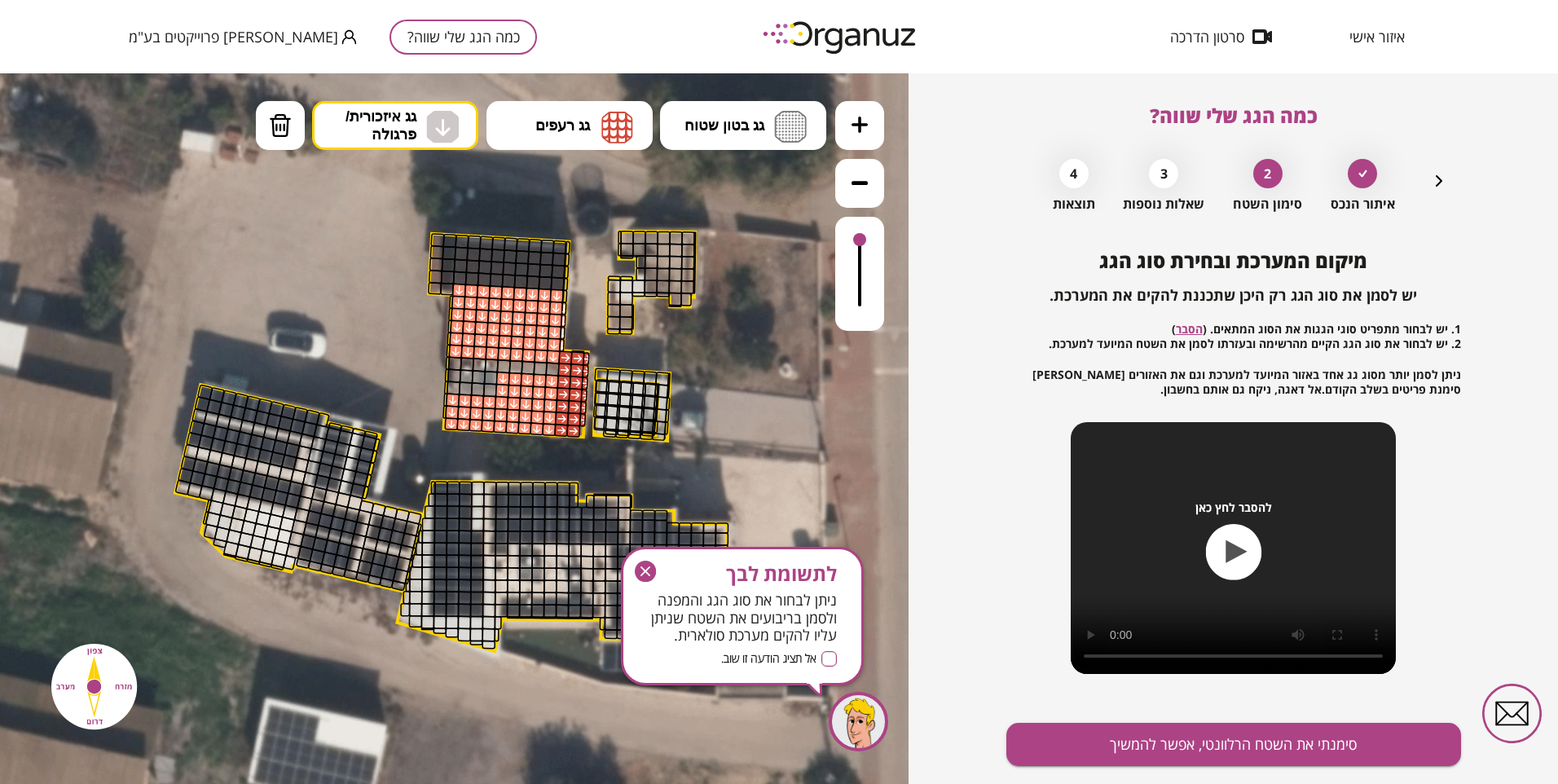
click at [432, 252] on div ".st0 { fill: #FFFFFF; } 33" at bounding box center [454, 428] width 909 height 711
drag, startPoint x: 596, startPoint y: 426, endPoint x: 682, endPoint y: 393, distance: 92.1
click at [668, 426] on div ".st0 { fill: #FFFFFF; }" at bounding box center [454, 440] width 1687 height 1687
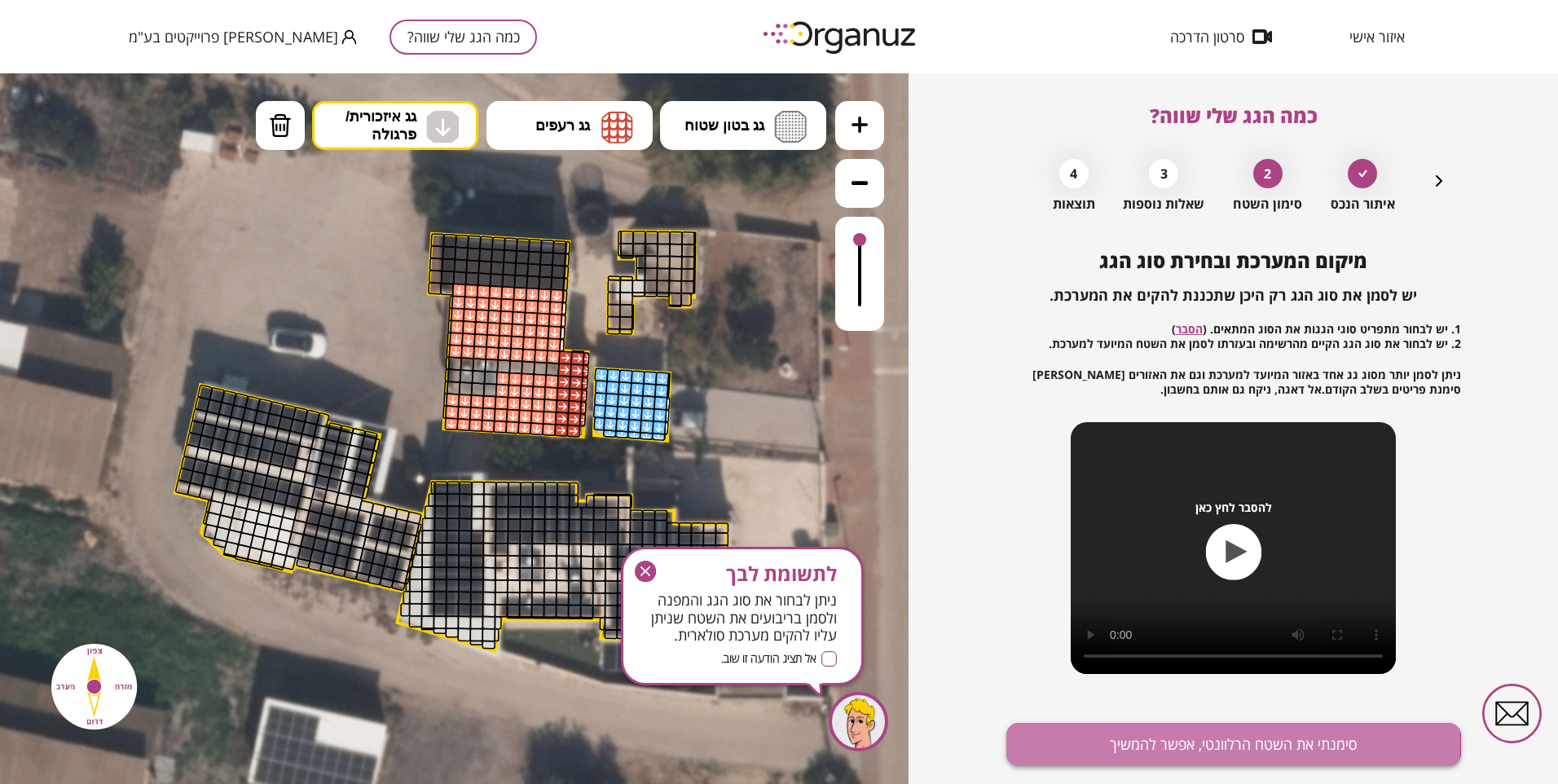
click at [1053, 744] on button "סימנתי את השטח הרלוונטי, אפשר להמשיך" at bounding box center [1233, 745] width 454 height 44
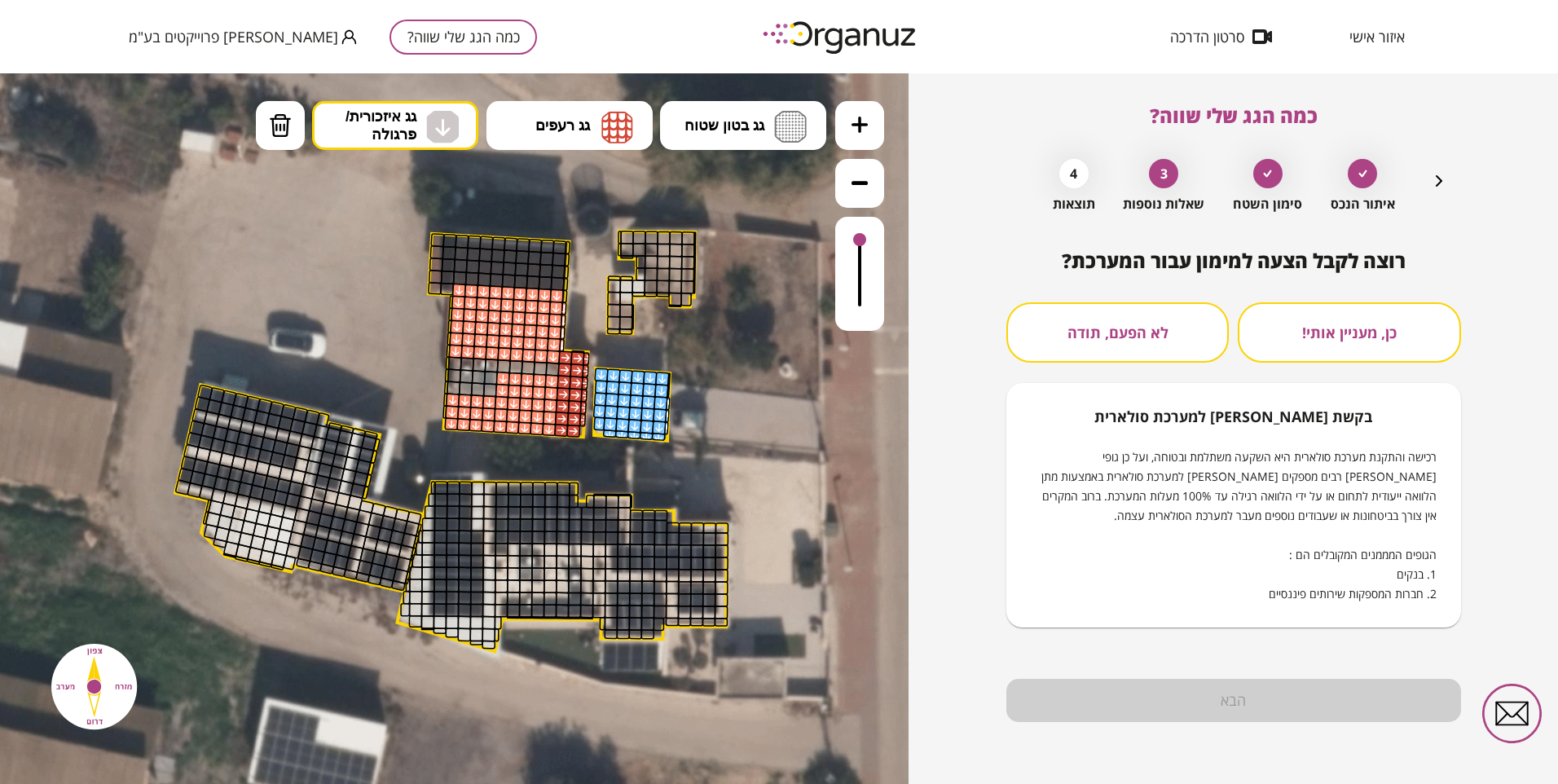
click at [1088, 337] on button "לא הפעם, תודה" at bounding box center [1117, 332] width 222 height 60
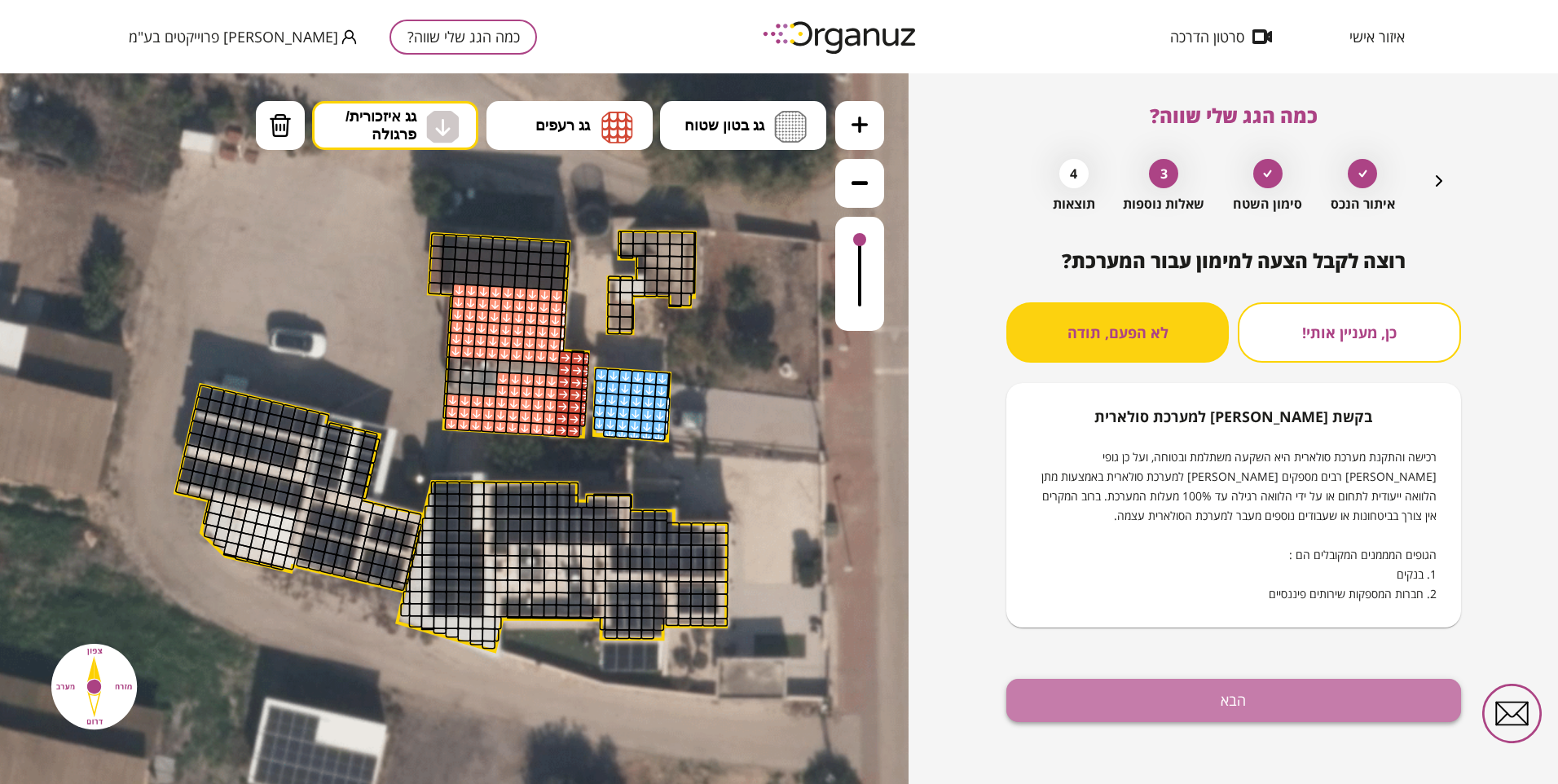
click at [1127, 706] on button "הבא" at bounding box center [1233, 700] width 454 height 44
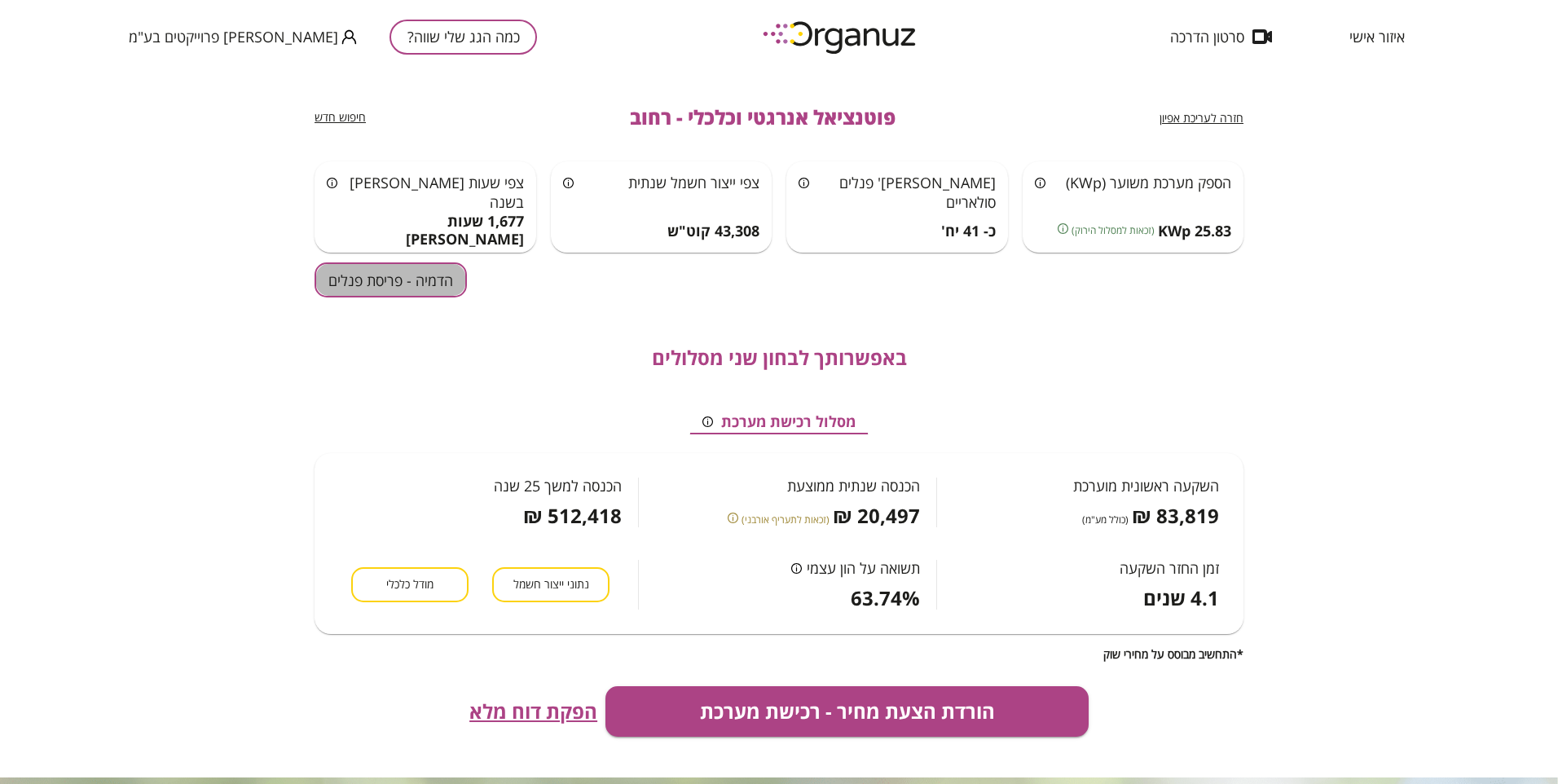
click at [380, 277] on button "הדמיה - פריסת פנלים" at bounding box center [391, 280] width 153 height 35
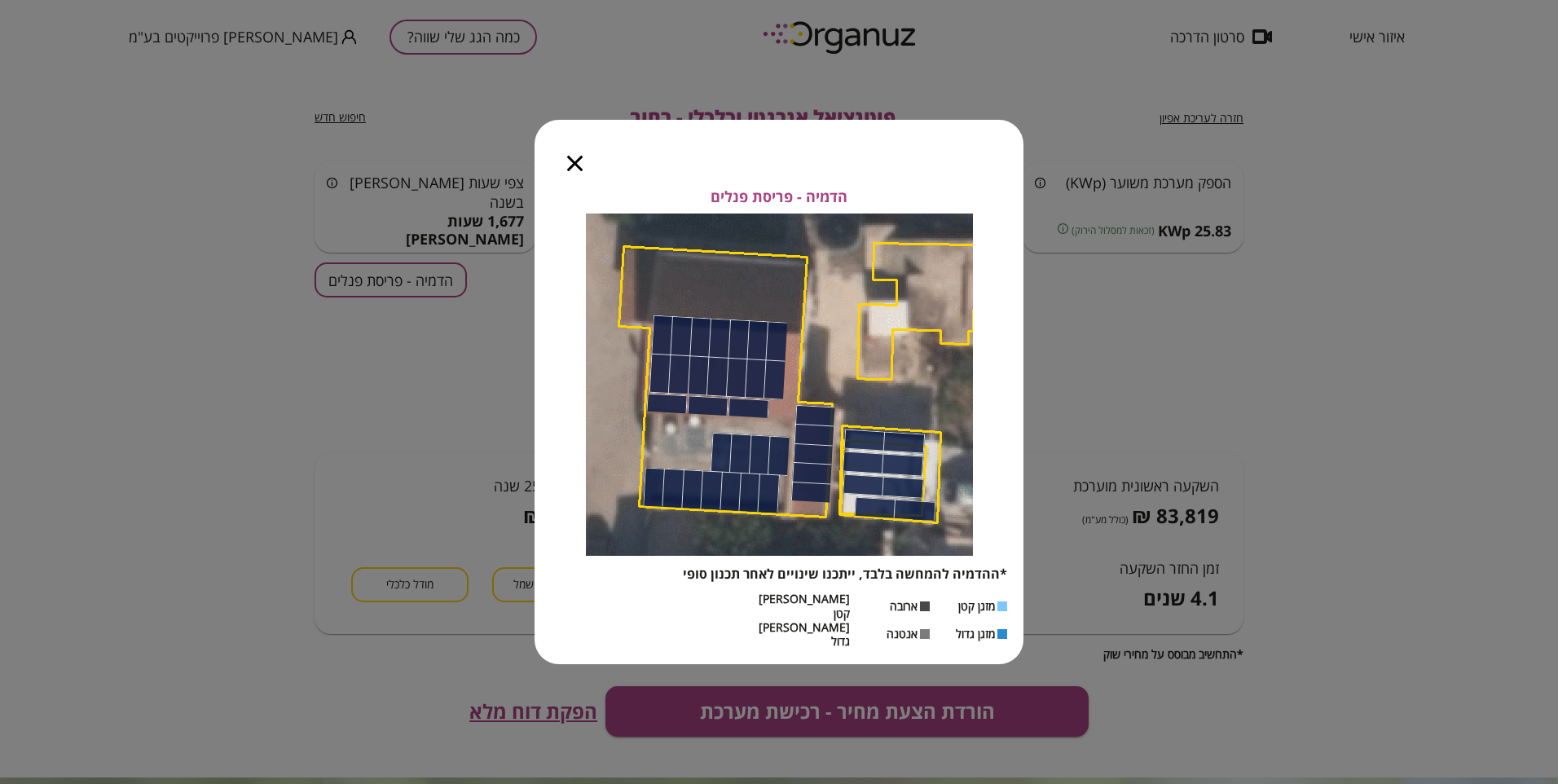
click at [577, 171] on icon "button" at bounding box center [575, 163] width 16 height 16
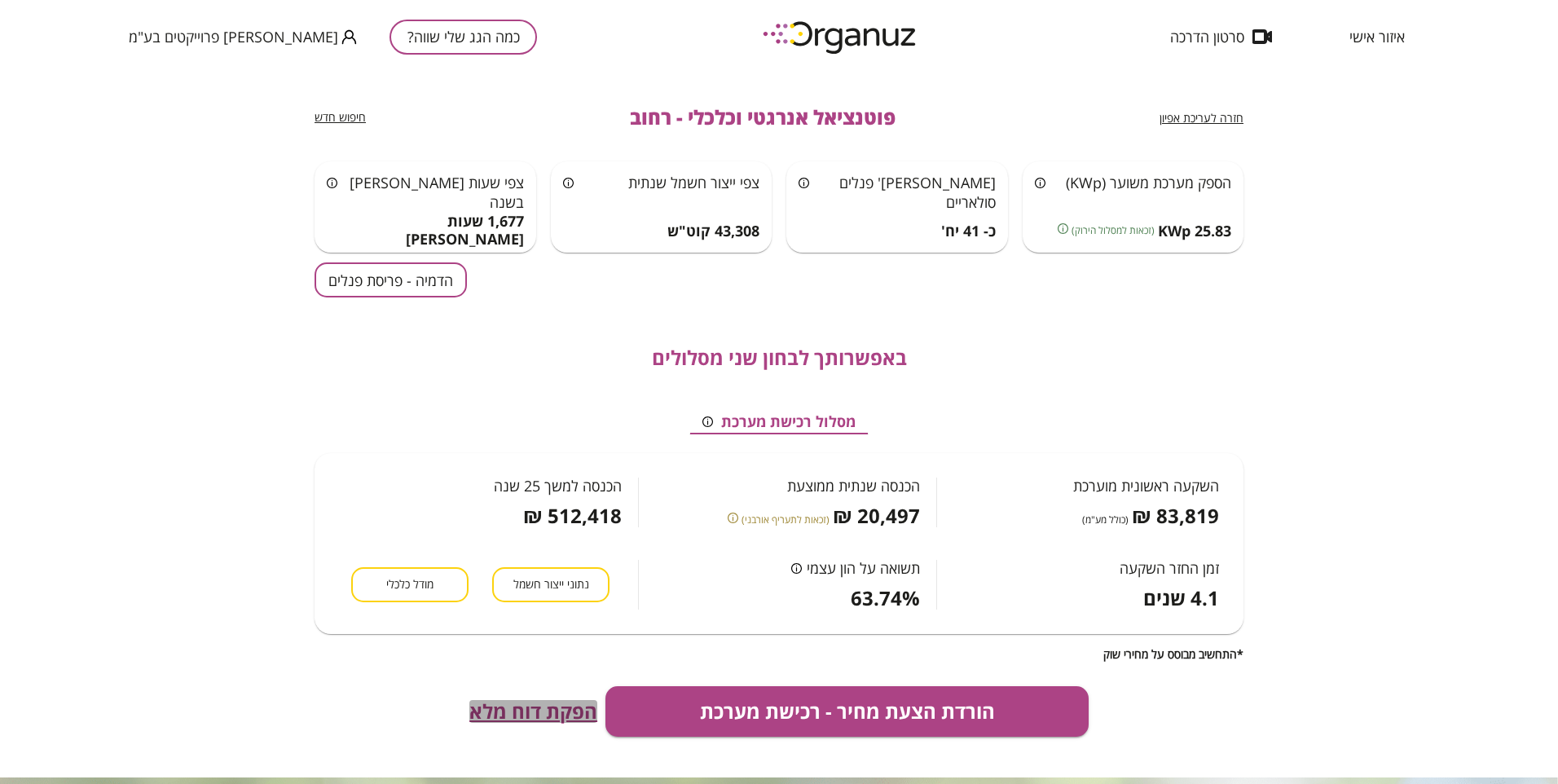
click at [538, 711] on span "הפקת דוח מלא" at bounding box center [533, 712] width 128 height 23
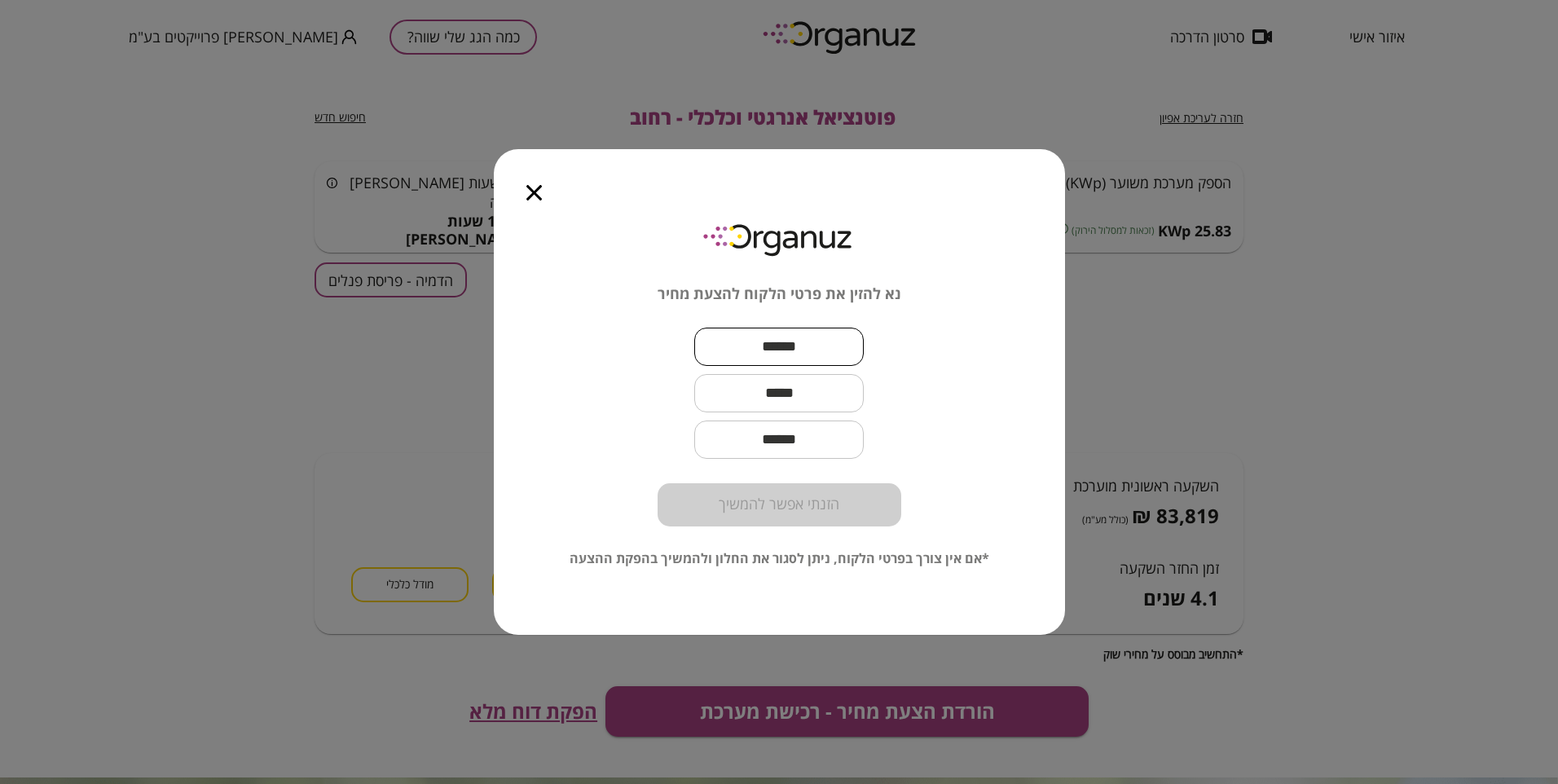
click at [798, 359] on input "text" at bounding box center [779, 346] width 169 height 48
click at [805, 398] on input "text" at bounding box center [779, 392] width 169 height 48
drag, startPoint x: 778, startPoint y: 346, endPoint x: 831, endPoint y: 350, distance: 53.2
click at [830, 350] on input "********" at bounding box center [779, 346] width 169 height 48
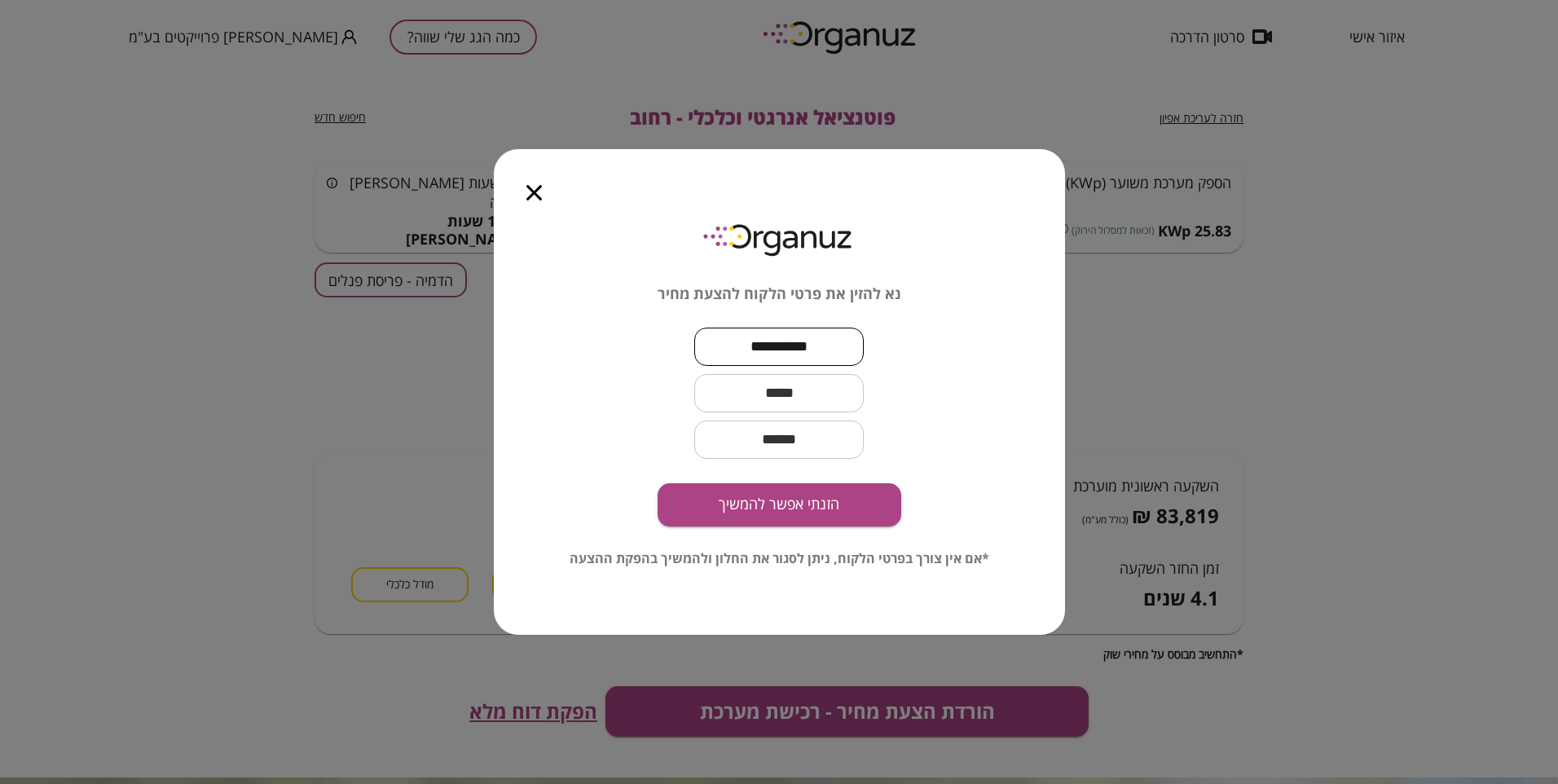
type input "**********"
click at [771, 386] on input "text" at bounding box center [779, 392] width 169 height 48
type input "**********"
click at [771, 499] on button "הזנתי אפשר להמשיך" at bounding box center [779, 505] width 243 height 44
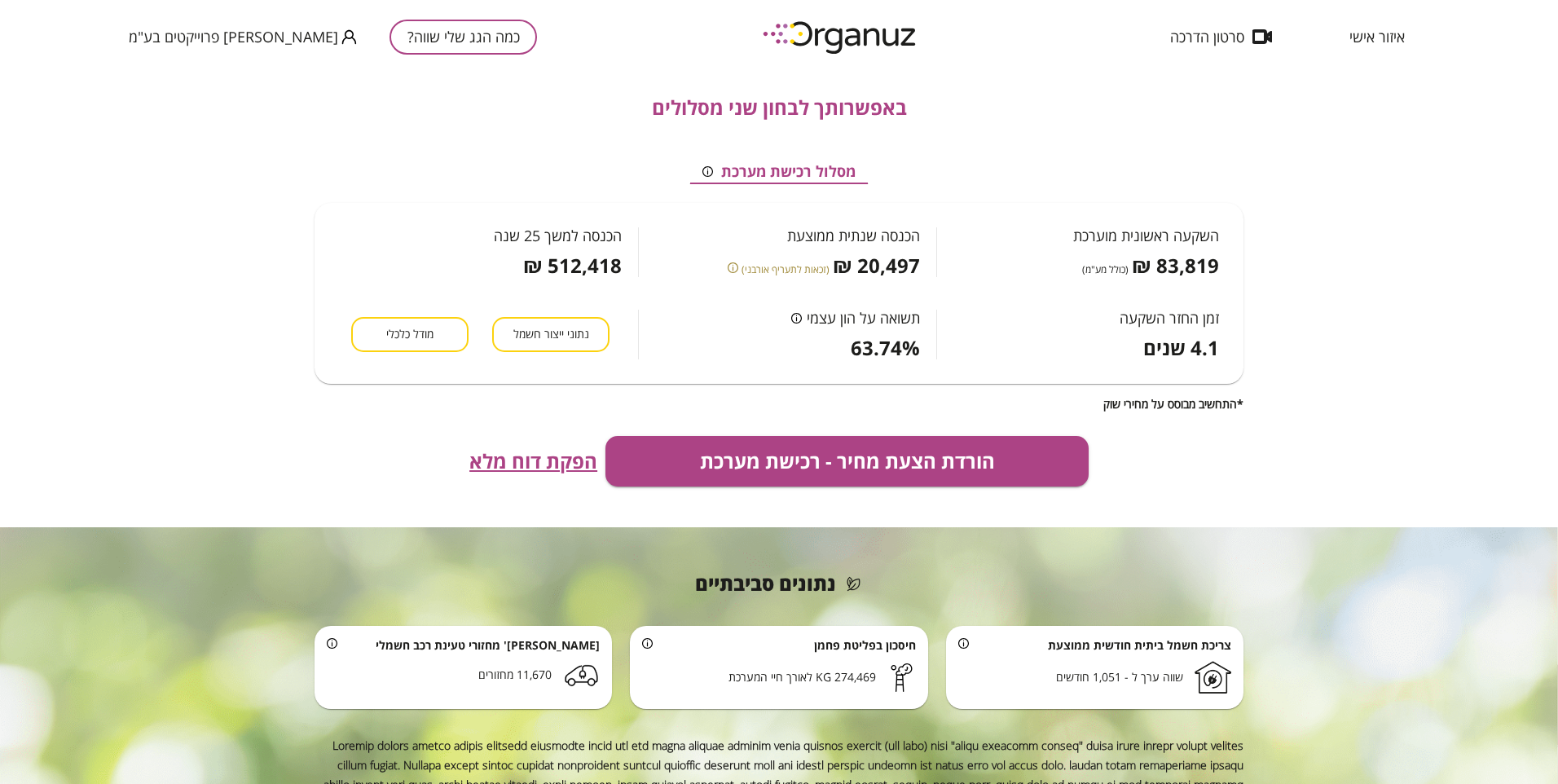
scroll to position [326, 0]
